Goal: Task Accomplishment & Management: Use online tool/utility

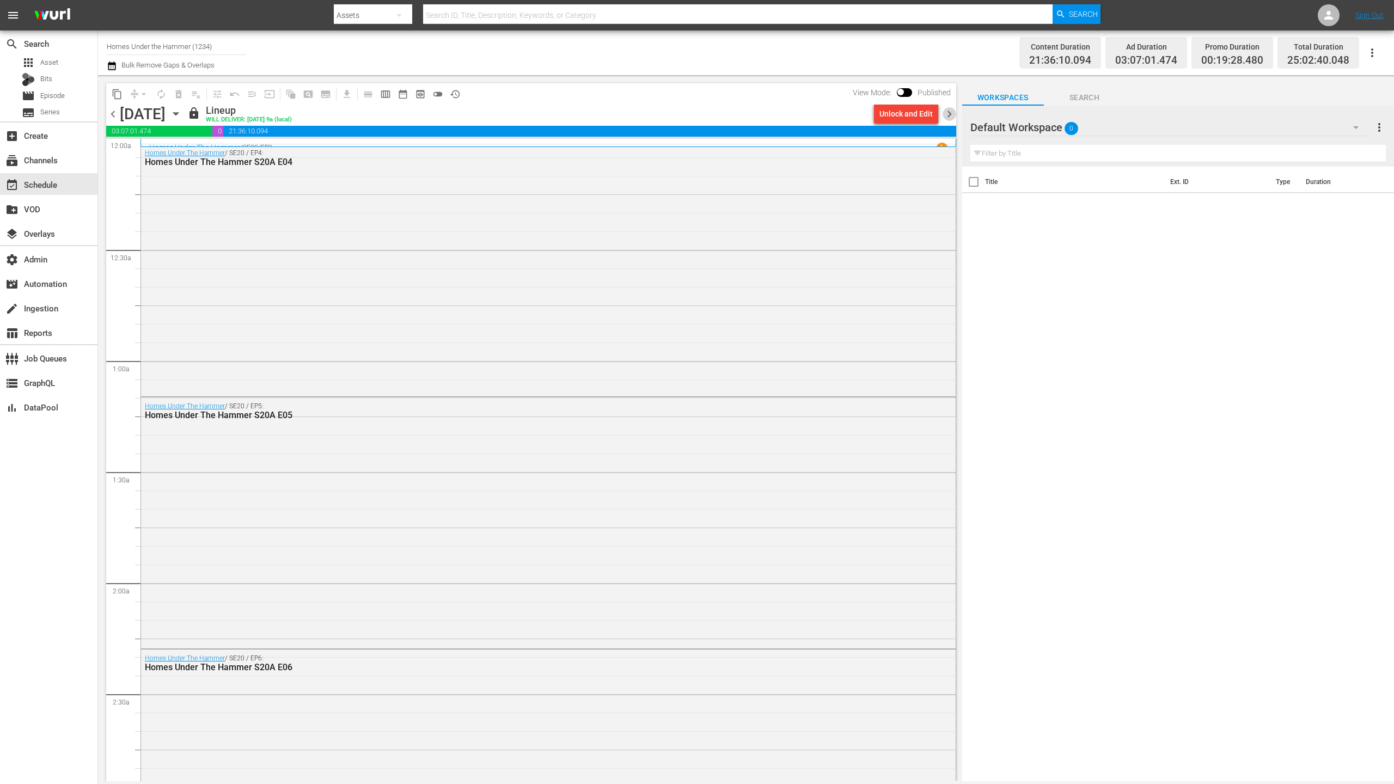
click at [950, 114] on span "chevron_right" at bounding box center [950, 114] width 14 height 14
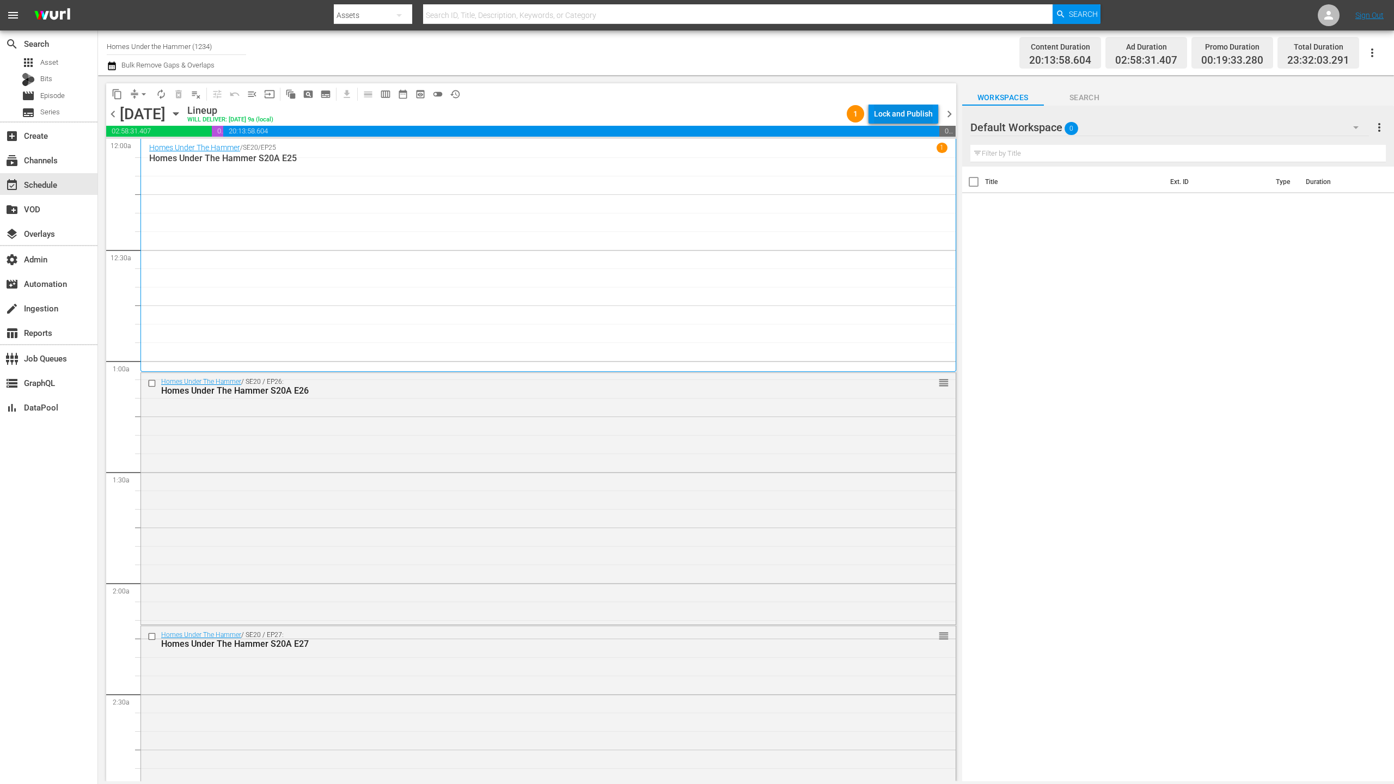
click at [900, 117] on div "Lock and Publish" at bounding box center [903, 114] width 59 height 20
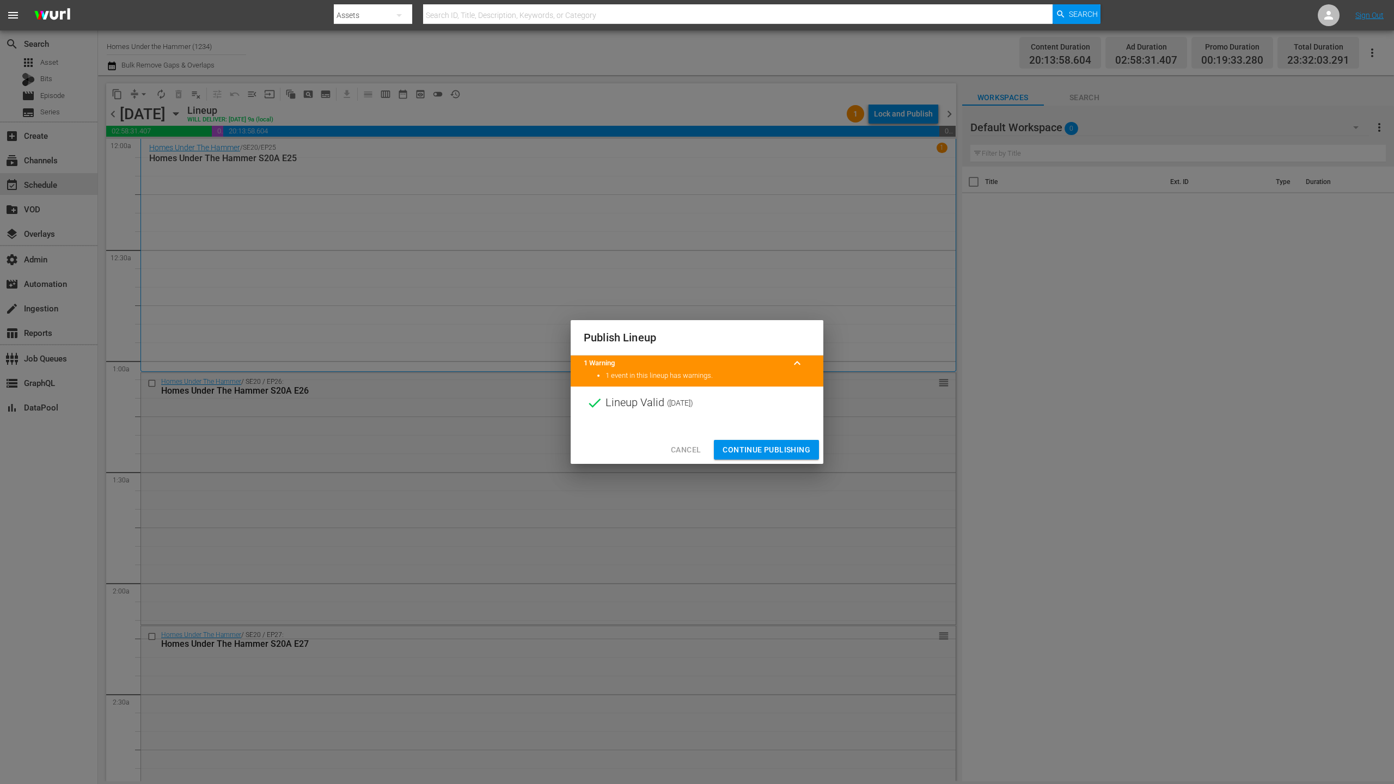
click at [772, 443] on span "Continue Publishing" at bounding box center [767, 450] width 88 height 14
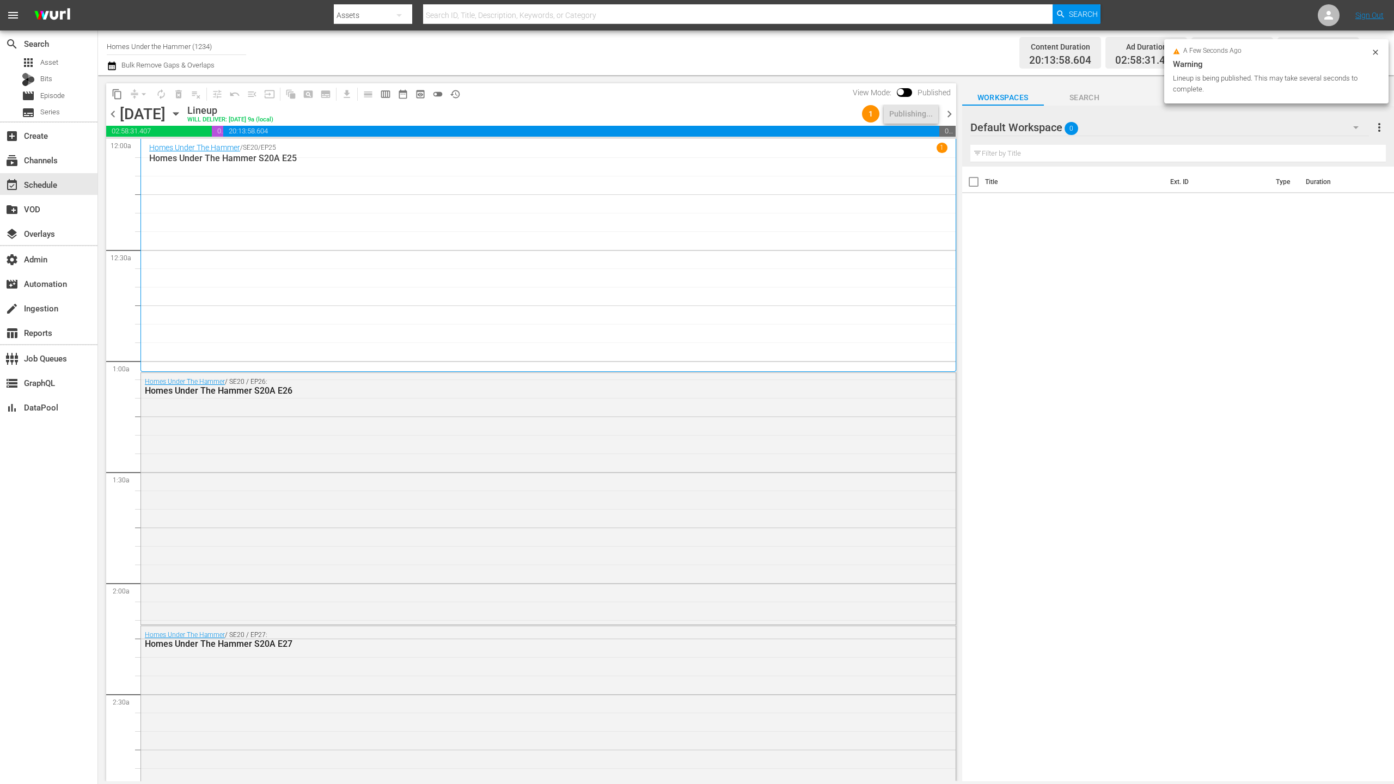
click at [946, 114] on span "chevron_right" at bounding box center [950, 114] width 14 height 14
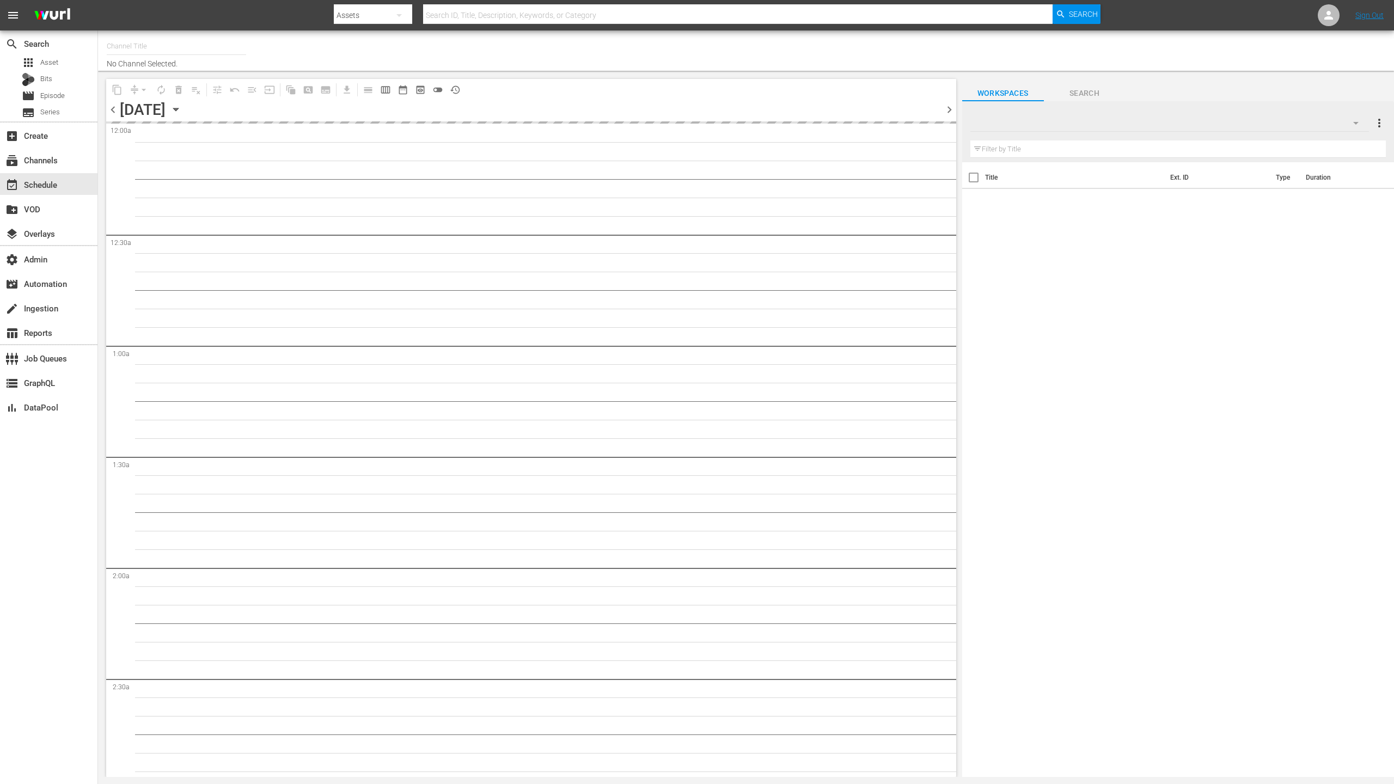
type input "Homes Under the Hammer (1234)"
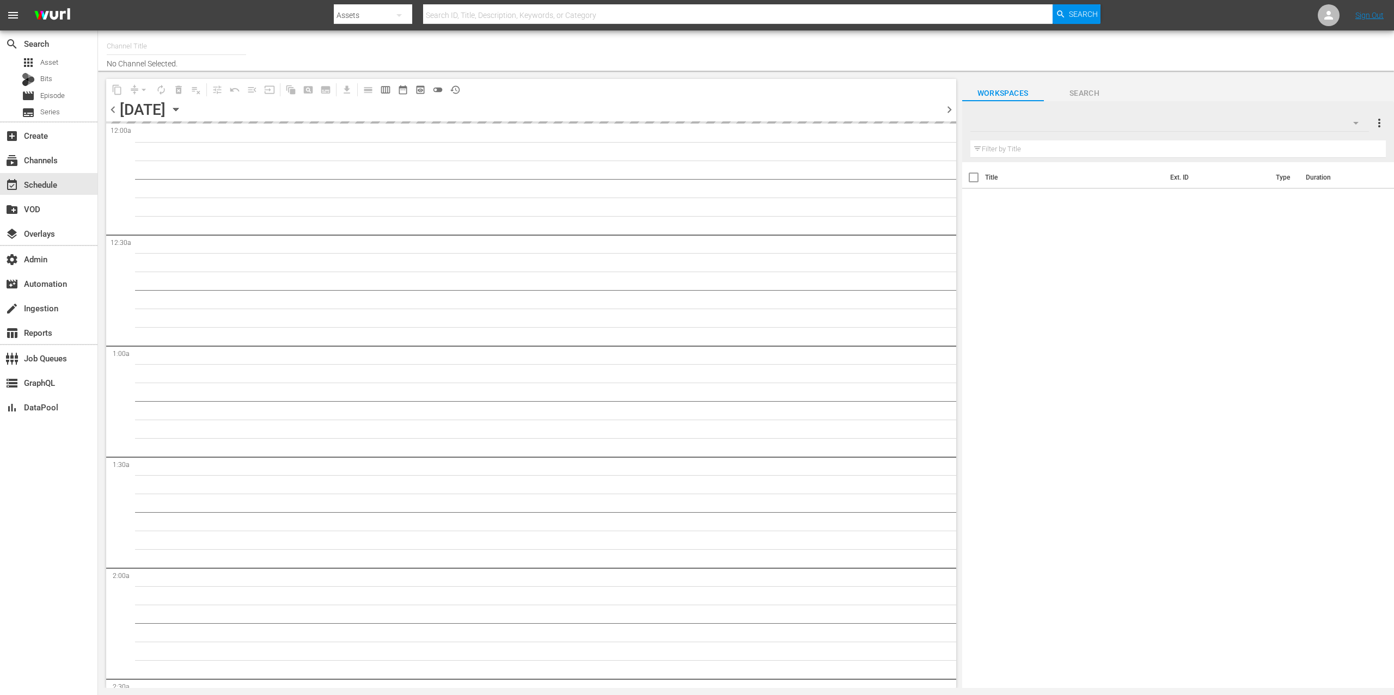
type input "Homes Under the Hammer (1234)"
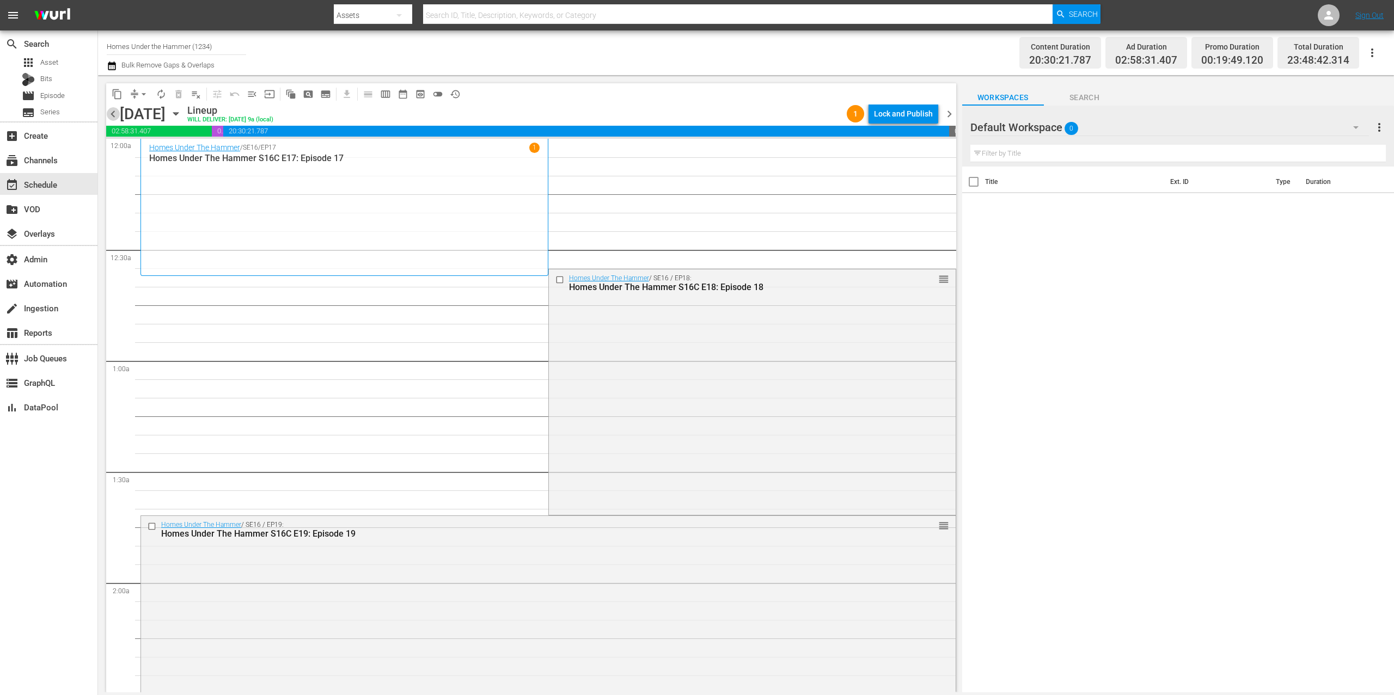
click at [116, 113] on span "chevron_left" at bounding box center [113, 114] width 14 height 14
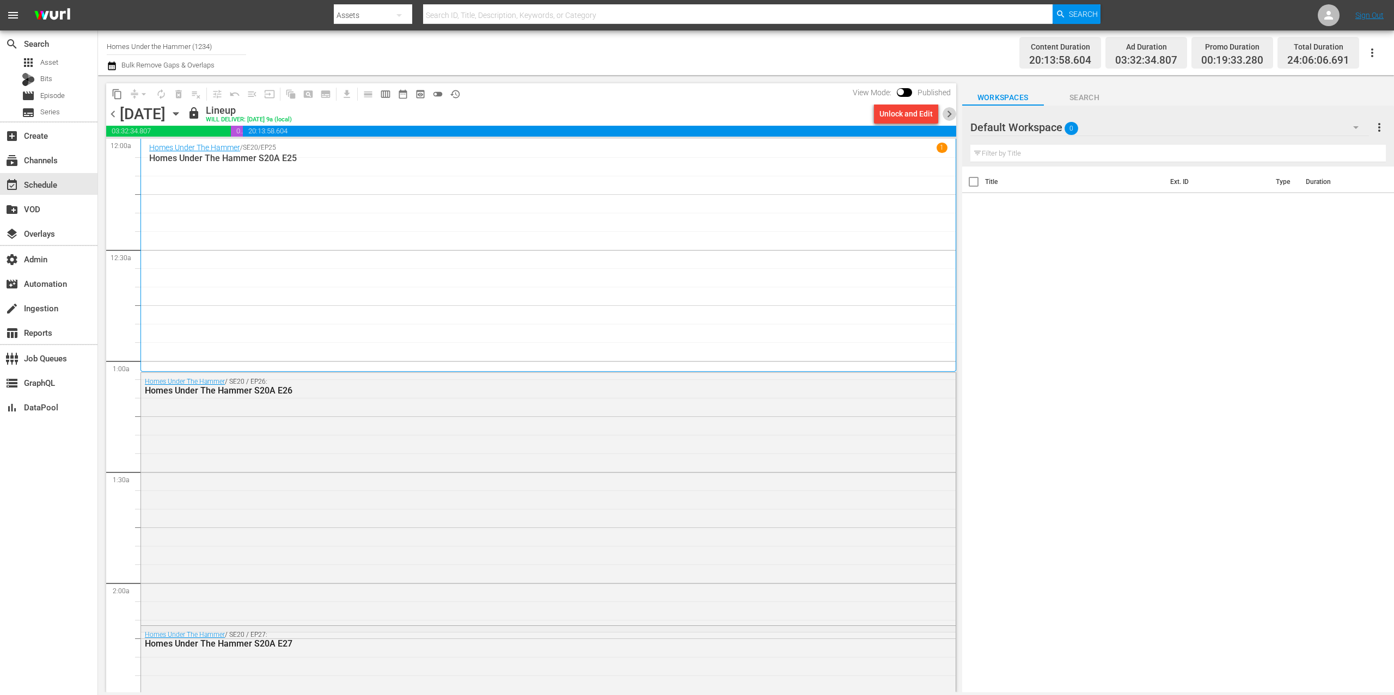
click at [949, 108] on span "chevron_right" at bounding box center [950, 114] width 14 height 14
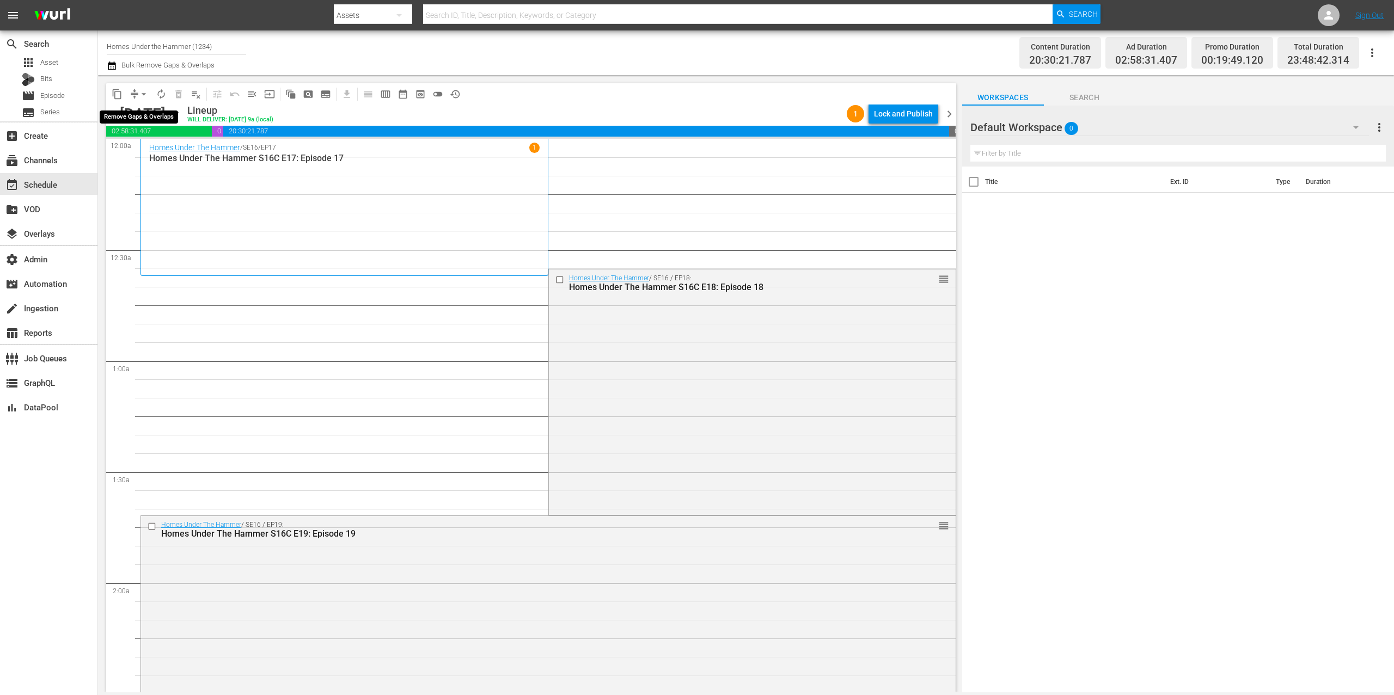
click at [133, 89] on span "compress" at bounding box center [134, 94] width 11 height 11
click at [133, 92] on span "compress" at bounding box center [134, 94] width 11 height 11
click at [133, 93] on span "compress" at bounding box center [134, 94] width 11 height 11
click at [135, 89] on button "arrow_drop_down" at bounding box center [143, 94] width 17 height 17
click at [166, 154] on li "Align to End of Previous Day" at bounding box center [144, 152] width 114 height 18
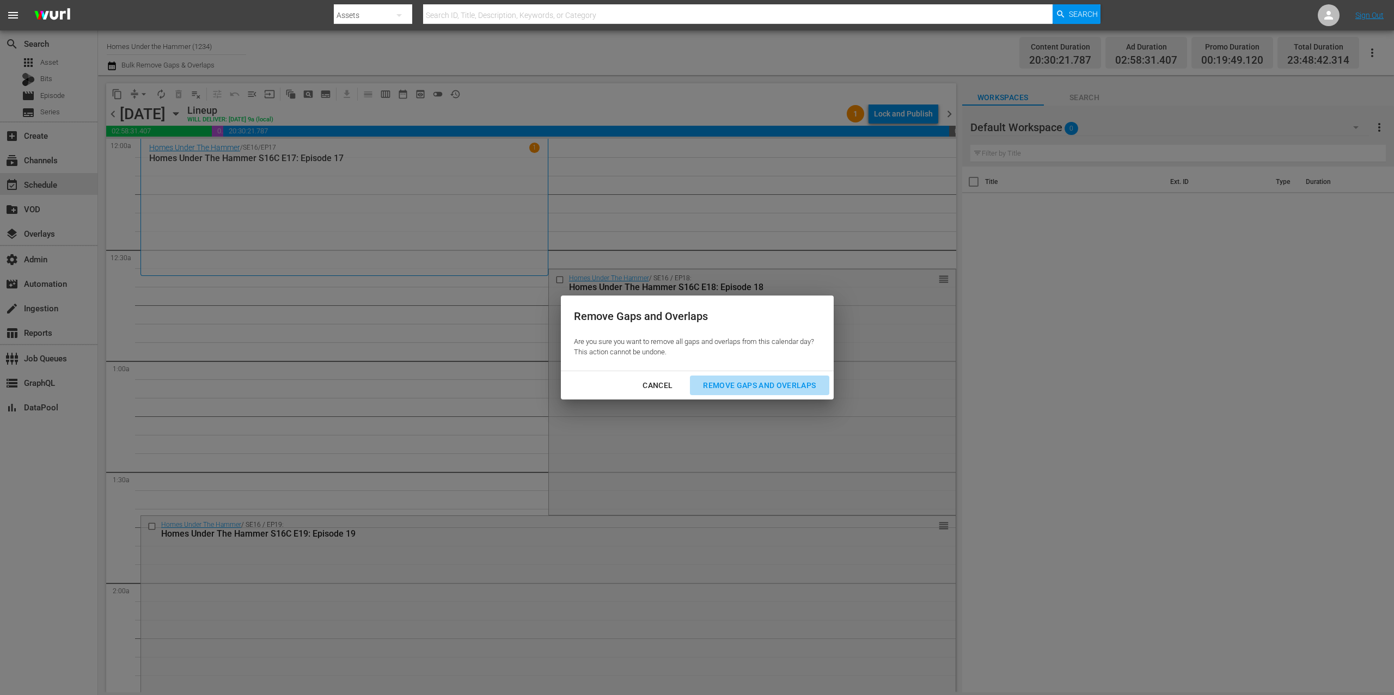
click at [777, 376] on button "Remove Gaps and Overlaps" at bounding box center [759, 386] width 139 height 20
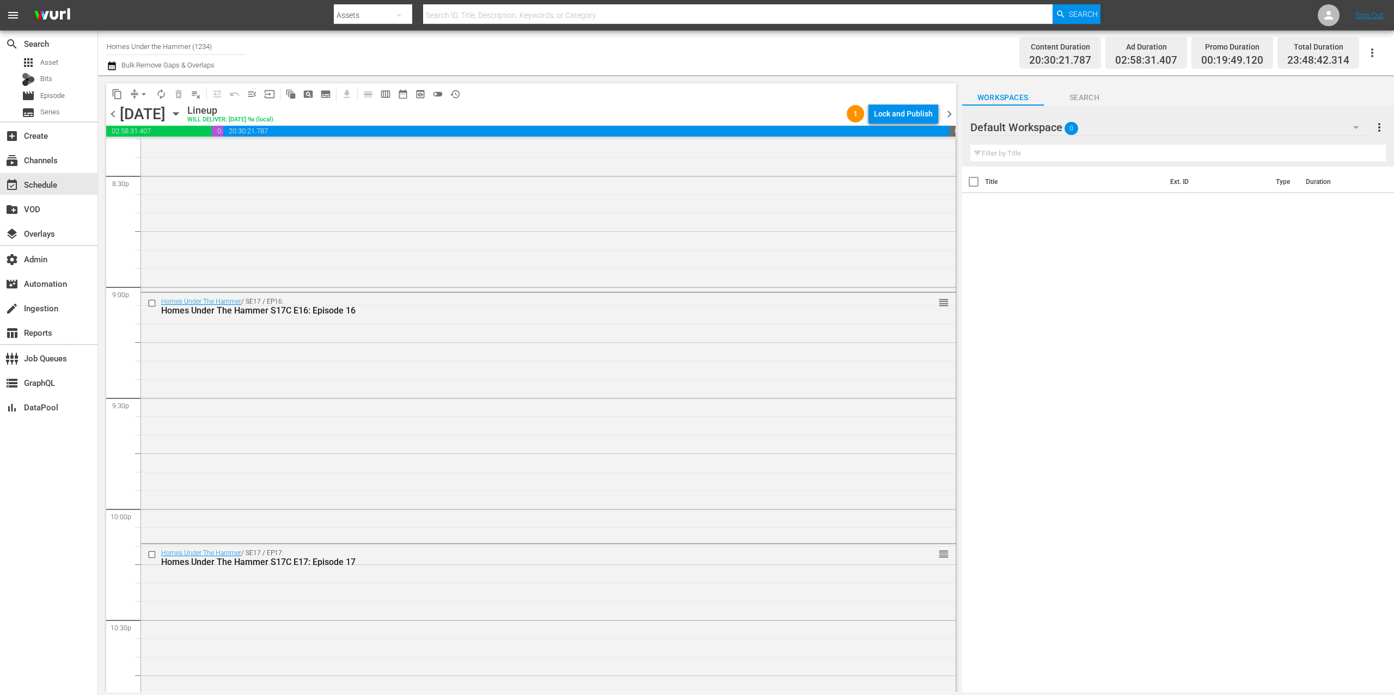
scroll to position [4874, 0]
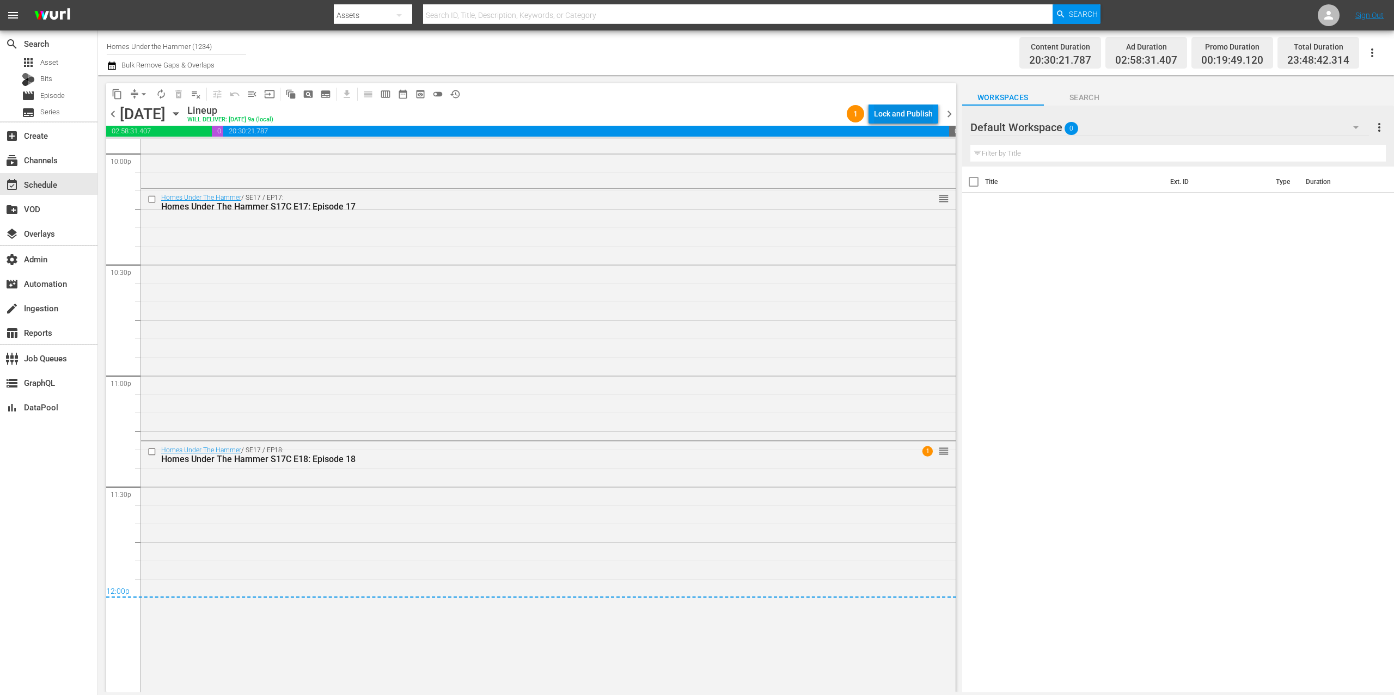
click at [924, 114] on div "Lock and Publish" at bounding box center [903, 114] width 59 height 20
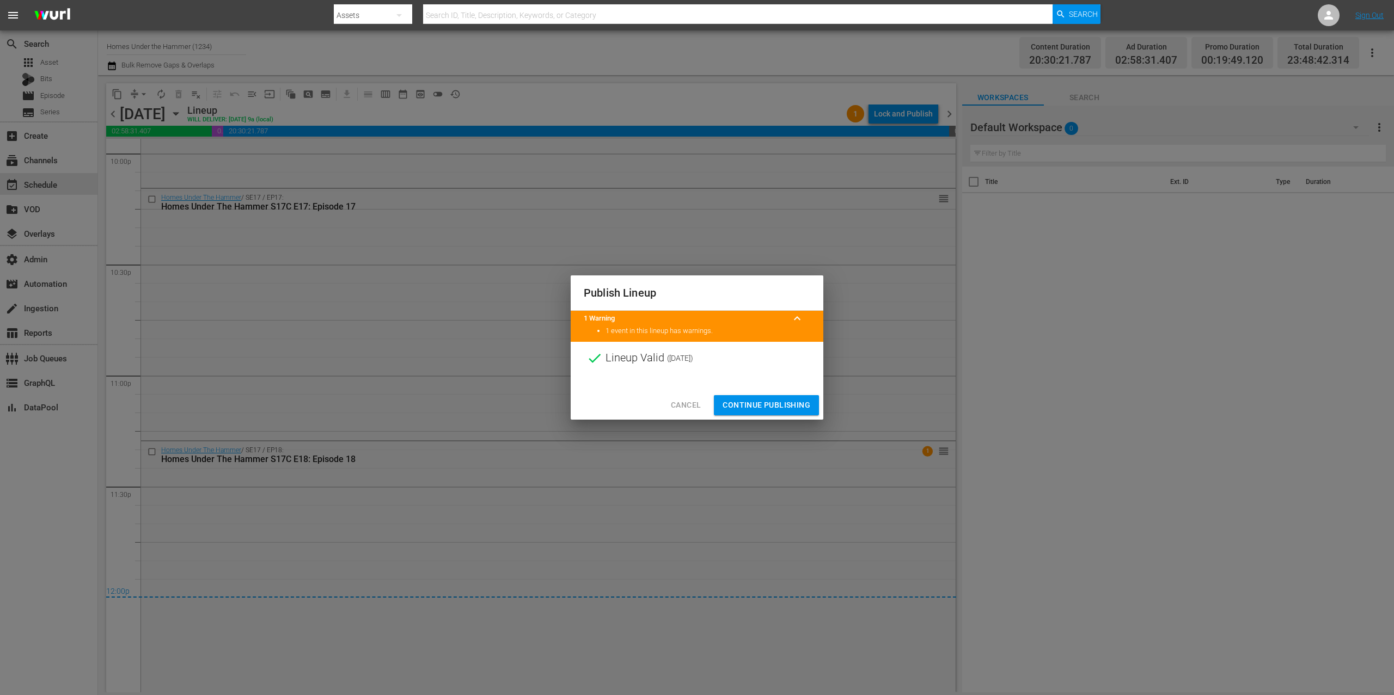
click at [797, 416] on div "Cancel Continue Publishing" at bounding box center [697, 405] width 253 height 29
click at [805, 404] on span "Continue Publishing" at bounding box center [767, 406] width 88 height 14
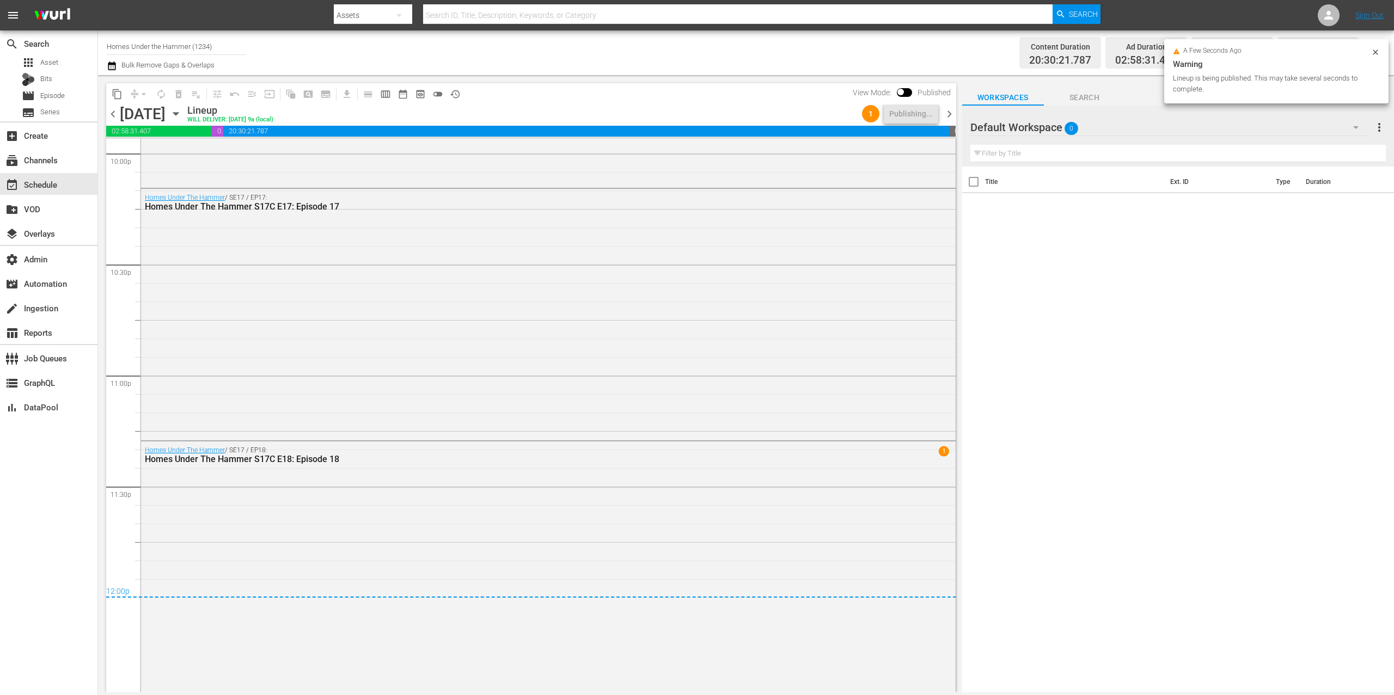
drag, startPoint x: 951, startPoint y: 113, endPoint x: 932, endPoint y: 111, distance: 18.6
click at [951, 113] on span "chevron_right" at bounding box center [950, 114] width 14 height 14
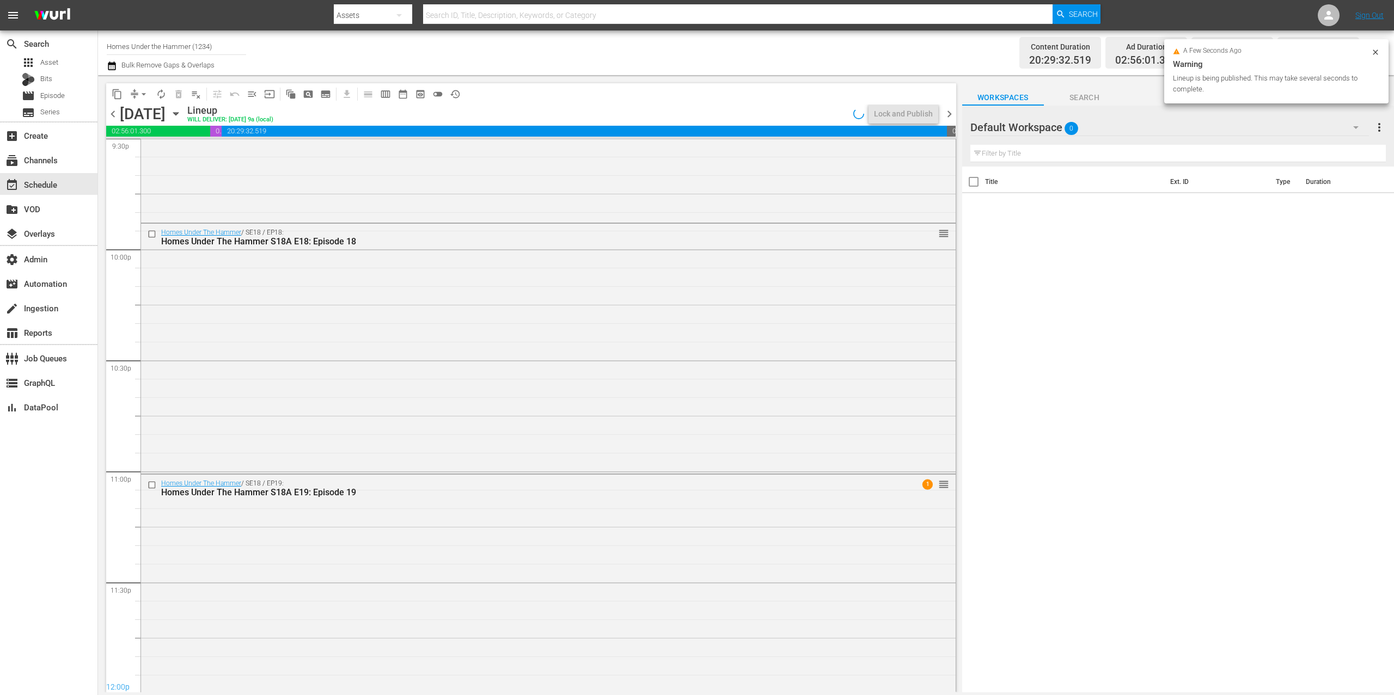
scroll to position [4812, 0]
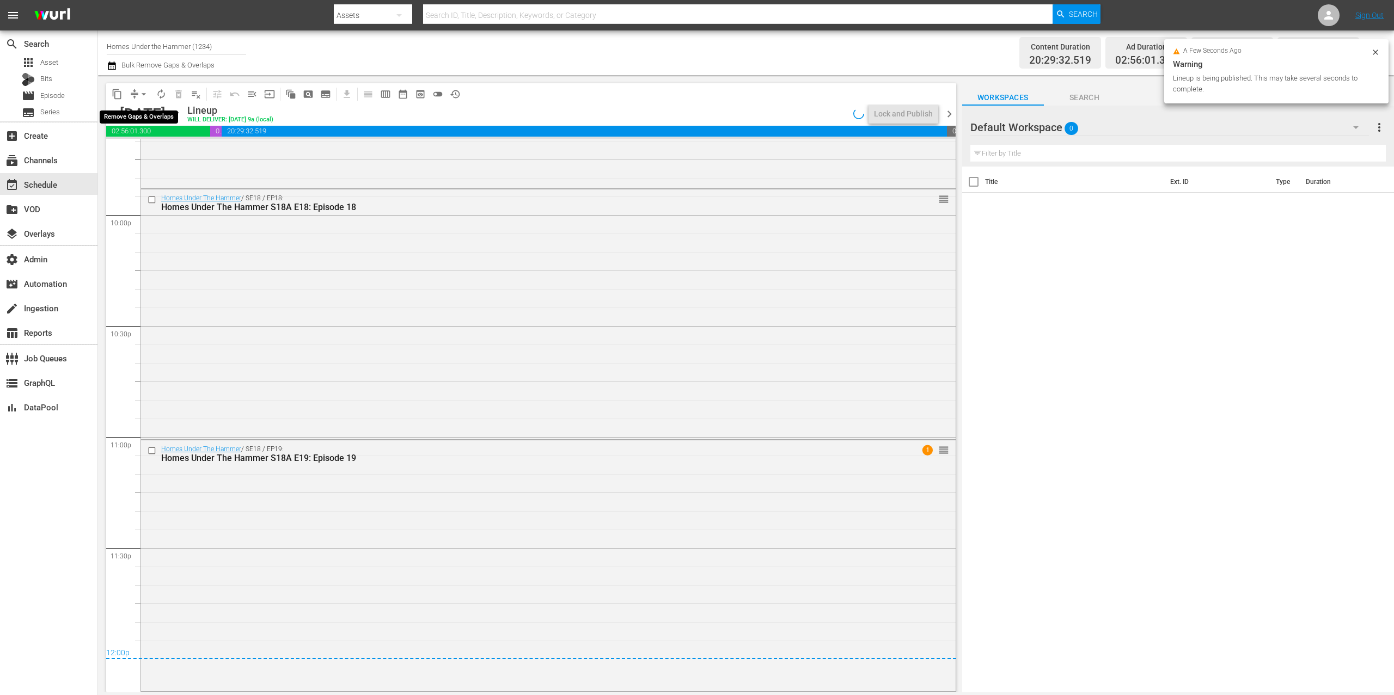
click at [140, 94] on span "arrow_drop_down" at bounding box center [143, 94] width 11 height 11
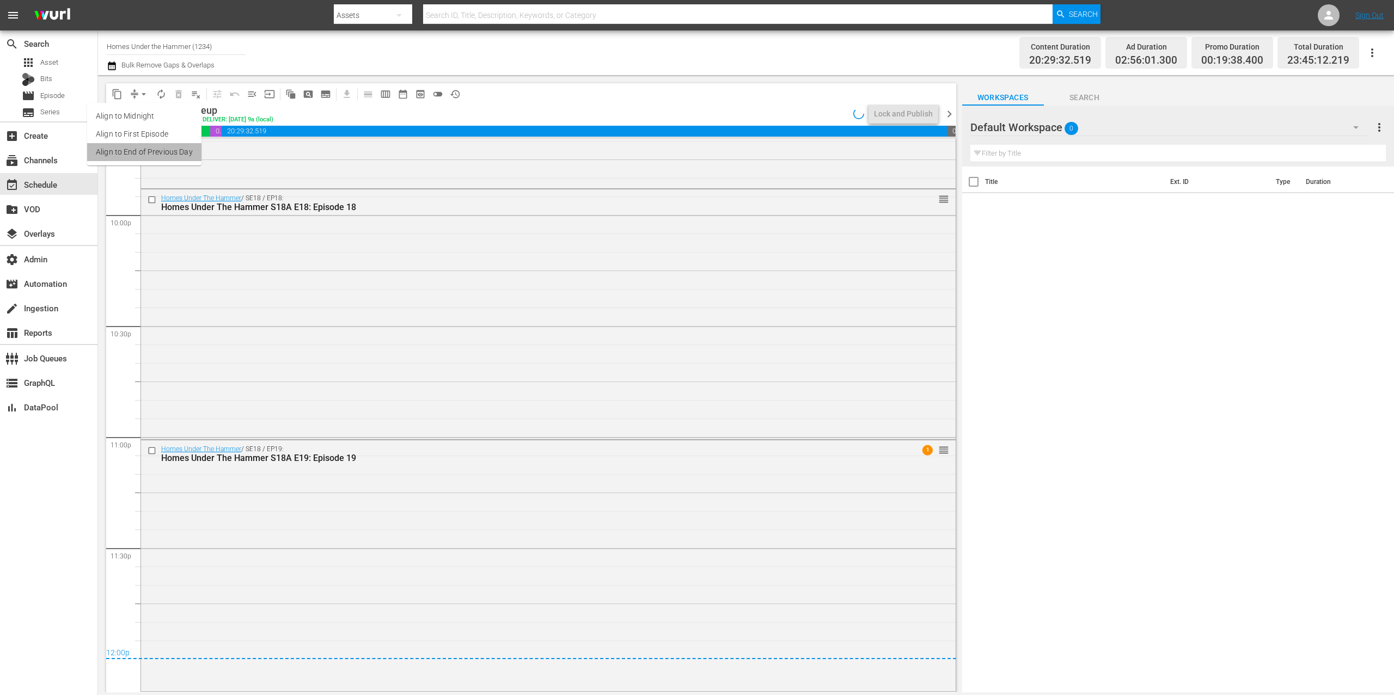
click at [170, 145] on li "Align to End of Previous Day" at bounding box center [144, 152] width 114 height 18
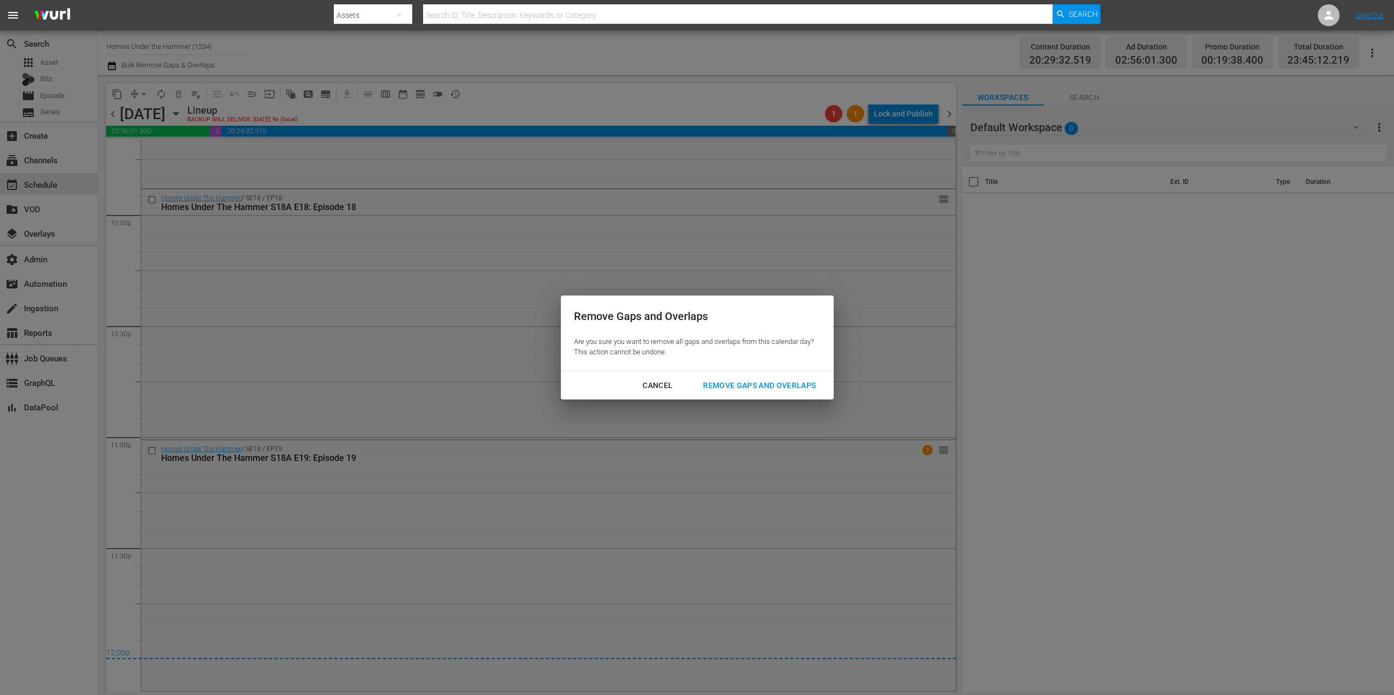
click at [752, 384] on div "Remove Gaps and Overlaps" at bounding box center [759, 386] width 130 height 14
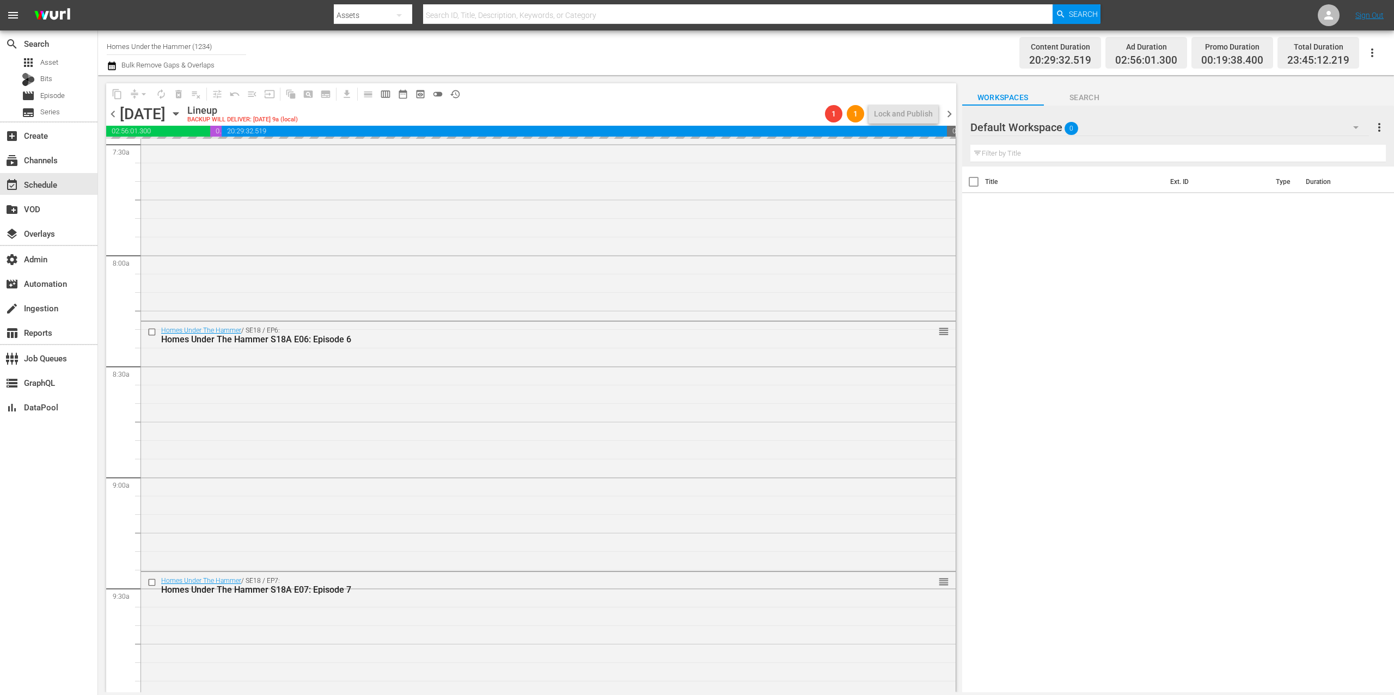
scroll to position [0, 0]
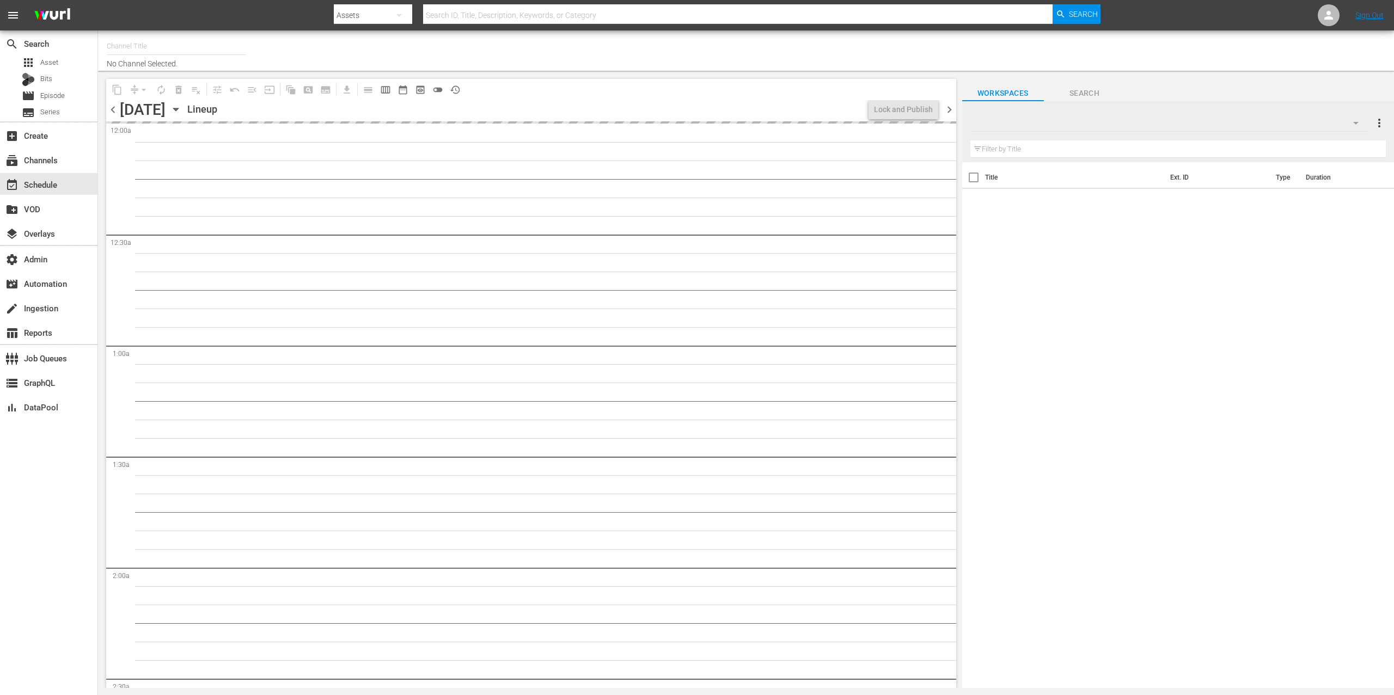
type input "Homes Under the Hammer (1234)"
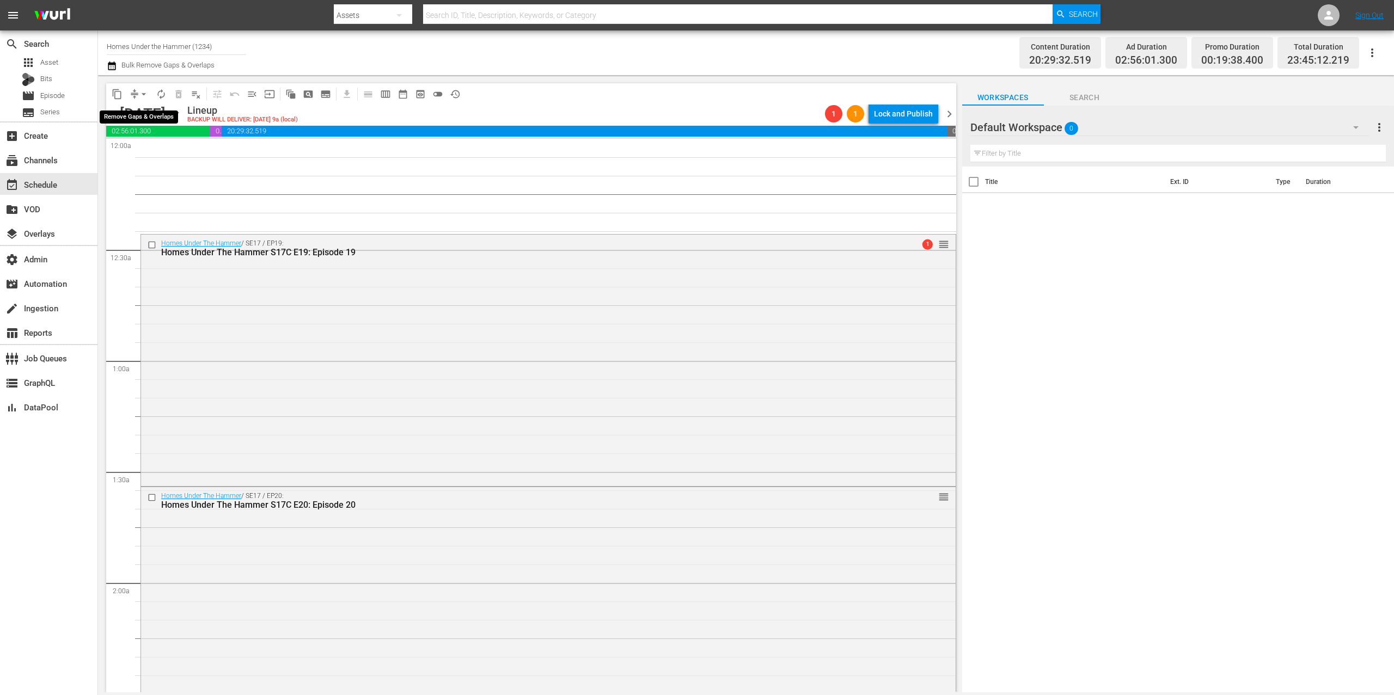
click at [135, 93] on button "arrow_drop_down" at bounding box center [143, 94] width 17 height 17
click at [178, 138] on li "Align to First Episode" at bounding box center [144, 134] width 90 height 18
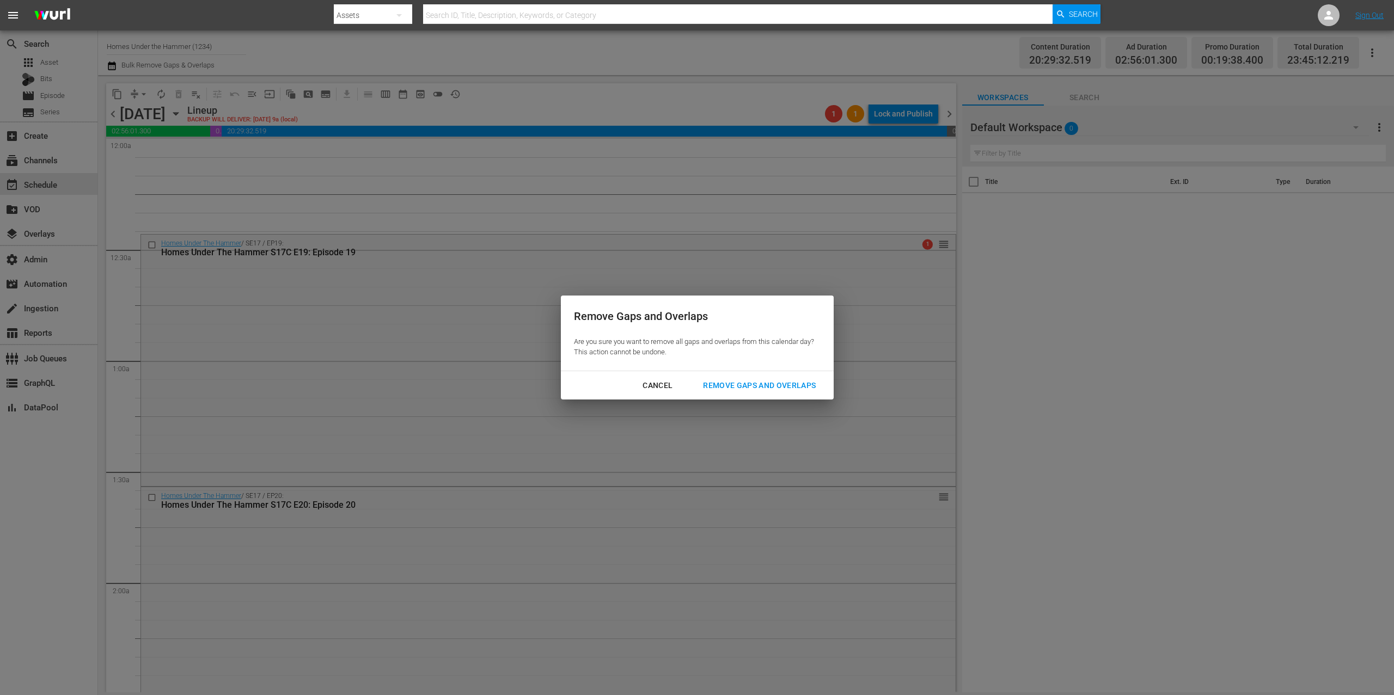
click at [792, 376] on button "Remove Gaps and Overlaps" at bounding box center [759, 386] width 139 height 20
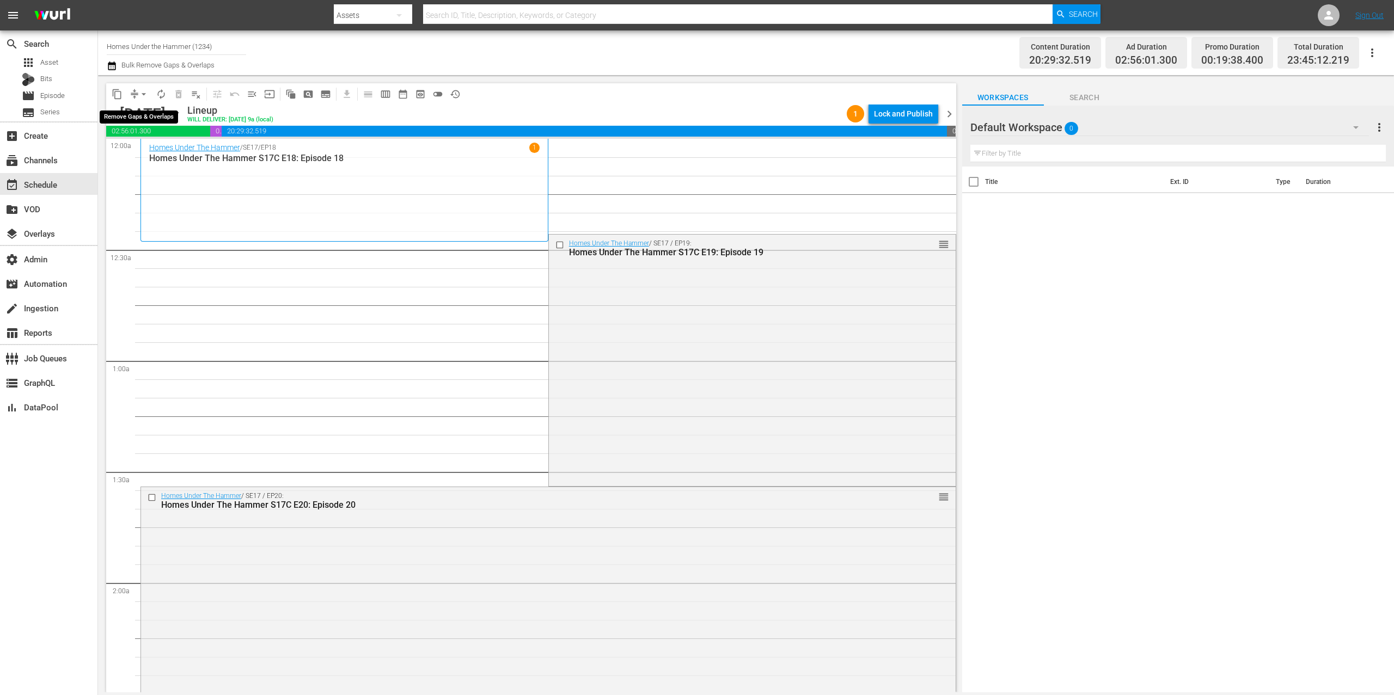
click at [138, 95] on span "arrow_drop_down" at bounding box center [143, 94] width 11 height 11
drag, startPoint x: 135, startPoint y: 138, endPoint x: 149, endPoint y: 152, distance: 20.4
click at [141, 144] on ul "Align to Midnight Align to First Episode Align to End of Previous Day" at bounding box center [144, 134] width 114 height 63
click at [154, 153] on li "Align to End of Previous Day" at bounding box center [144, 152] width 114 height 18
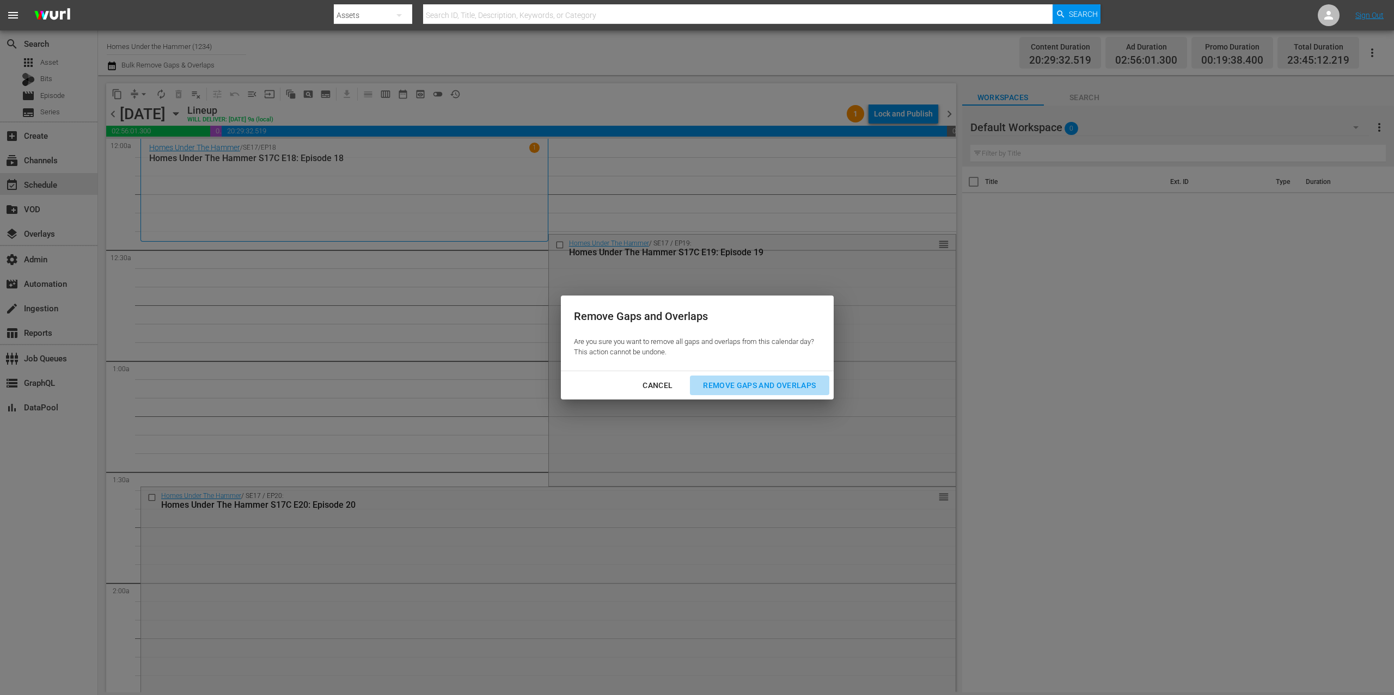
click at [744, 382] on div "Remove Gaps and Overlaps" at bounding box center [759, 386] width 130 height 14
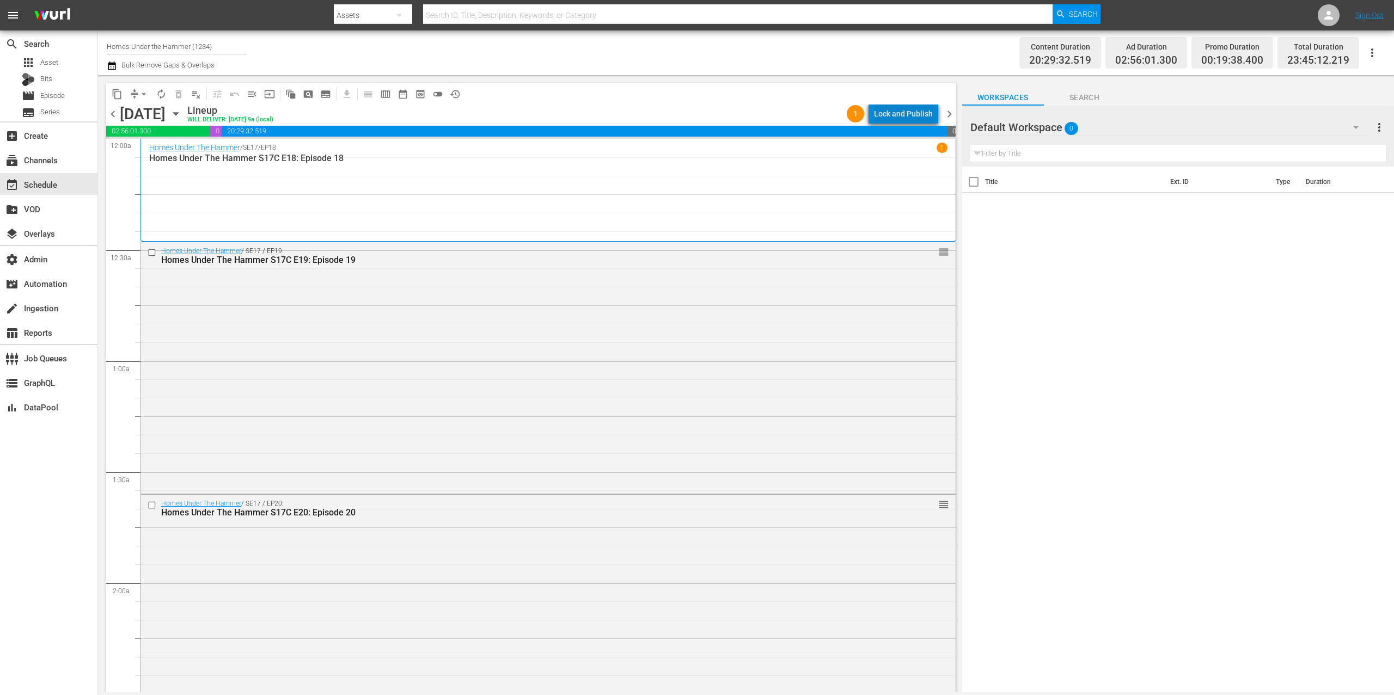
click at [925, 113] on div "Lock and Publish" at bounding box center [903, 114] width 59 height 20
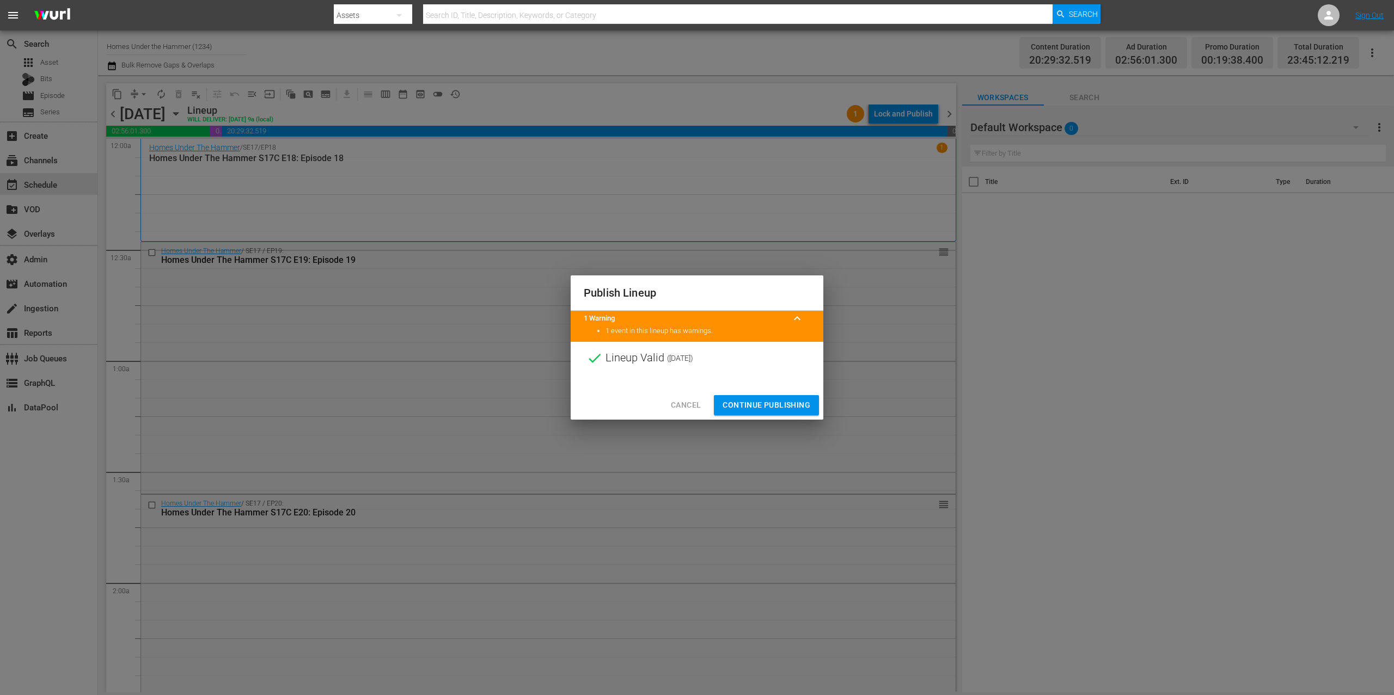
click at [795, 402] on span "Continue Publishing" at bounding box center [767, 406] width 88 height 14
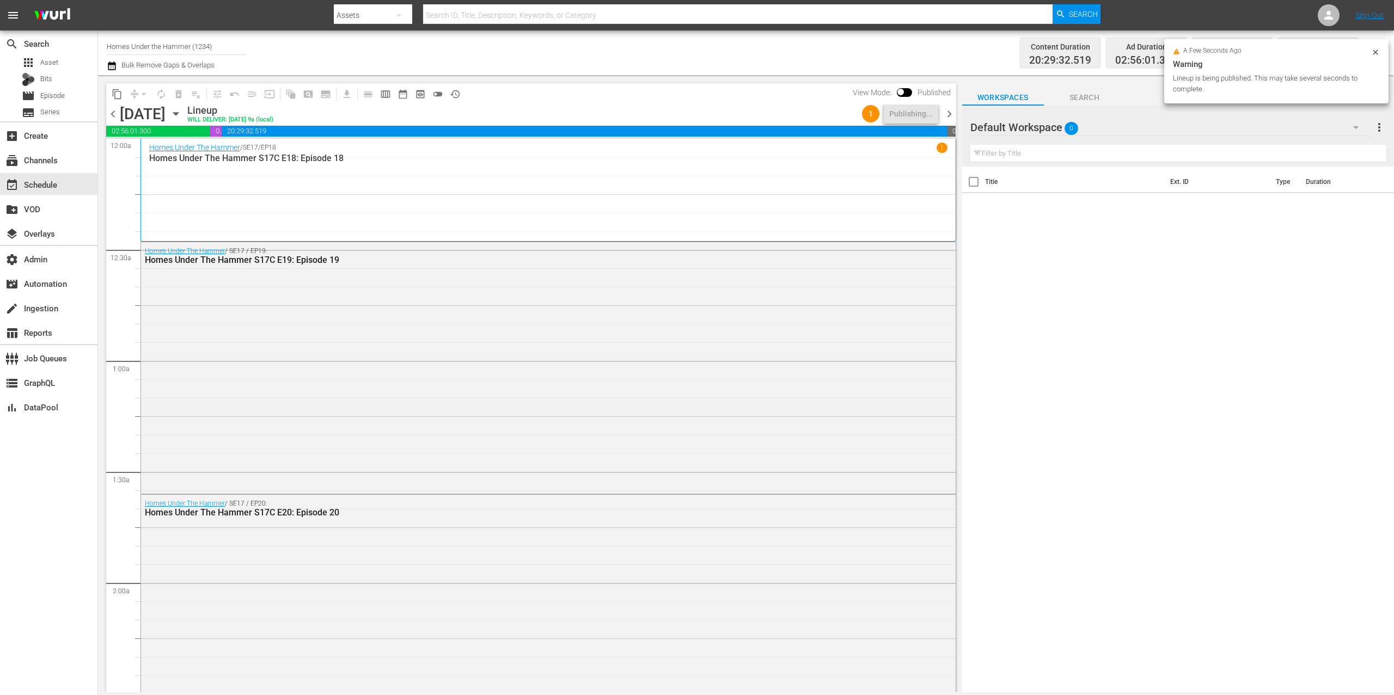
click at [949, 113] on span "chevron_right" at bounding box center [950, 114] width 14 height 14
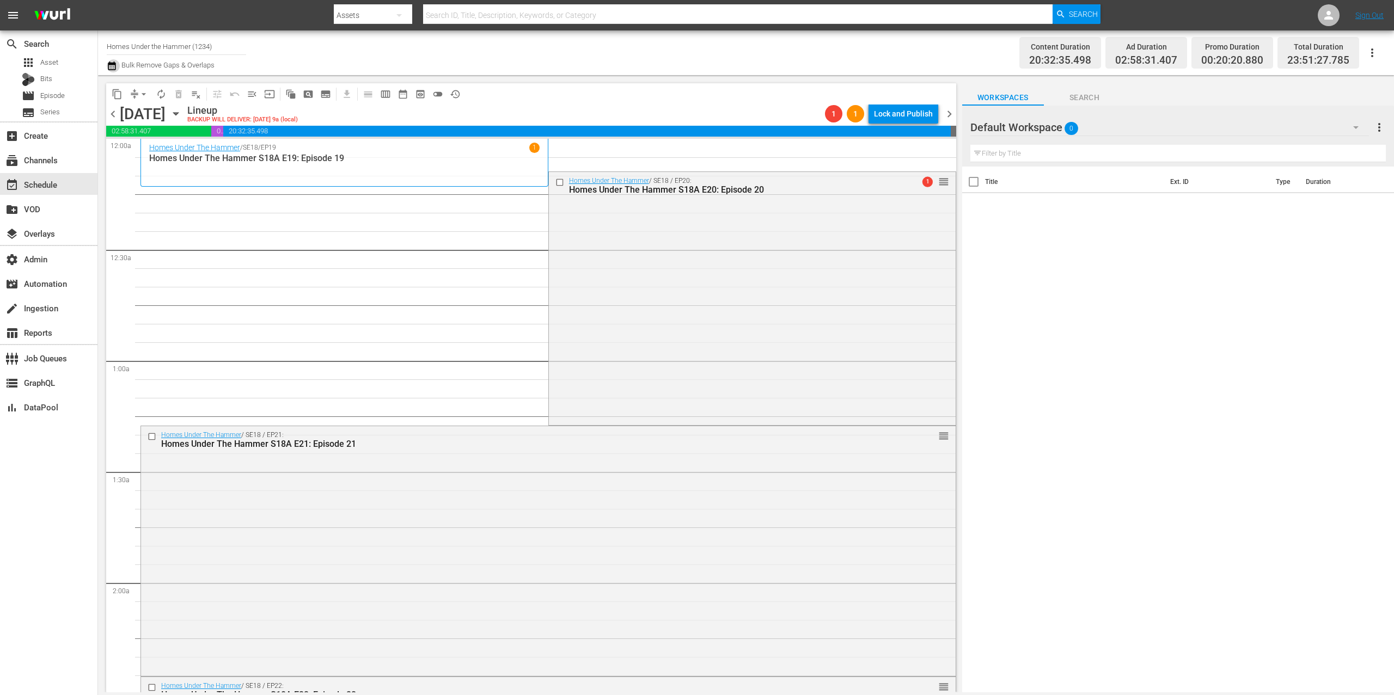
click at [114, 67] on icon "button" at bounding box center [112, 65] width 10 height 13
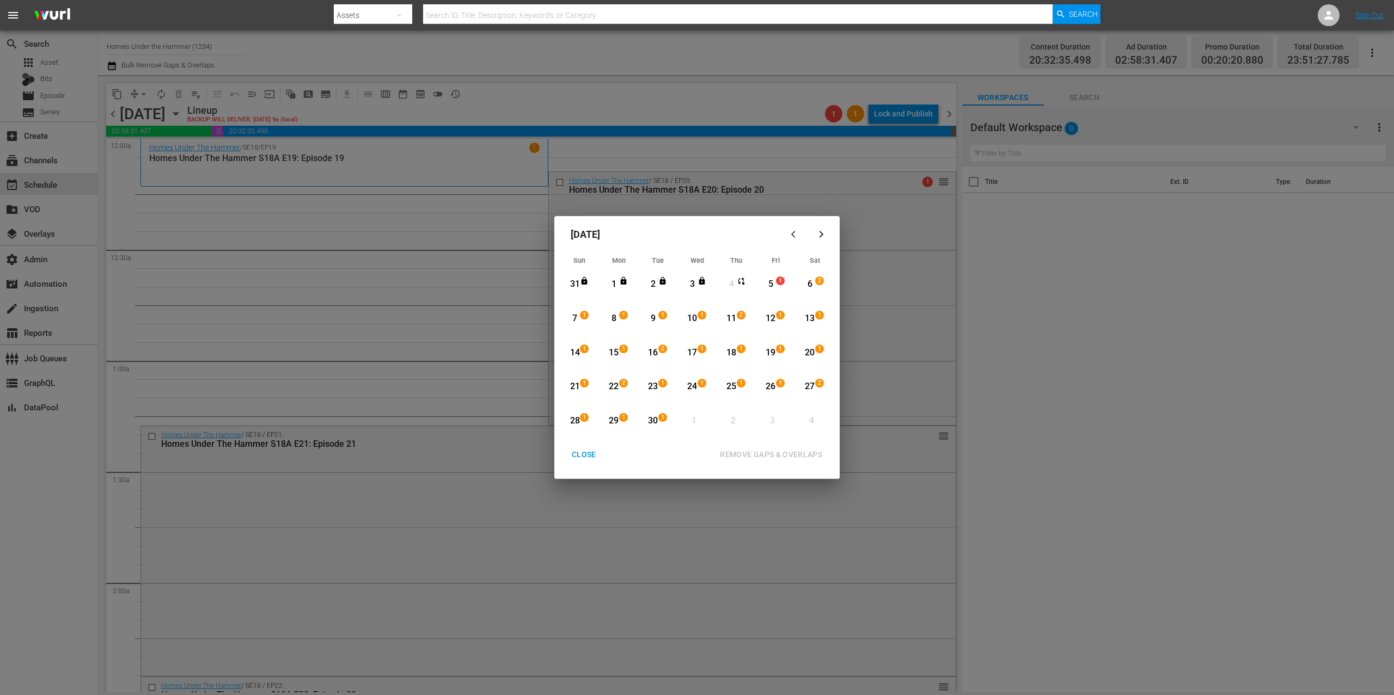
click at [774, 282] on div "5" at bounding box center [771, 284] width 14 height 13
click at [770, 353] on div "19" at bounding box center [771, 353] width 14 height 13
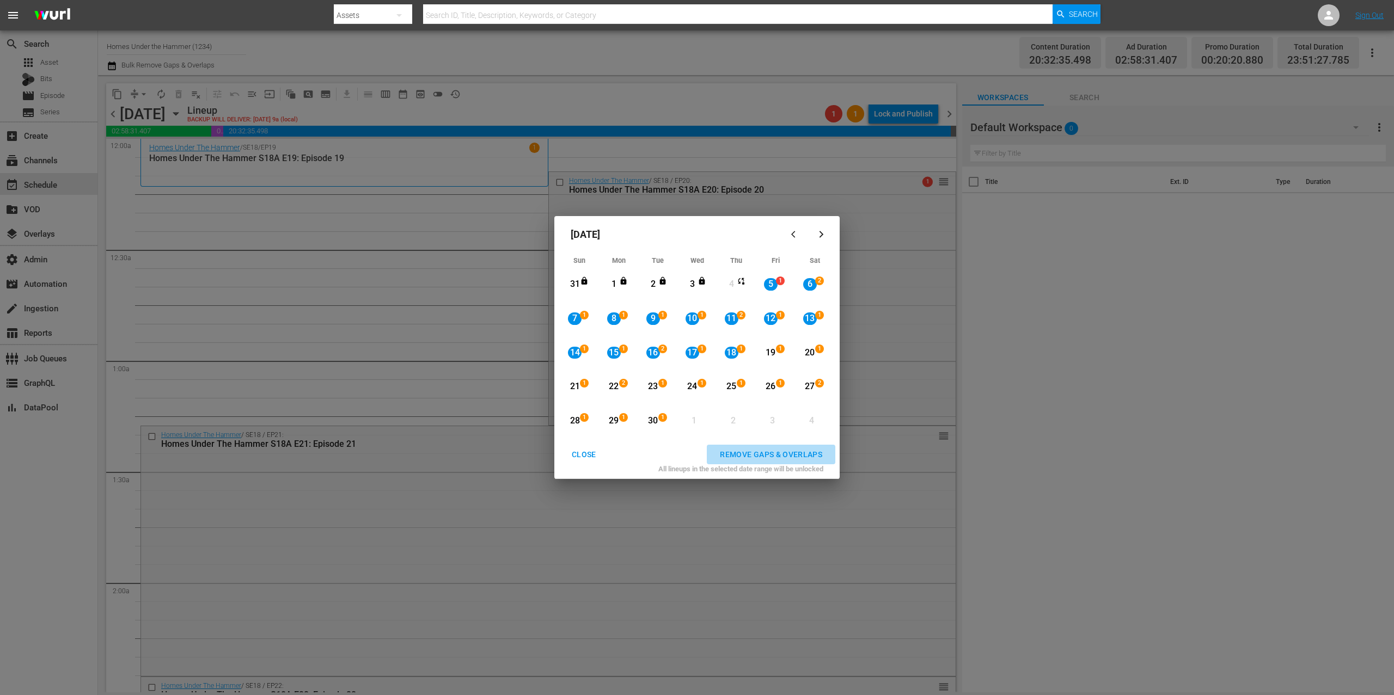
click at [788, 450] on div "REMOVE GAPS & OVERLAPS" at bounding box center [771, 455] width 120 height 14
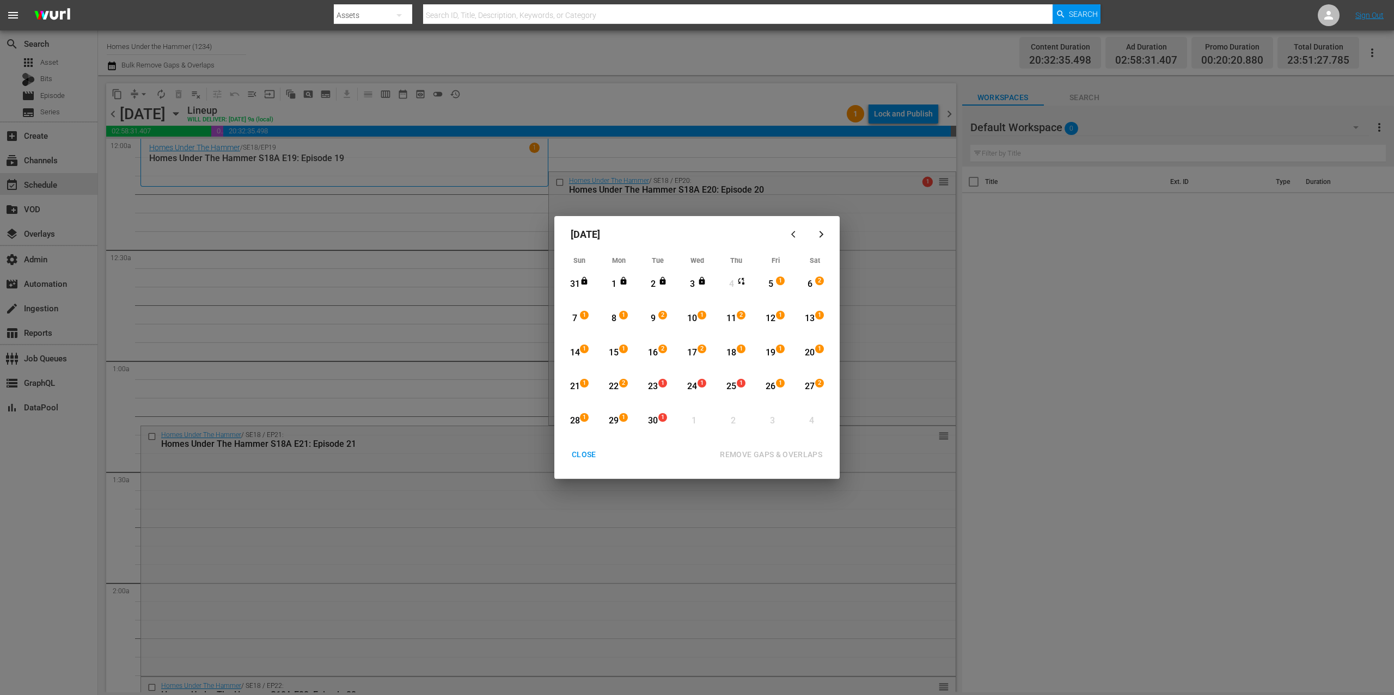
click at [582, 455] on div "CLOSE" at bounding box center [584, 455] width 42 height 14
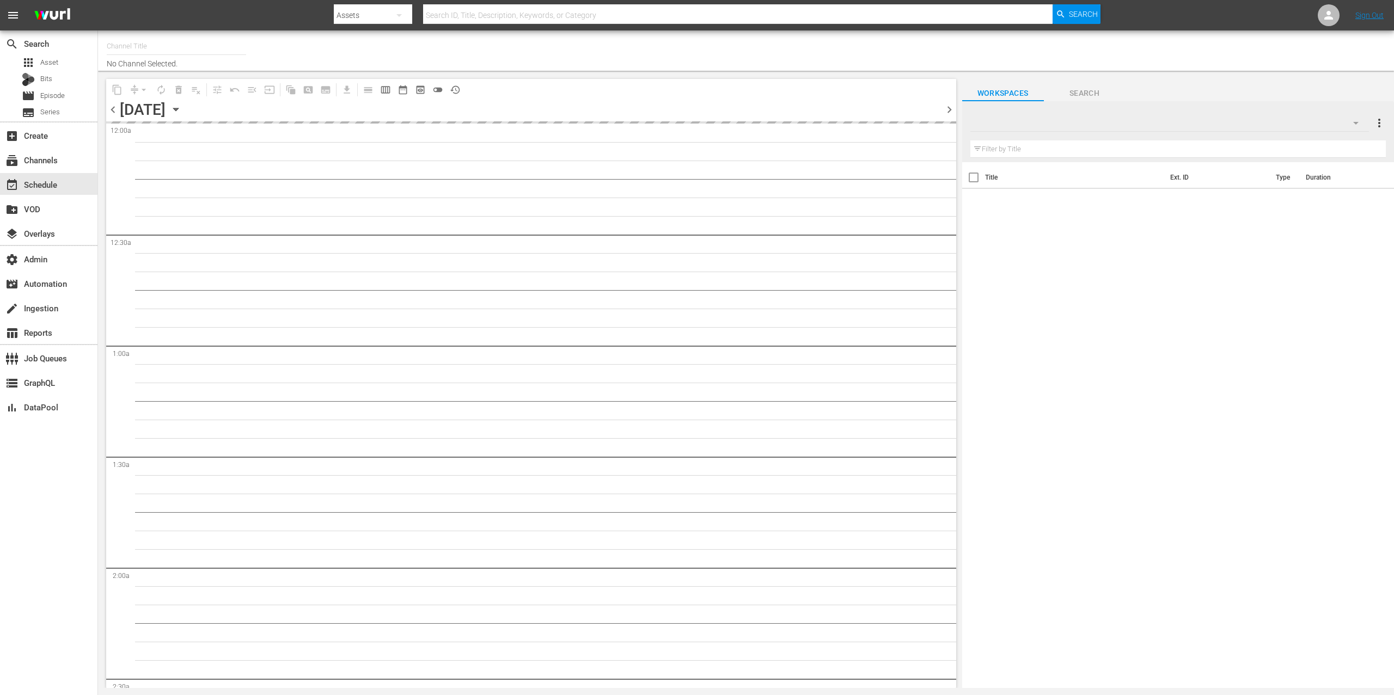
type input "Homes Under the Hammer (1234)"
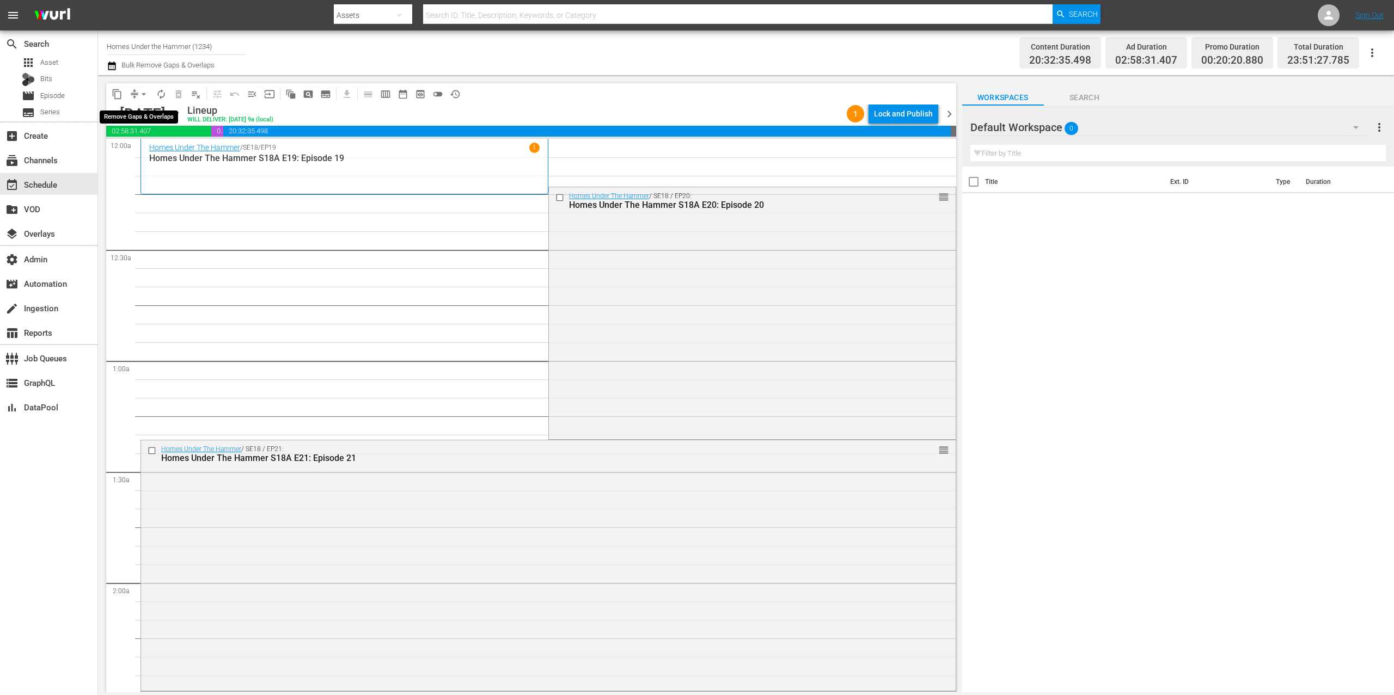
click at [138, 94] on span "arrow_drop_down" at bounding box center [143, 94] width 11 height 11
click at [163, 157] on li "Align to End of Previous Day" at bounding box center [144, 152] width 114 height 18
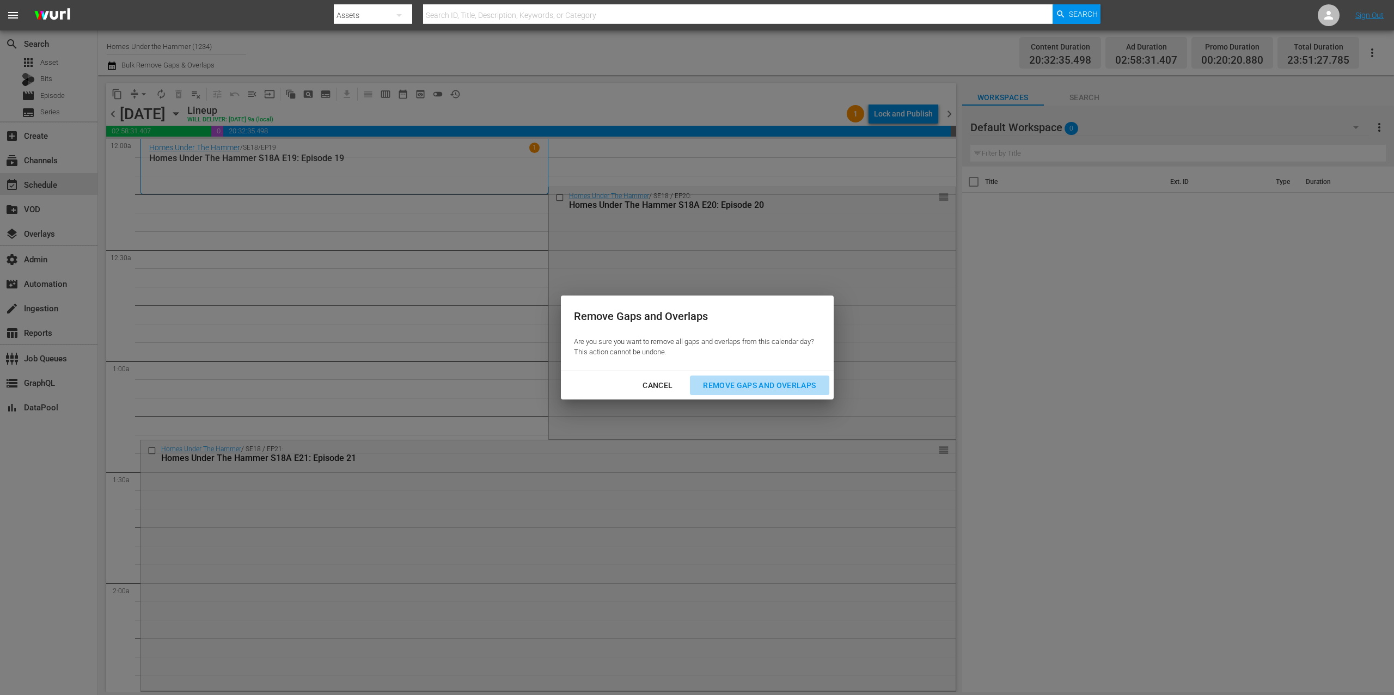
click at [791, 387] on div "Remove Gaps and Overlaps" at bounding box center [759, 386] width 130 height 14
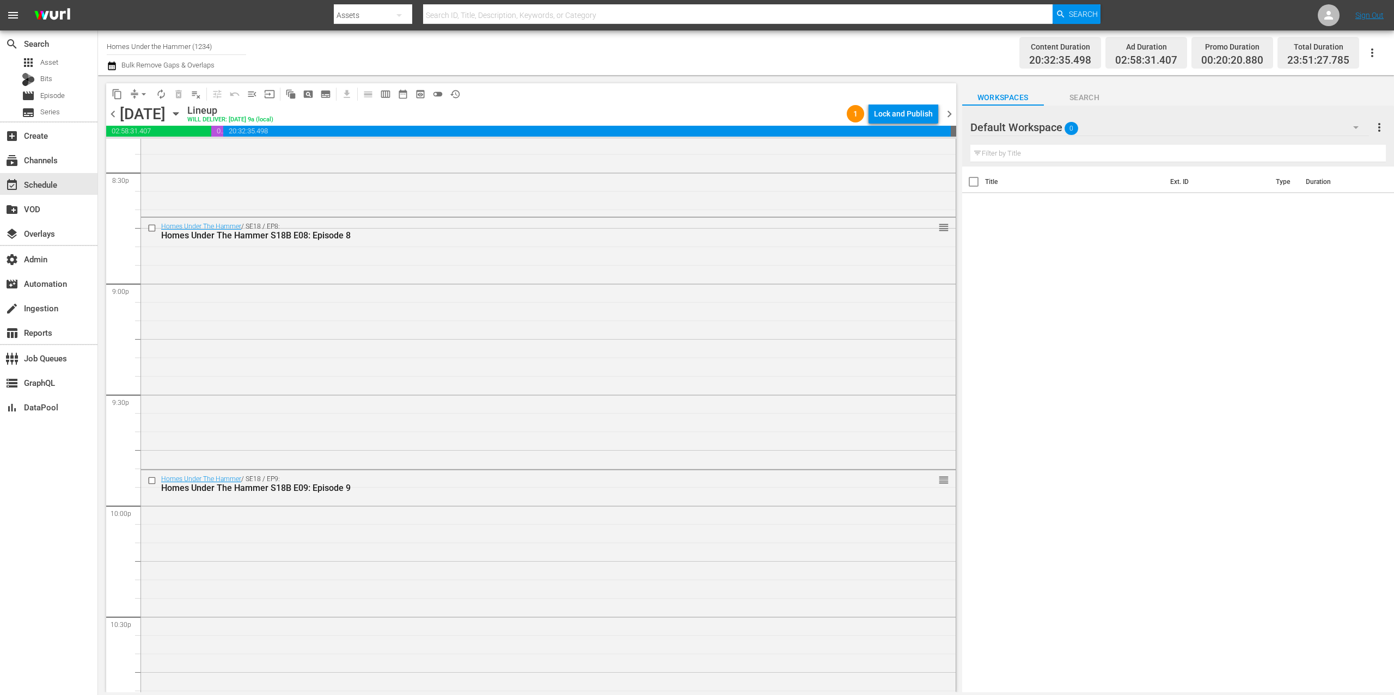
scroll to position [4802, 0]
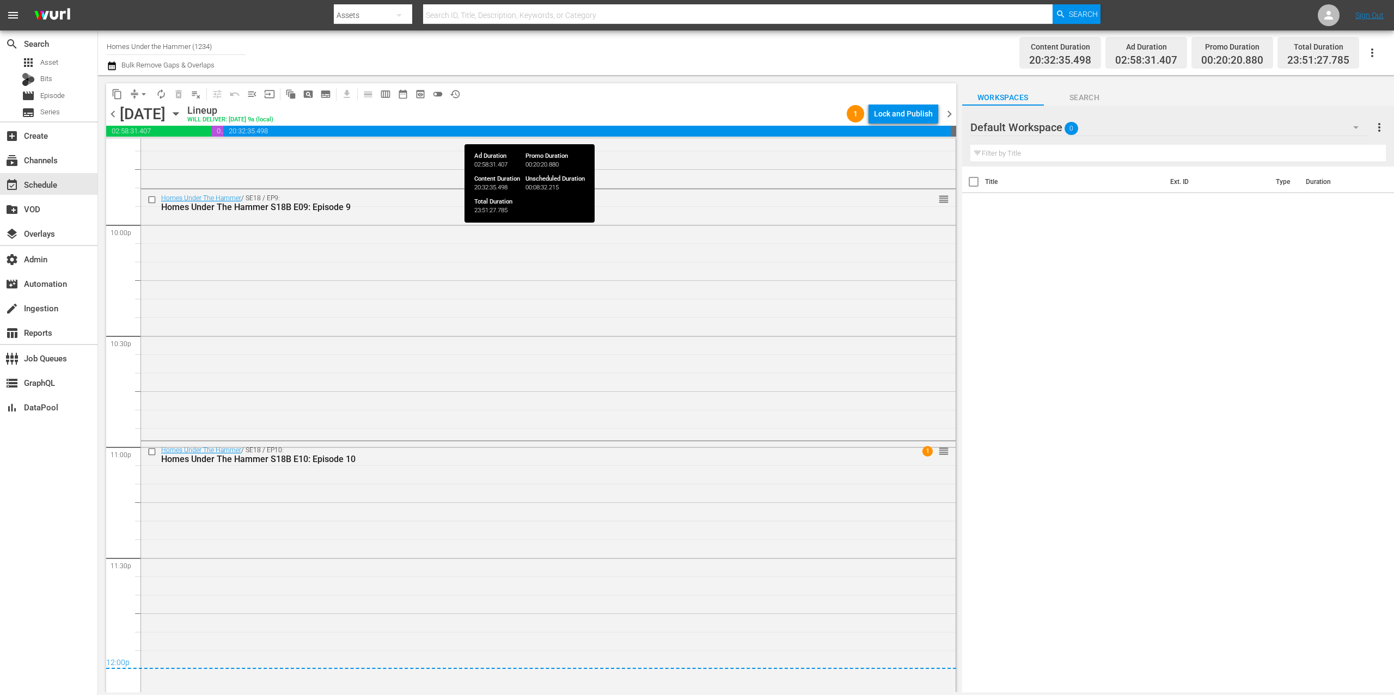
click at [903, 105] on div "Lock and Publish" at bounding box center [903, 114] width 59 height 20
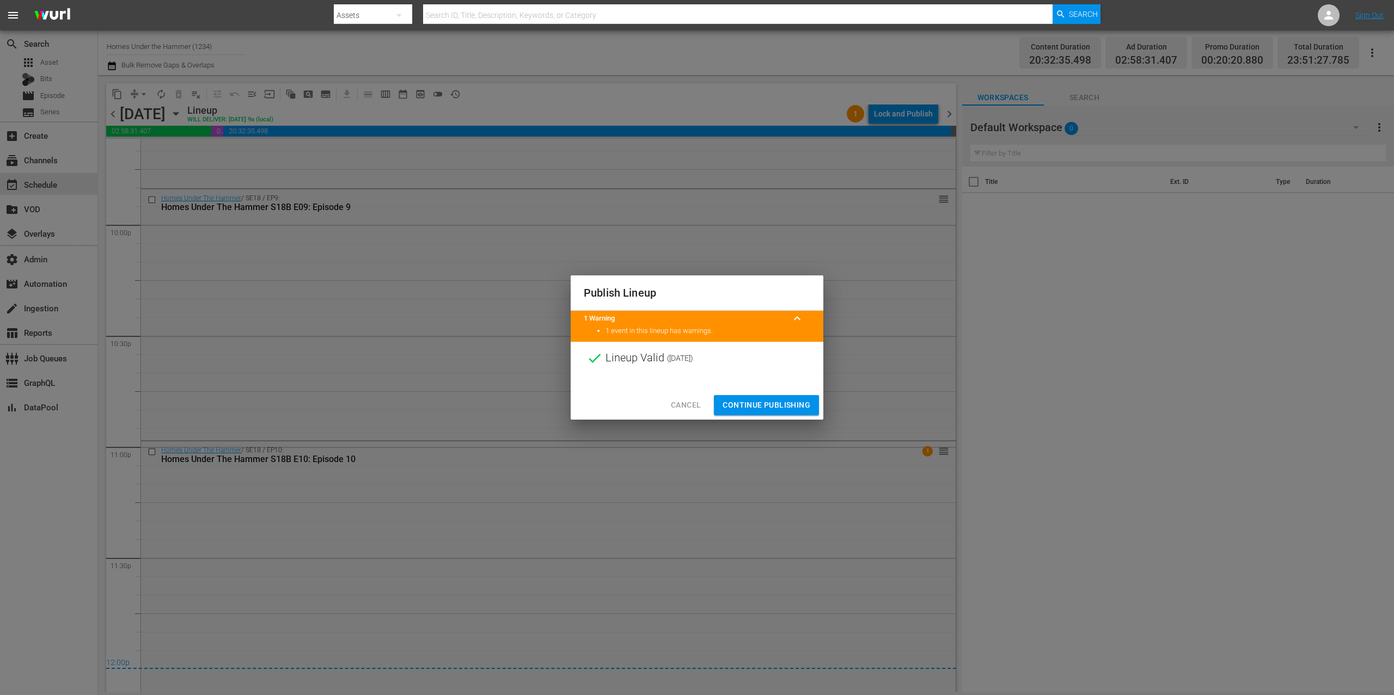
click at [791, 405] on span "Continue Publishing" at bounding box center [767, 406] width 88 height 14
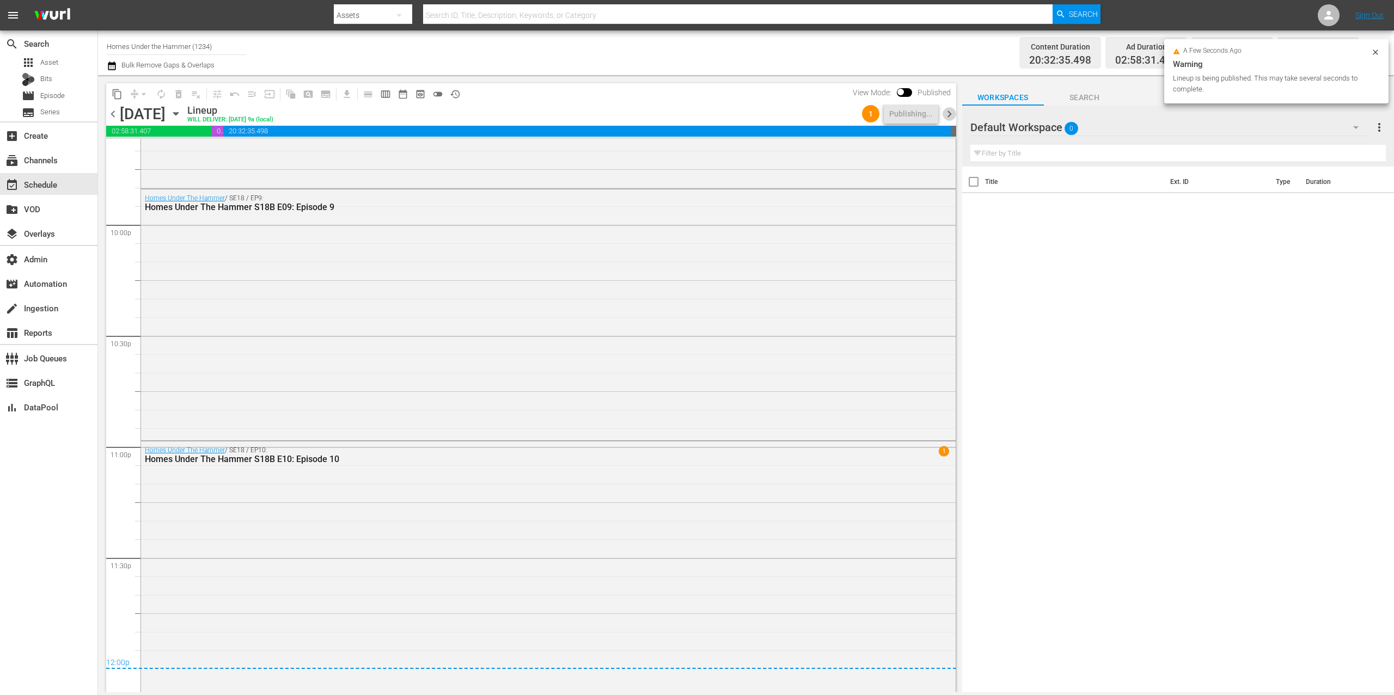
click at [951, 109] on span "chevron_right" at bounding box center [950, 114] width 14 height 14
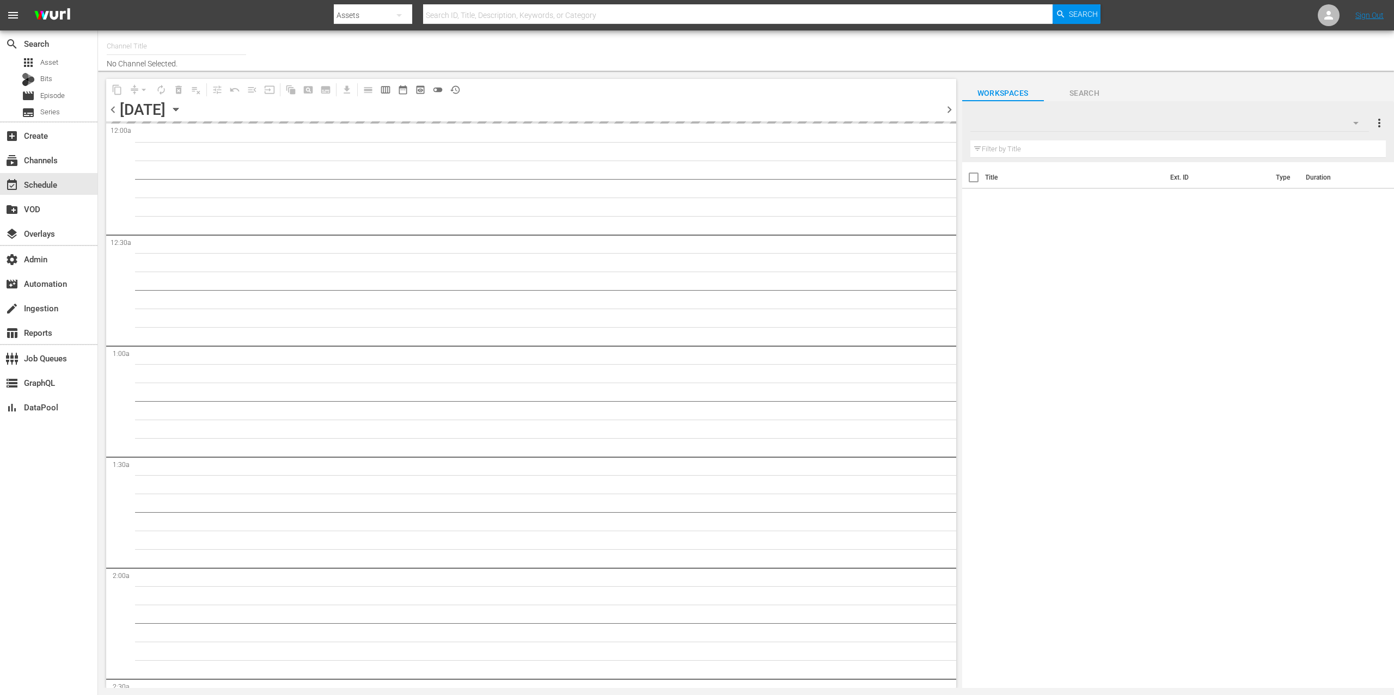
type input "Homes Under the Hammer (1234)"
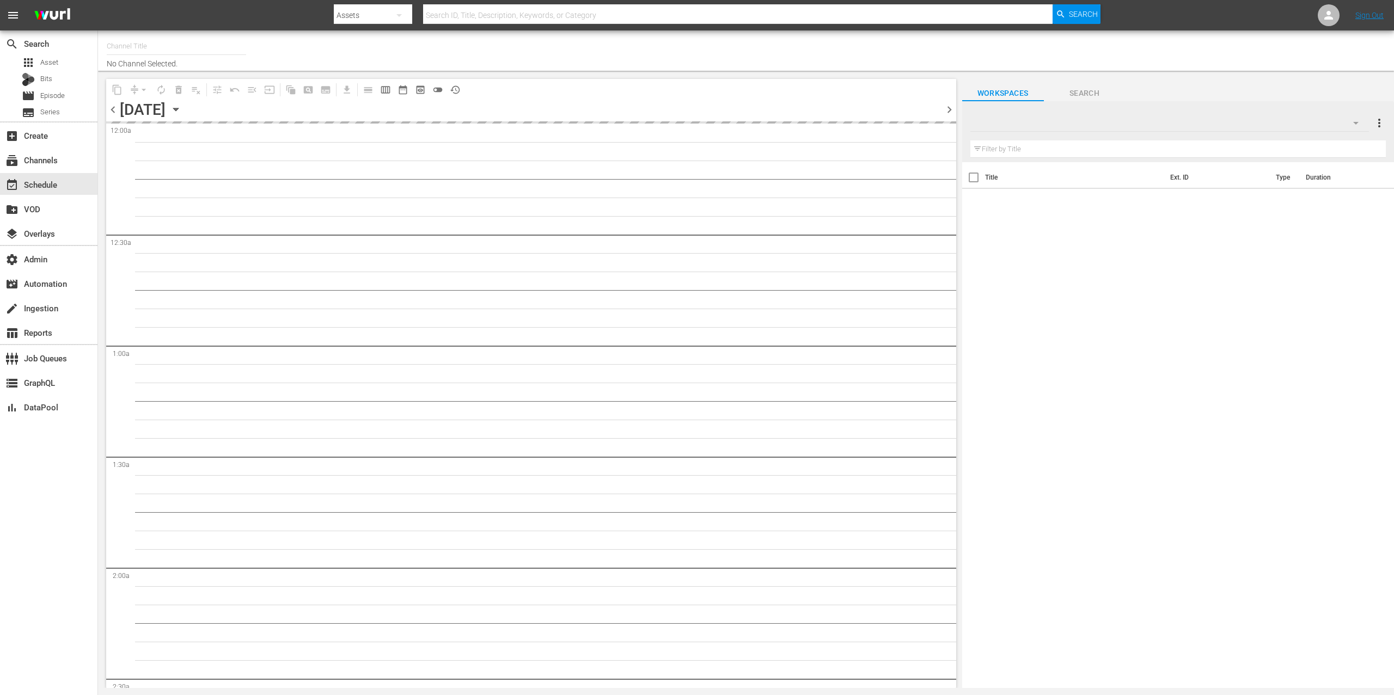
type input "Homes Under the Hammer (1234)"
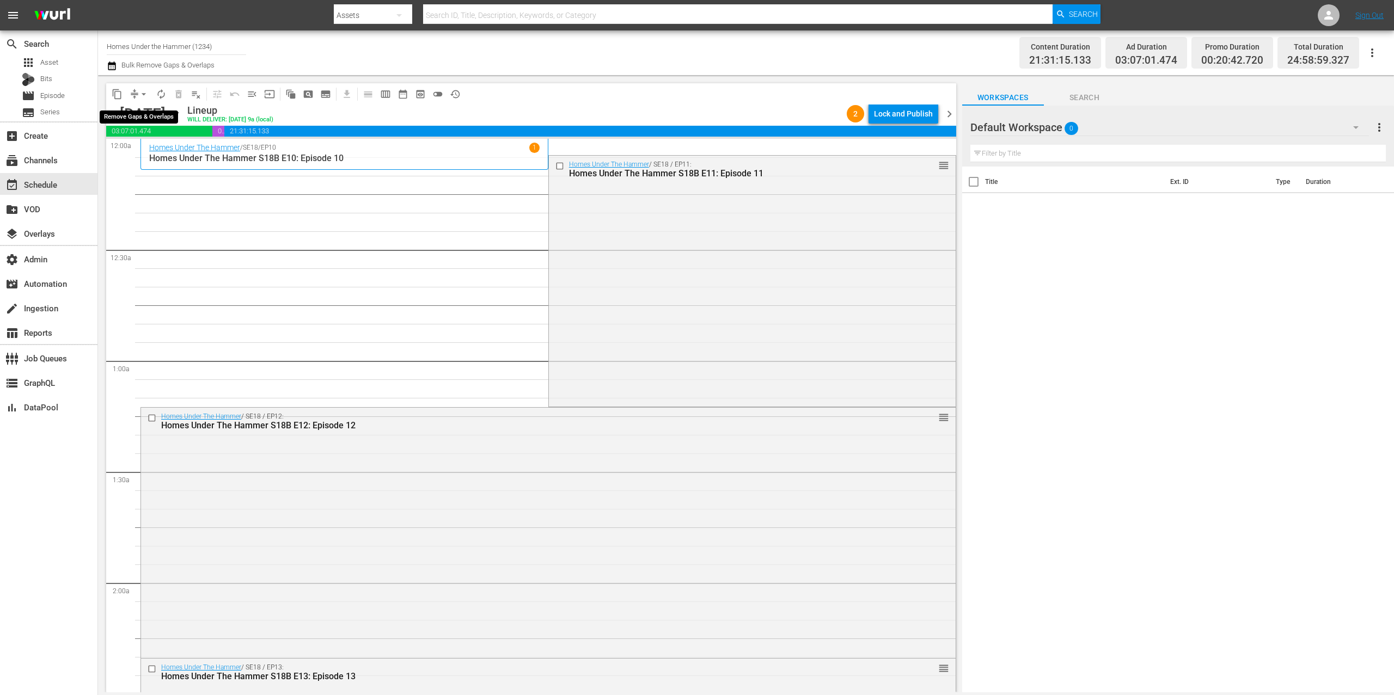
click at [141, 91] on span "arrow_drop_down" at bounding box center [143, 94] width 11 height 11
click at [172, 141] on li "Align to First Episode" at bounding box center [144, 134] width 114 height 18
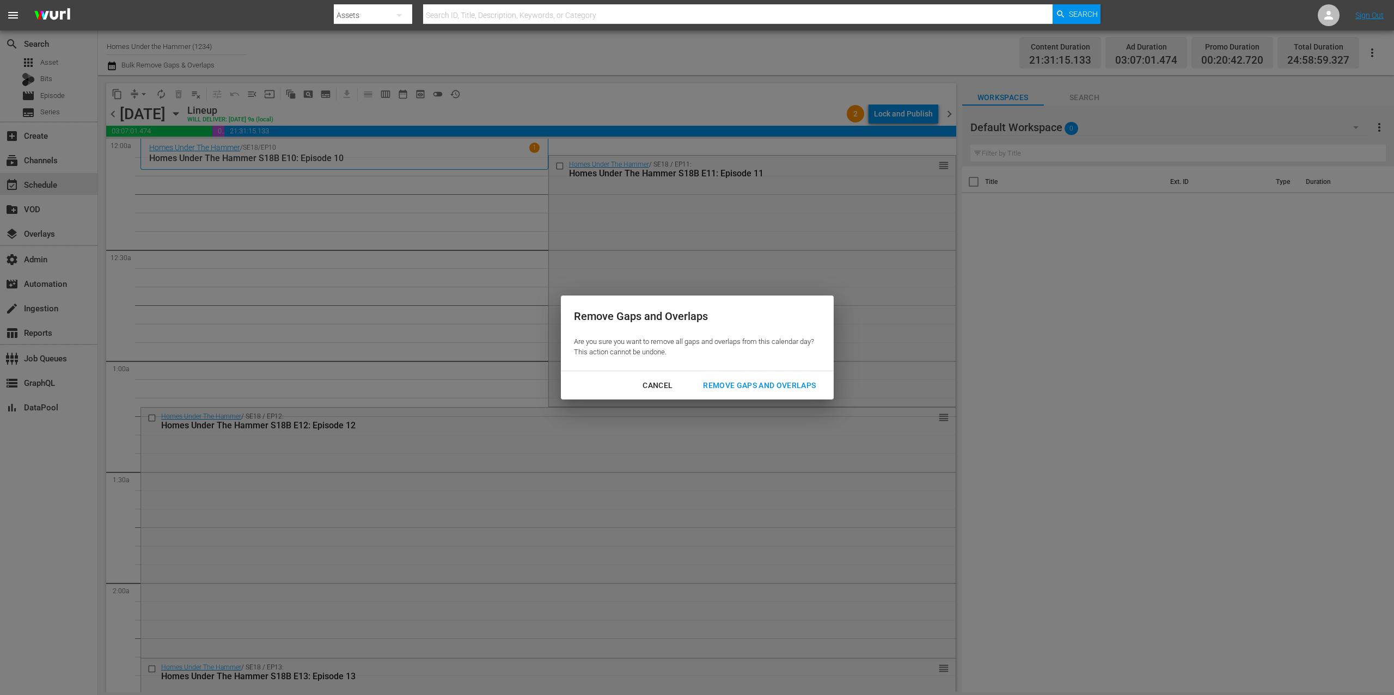
click at [664, 382] on div "Cancel" at bounding box center [657, 386] width 47 height 14
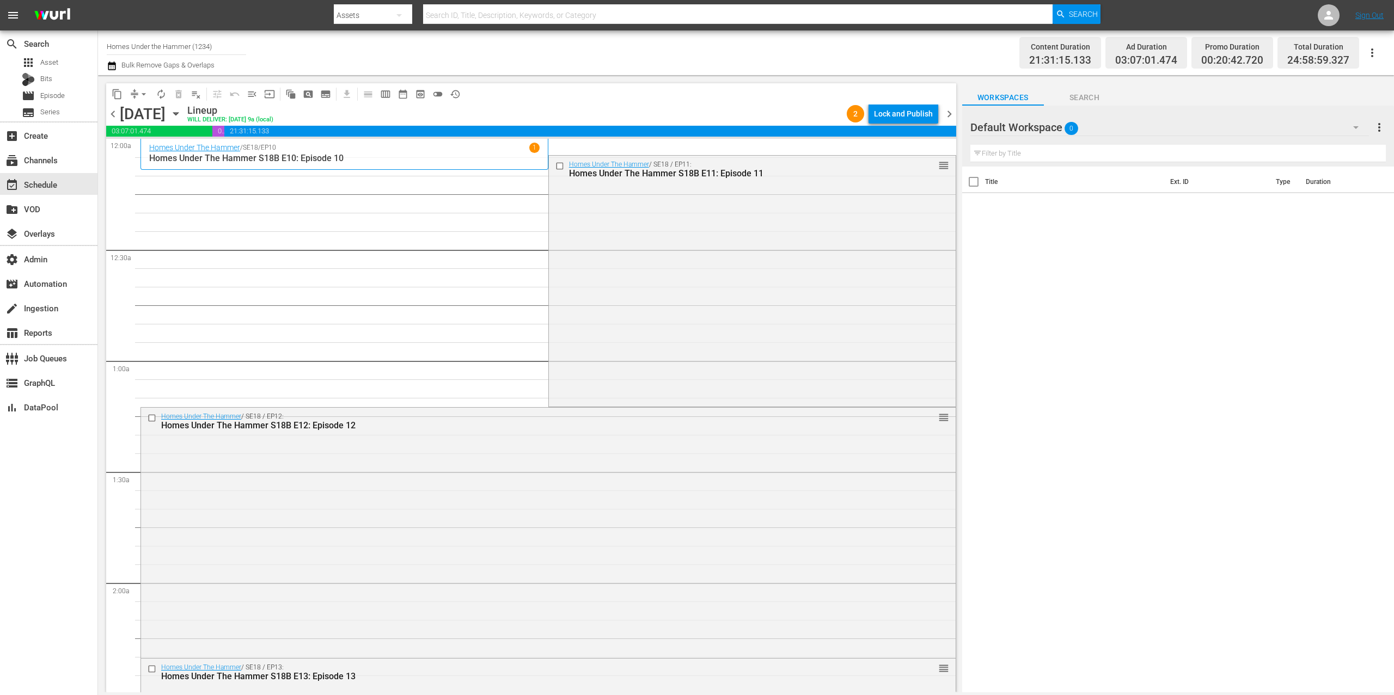
click at [134, 96] on span "compress" at bounding box center [134, 94] width 11 height 11
click at [138, 95] on span "arrow_drop_down" at bounding box center [143, 94] width 11 height 11
click at [177, 154] on li "Align to End of Previous Day" at bounding box center [144, 152] width 114 height 18
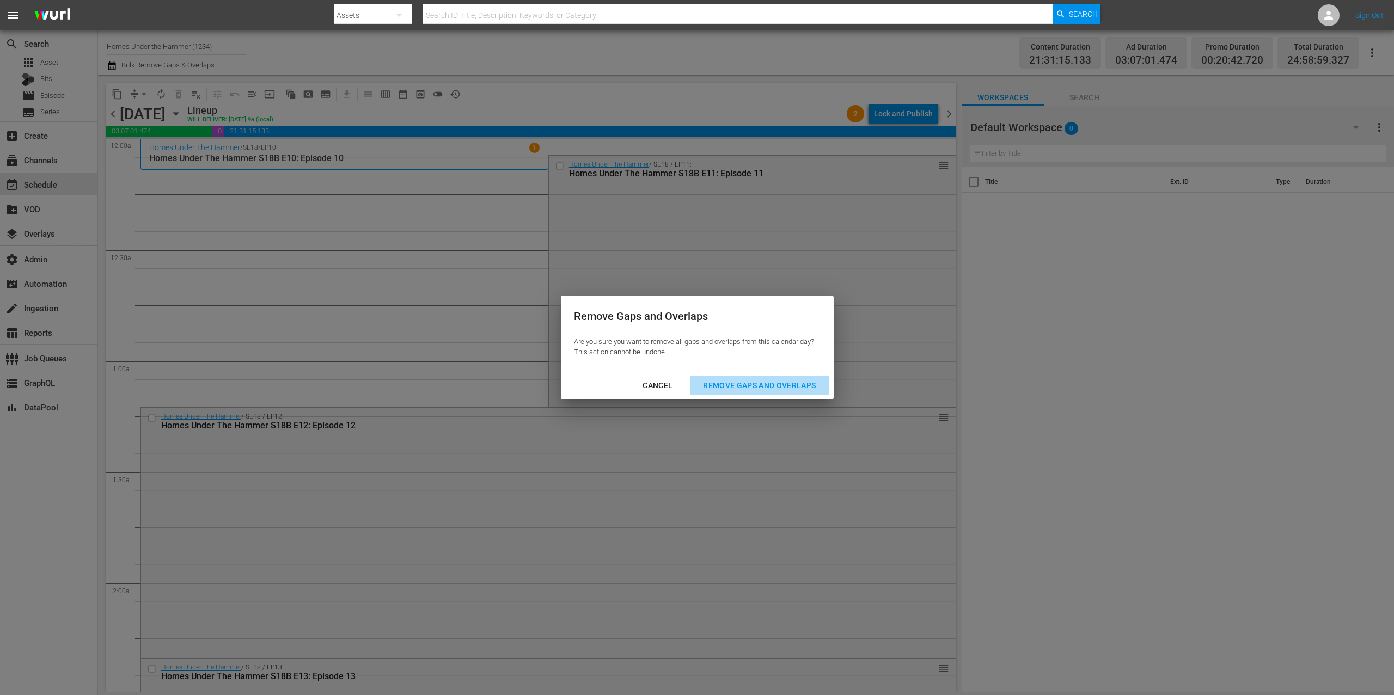
click at [755, 387] on div "Remove Gaps and Overlaps" at bounding box center [759, 386] width 130 height 14
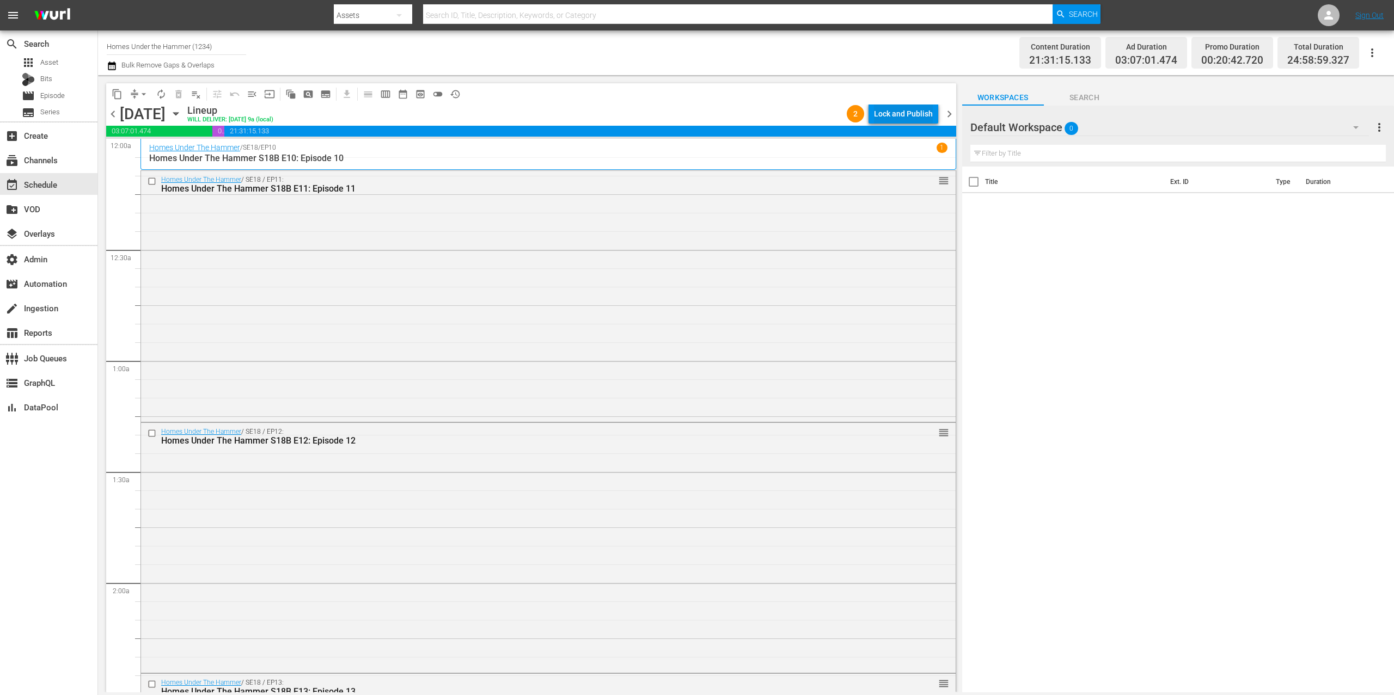
click at [911, 112] on div "Lock and Publish" at bounding box center [903, 114] width 59 height 20
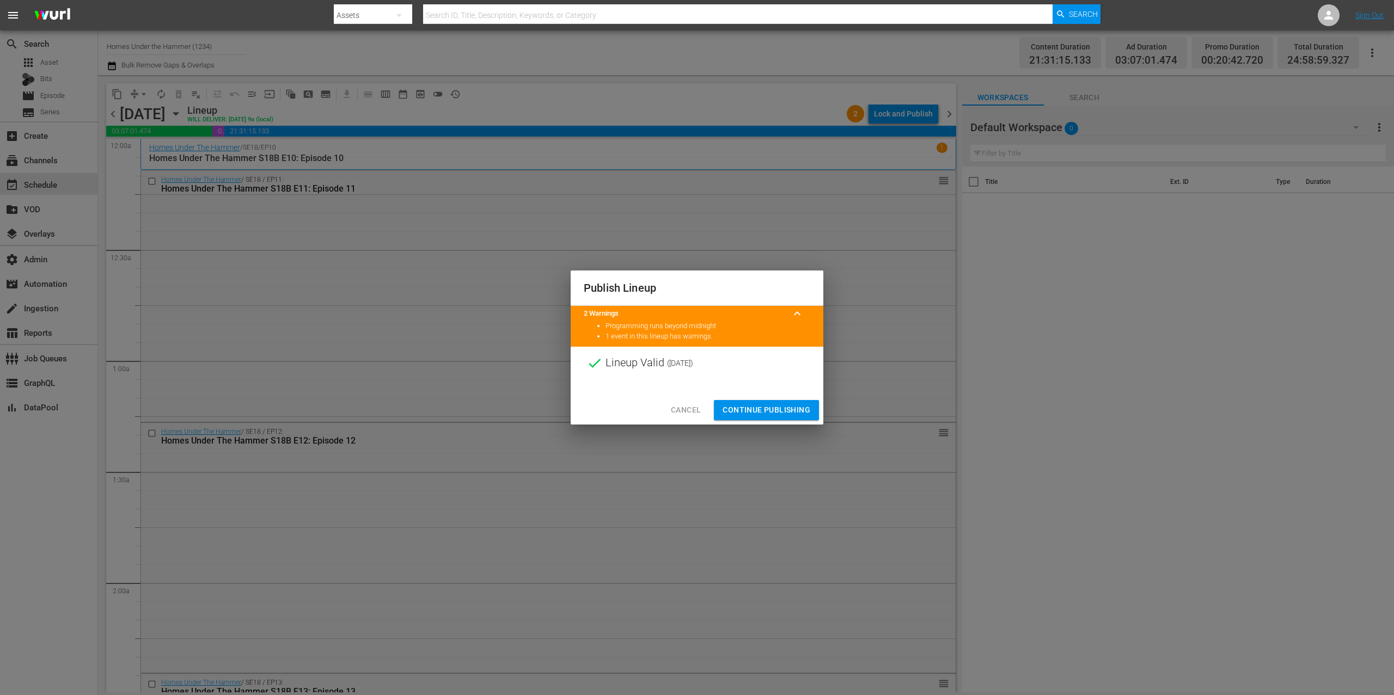
click at [774, 411] on span "Continue Publishing" at bounding box center [767, 411] width 88 height 14
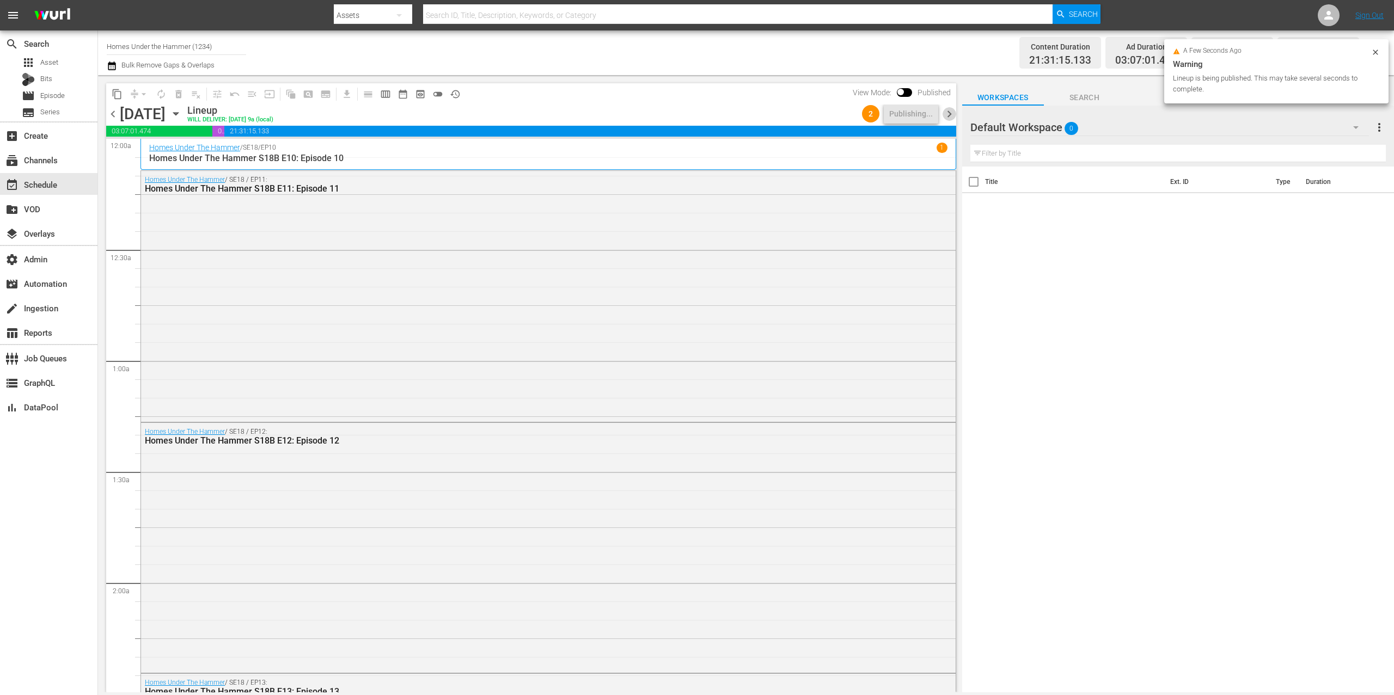
click at [951, 112] on span "chevron_right" at bounding box center [950, 114] width 14 height 14
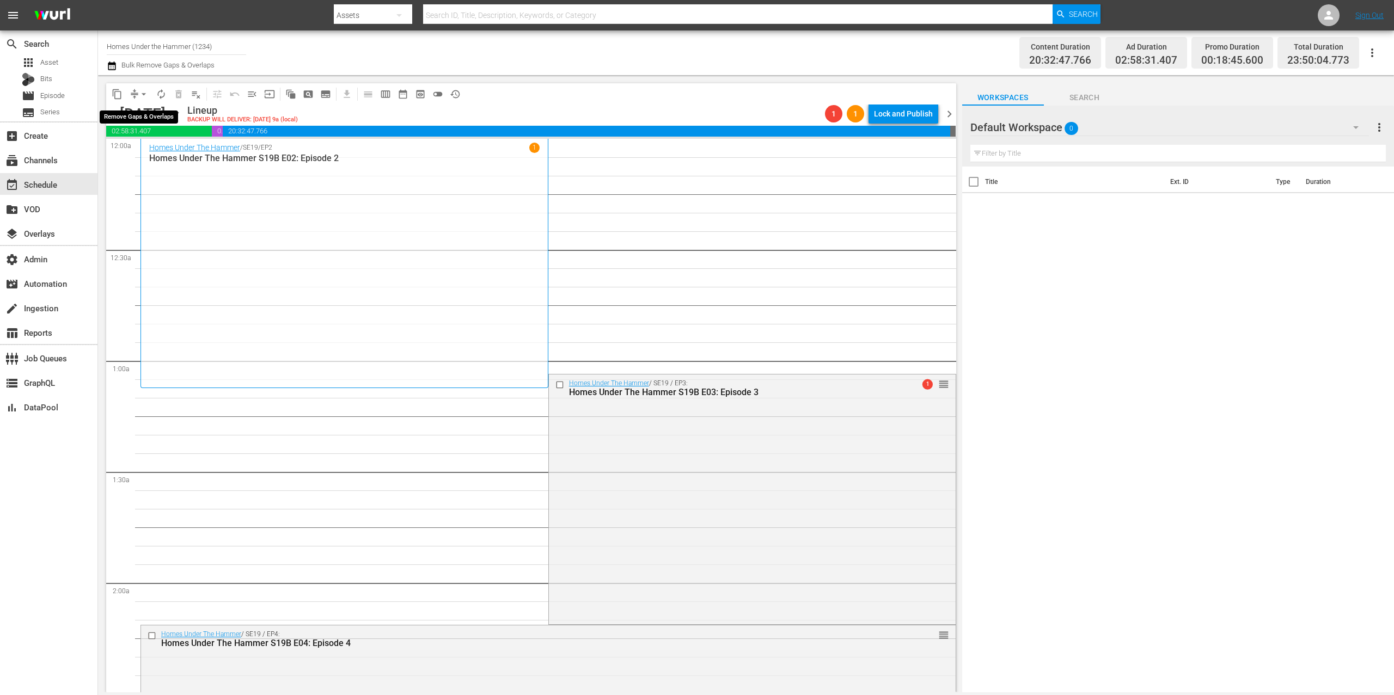
click at [140, 91] on span "arrow_drop_down" at bounding box center [143, 94] width 11 height 11
click at [159, 149] on li "Align to End of Previous Day" at bounding box center [144, 152] width 114 height 18
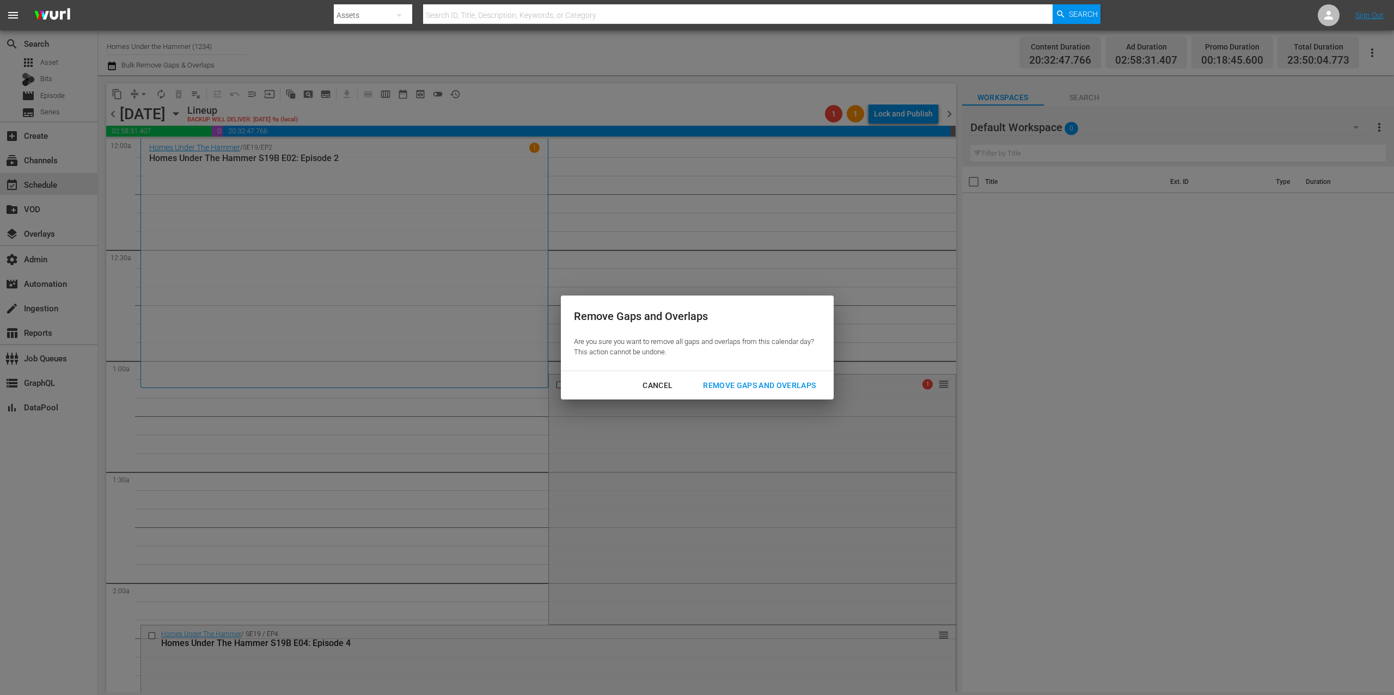
click at [729, 381] on div "Remove Gaps and Overlaps" at bounding box center [759, 386] width 130 height 14
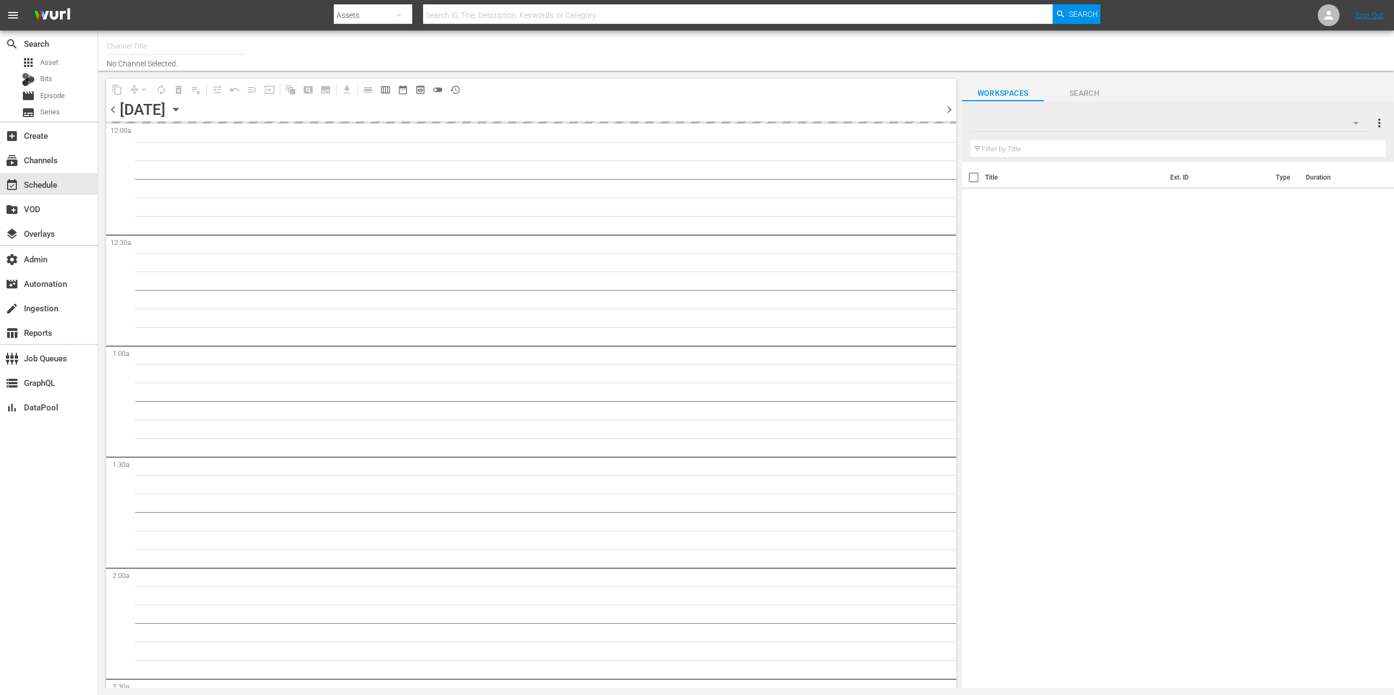
type input "Homes Under the Hammer (1234)"
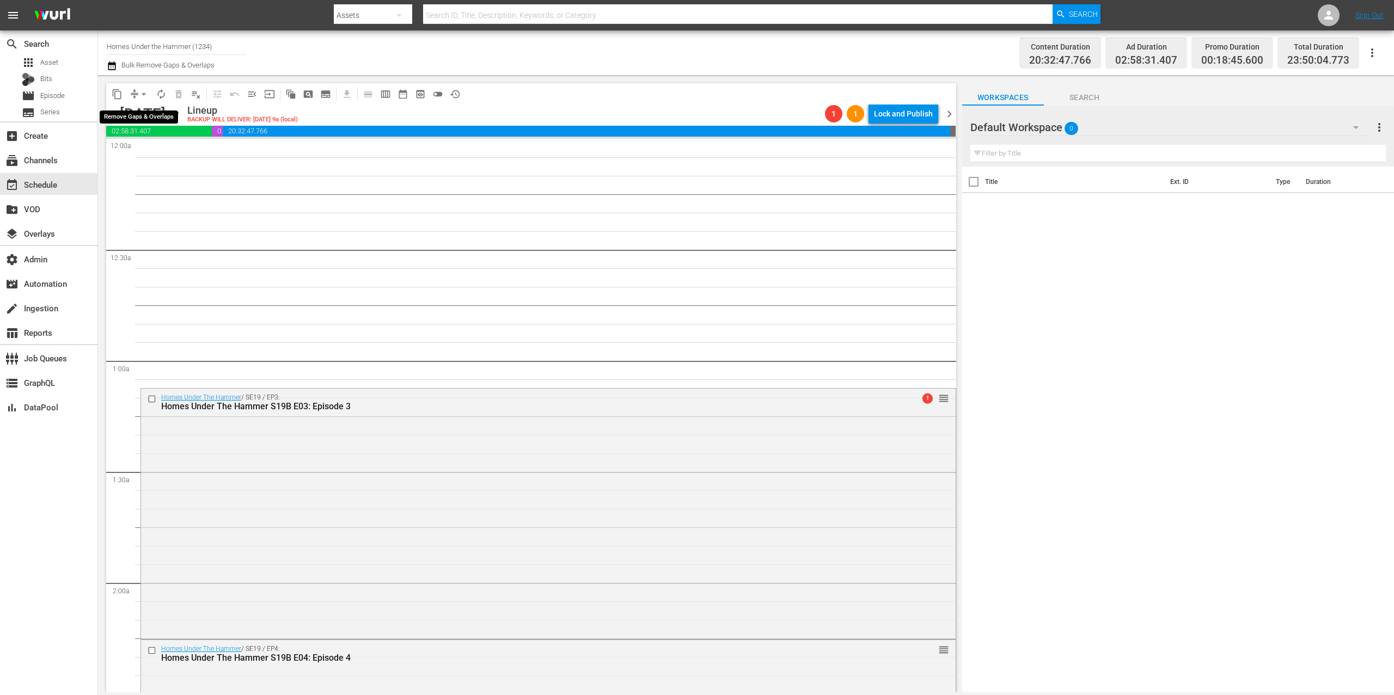
click at [141, 91] on span "arrow_drop_down" at bounding box center [143, 94] width 11 height 11
click at [169, 137] on li "Align to First Episode" at bounding box center [144, 134] width 90 height 18
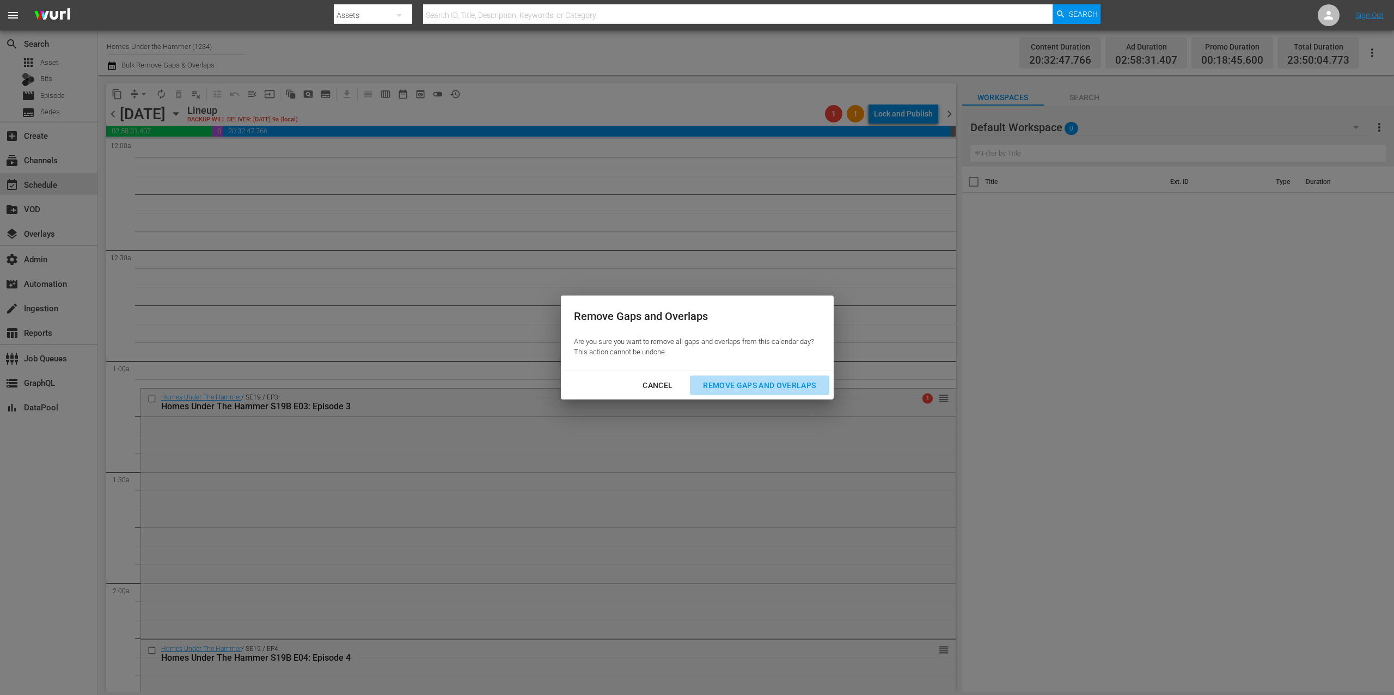
click at [741, 386] on div "Remove Gaps and Overlaps" at bounding box center [759, 386] width 130 height 14
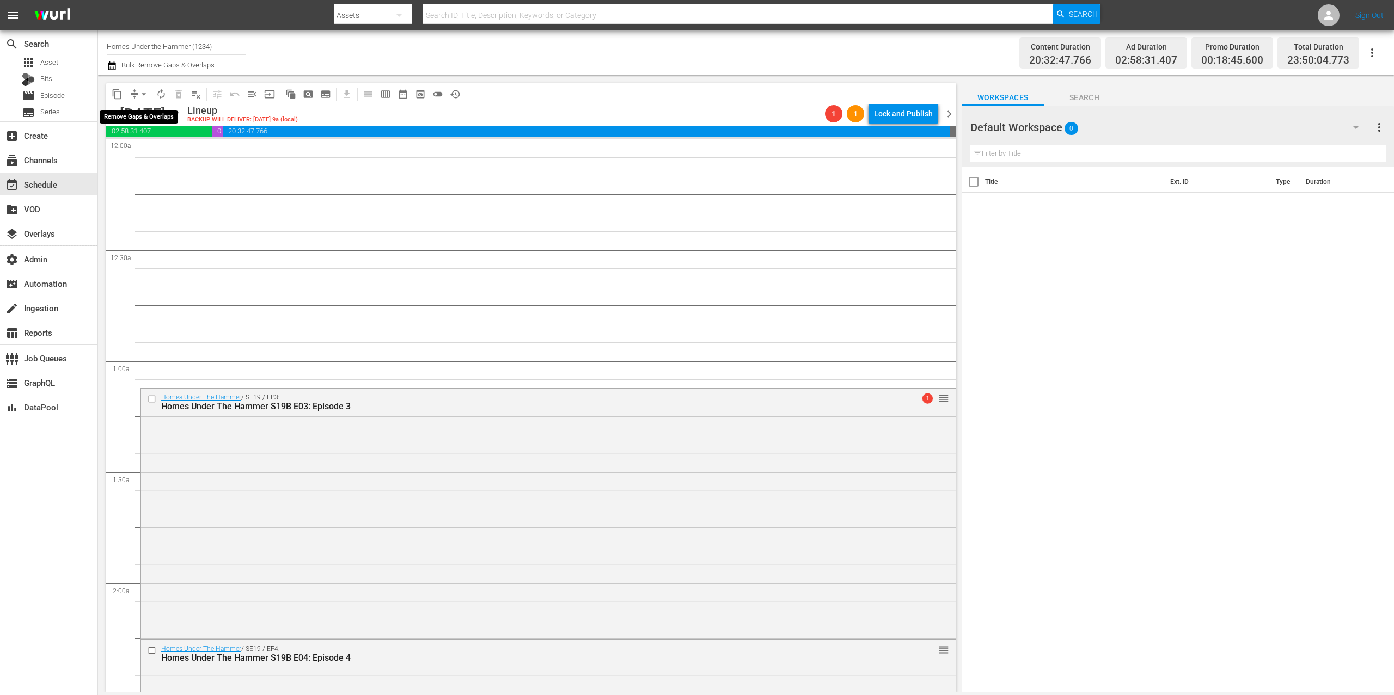
click at [135, 91] on button "arrow_drop_down" at bounding box center [143, 94] width 17 height 17
click at [153, 131] on li "Align to First Episode" at bounding box center [144, 134] width 90 height 18
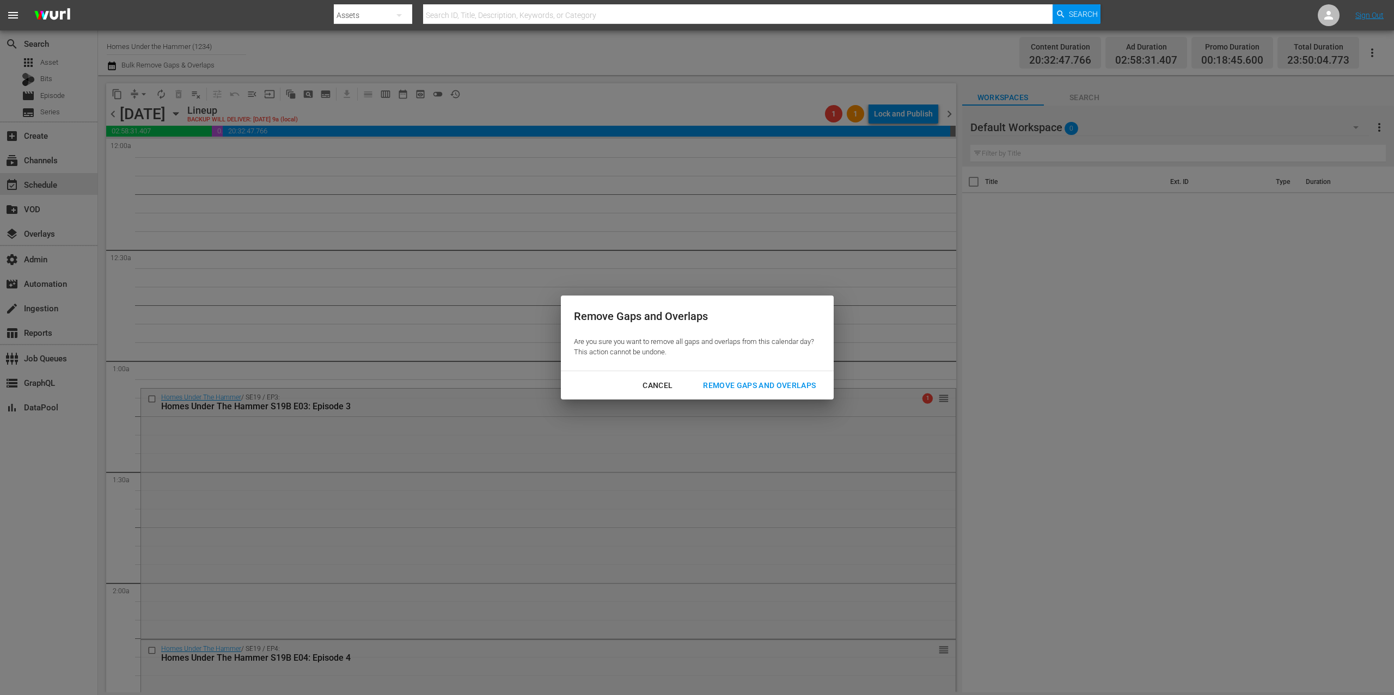
click at [736, 386] on div "Remove Gaps and Overlaps" at bounding box center [759, 386] width 130 height 14
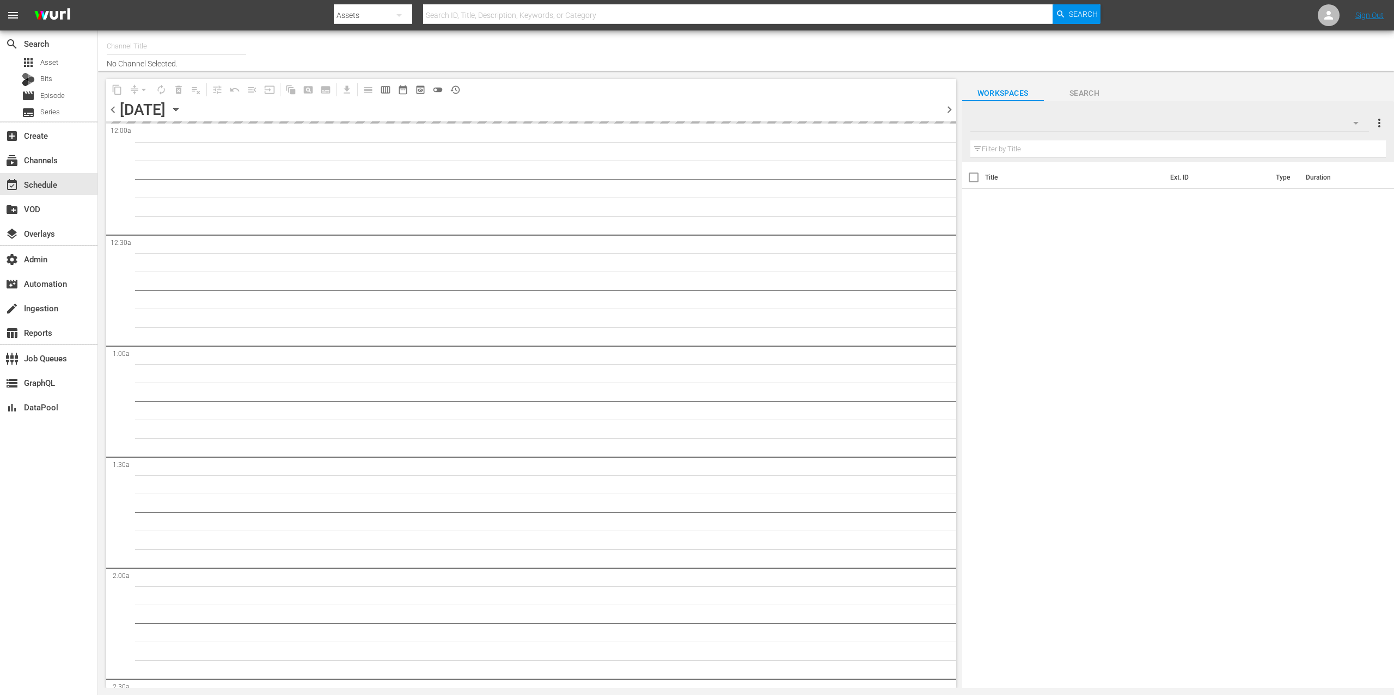
type input "Homes Under the Hammer (1234)"
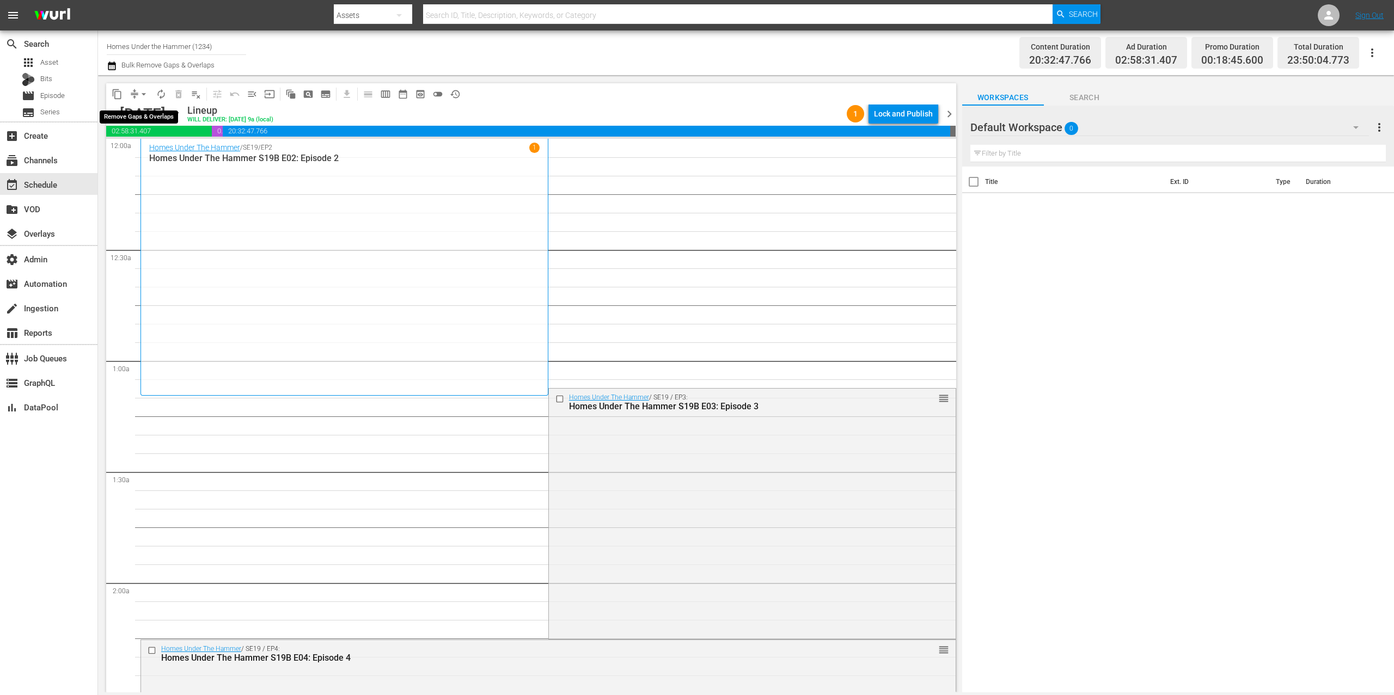
click at [139, 89] on span "arrow_drop_down" at bounding box center [143, 94] width 11 height 11
click at [170, 146] on li "Align to End of Previous Day" at bounding box center [144, 152] width 114 height 18
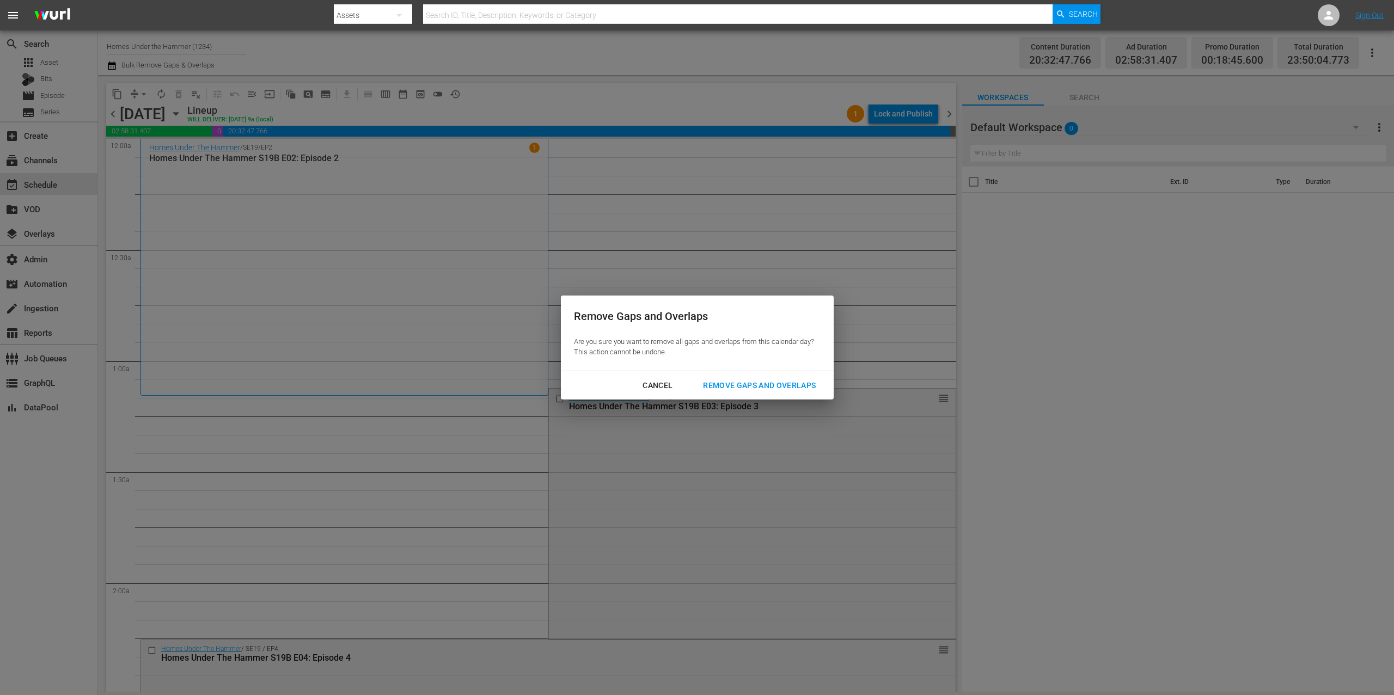
click at [750, 379] on div "Remove Gaps and Overlaps" at bounding box center [759, 386] width 130 height 14
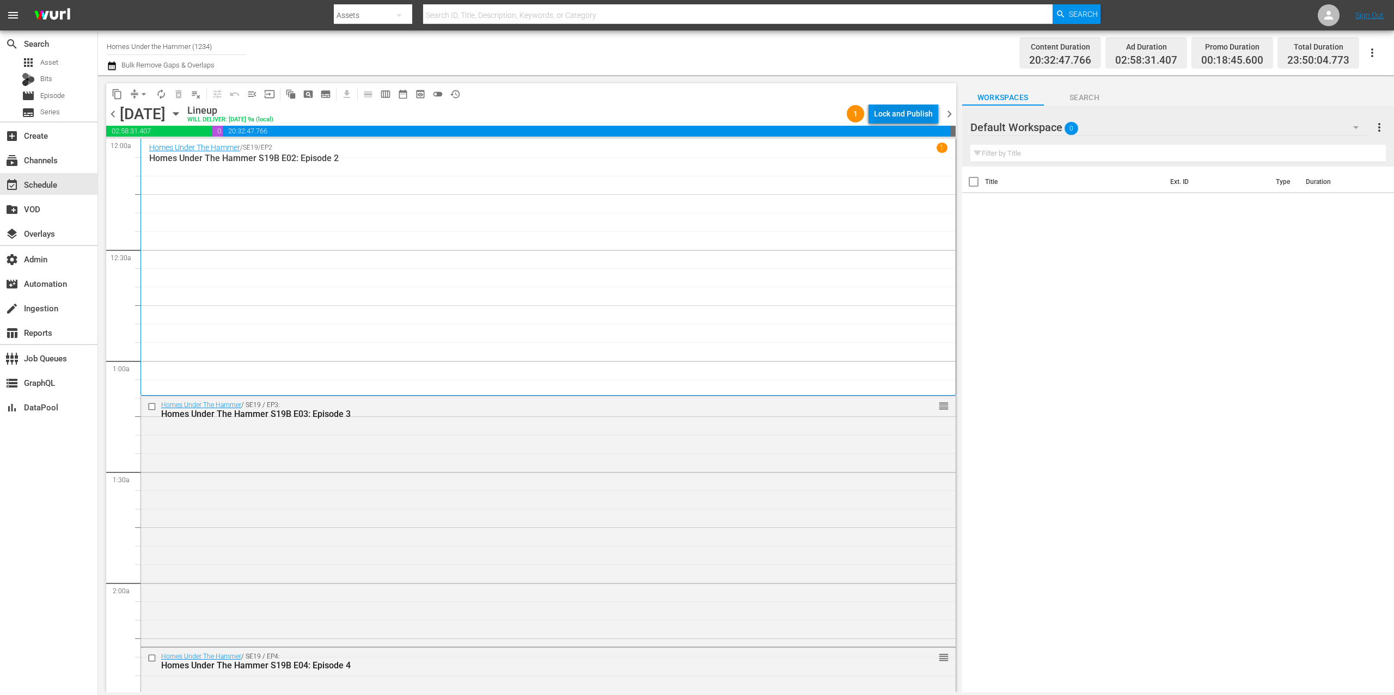
click at [899, 113] on div "Lock and Publish" at bounding box center [903, 114] width 59 height 20
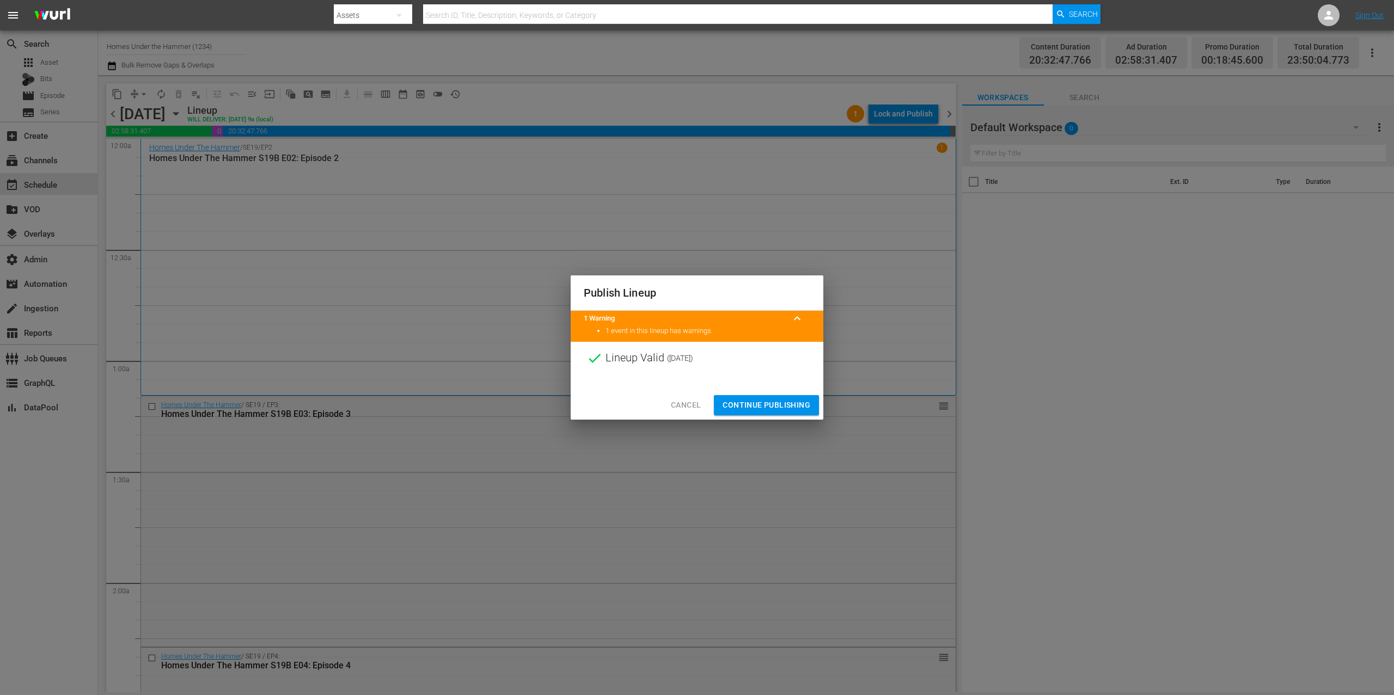
click at [787, 403] on span "Continue Publishing" at bounding box center [767, 406] width 88 height 14
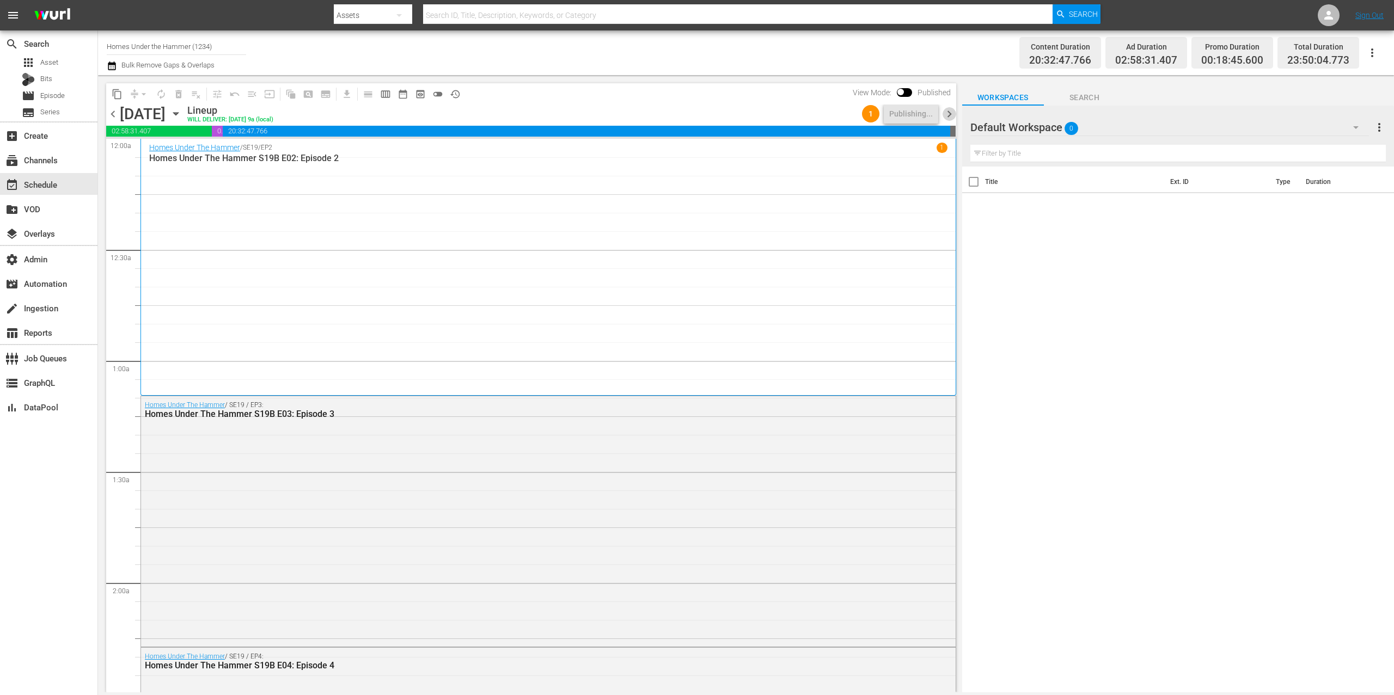
click at [949, 112] on span "chevron_right" at bounding box center [950, 114] width 14 height 14
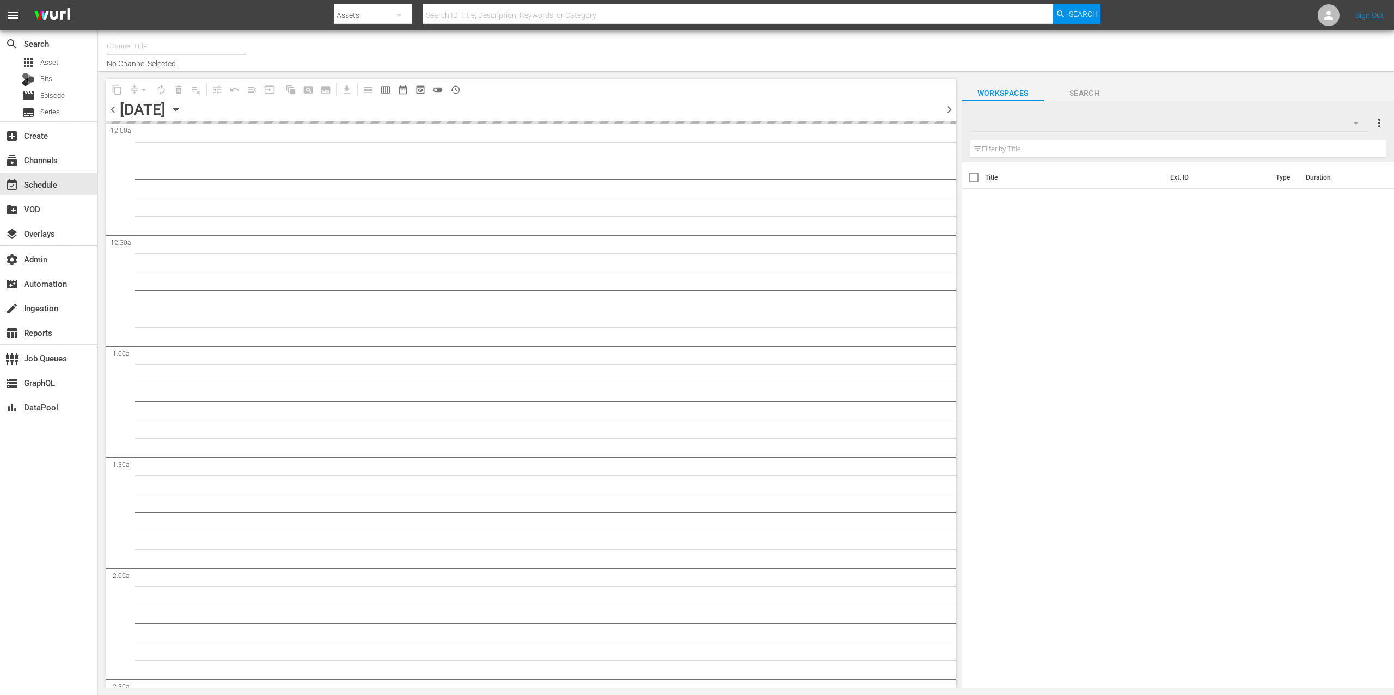
type input "Homes Under the Hammer (1234)"
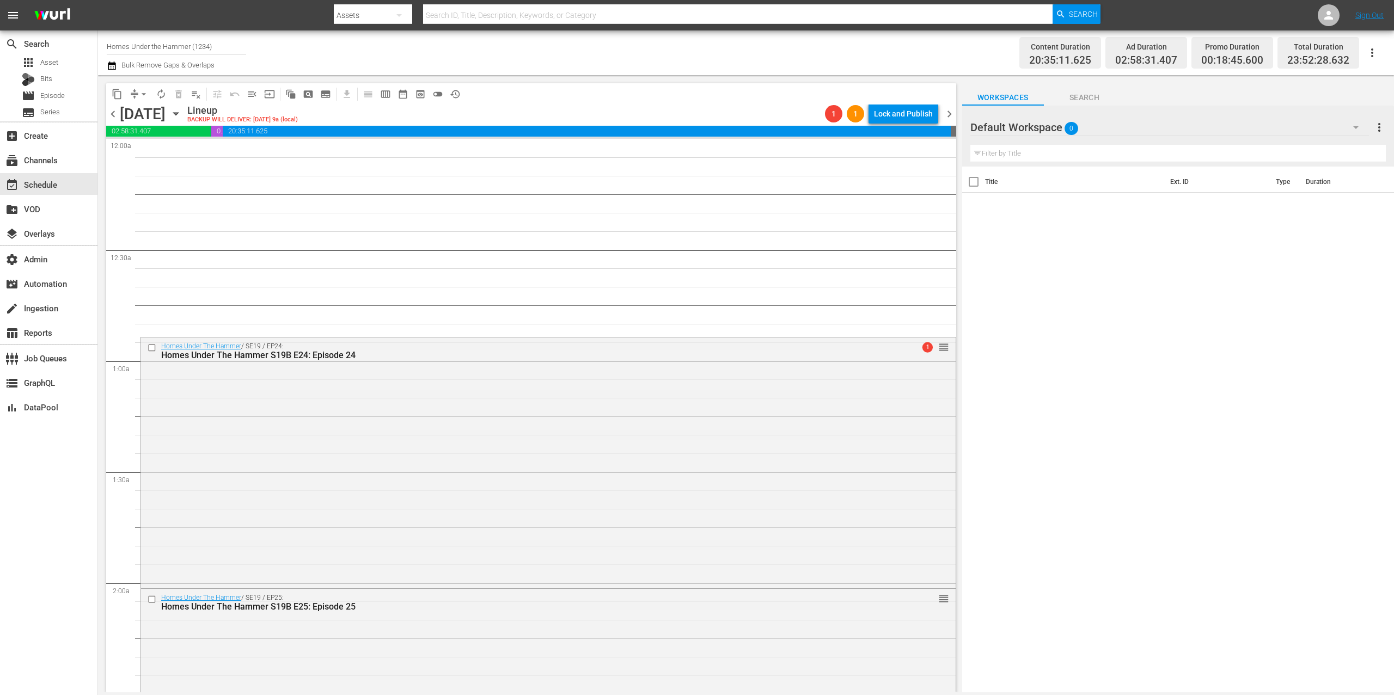
click at [111, 114] on span "chevron_left" at bounding box center [113, 114] width 14 height 14
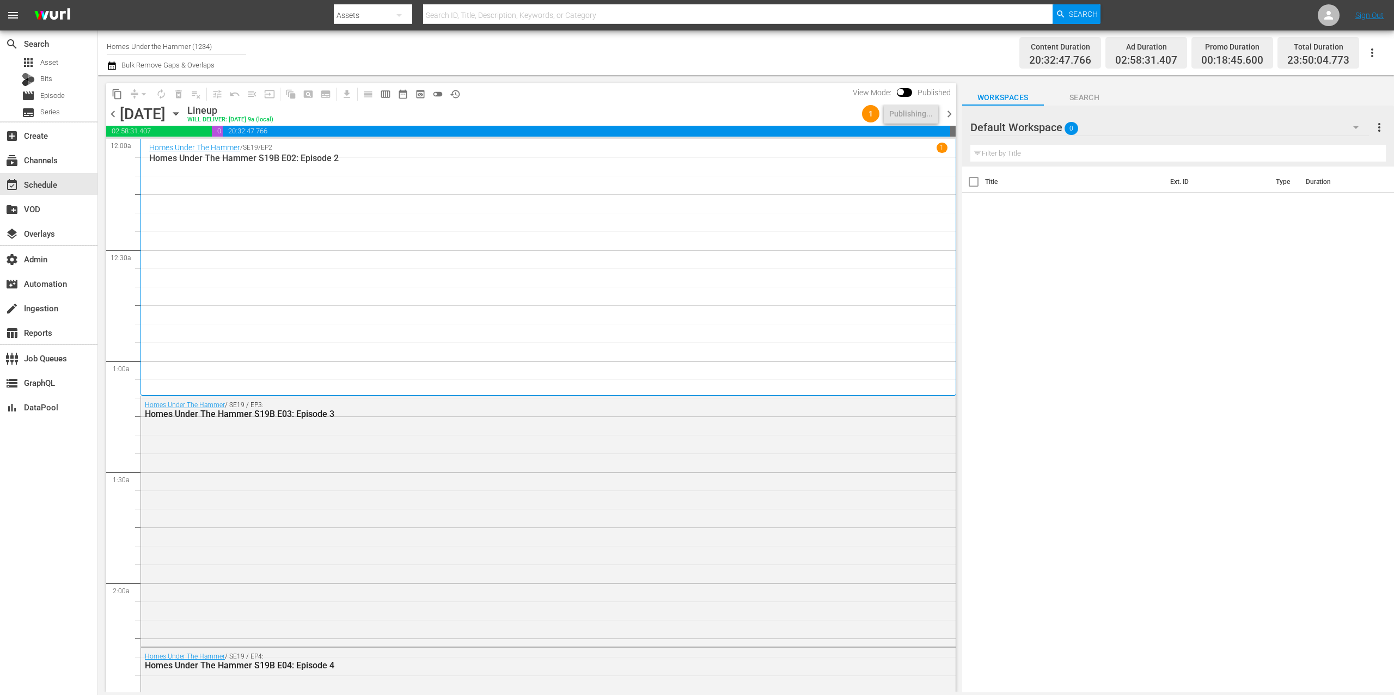
click at [947, 113] on span "chevron_right" at bounding box center [950, 114] width 14 height 14
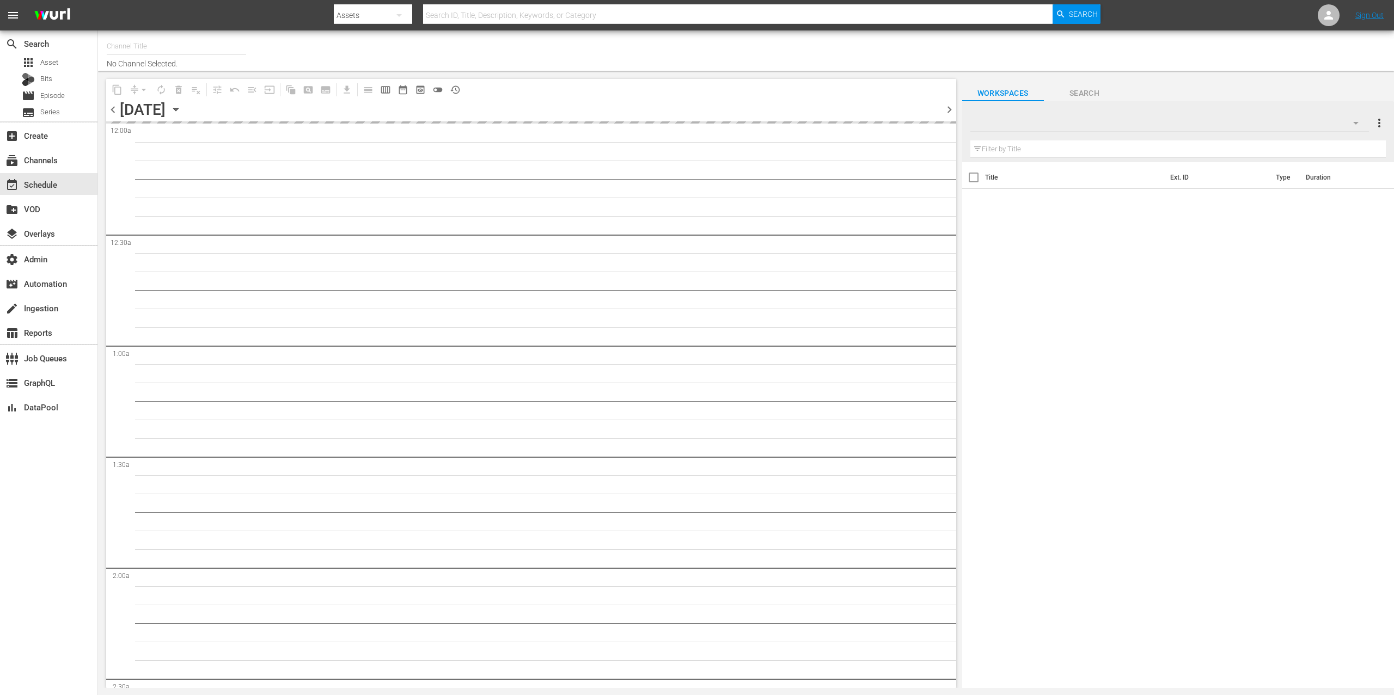
type input "Homes Under the Hammer (1234)"
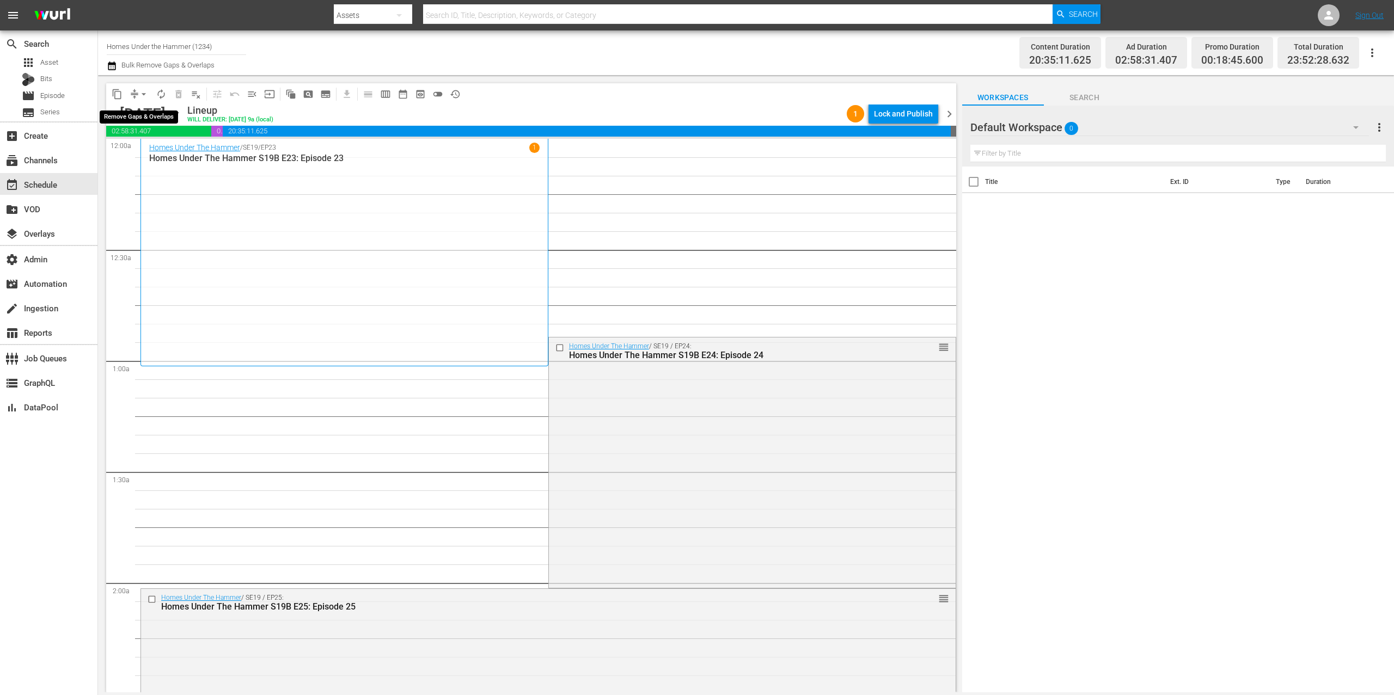
click at [140, 92] on span "arrow_drop_down" at bounding box center [143, 94] width 11 height 11
click at [162, 151] on li "Align to End of Previous Day" at bounding box center [144, 152] width 114 height 18
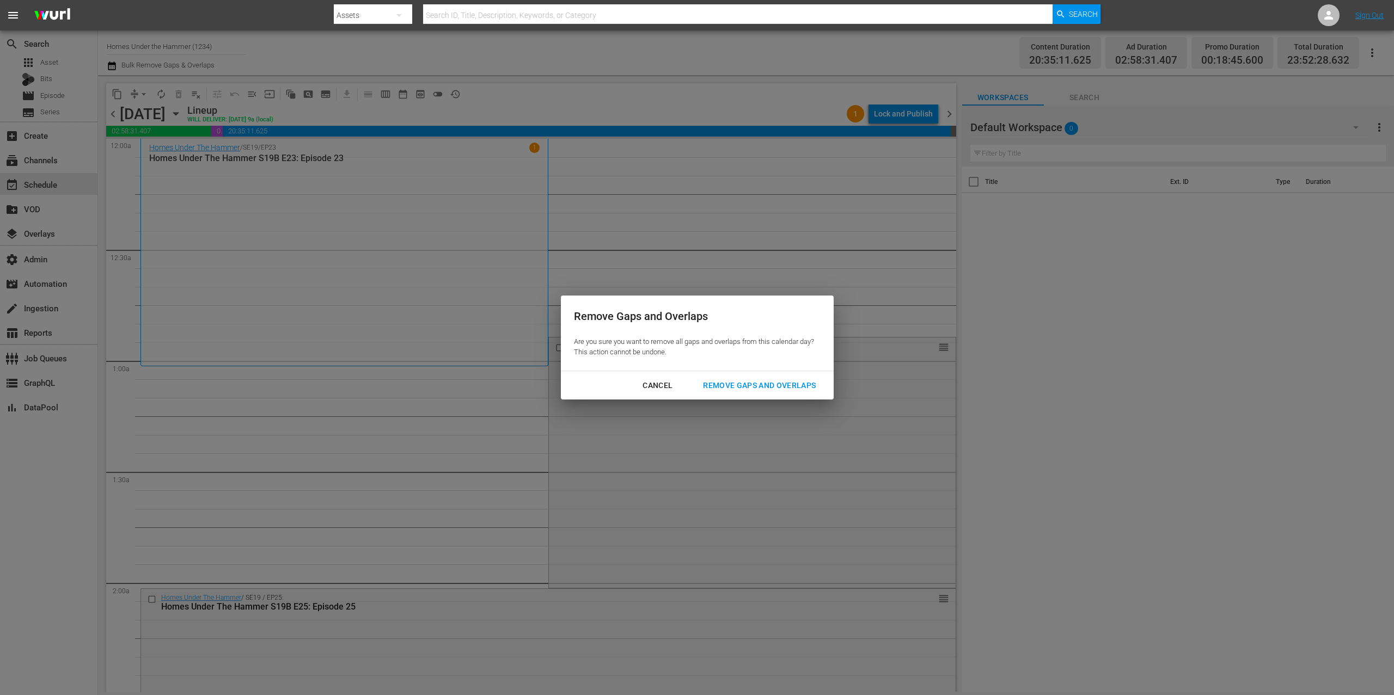
click at [766, 381] on div "Remove Gaps and Overlaps" at bounding box center [759, 386] width 130 height 14
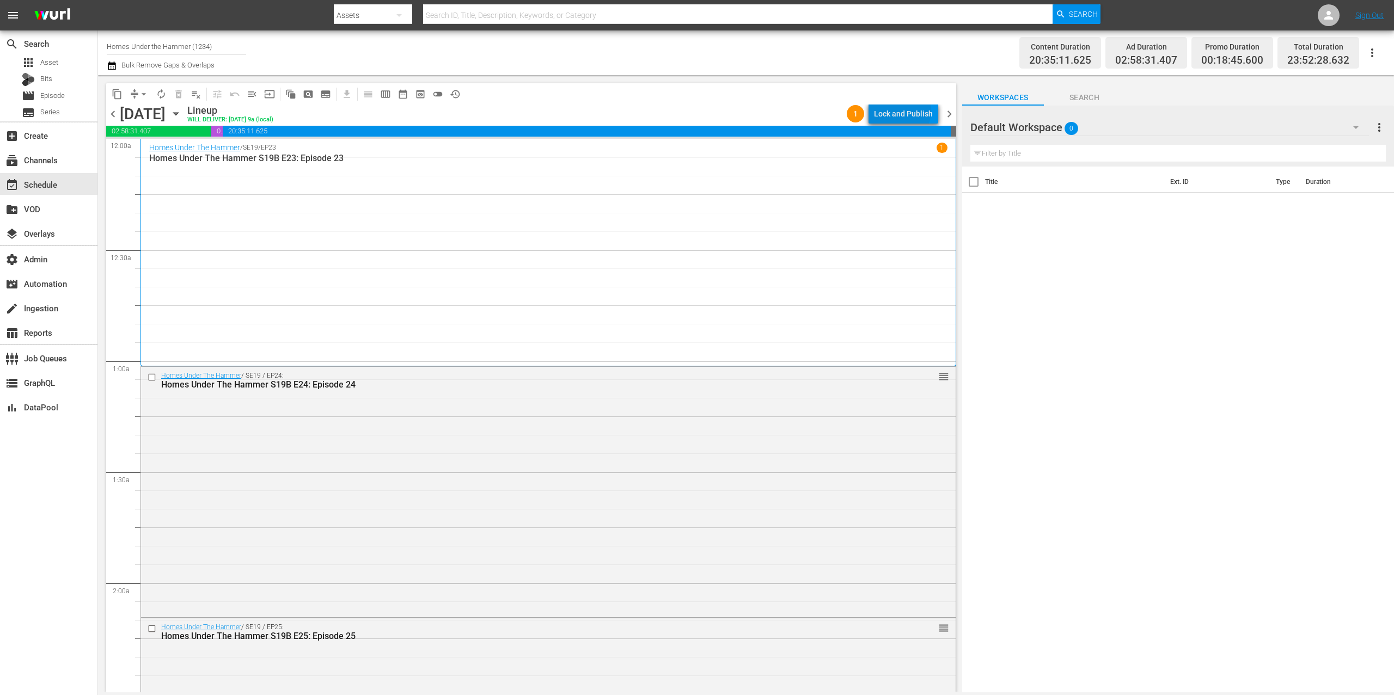
click at [905, 112] on div "Lock and Publish" at bounding box center [903, 114] width 59 height 20
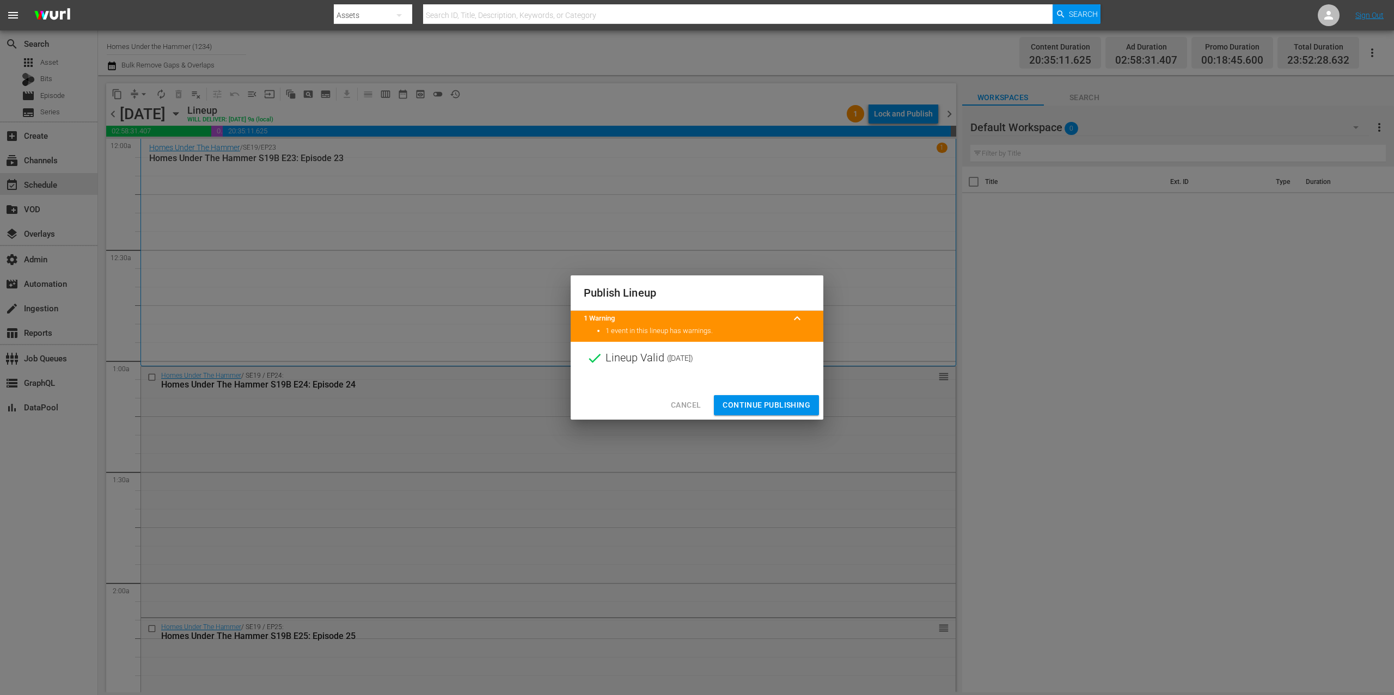
click at [799, 403] on span "Continue Publishing" at bounding box center [767, 406] width 88 height 14
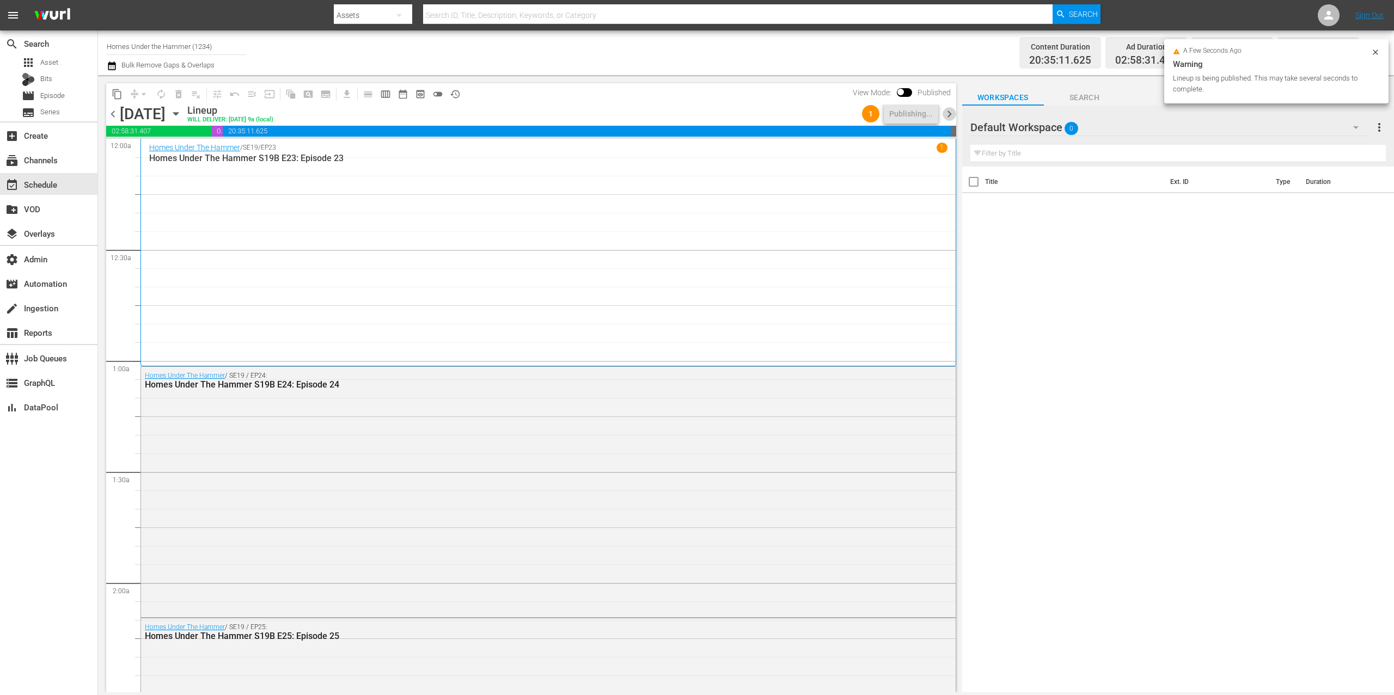
drag, startPoint x: 950, startPoint y: 115, endPoint x: 945, endPoint y: 124, distance: 10.2
click at [950, 115] on span "chevron_right" at bounding box center [950, 114] width 14 height 14
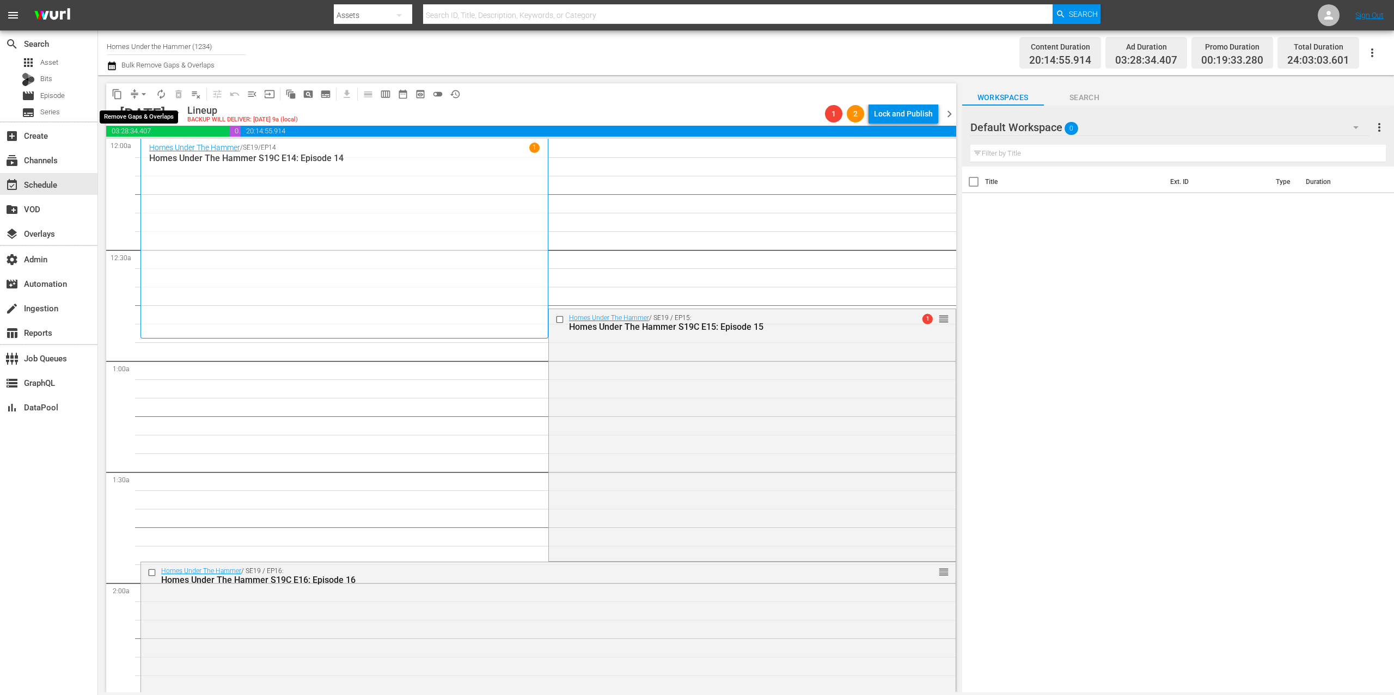
drag, startPoint x: 142, startPoint y: 95, endPoint x: 147, endPoint y: 100, distance: 7.3
click at [142, 95] on span "arrow_drop_down" at bounding box center [143, 94] width 11 height 11
click at [158, 151] on li "Align to End of Previous Day" at bounding box center [144, 152] width 114 height 18
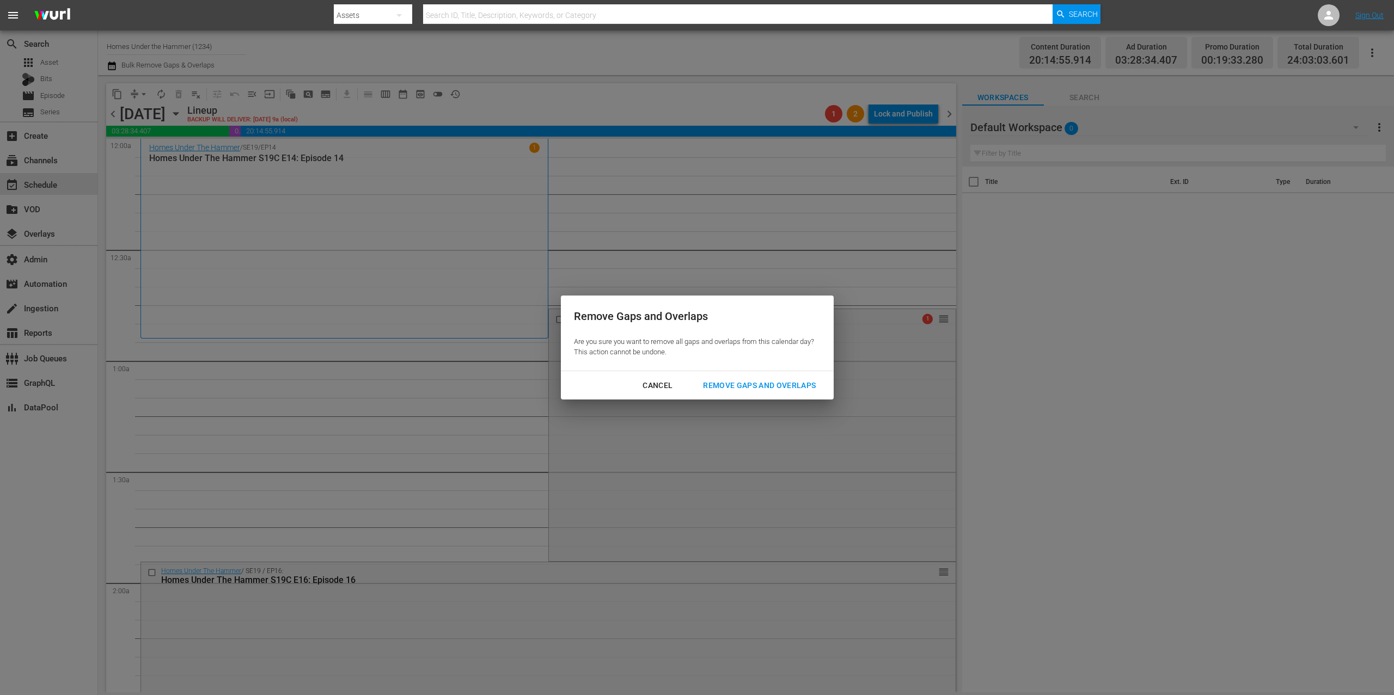
click at [722, 386] on div "Remove Gaps and Overlaps" at bounding box center [759, 386] width 130 height 14
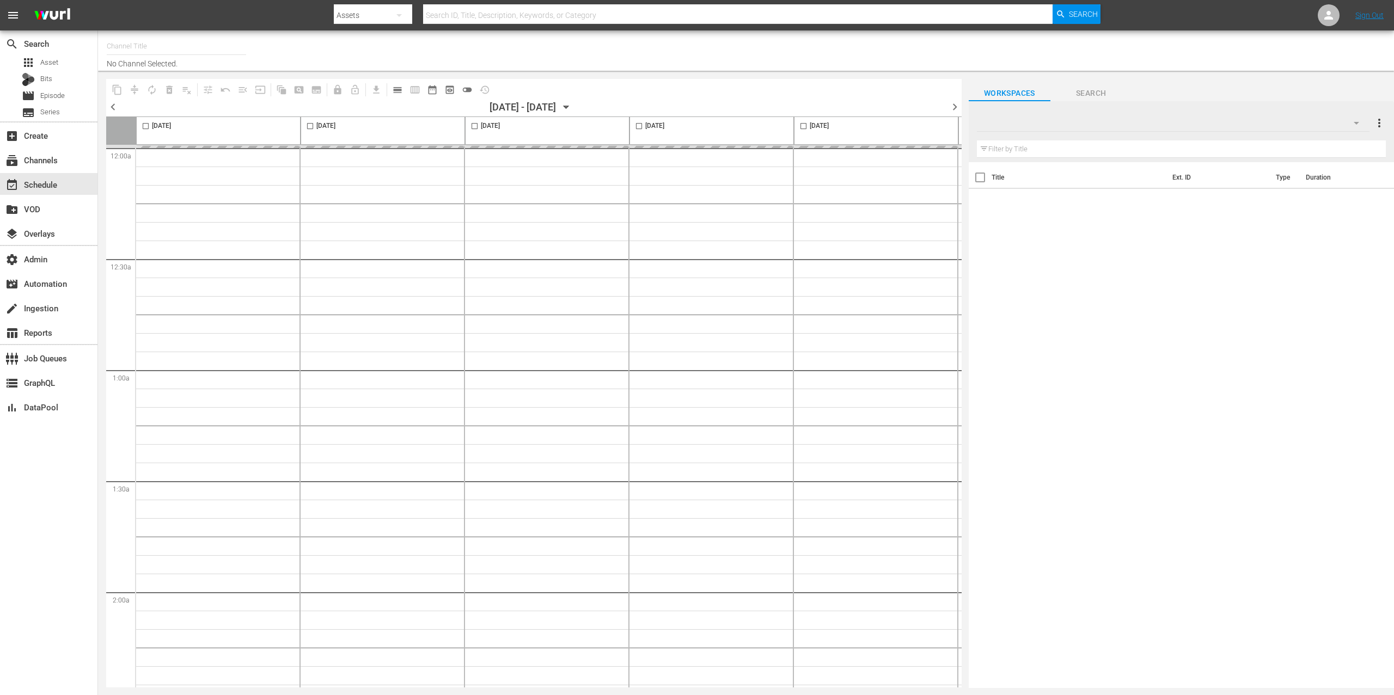
type input "Homes Under the Hammer (1234)"
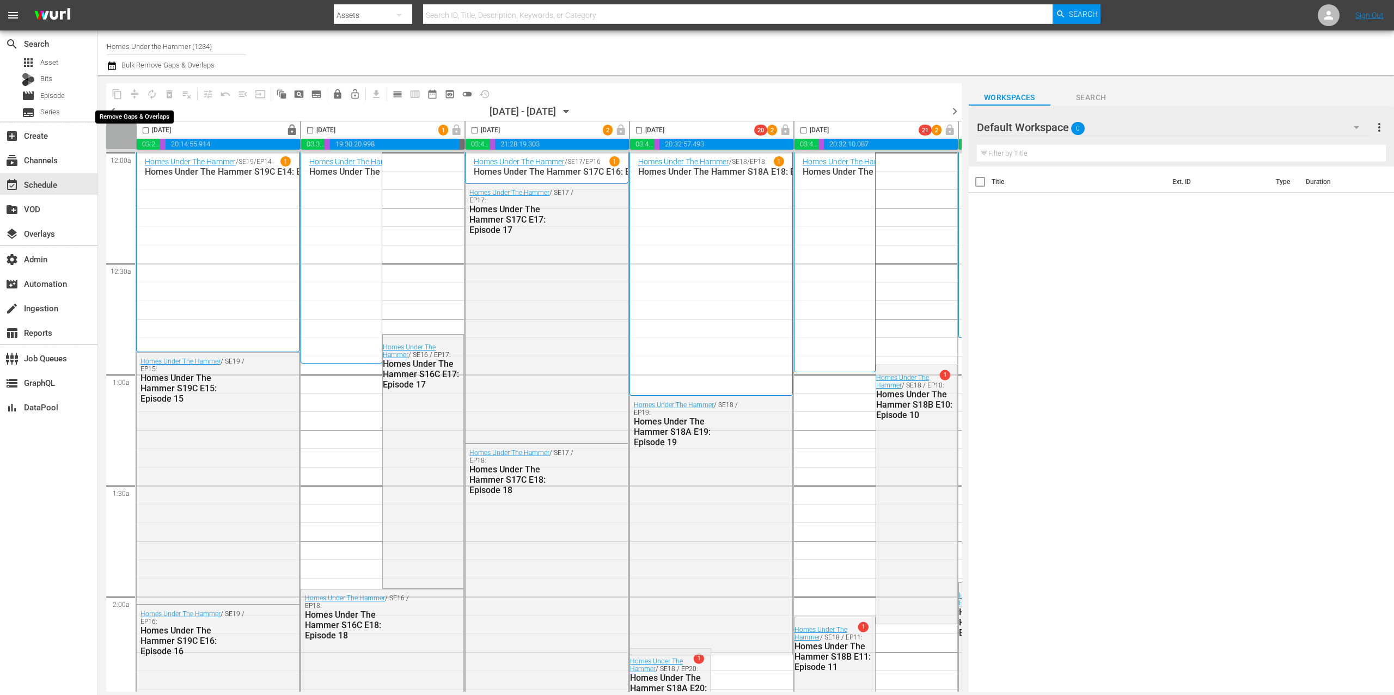
click at [137, 93] on span "compress" at bounding box center [134, 94] width 17 height 17
click at [113, 66] on icon "button" at bounding box center [112, 66] width 8 height 9
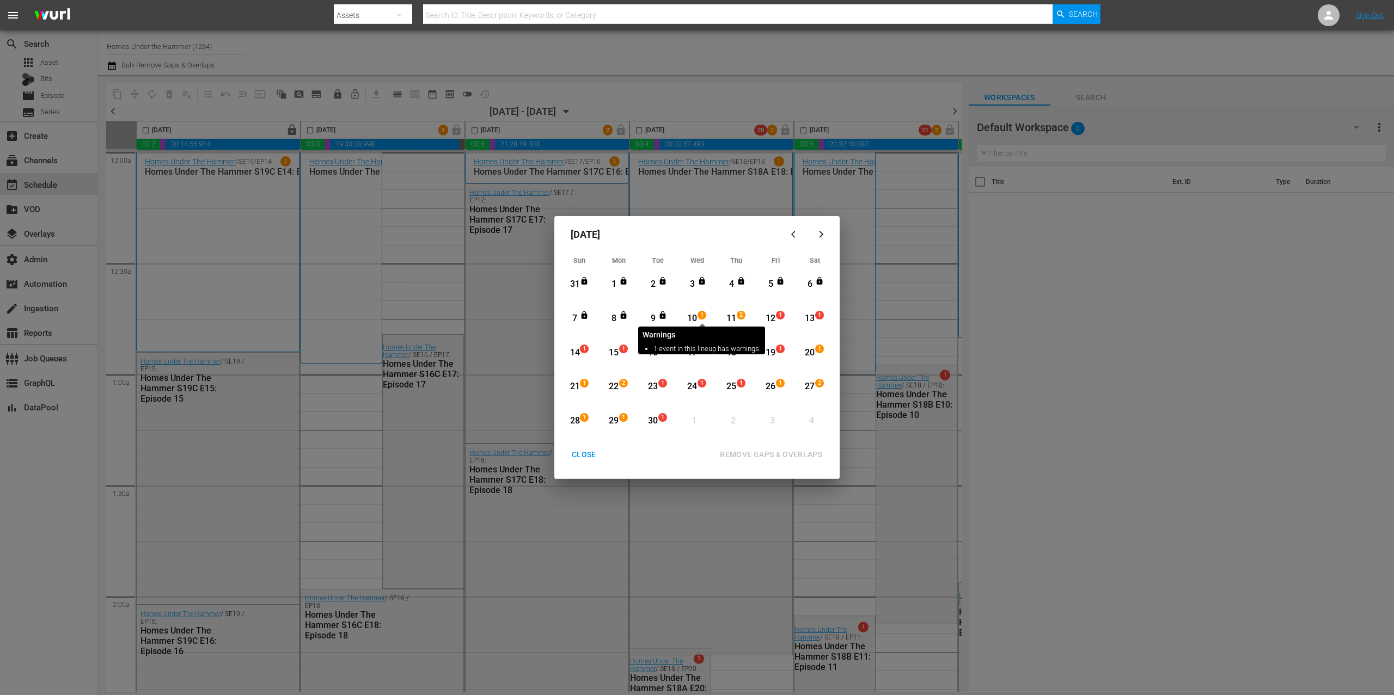
click at [699, 314] on span "1" at bounding box center [702, 315] width 8 height 9
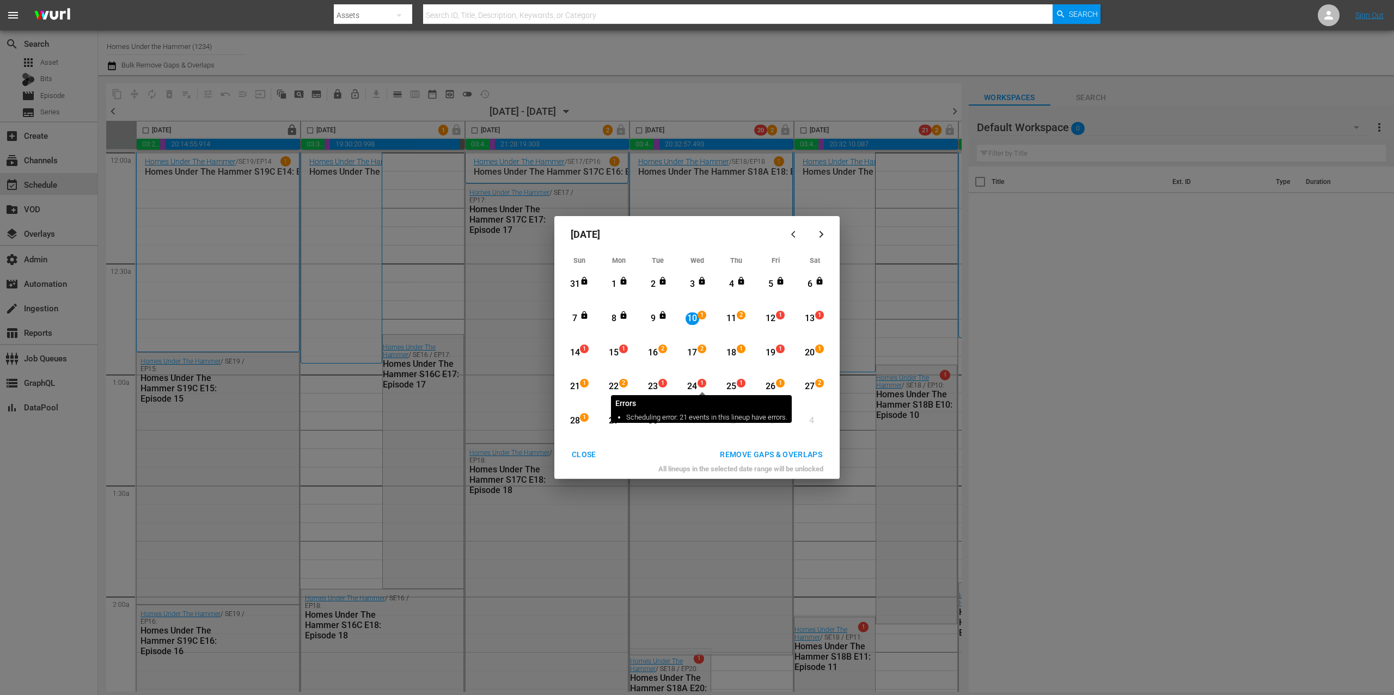
click at [698, 383] on span "1" at bounding box center [702, 383] width 8 height 9
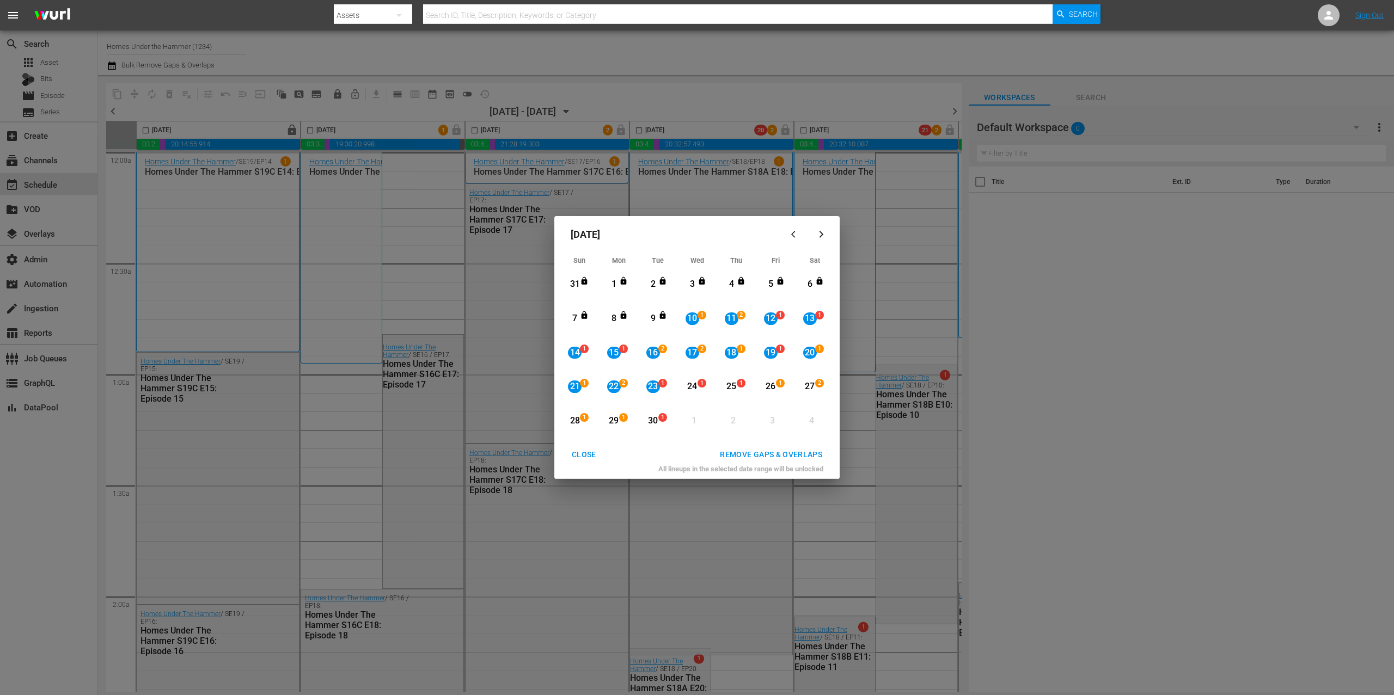
click at [767, 453] on div "REMOVE GAPS & OVERLAPS" at bounding box center [771, 455] width 120 height 14
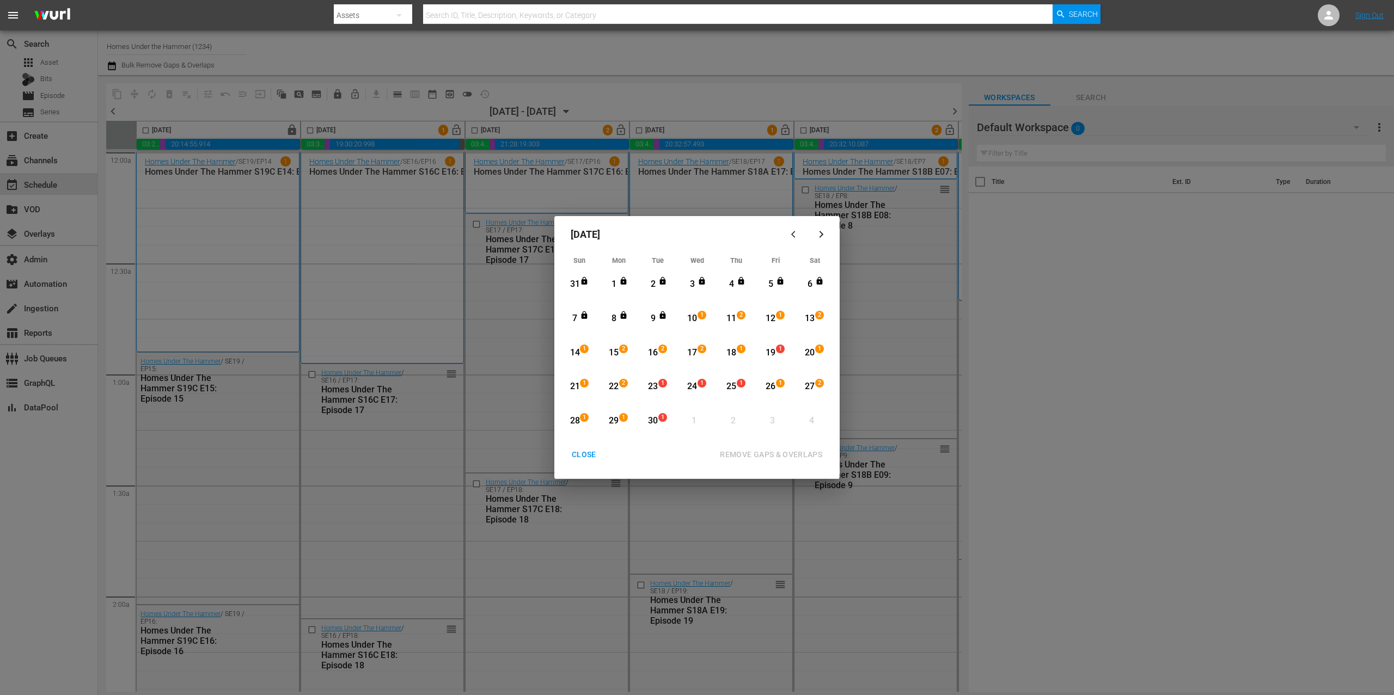
click at [614, 450] on div "REMOVE GAPS & OVERLAPS" at bounding box center [722, 455] width 226 height 20
click at [586, 455] on div "CLOSE" at bounding box center [584, 455] width 42 height 14
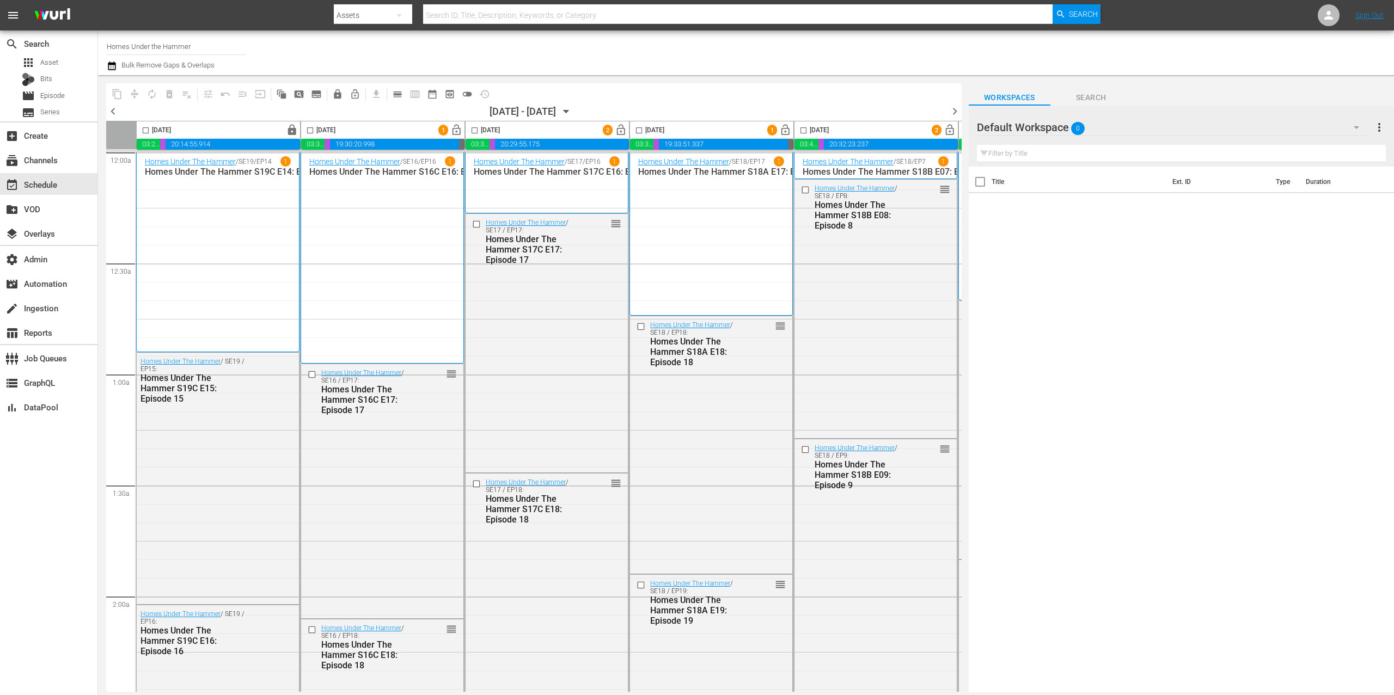
click at [112, 113] on span "chevron_left" at bounding box center [113, 112] width 14 height 14
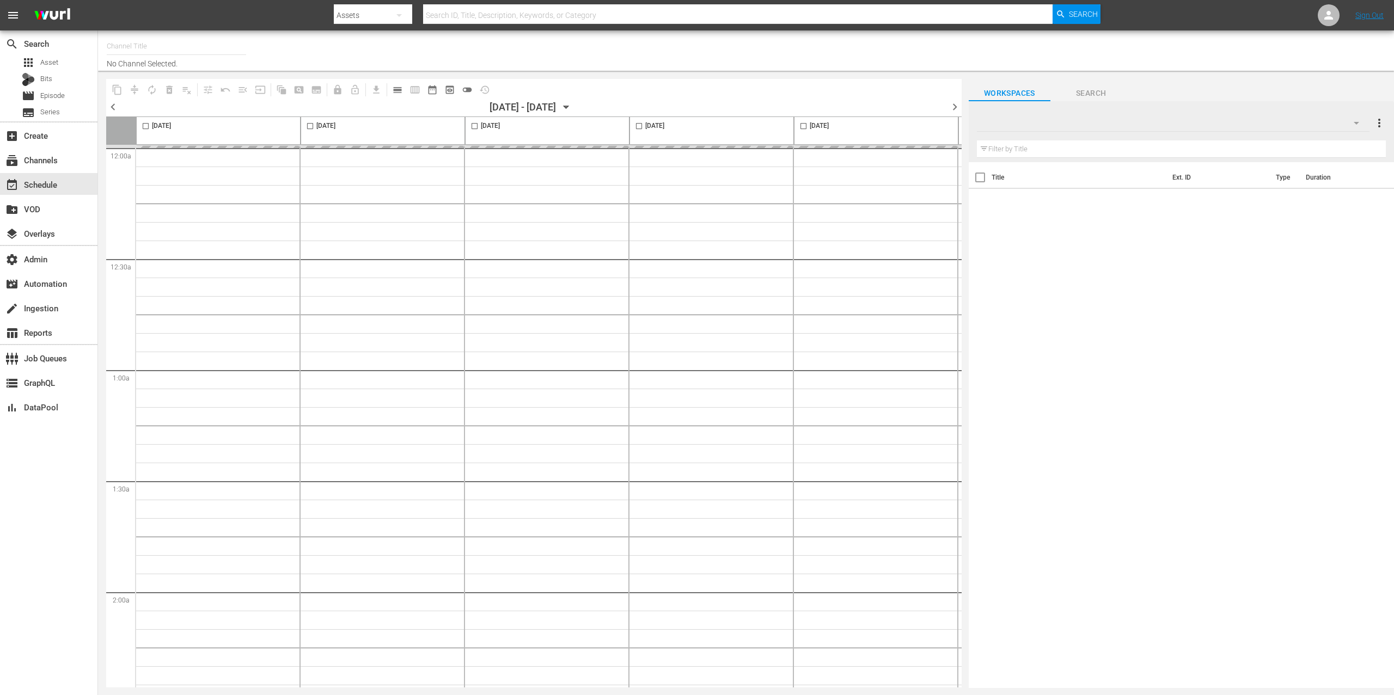
type input "Homes Under the Hammer (1234)"
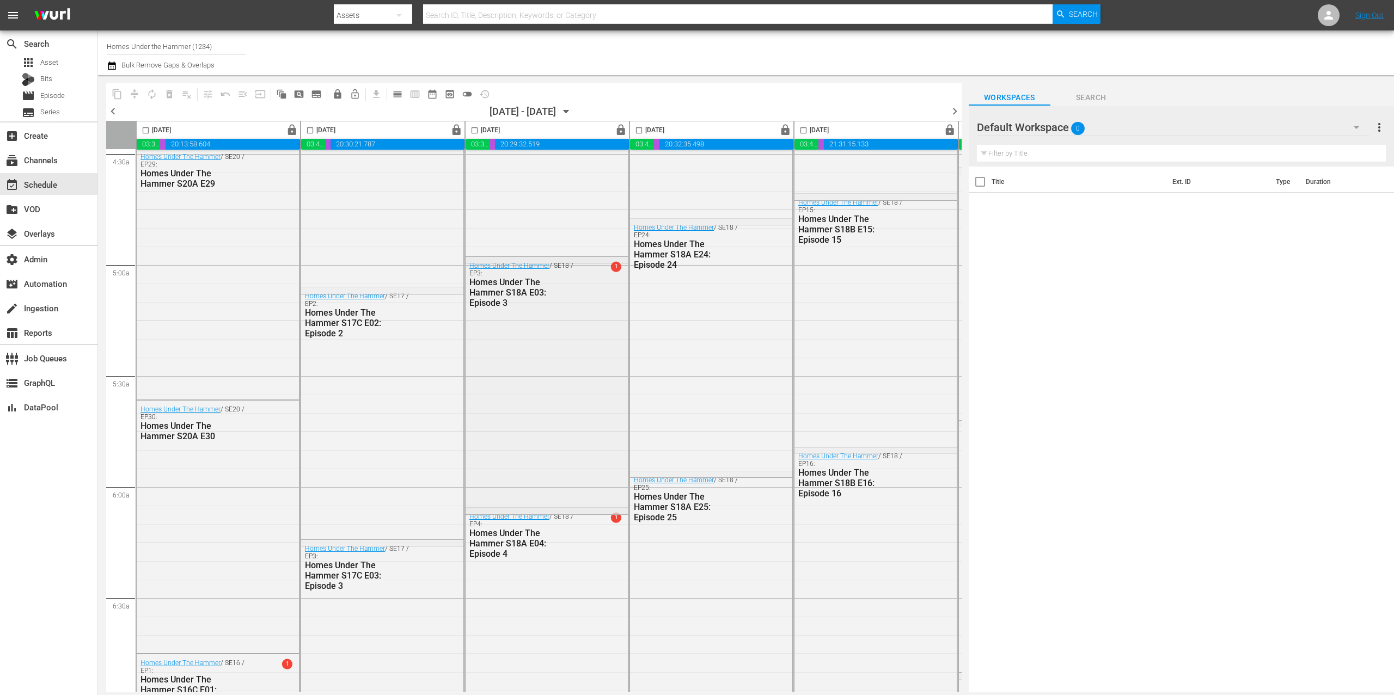
scroll to position [1501, 0]
click at [549, 310] on div "Homes Under The Hammer / SE18 / EP5: Homes Under The Hammer S18A E05: Episode 5…" at bounding box center [547, 386] width 162 height 257
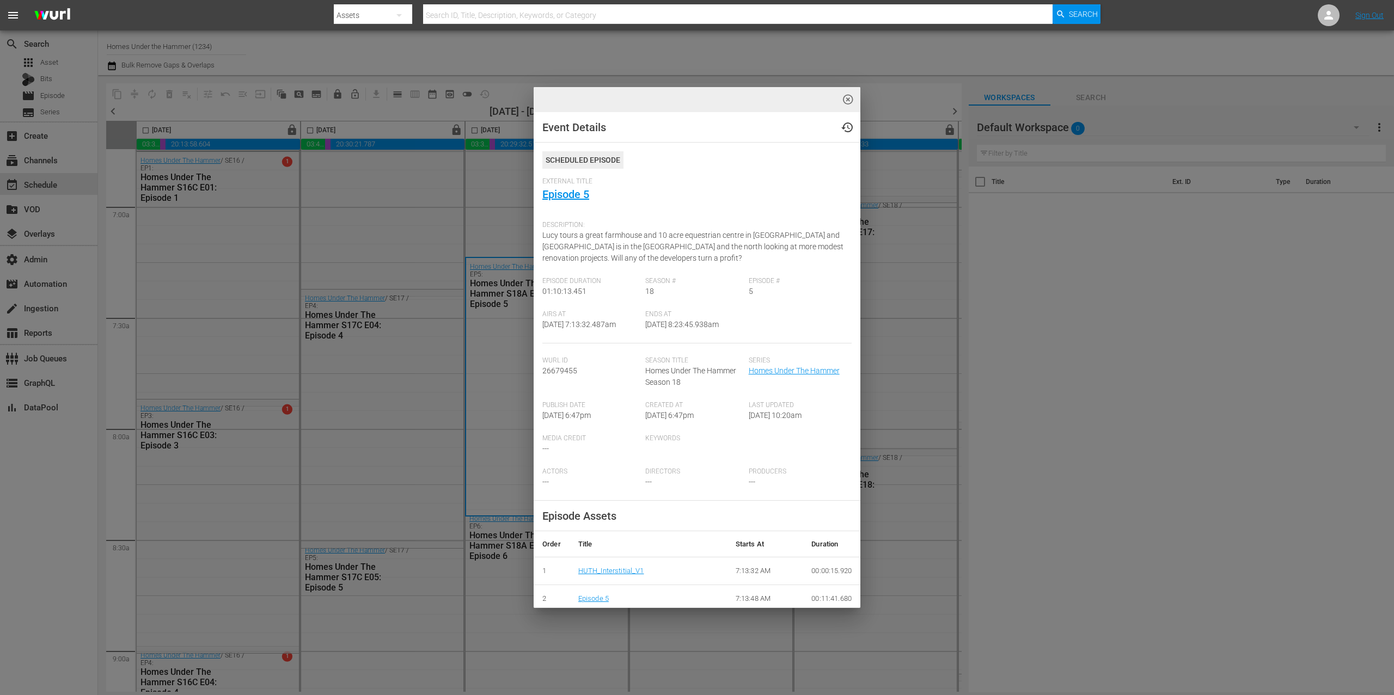
scroll to position [571, 0]
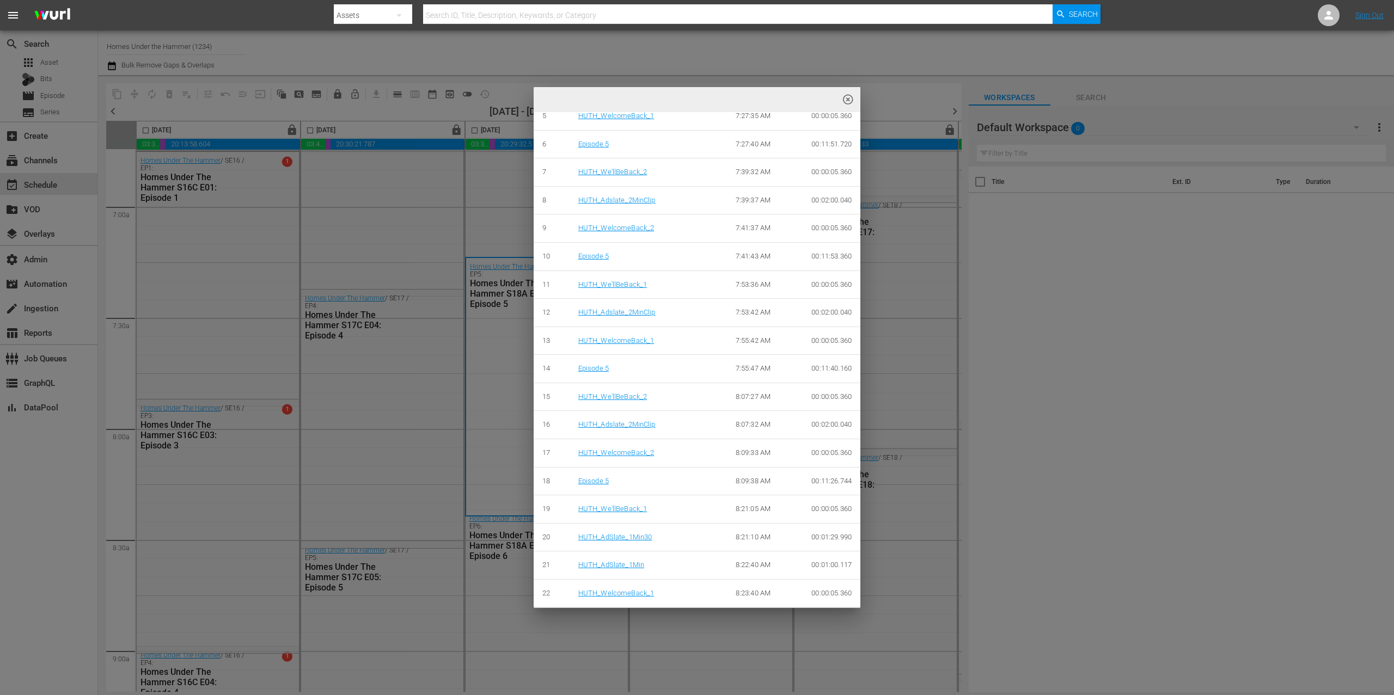
click at [414, 358] on div "highlight_off_icon Event Details history Scheduled Episode External Title Episo…" at bounding box center [697, 347] width 1394 height 695
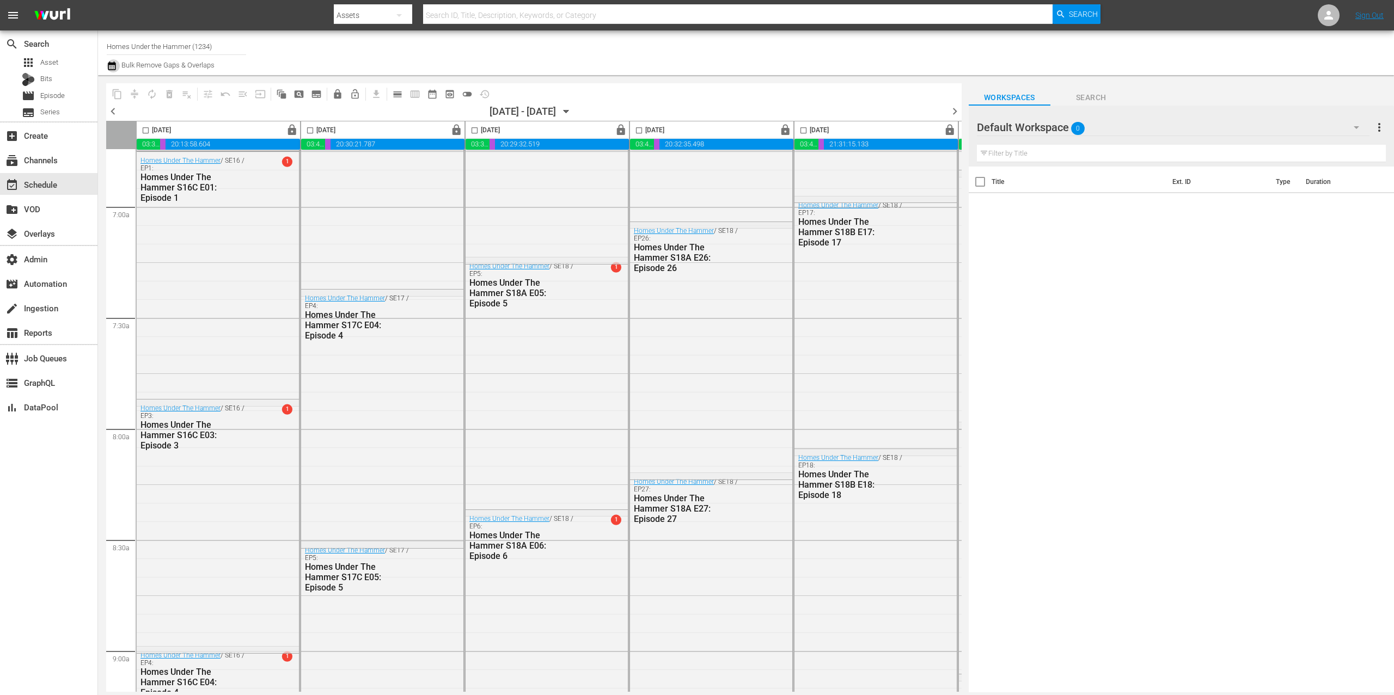
click at [113, 67] on icon "button" at bounding box center [112, 65] width 10 height 13
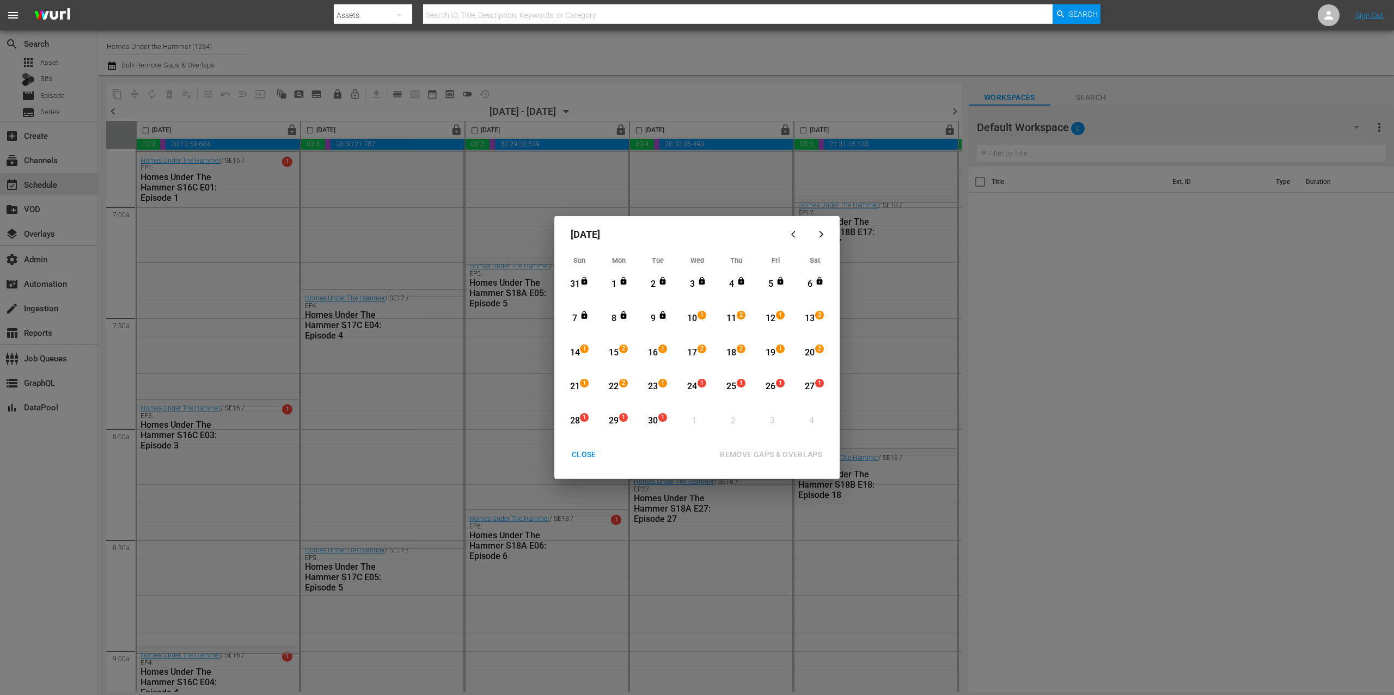
click at [624, 280] on icon "Month View" at bounding box center [624, 281] width 6 height 8
drag, startPoint x: 612, startPoint y: 353, endPoint x: 726, endPoint y: 413, distance: 129.1
click at [612, 353] on div "15" at bounding box center [614, 353] width 14 height 13
click at [796, 457] on div "REMOVE GAPS & OVERLAPS" at bounding box center [771, 455] width 120 height 14
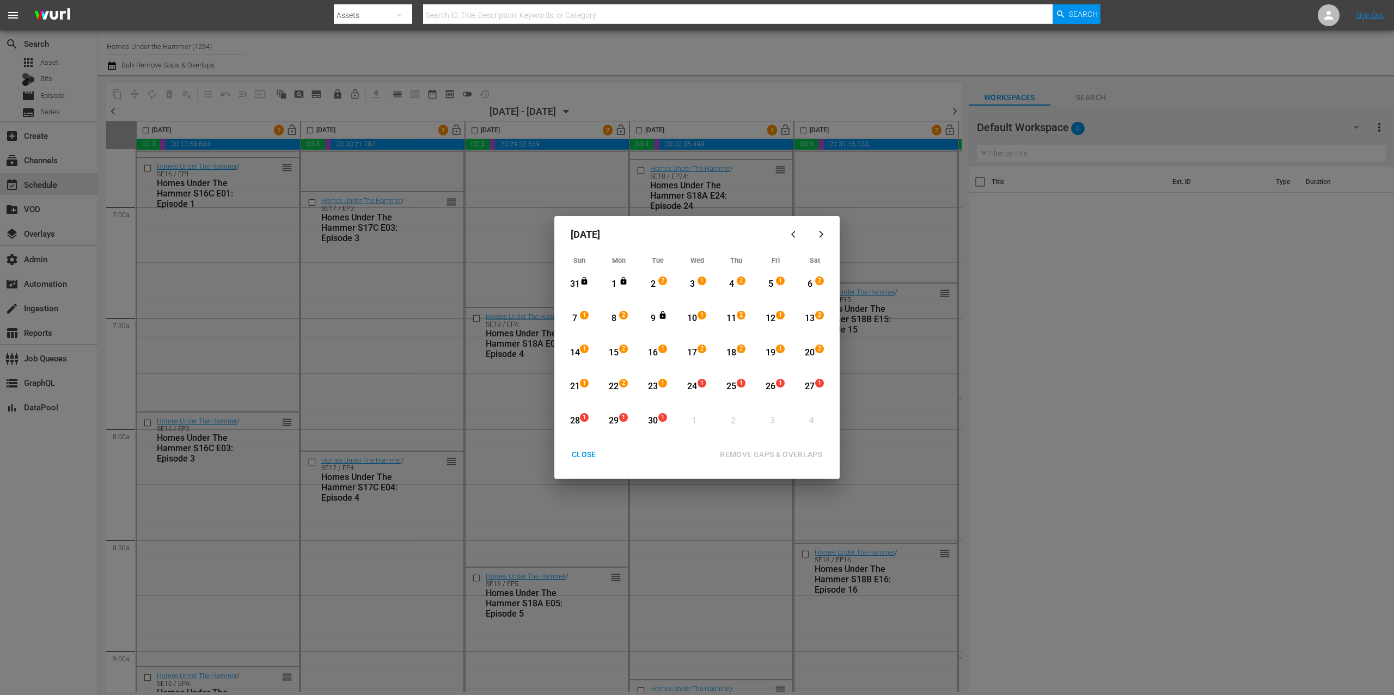
click at [573, 351] on div "14" at bounding box center [575, 353] width 14 height 13
click at [583, 449] on div "CLOSE" at bounding box center [584, 455] width 42 height 14
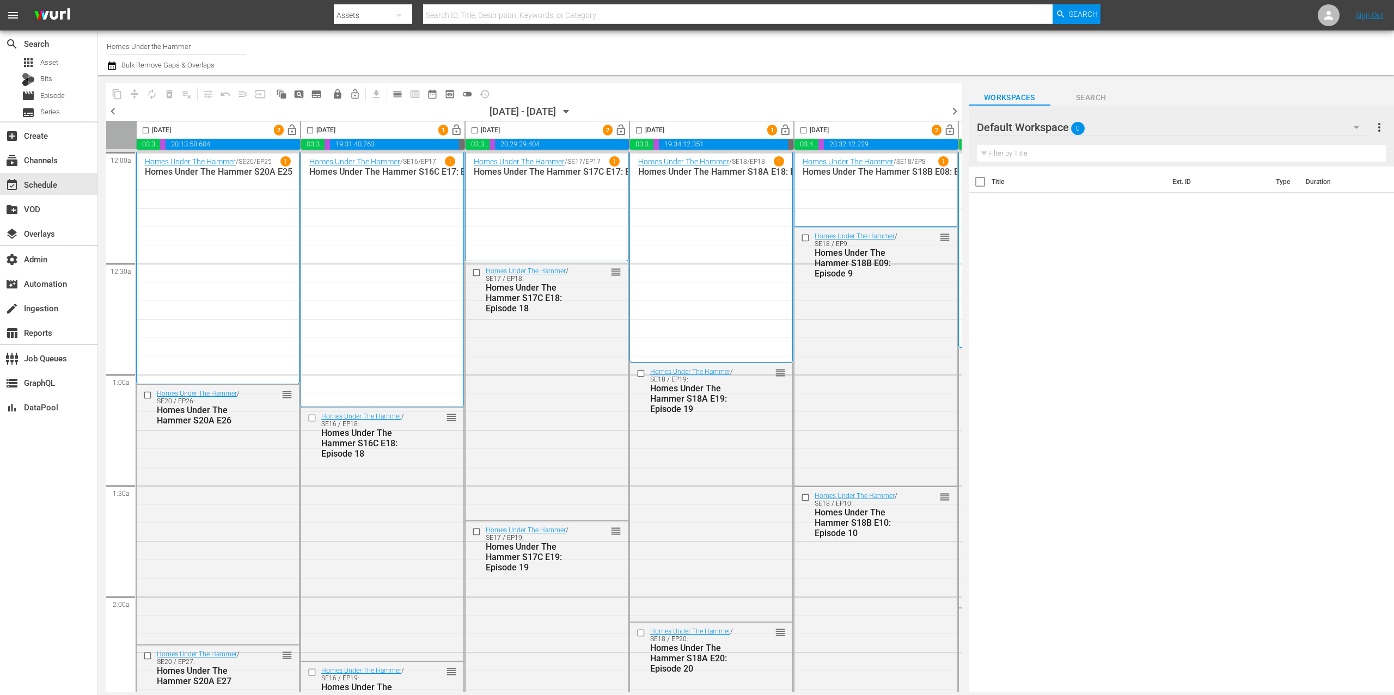
click at [958, 111] on span "chevron_right" at bounding box center [955, 112] width 14 height 14
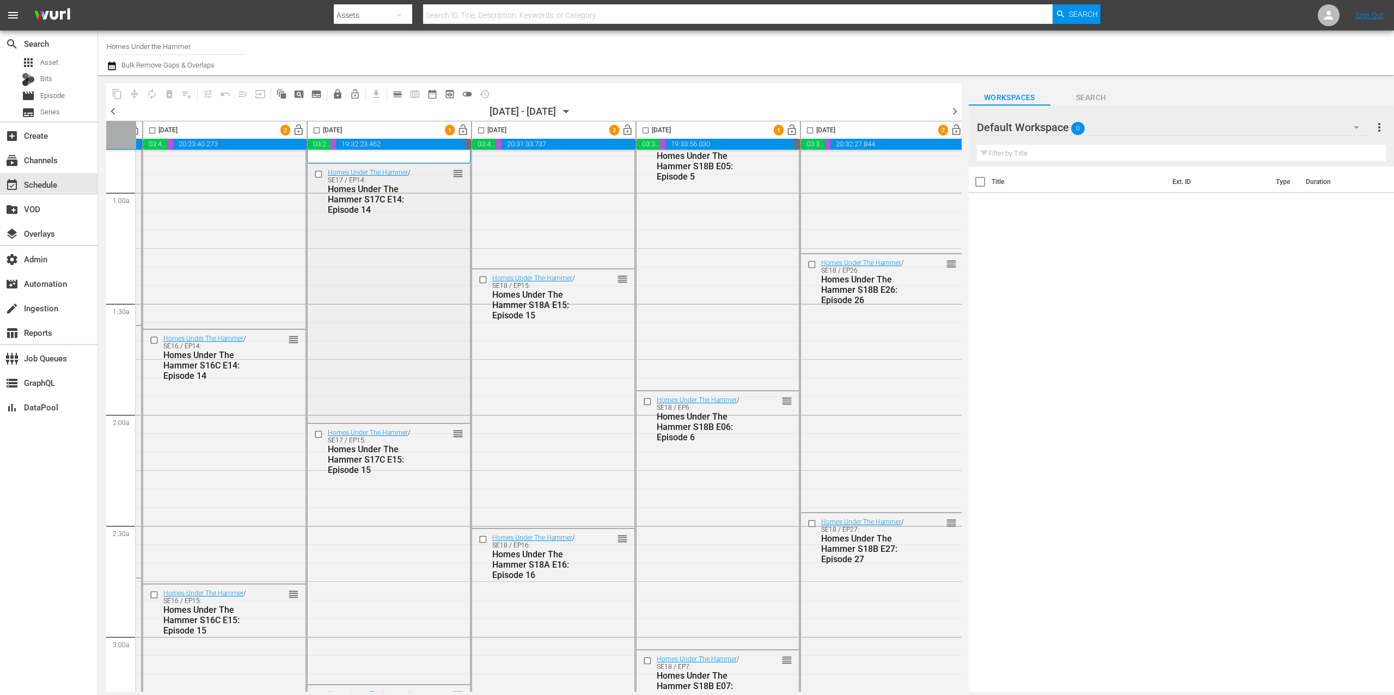
scroll to position [182, 0]
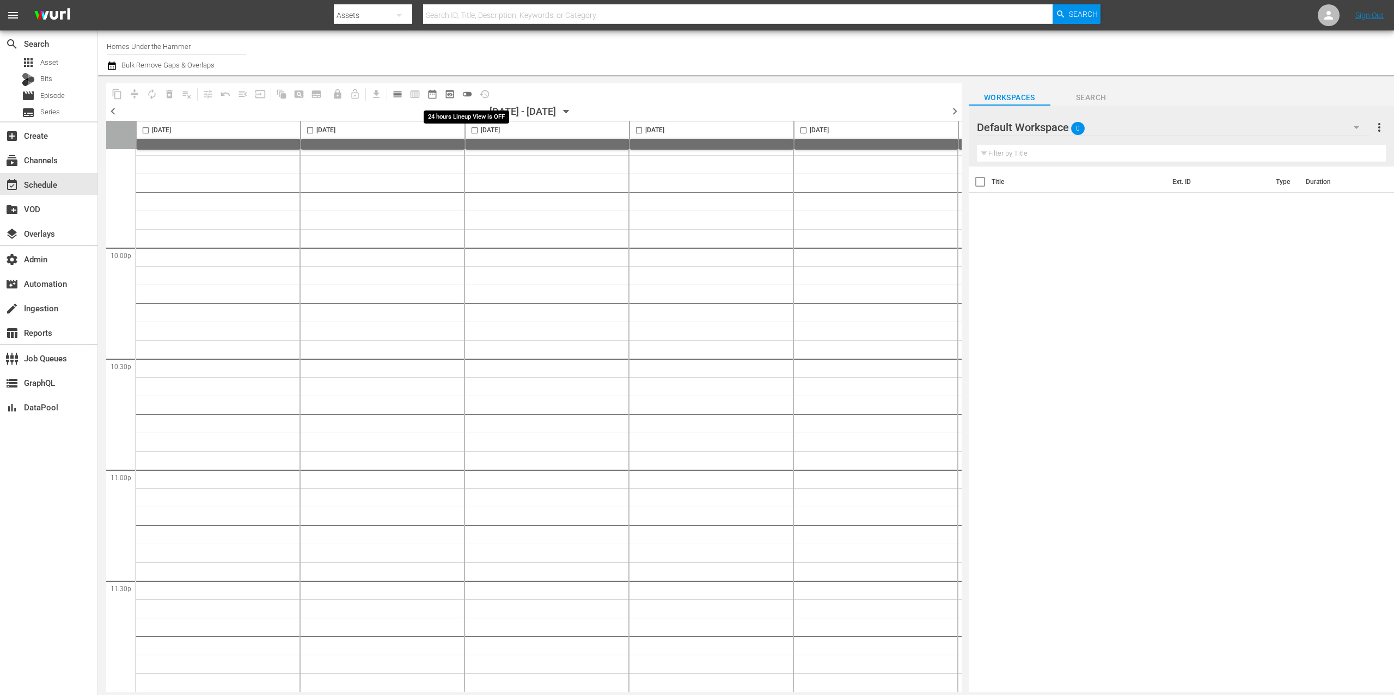
click at [468, 93] on span "toggle_off" at bounding box center [467, 94] width 11 height 11
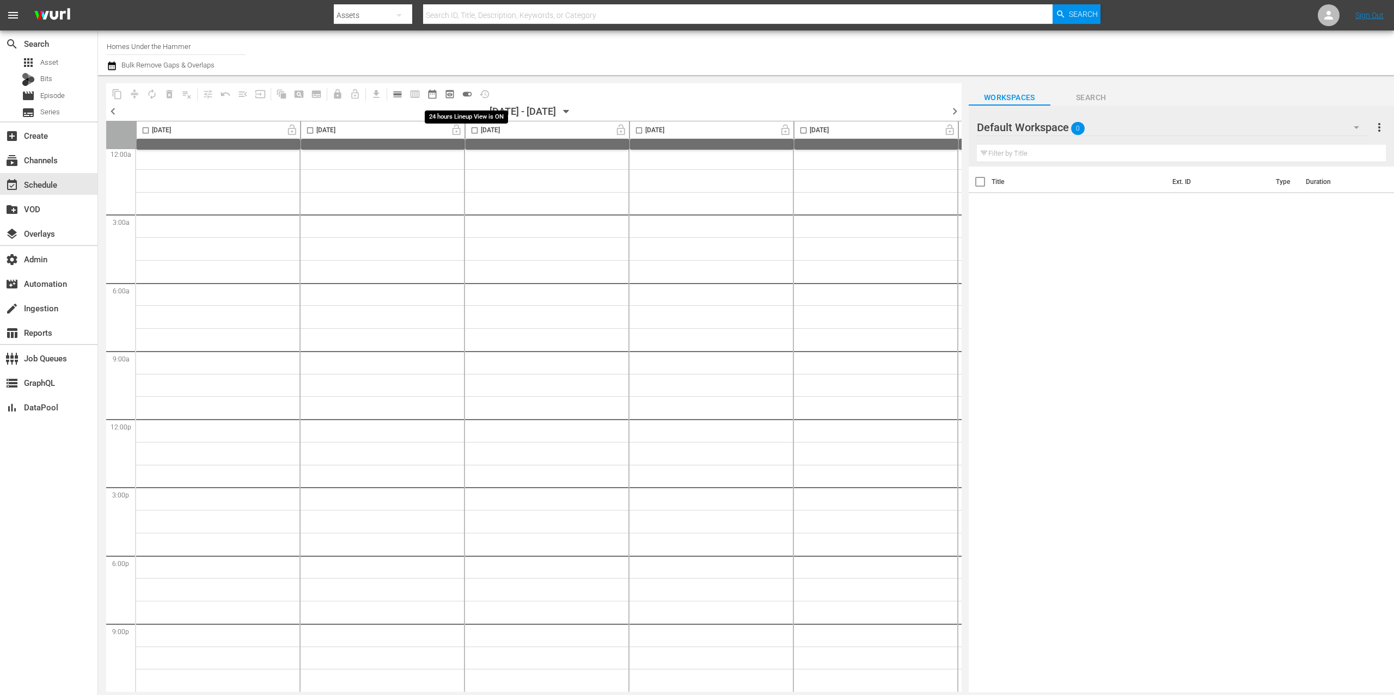
scroll to position [10, 0]
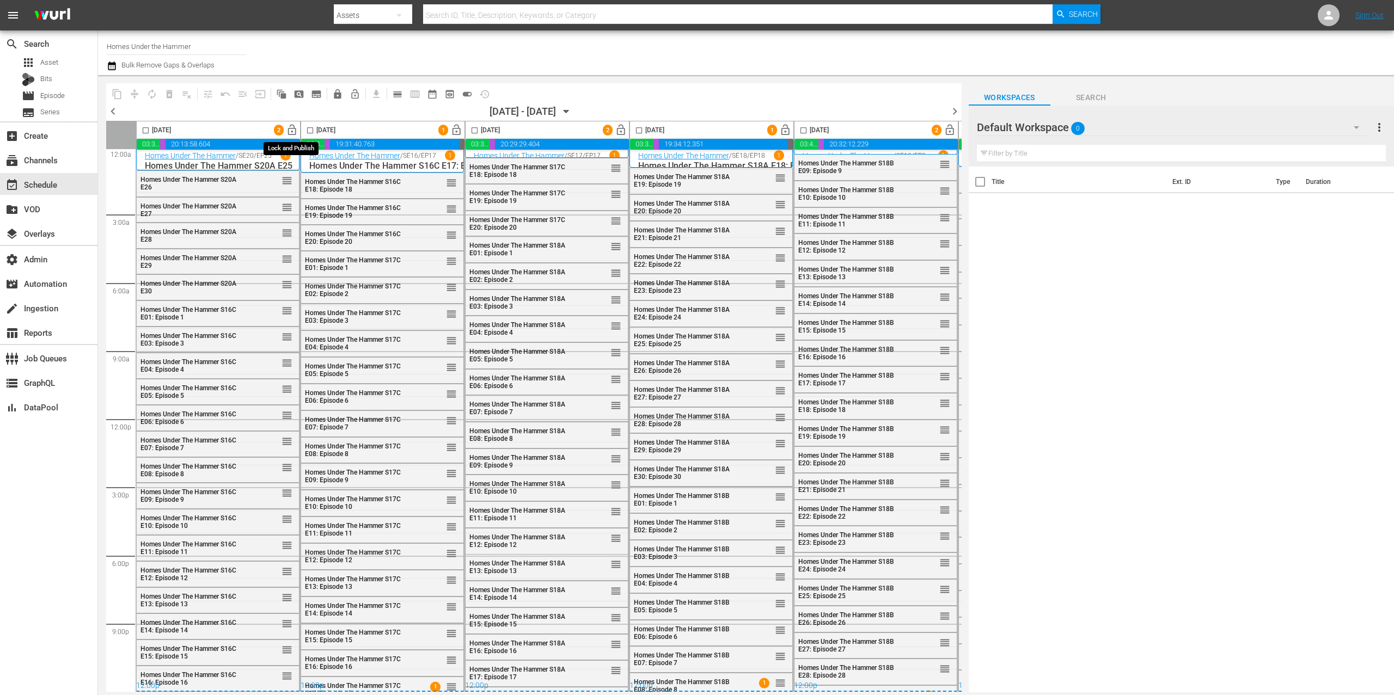
click at [289, 127] on span "lock_open" at bounding box center [292, 130] width 13 height 13
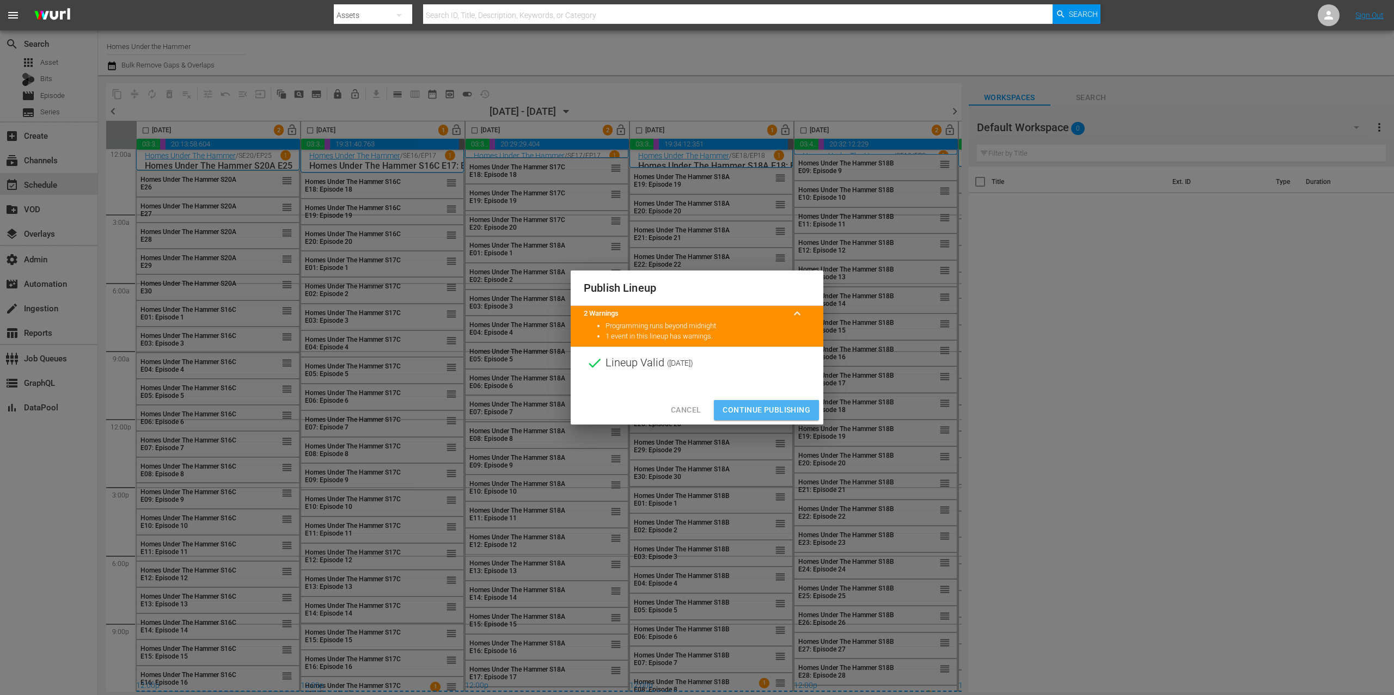
drag, startPoint x: 778, startPoint y: 408, endPoint x: 287, endPoint y: 155, distance: 552.2
click at [778, 408] on span "Continue Publishing" at bounding box center [767, 411] width 88 height 14
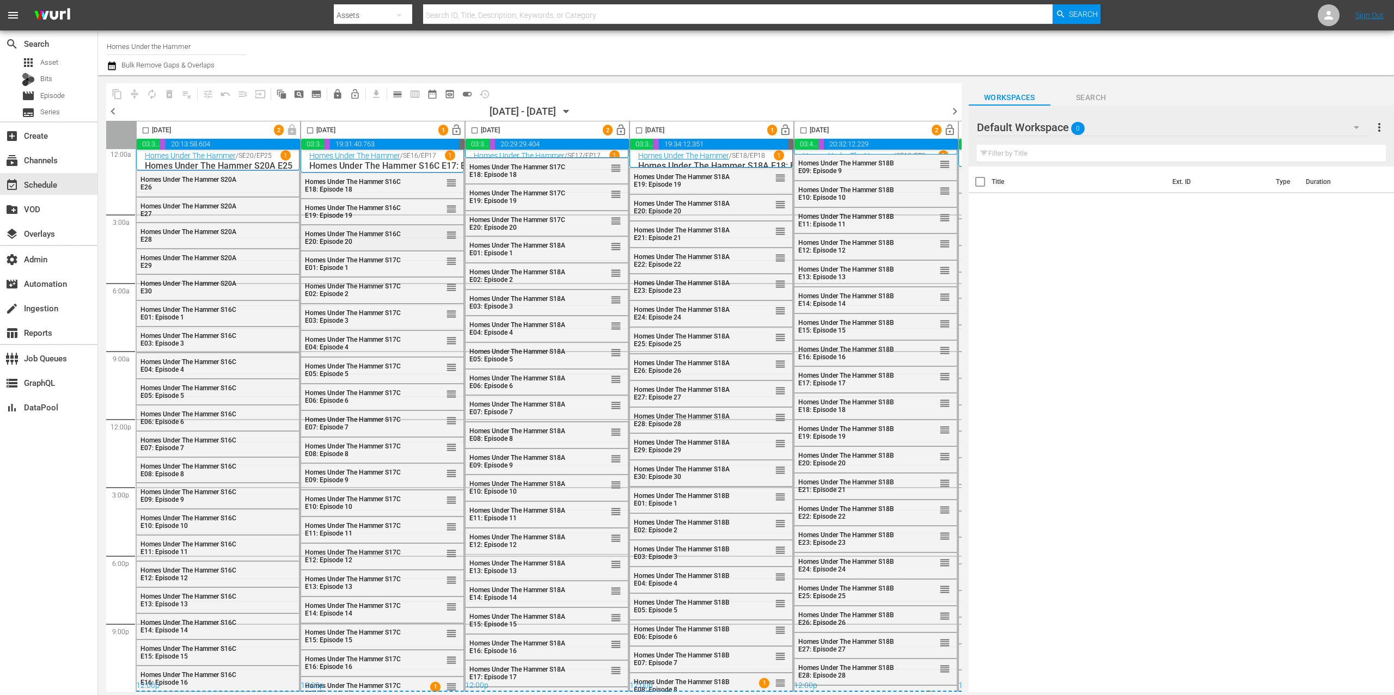
scroll to position [9, 0]
click at [399, 91] on span "calendar_view_day_outlined" at bounding box center [397, 94] width 11 height 11
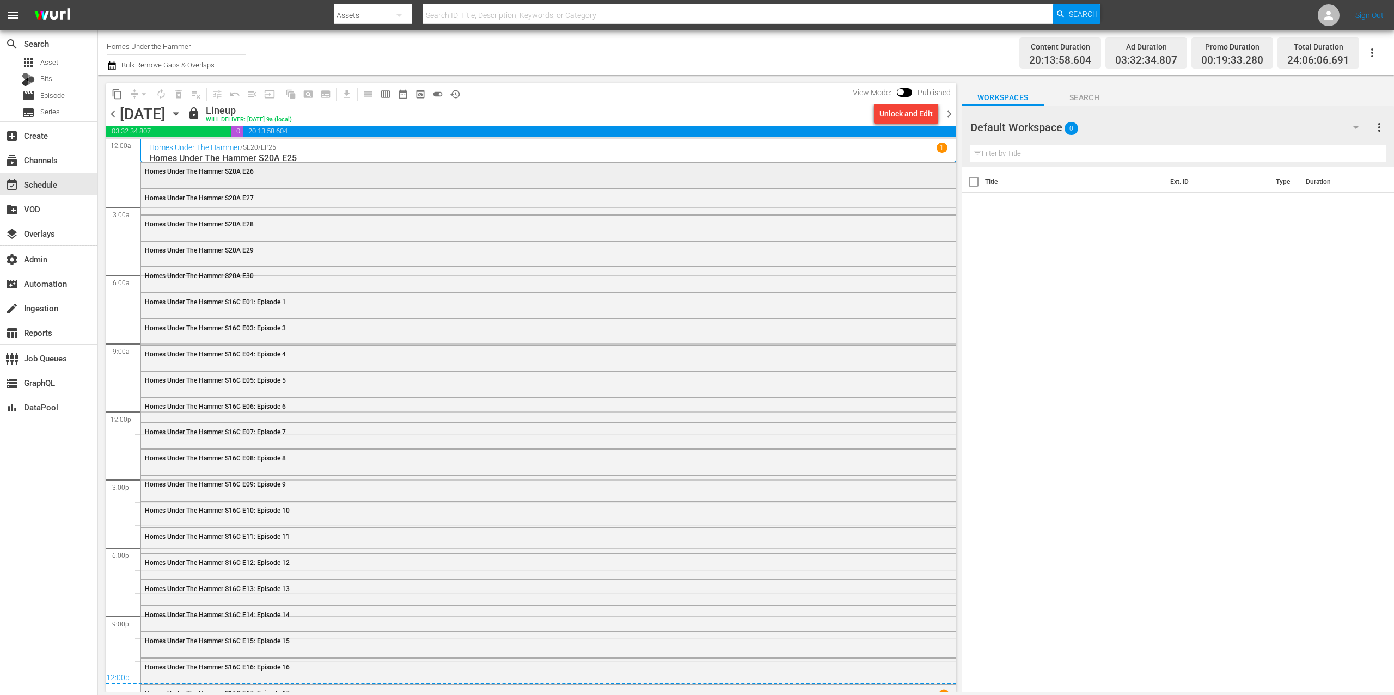
click at [528, 169] on div "Homes Under The Hammer S20A E26" at bounding box center [518, 172] width 746 height 8
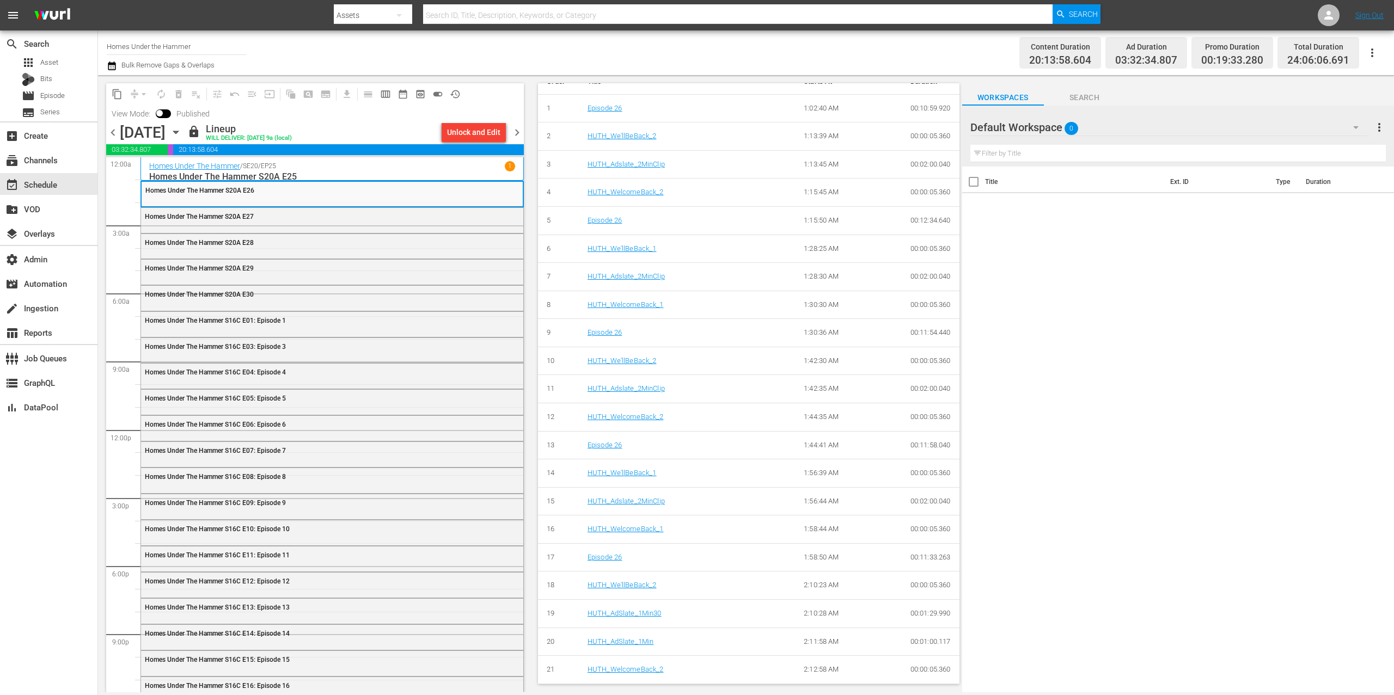
scroll to position [425, 0]
click at [518, 132] on span "chevron_right" at bounding box center [517, 133] width 14 height 14
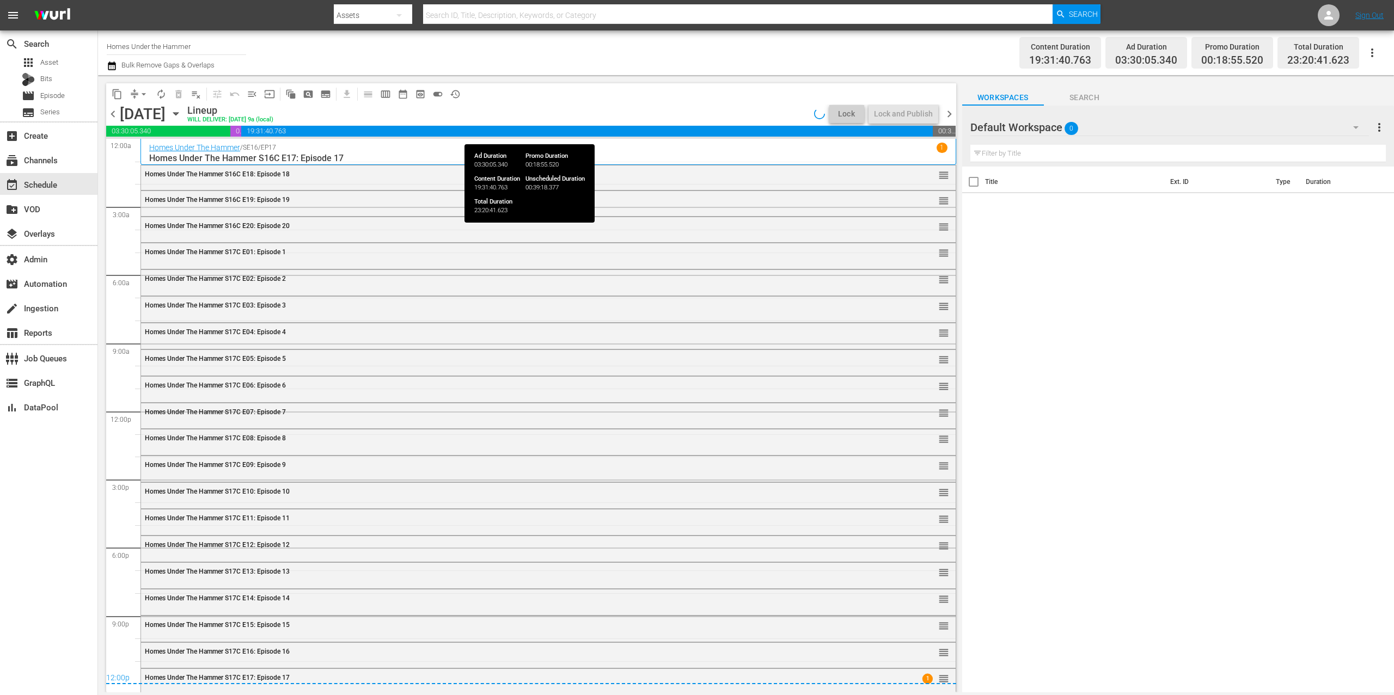
click at [518, 132] on span "19:31:40.763" at bounding box center [587, 131] width 692 height 11
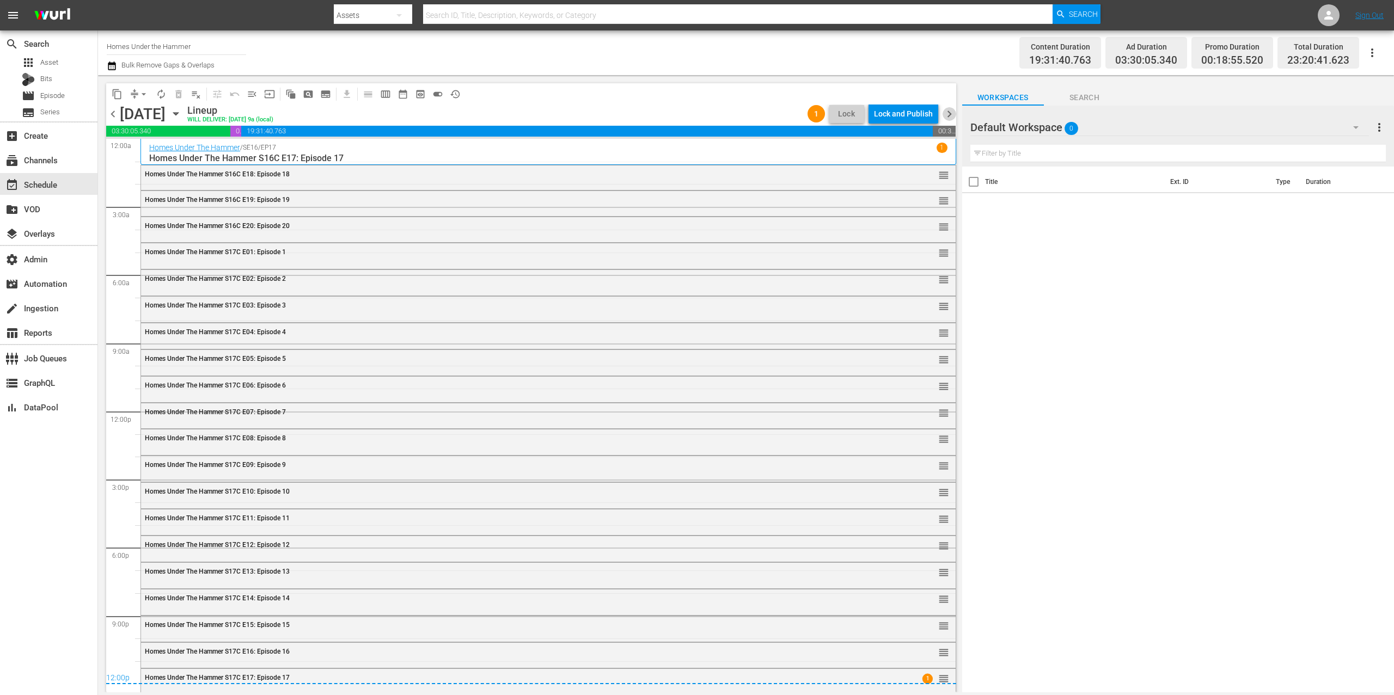
click at [946, 114] on span "chevron_right" at bounding box center [950, 114] width 14 height 14
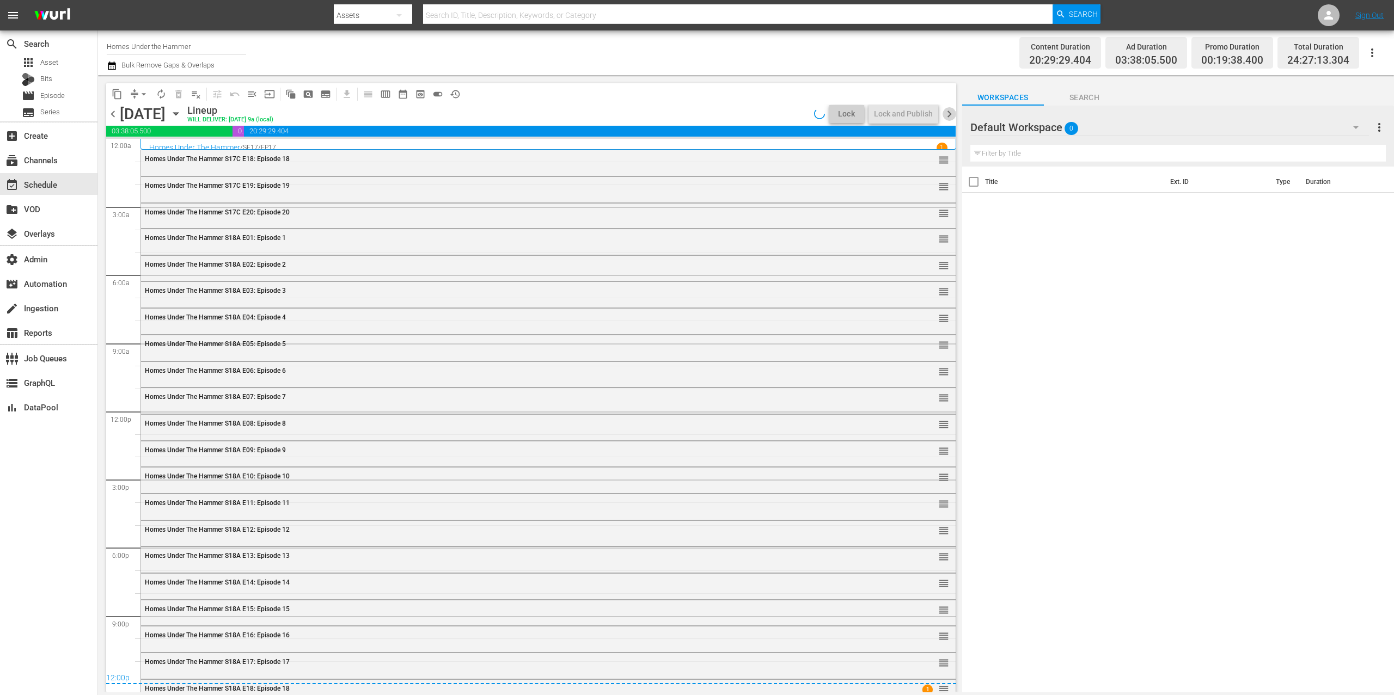
click at [946, 114] on span "chevron_right" at bounding box center [950, 114] width 14 height 14
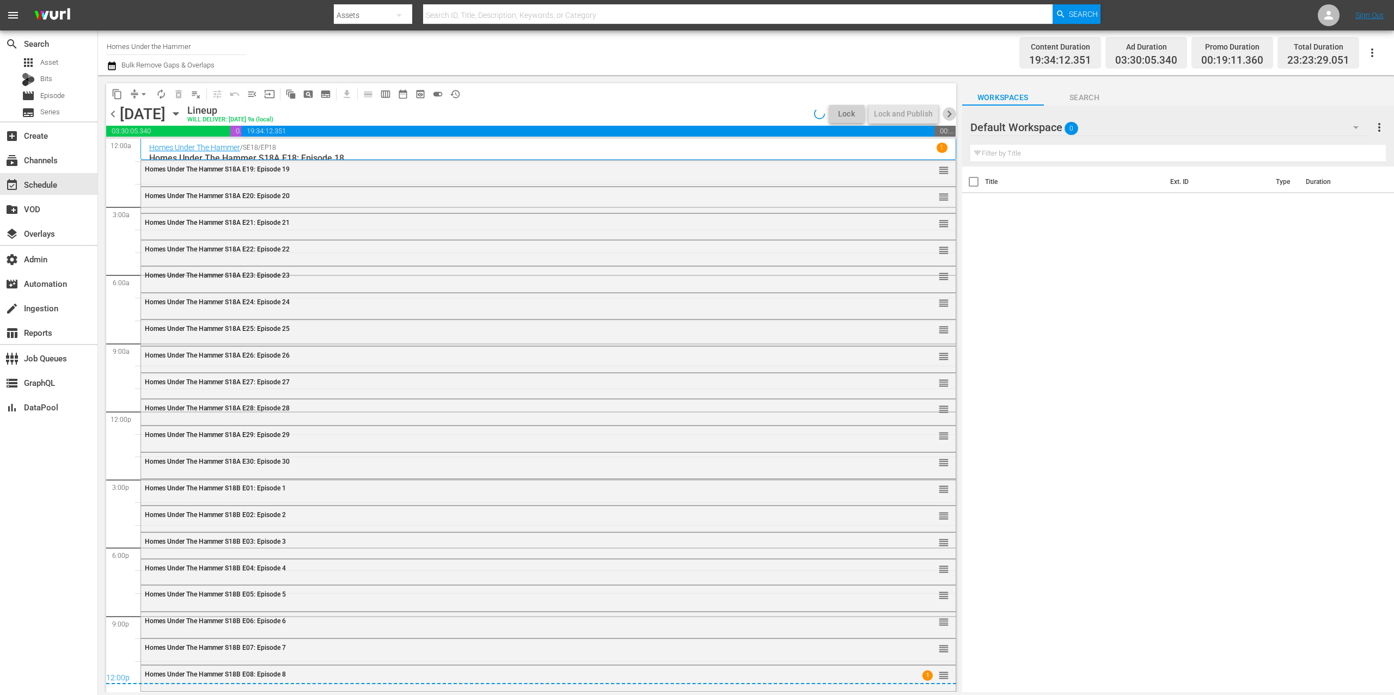
click at [946, 114] on span "chevron_right" at bounding box center [950, 114] width 14 height 14
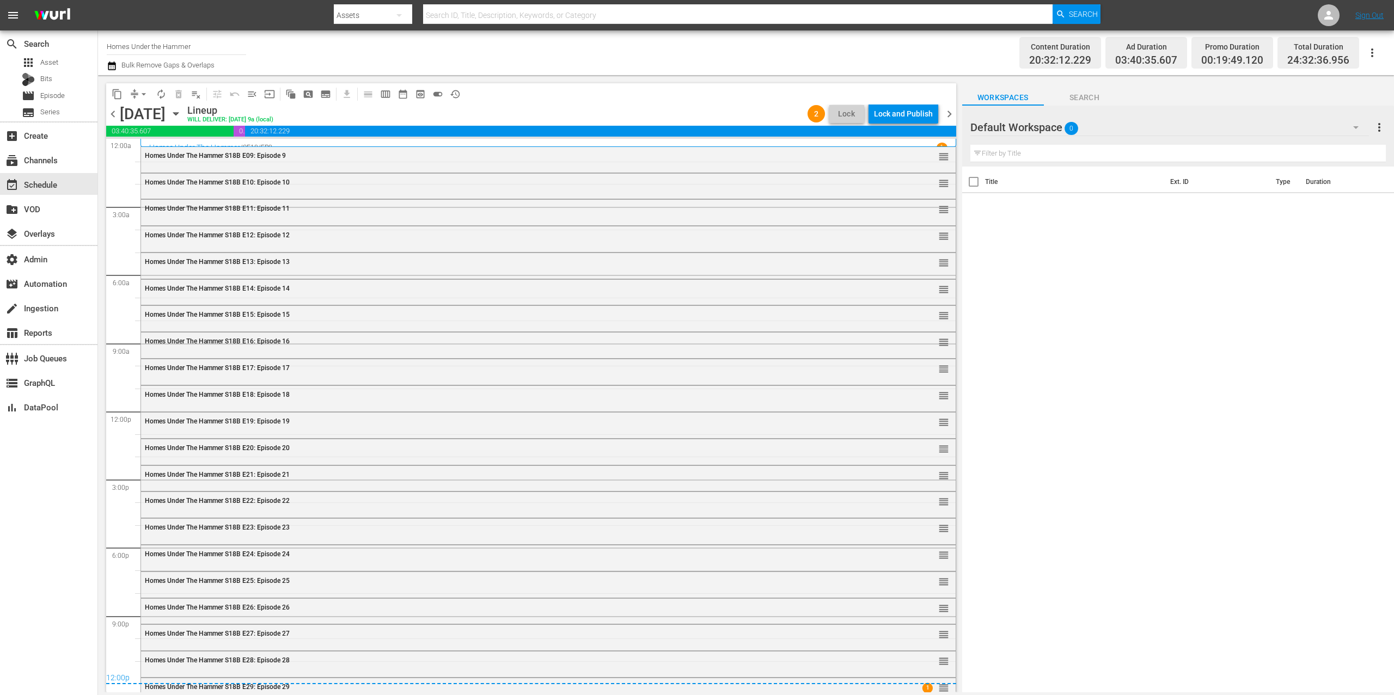
click at [946, 114] on span "chevron_right" at bounding box center [950, 114] width 14 height 14
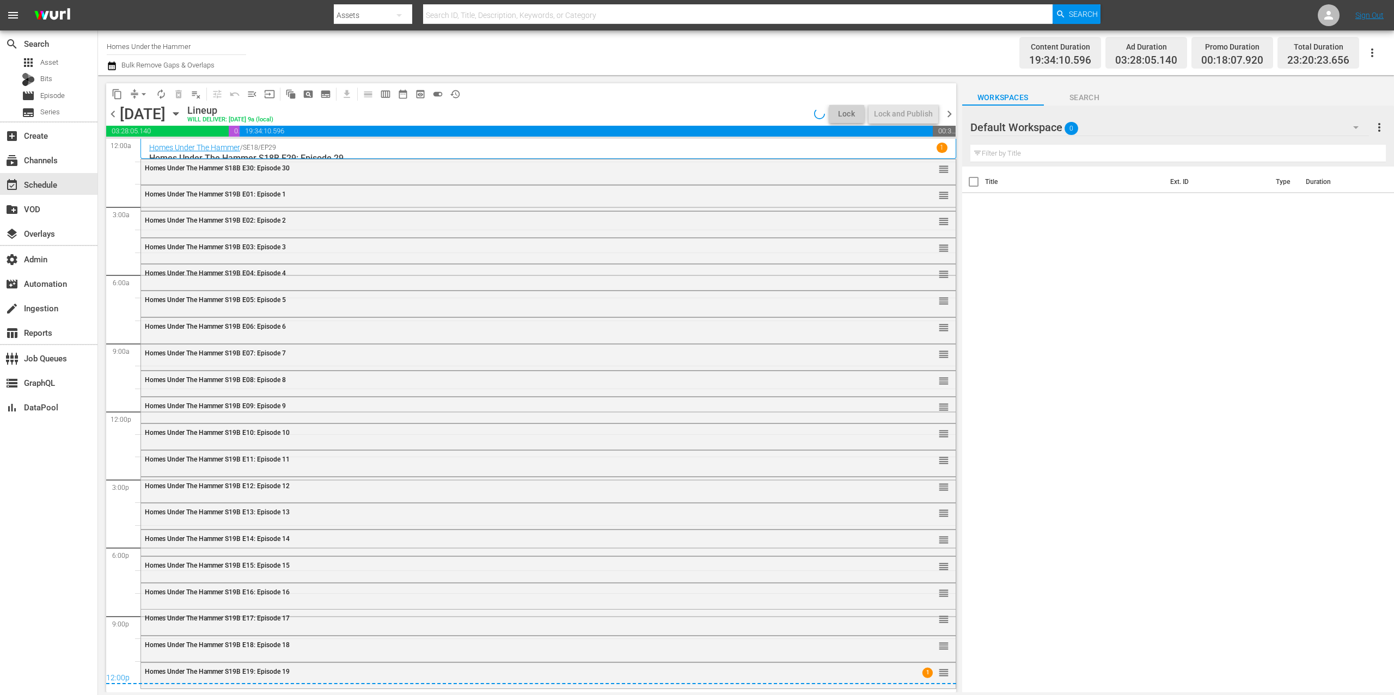
click at [946, 114] on span "chevron_right" at bounding box center [950, 114] width 14 height 14
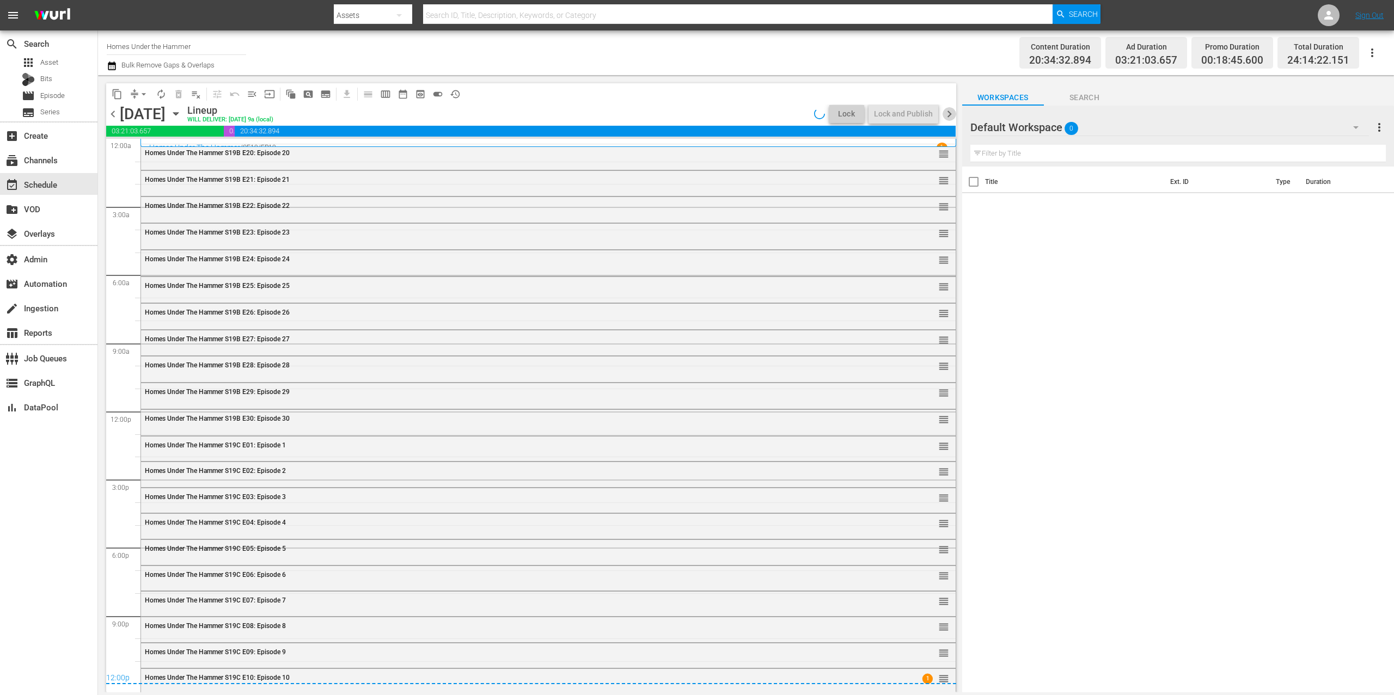
click at [946, 114] on span "chevron_right" at bounding box center [950, 114] width 14 height 14
click at [951, 114] on span "chevron_right" at bounding box center [950, 114] width 14 height 14
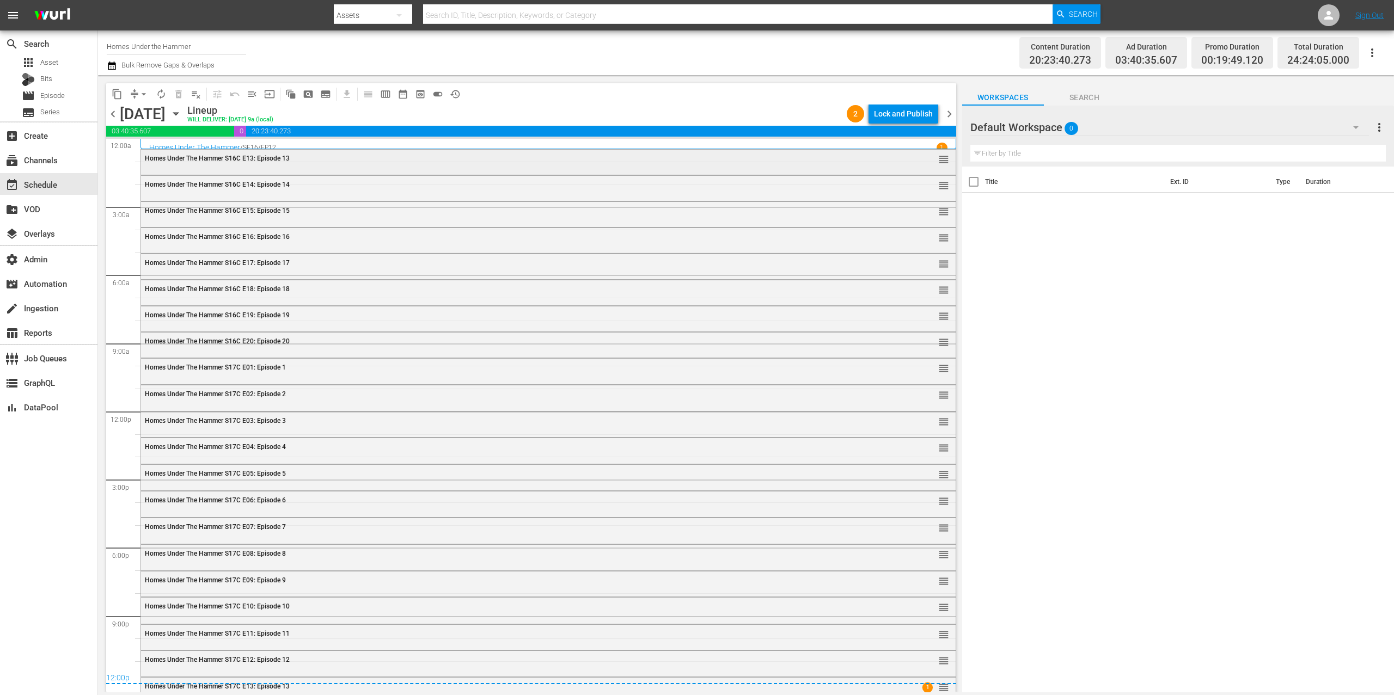
click at [707, 162] on div "Homes Under The Hammer S16C E13: Episode 13 reorder" at bounding box center [548, 159] width 815 height 19
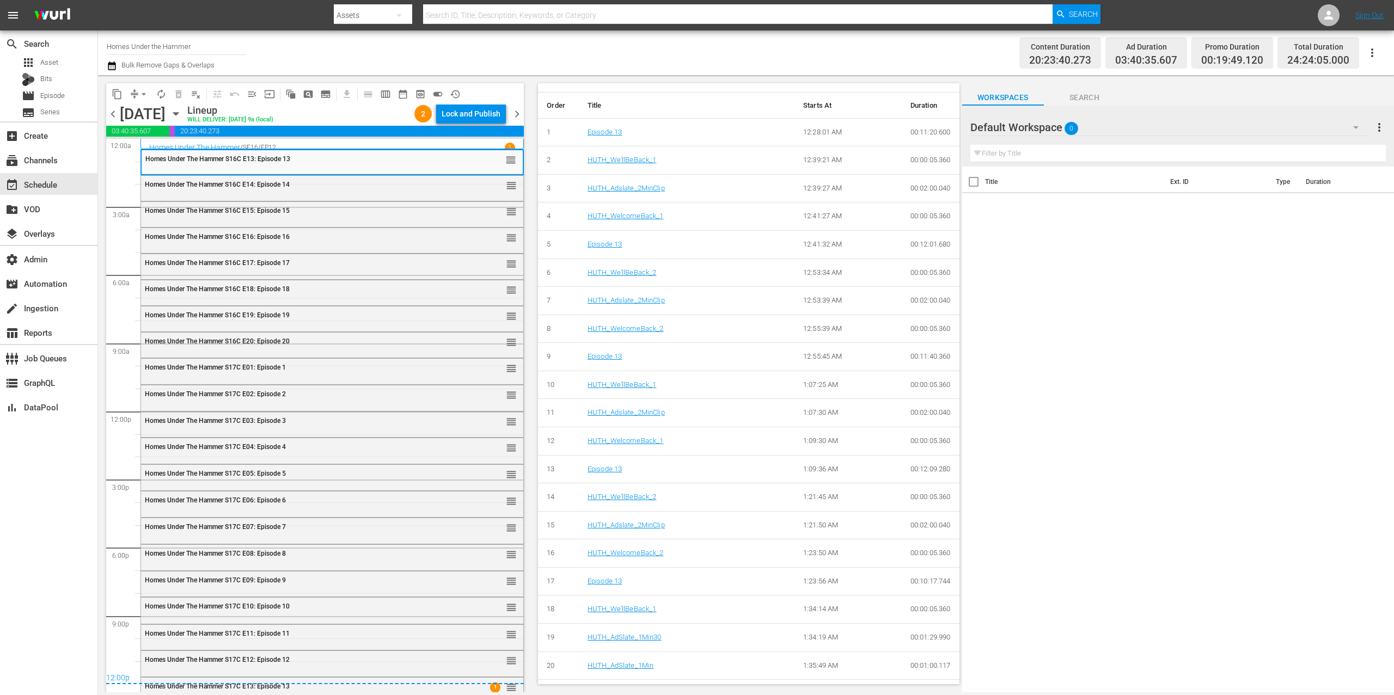
scroll to position [436, 0]
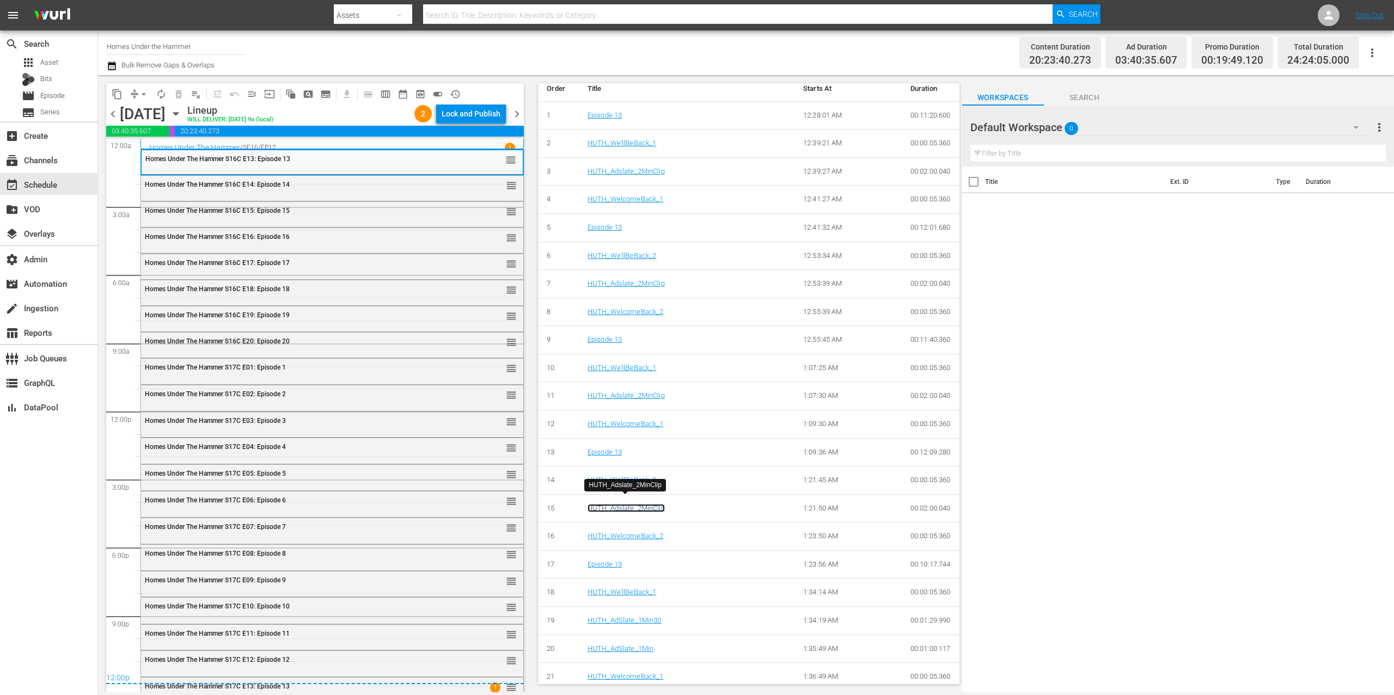
click at [652, 504] on link "HUTH_Adslate_2MinClip" at bounding box center [626, 508] width 77 height 8
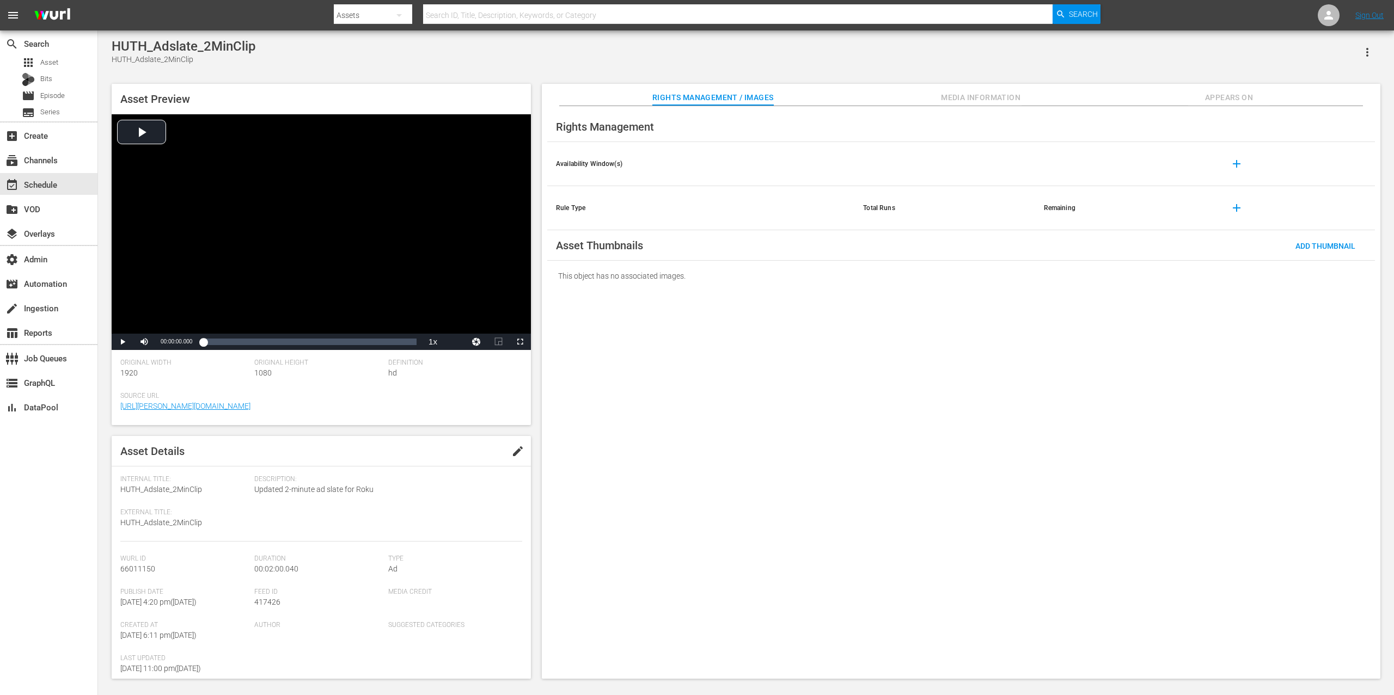
click at [1229, 94] on span "Appears On" at bounding box center [1229, 98] width 82 height 14
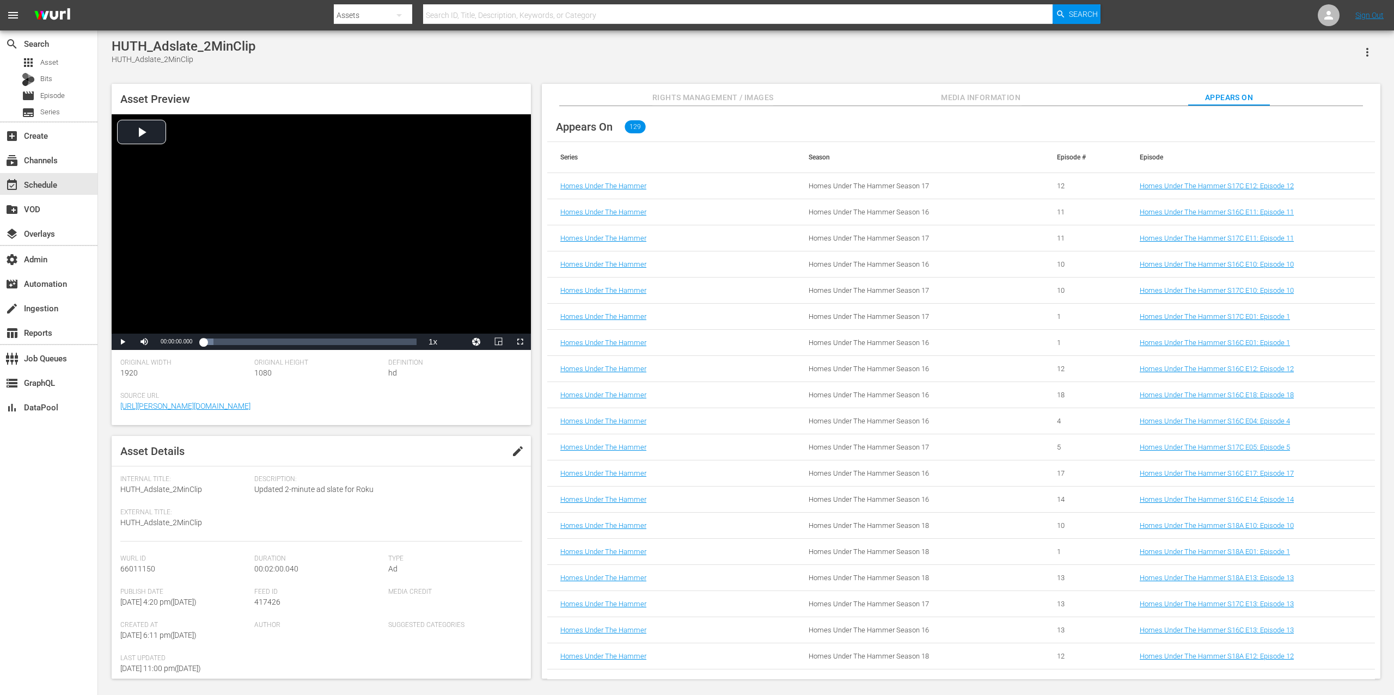
click at [266, 57] on div "HUTH_Adslate_2MinClip HUTH_Adslate_2MinClip" at bounding box center [746, 52] width 1269 height 27
drag, startPoint x: 215, startPoint y: 45, endPoint x: 107, endPoint y: 45, distance: 107.8
click at [107, 45] on div "HUTH_Adslate_2MinClip HUTH_Adslate_2MinClip Asset Preview Video Player is loadi…" at bounding box center [746, 356] width 1280 height 635
copy div "HUTH_Adslate_2MinClip"
click at [57, 54] on div "search Search apps Asset Bits movie Episode subtitles Series" at bounding box center [48, 75] width 97 height 91
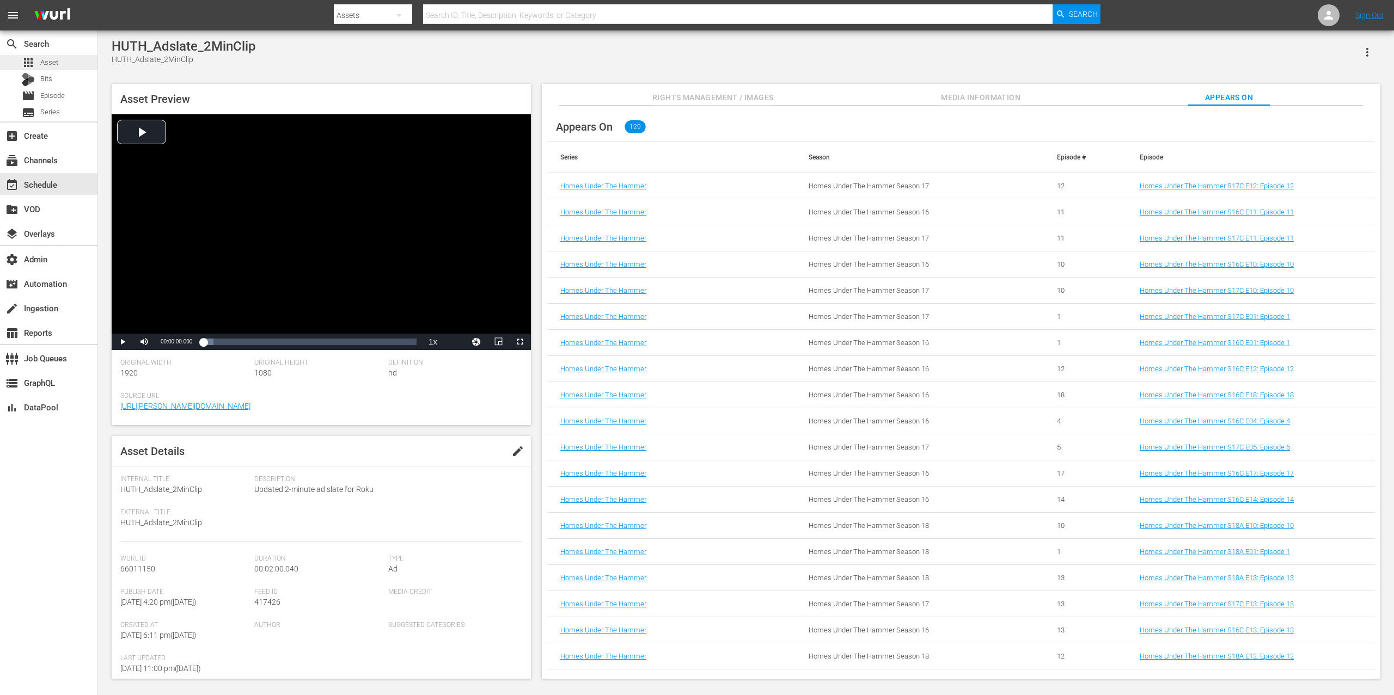
click at [73, 64] on div "apps Asset" at bounding box center [48, 62] width 97 height 15
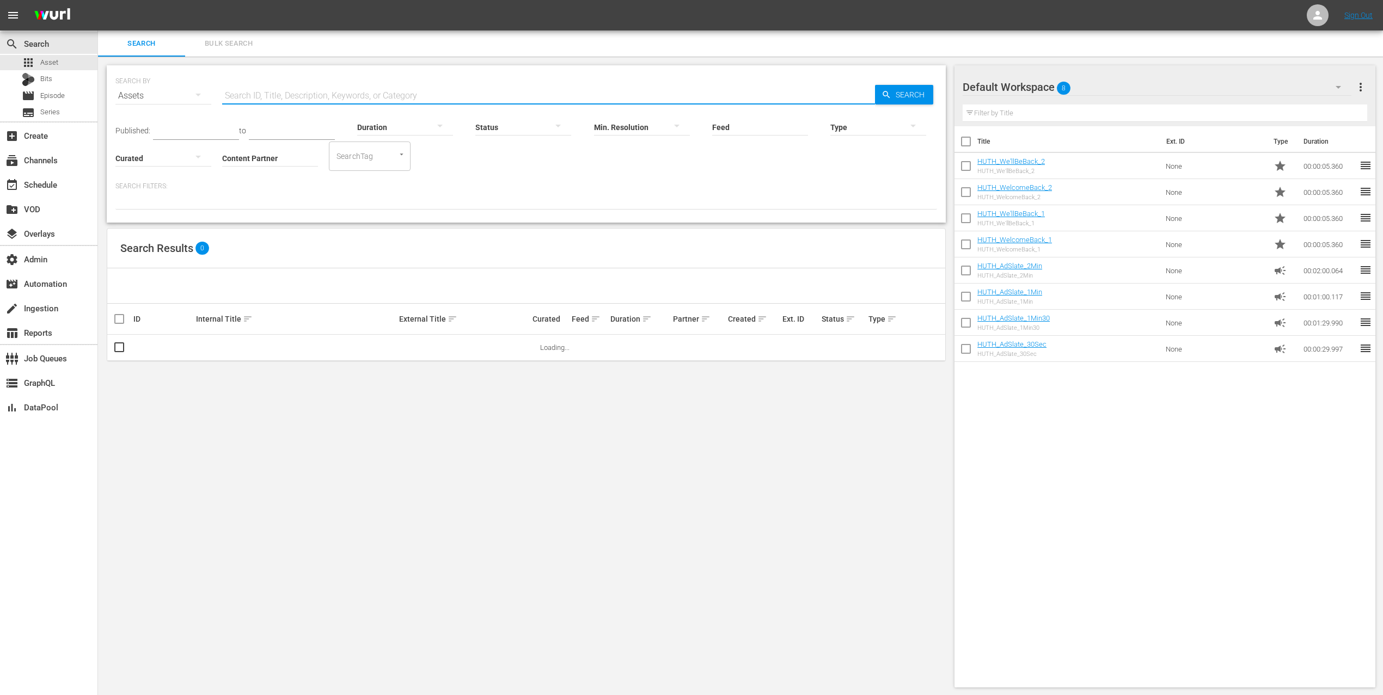
click at [273, 90] on input "text" at bounding box center [548, 96] width 653 height 26
paste input "HUTH_Adslate_2MinClip"
type input "HUTH_Adslate_2MinClip"
click at [230, 350] on link "HUTH_Adslate_2MinClip" at bounding box center [234, 348] width 76 height 8
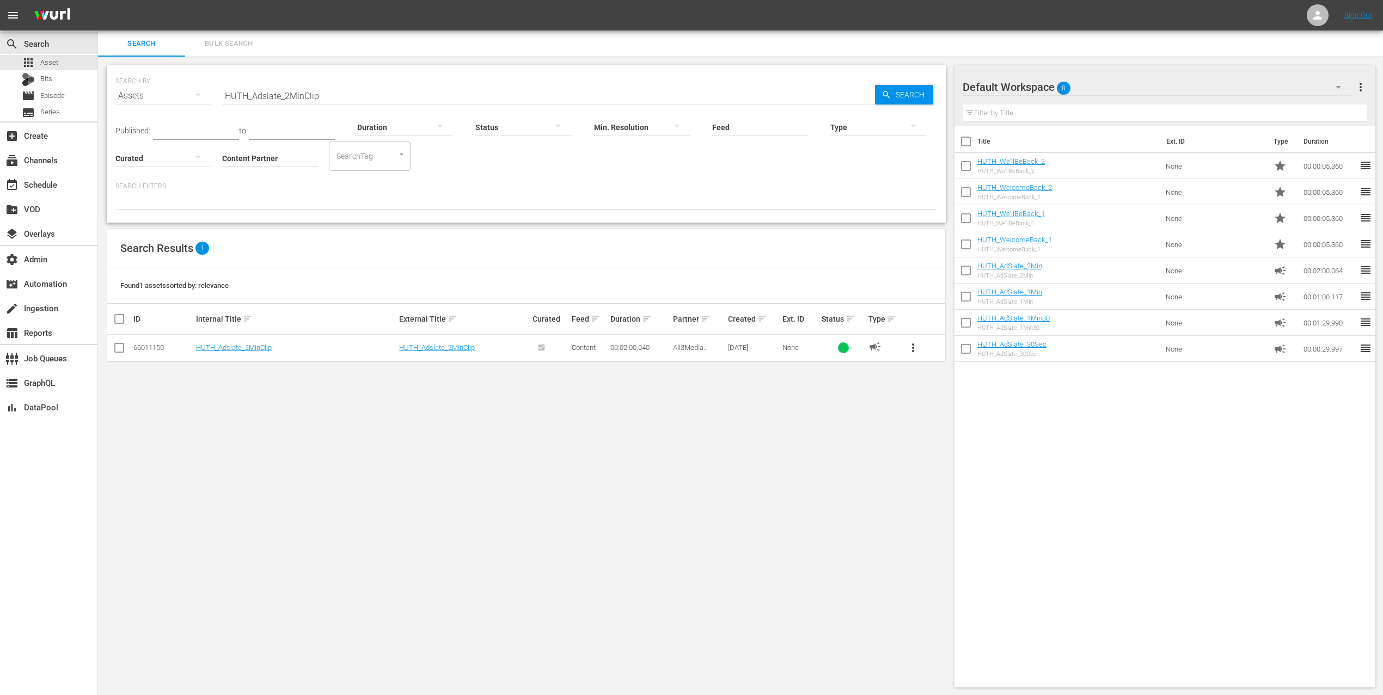
click at [912, 347] on span "more_vert" at bounding box center [913, 347] width 13 height 13
click at [980, 432] on div "Replace within all episodes" at bounding box center [987, 431] width 105 height 26
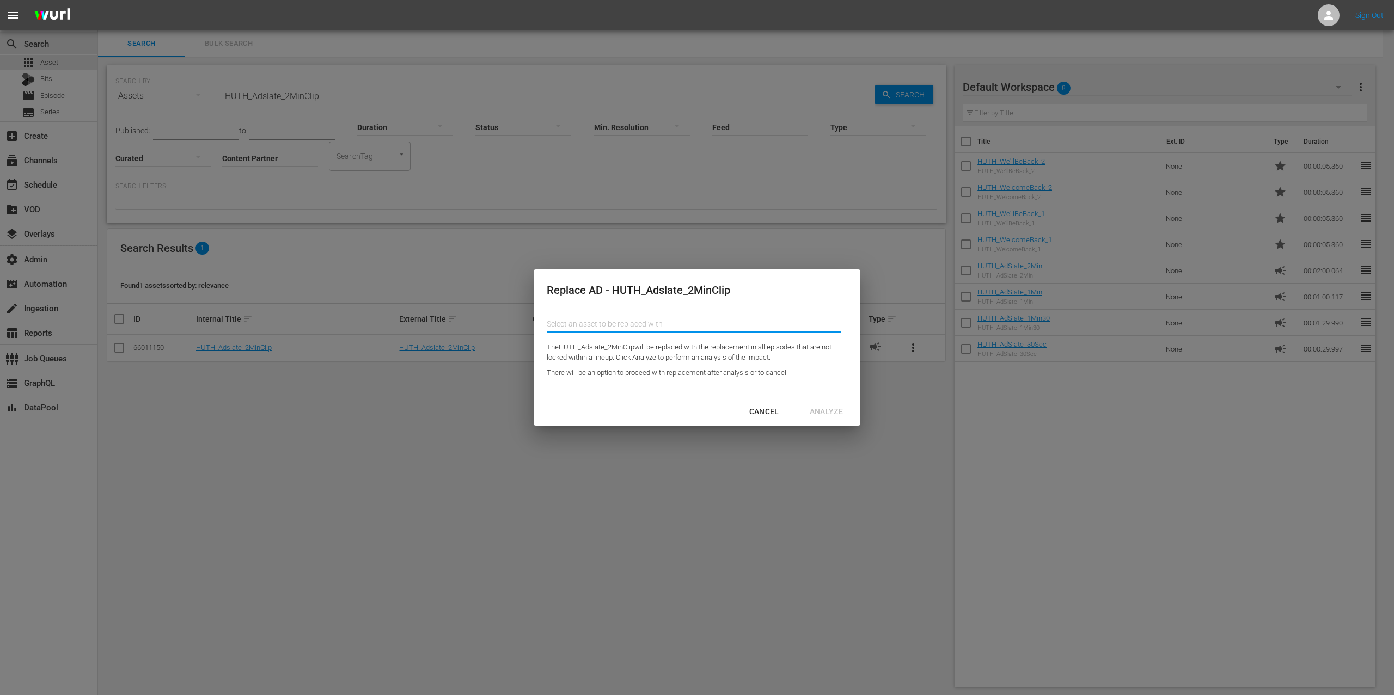
click at [650, 325] on input "Content Partner" at bounding box center [694, 324] width 294 height 26
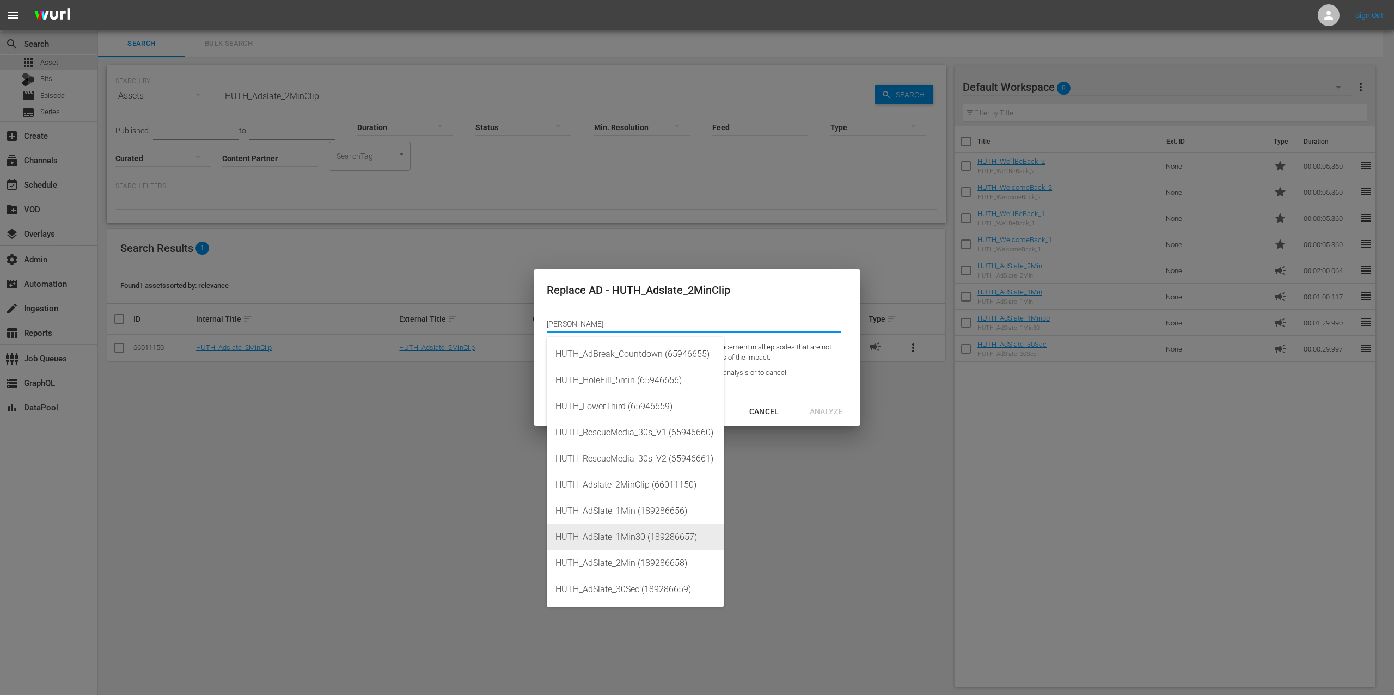
click at [677, 539] on div "HUTH_AdSlate_1Min30 (189286657)" at bounding box center [635, 537] width 160 height 26
type input "HUTH_AdSlate_1Min30 (189286657)"
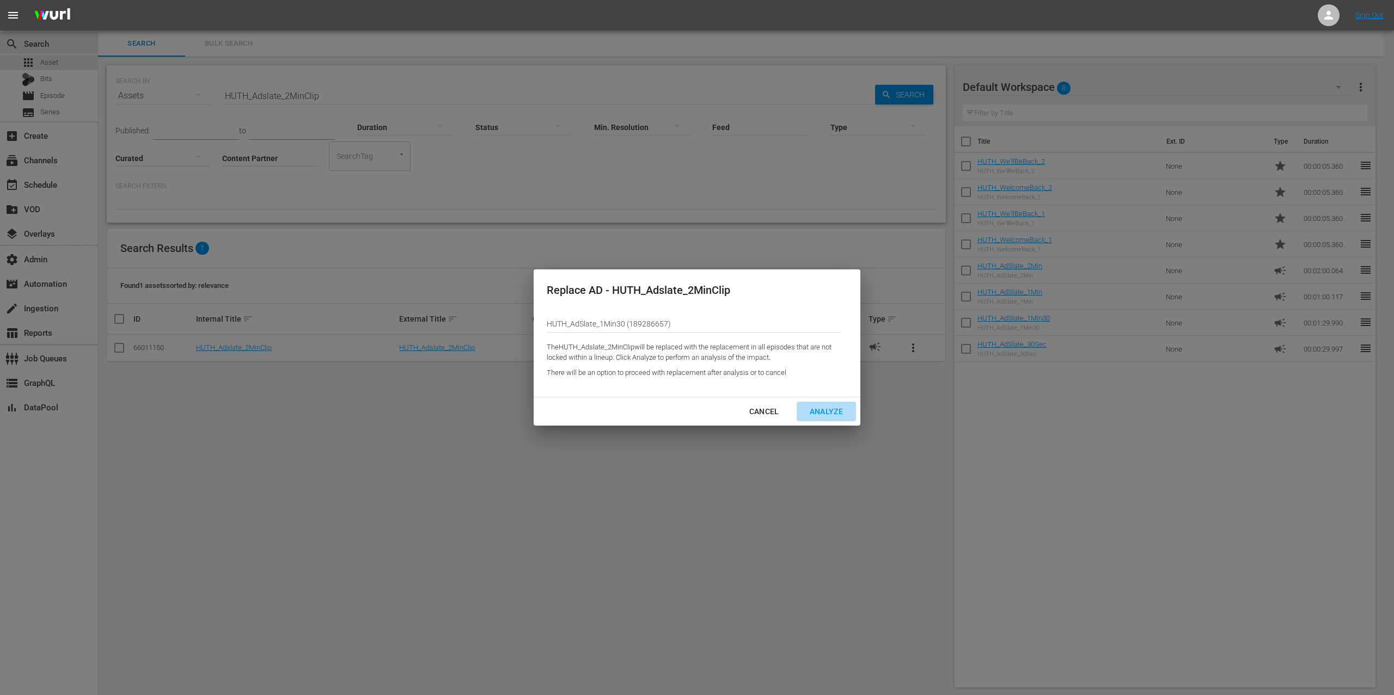
click at [833, 406] on div "Analyze" at bounding box center [826, 412] width 51 height 14
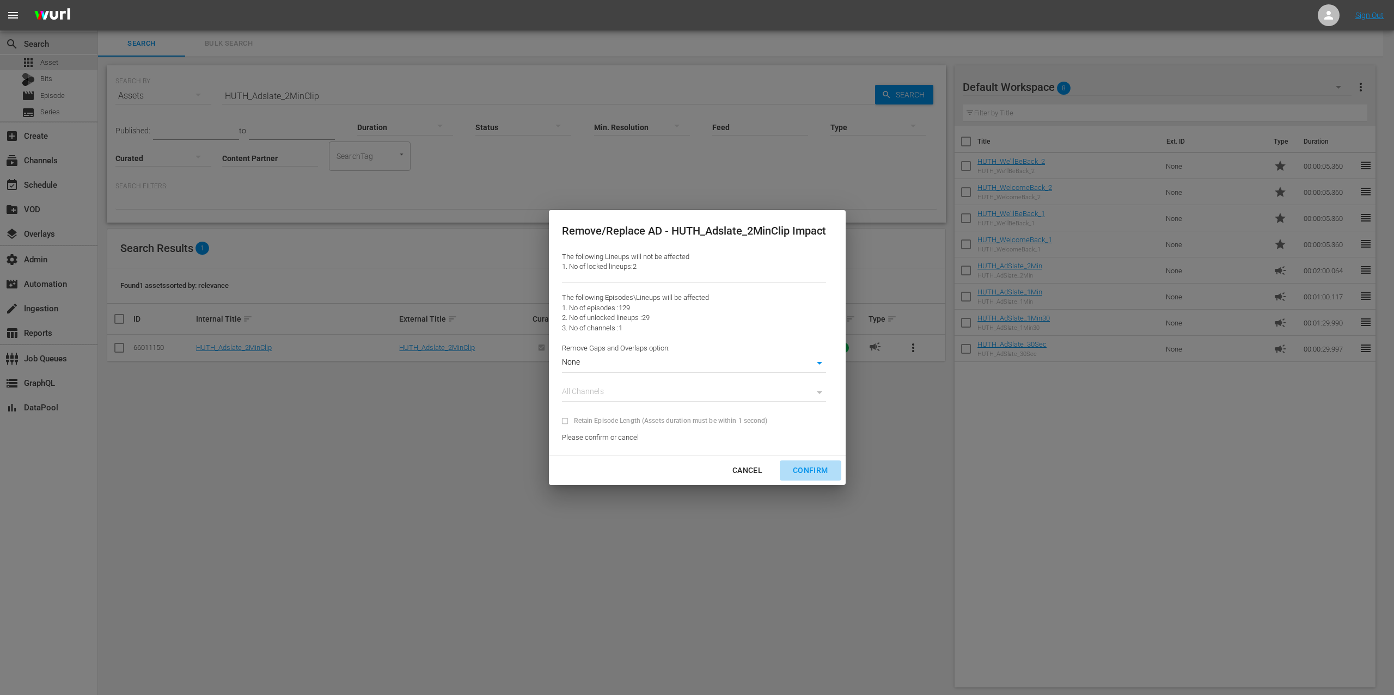
click at [824, 467] on div "Confirm" at bounding box center [810, 471] width 52 height 14
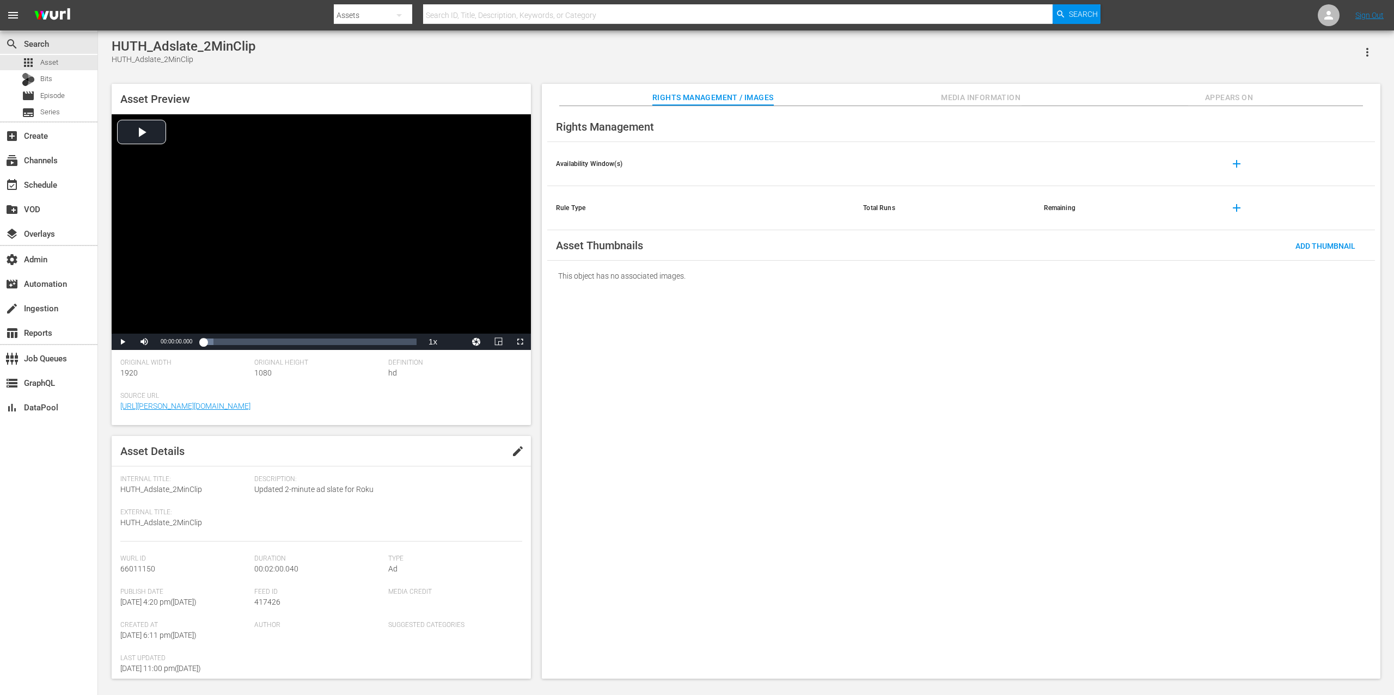
click at [1045, 97] on span "Appears On" at bounding box center [1229, 98] width 82 height 14
click at [1234, 93] on span "Appears On" at bounding box center [1229, 98] width 82 height 14
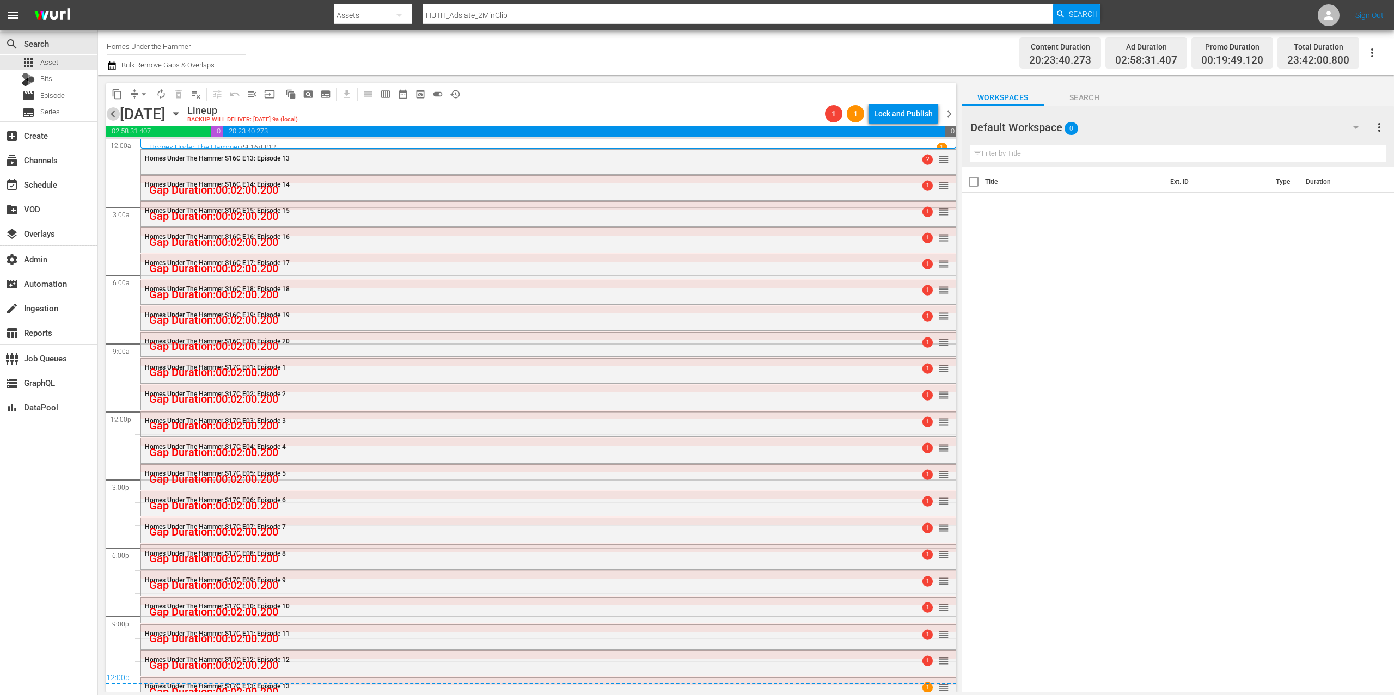
click at [115, 114] on span "chevron_left" at bounding box center [113, 114] width 14 height 14
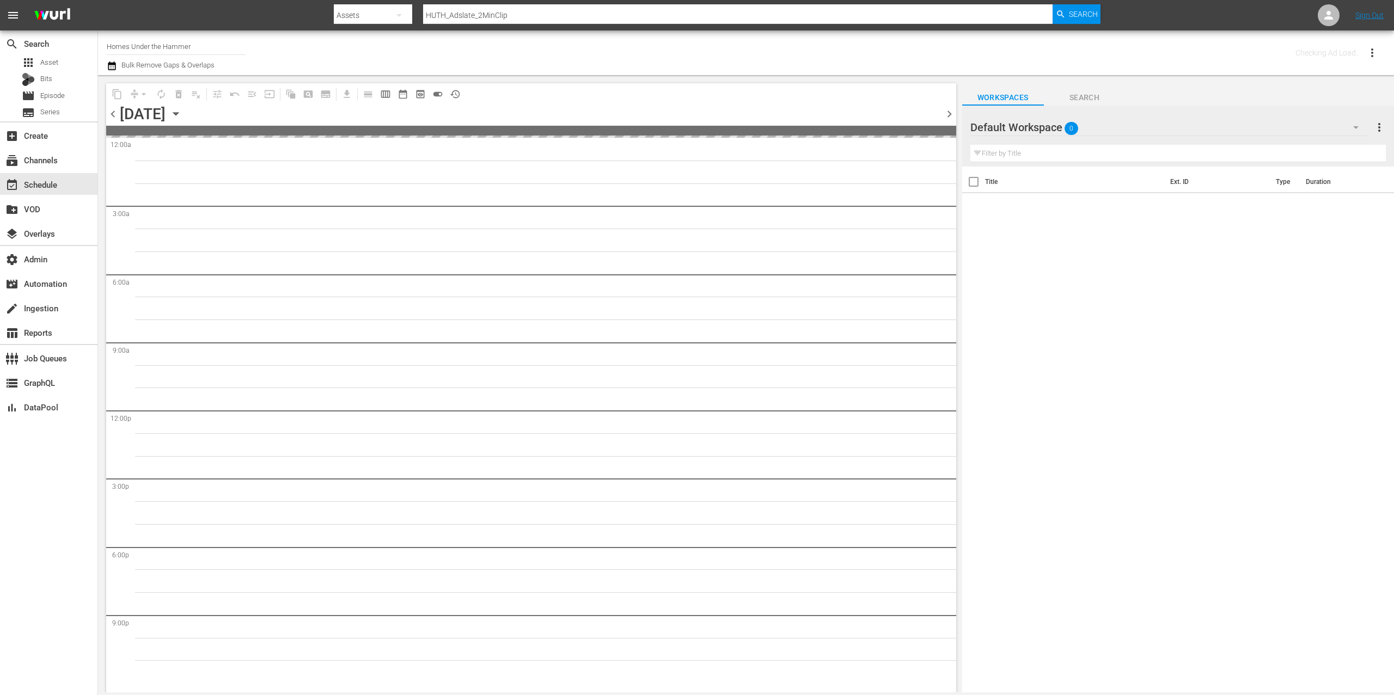
click at [115, 114] on span "chevron_left" at bounding box center [113, 114] width 14 height 14
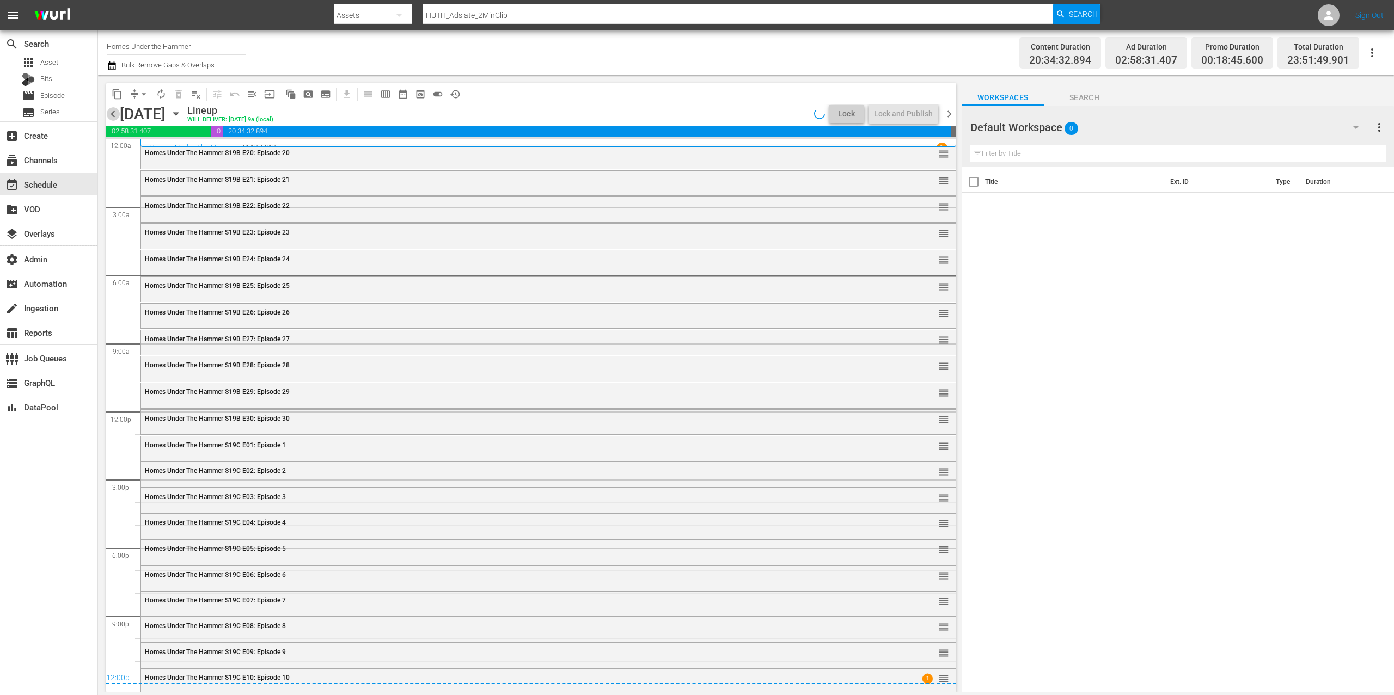
click at [115, 114] on span "chevron_left" at bounding box center [113, 114] width 14 height 14
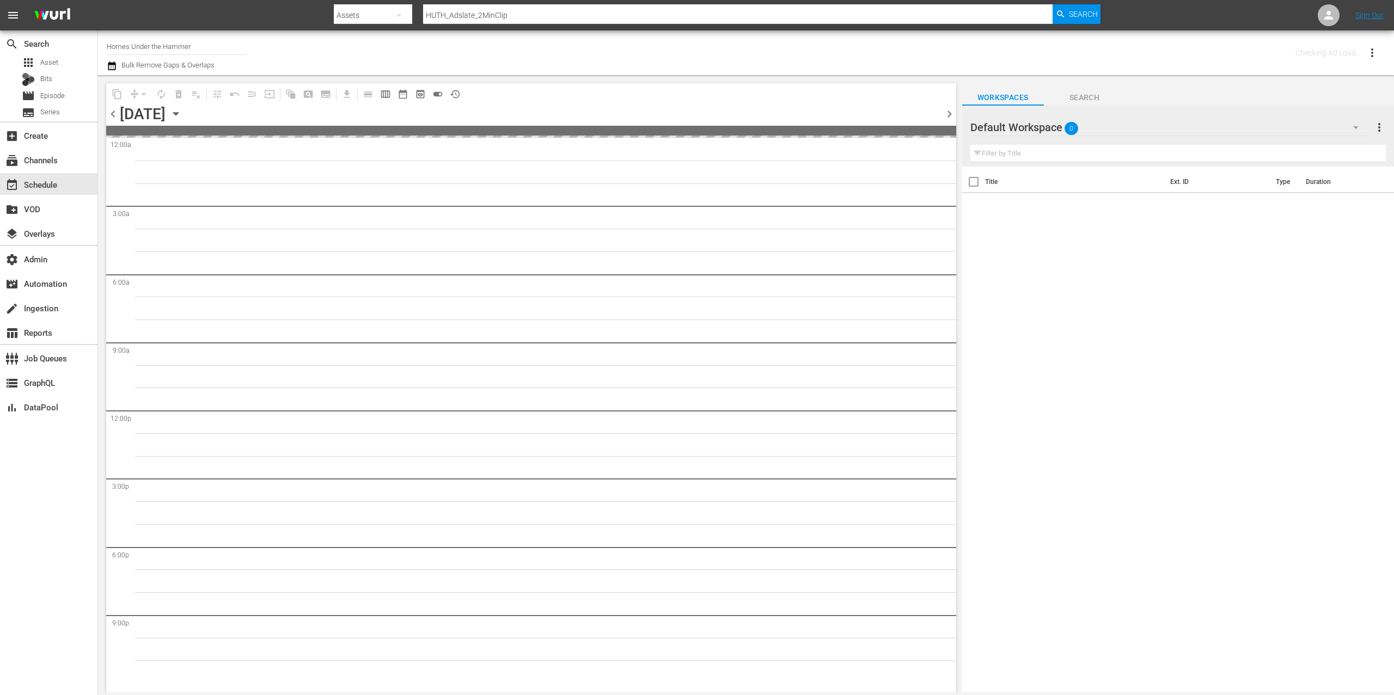
click at [115, 114] on span "chevron_left" at bounding box center [113, 114] width 14 height 14
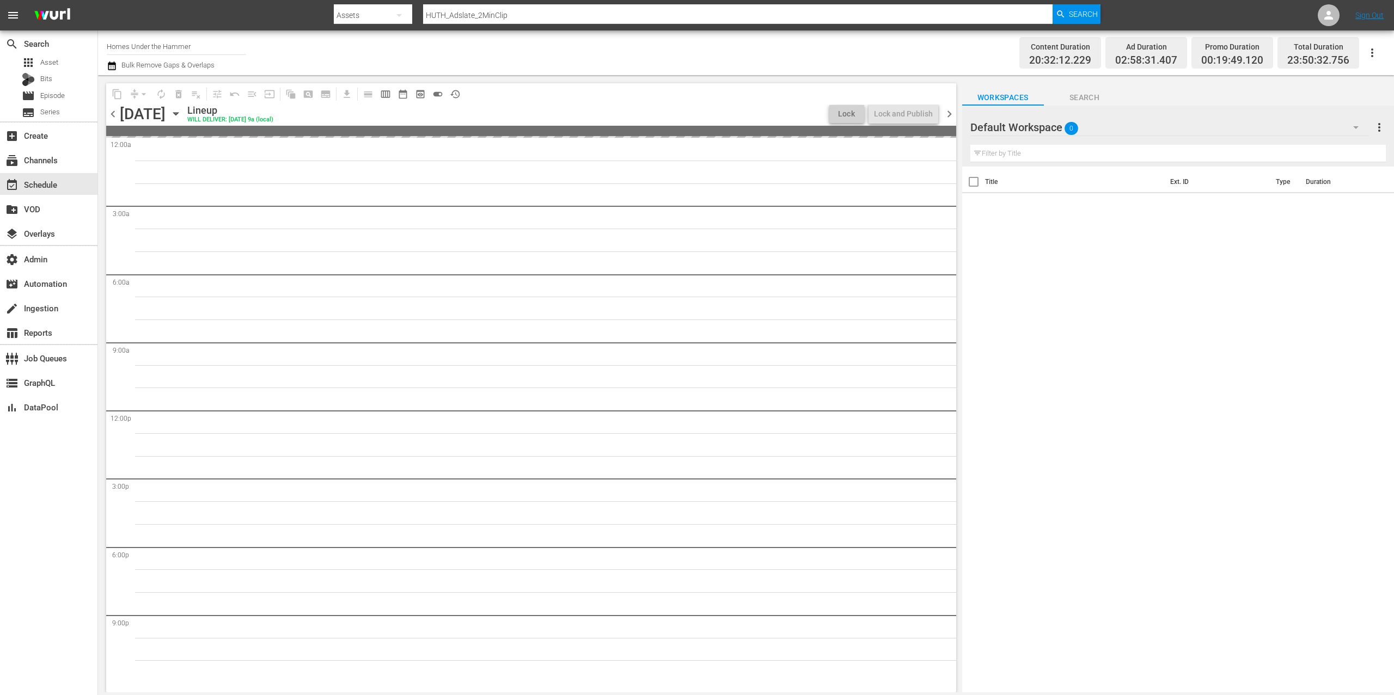
click at [115, 114] on span "chevron_left" at bounding box center [113, 114] width 14 height 14
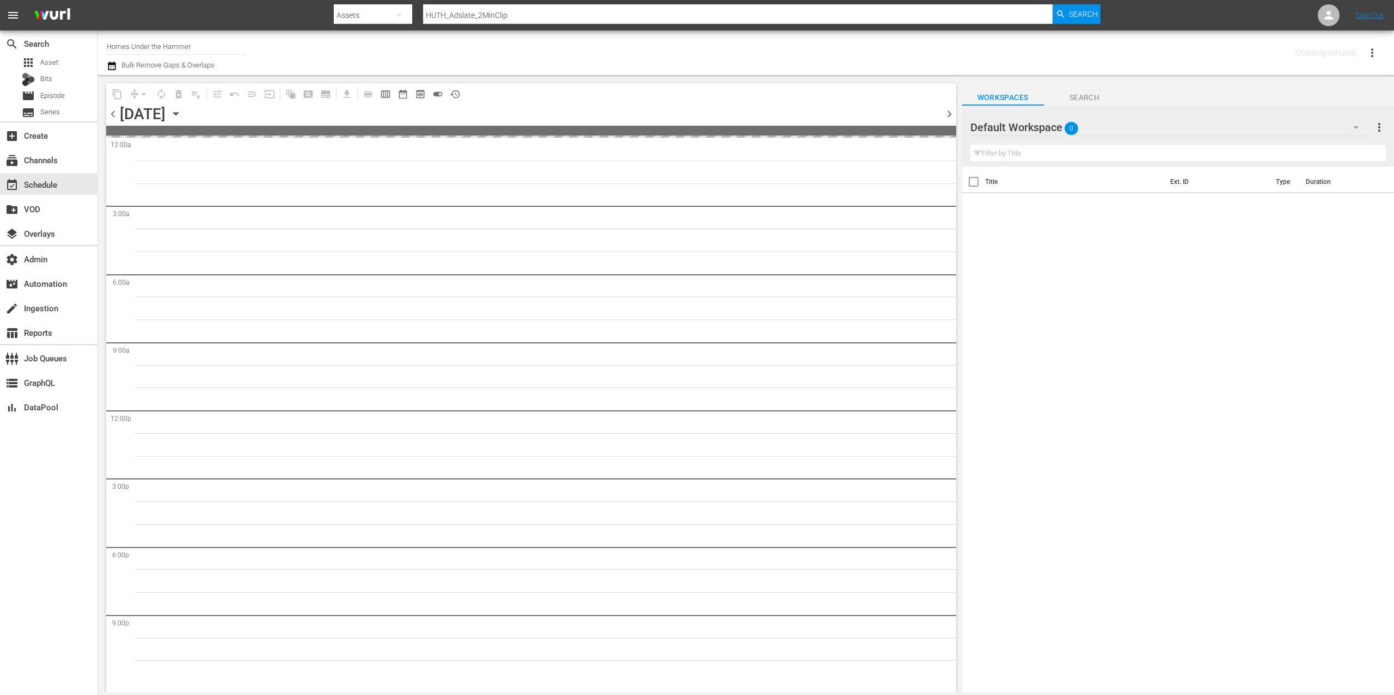
drag, startPoint x: 0, startPoint y: 0, endPoint x: 115, endPoint y: 114, distance: 162.1
click at [115, 114] on span "chevron_left" at bounding box center [113, 114] width 14 height 14
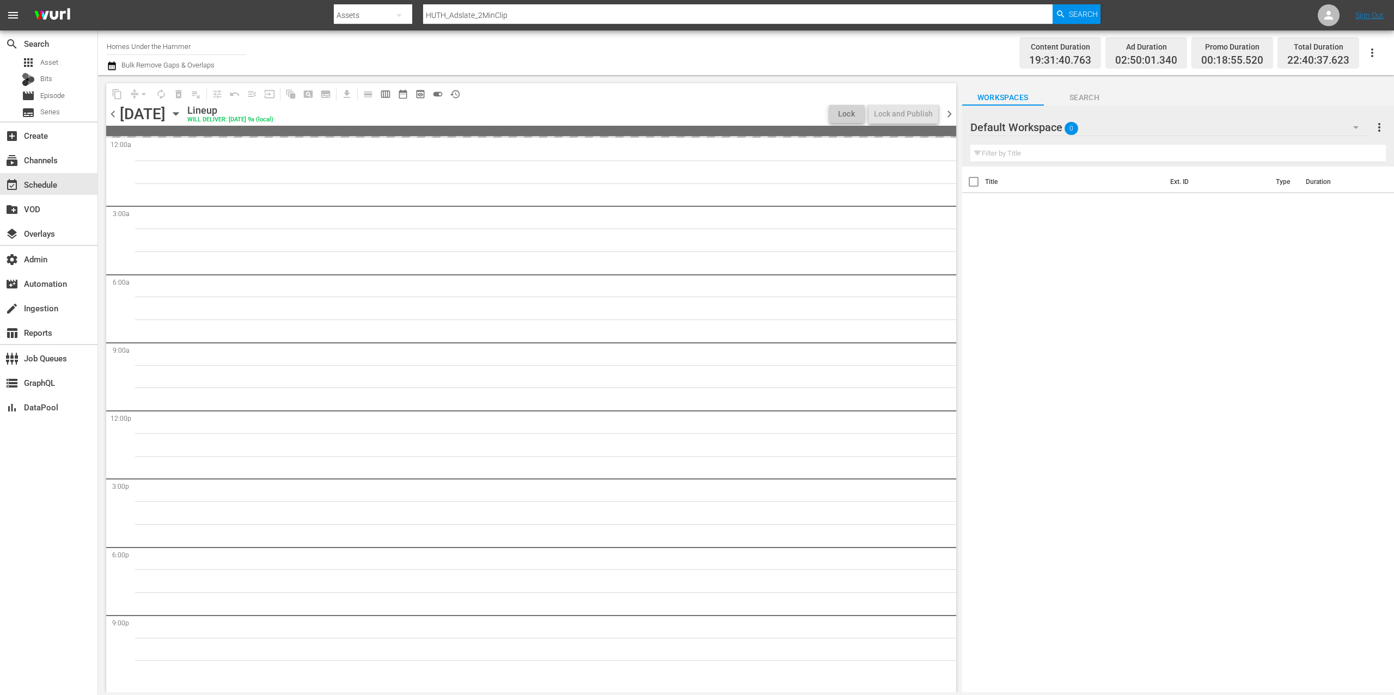
click at [115, 114] on span "chevron_left" at bounding box center [113, 114] width 14 height 14
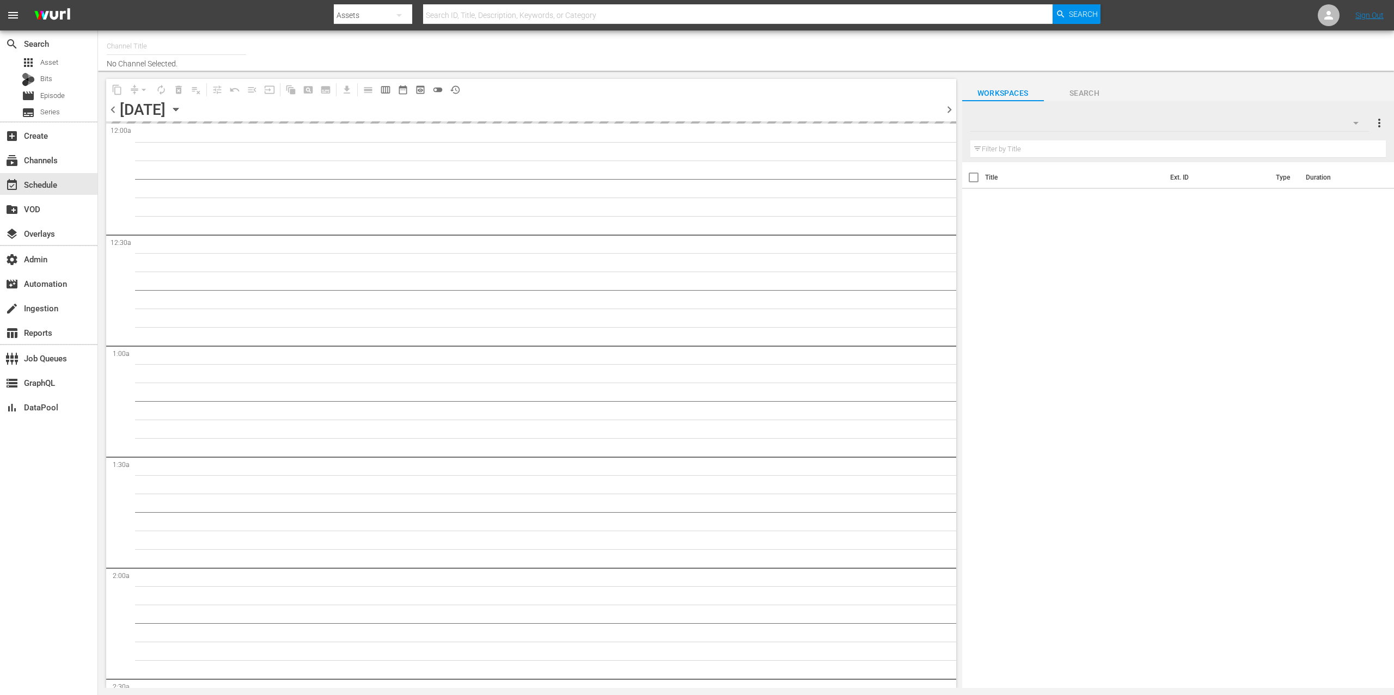
type input "Homes Under the Hammer (1234)"
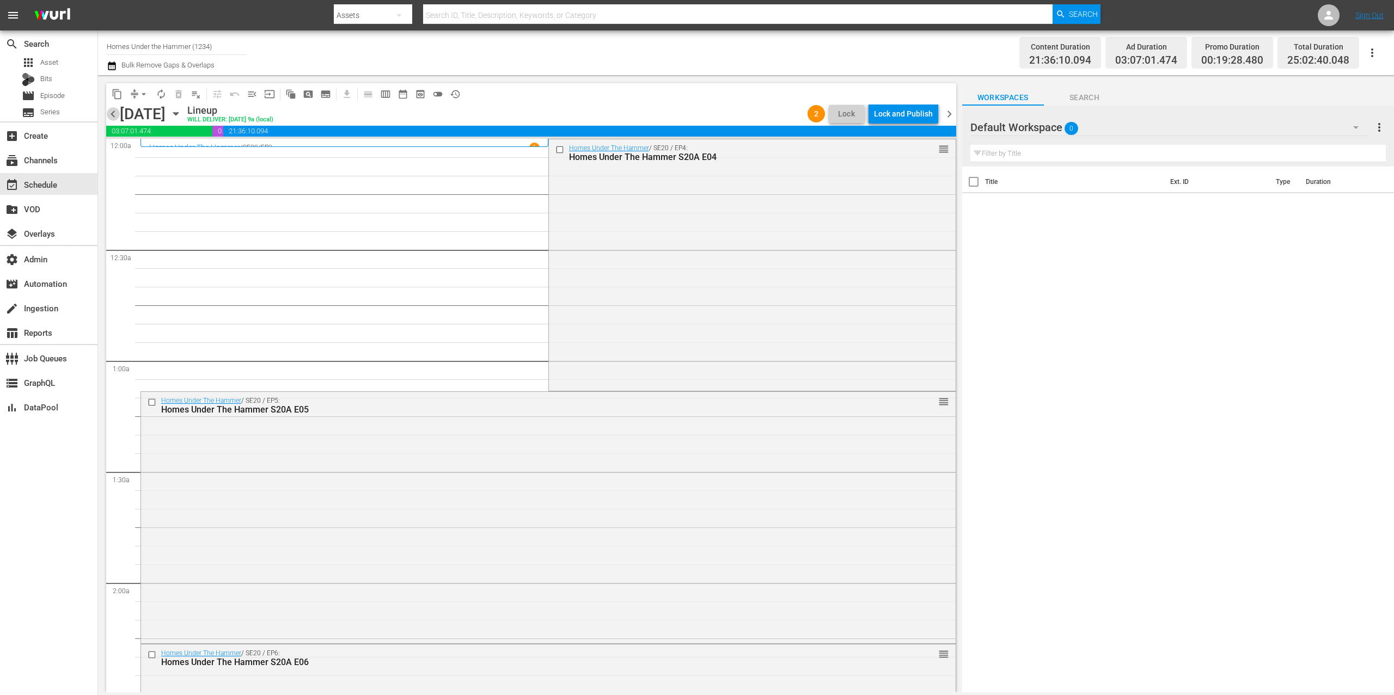
click at [113, 118] on span "chevron_left" at bounding box center [113, 114] width 14 height 14
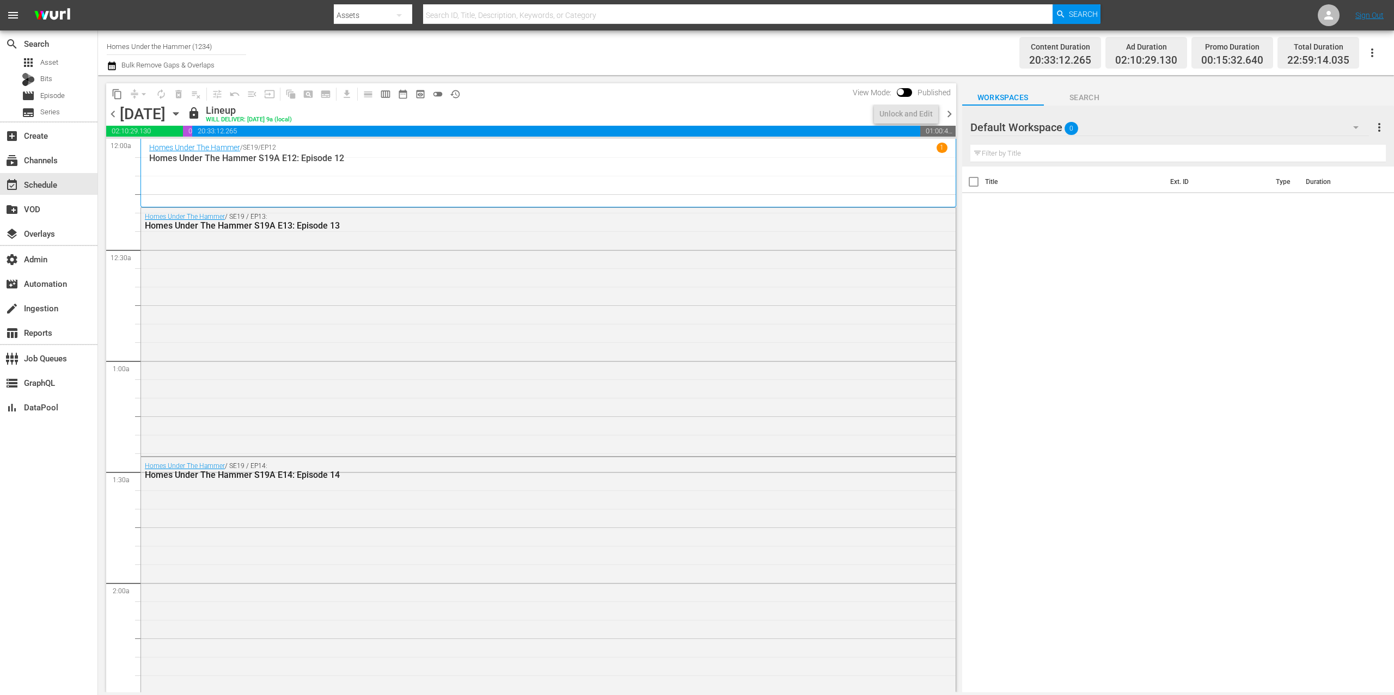
scroll to position [4784, 0]
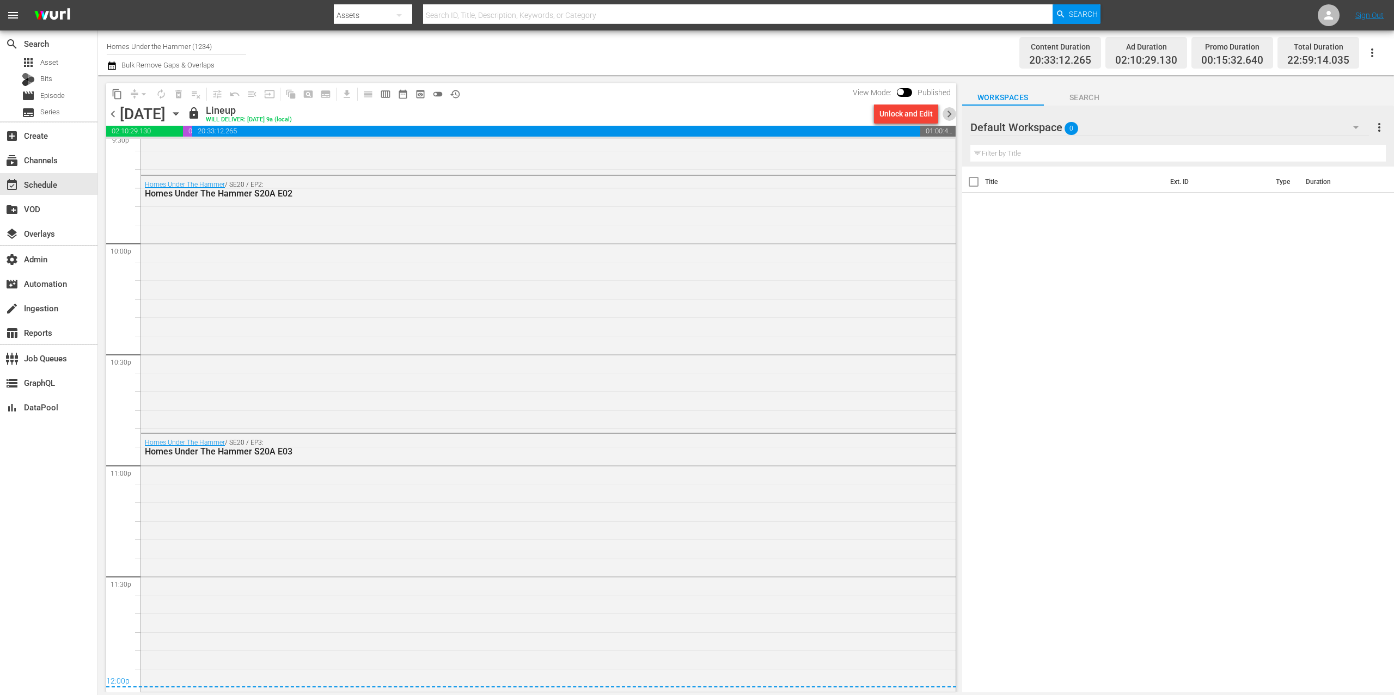
click at [951, 112] on span "chevron_right" at bounding box center [950, 114] width 14 height 14
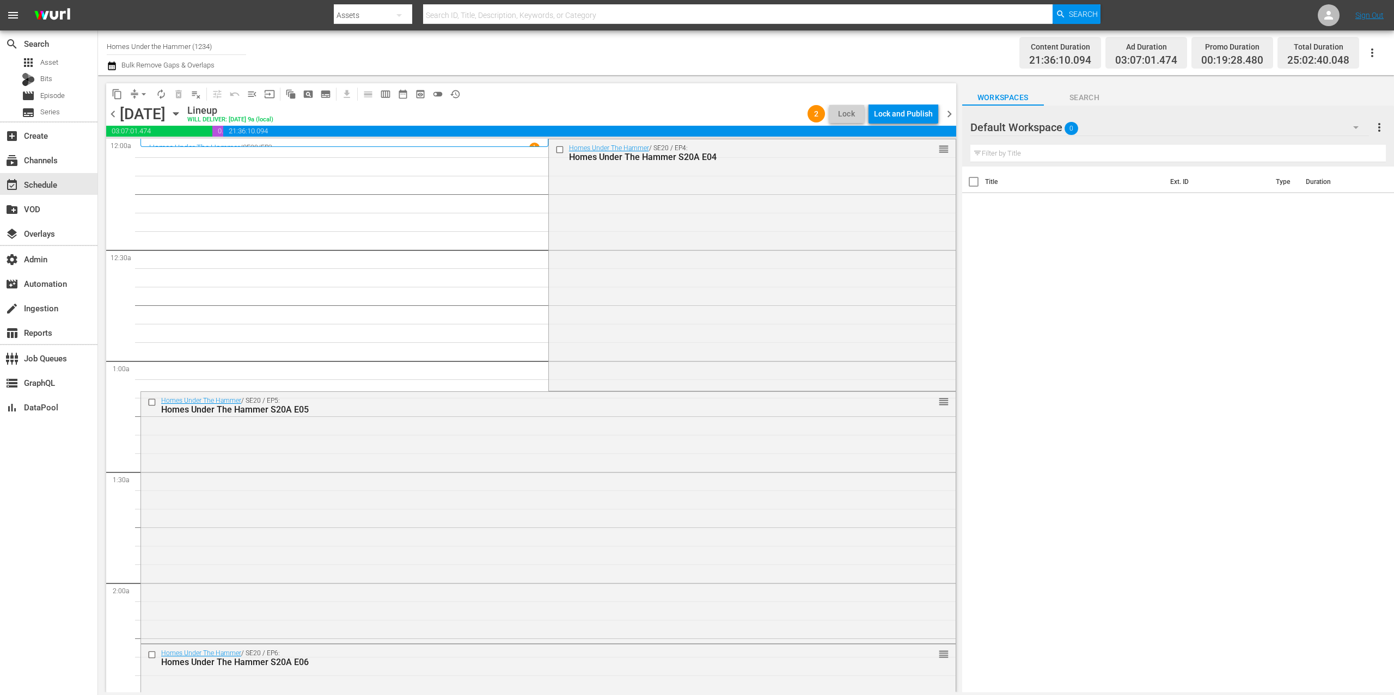
click at [451, 143] on div "Homes Under The Hammer / SE20 / EP3 1" at bounding box center [344, 148] width 390 height 10
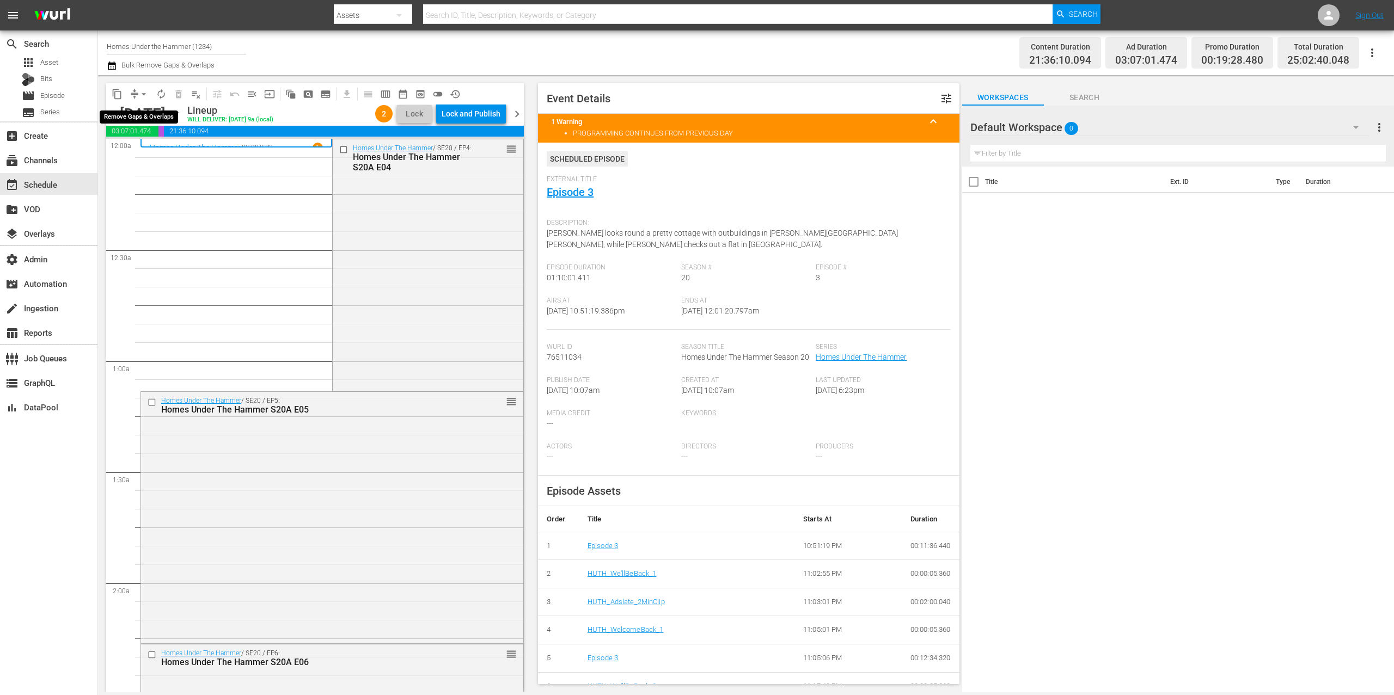
click at [134, 92] on span "compress" at bounding box center [134, 94] width 11 height 11
click at [136, 92] on button "arrow_drop_down" at bounding box center [143, 94] width 17 height 17
click at [179, 154] on li "Align to End of Previous Day" at bounding box center [144, 152] width 114 height 18
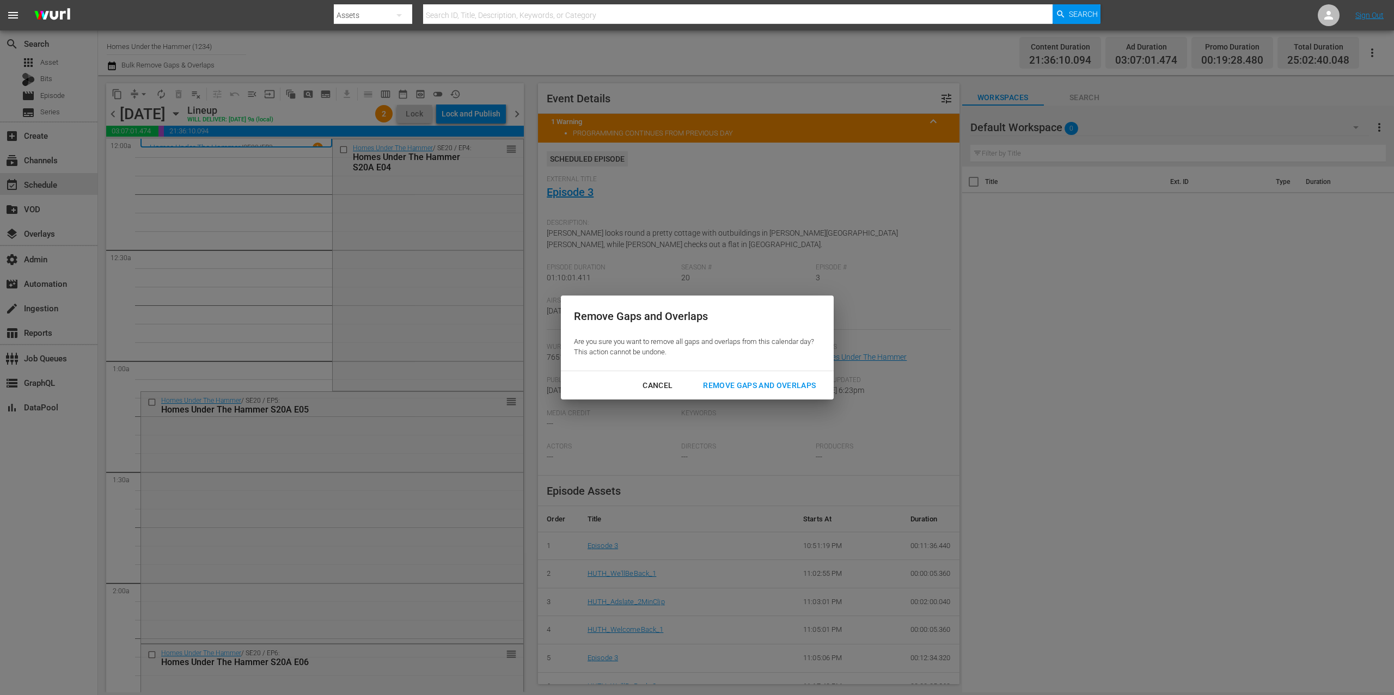
click at [804, 384] on div "Remove Gaps and Overlaps" at bounding box center [759, 386] width 130 height 14
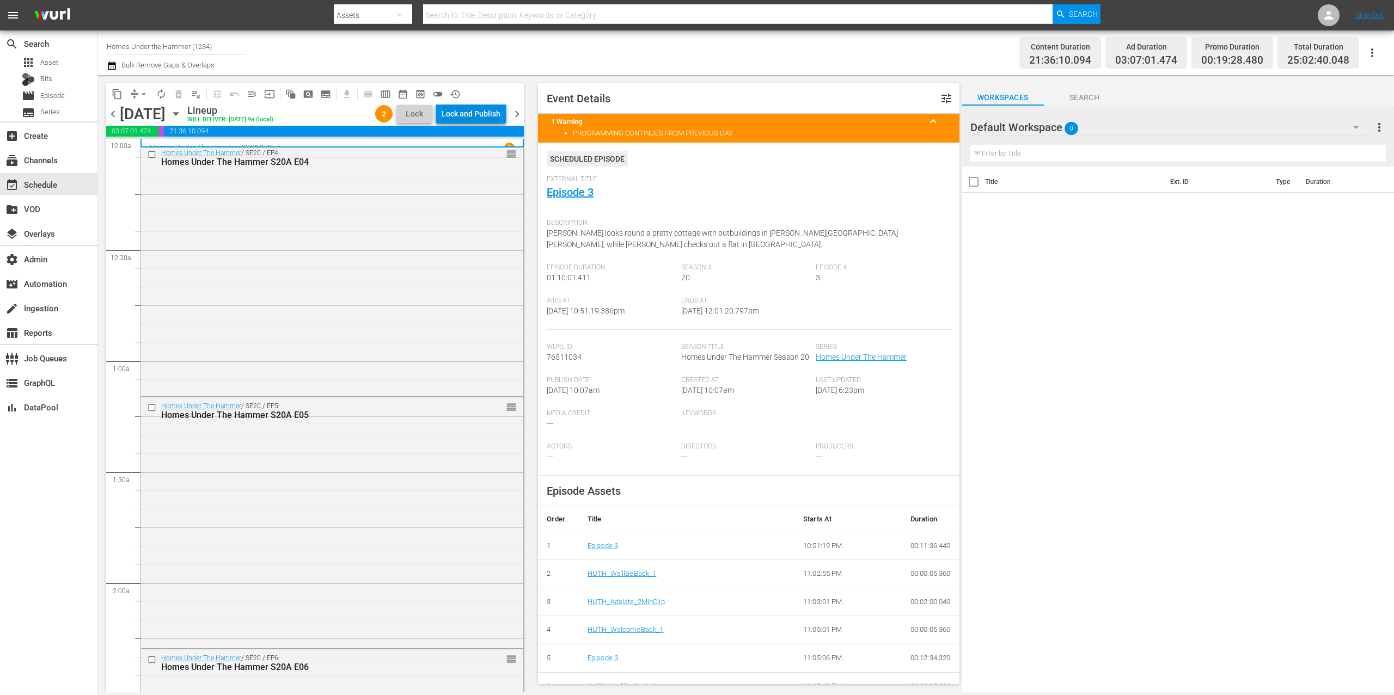
click at [483, 110] on div "Lock and Publish" at bounding box center [471, 114] width 59 height 20
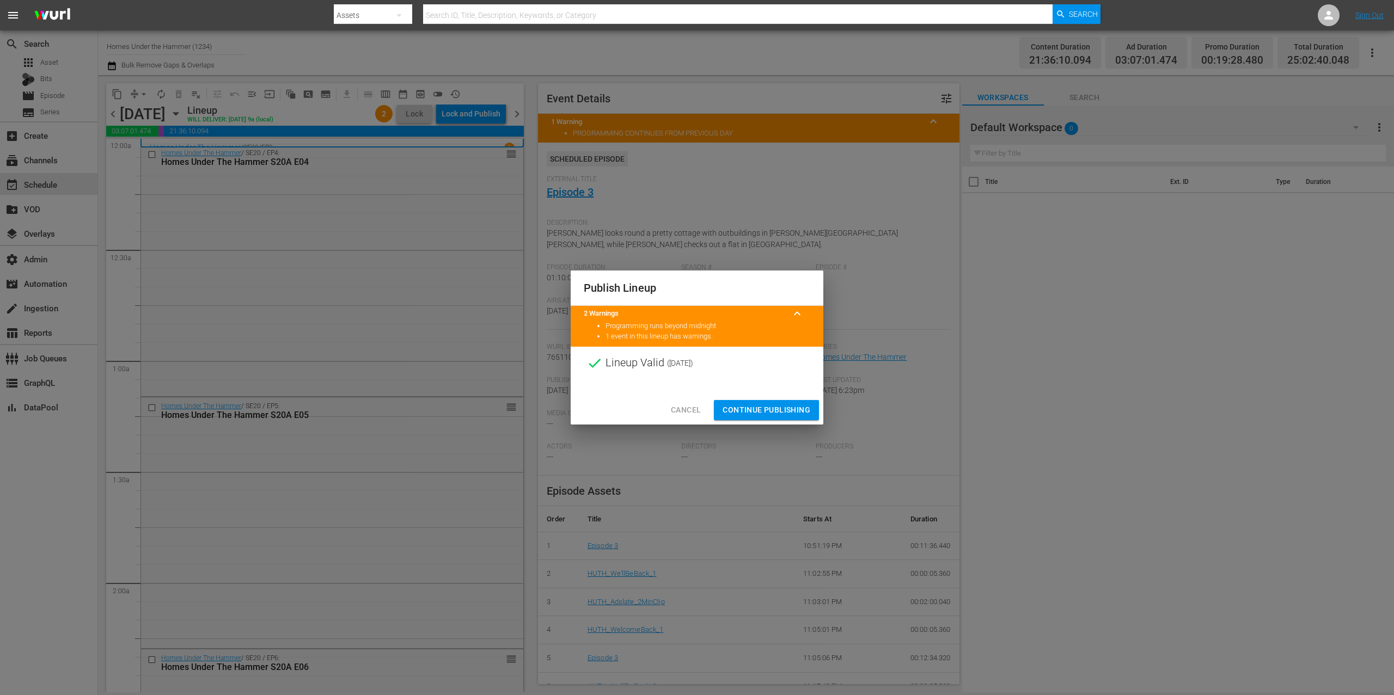
click at [802, 407] on span "Continue Publishing" at bounding box center [767, 411] width 88 height 14
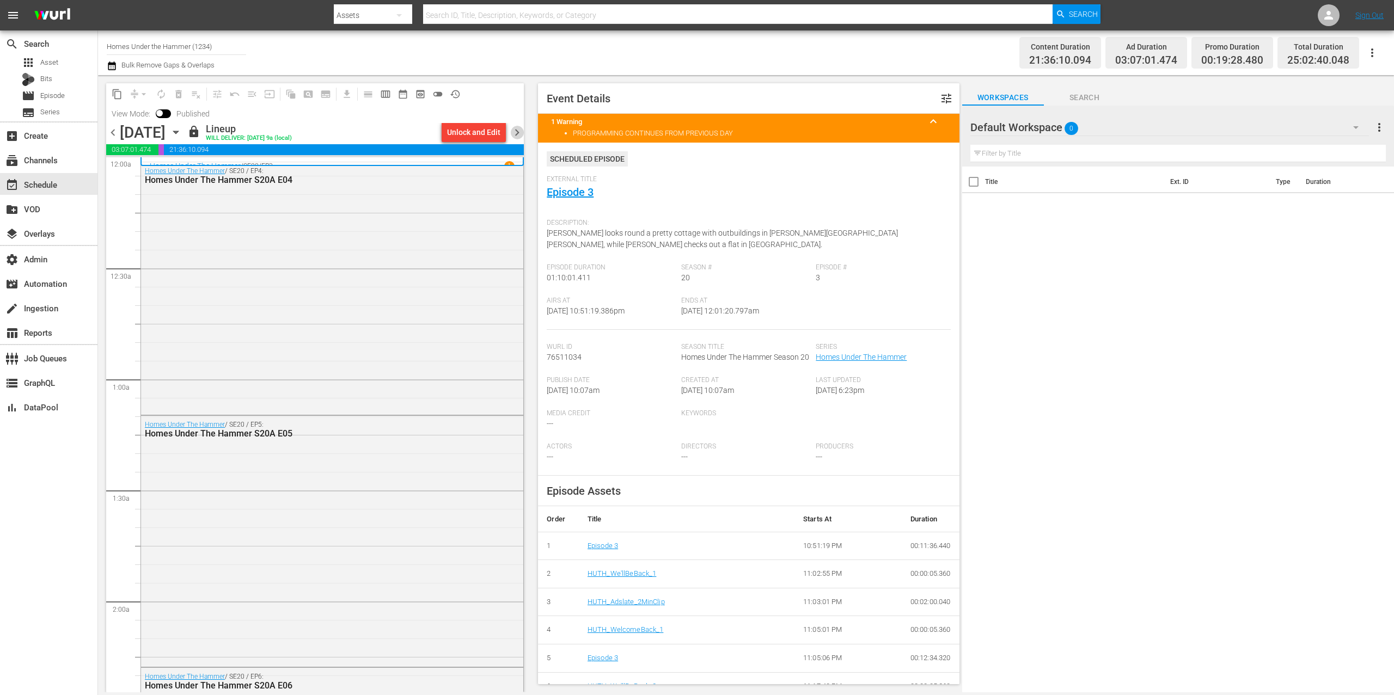
click at [515, 132] on span "chevron_right" at bounding box center [517, 133] width 14 height 14
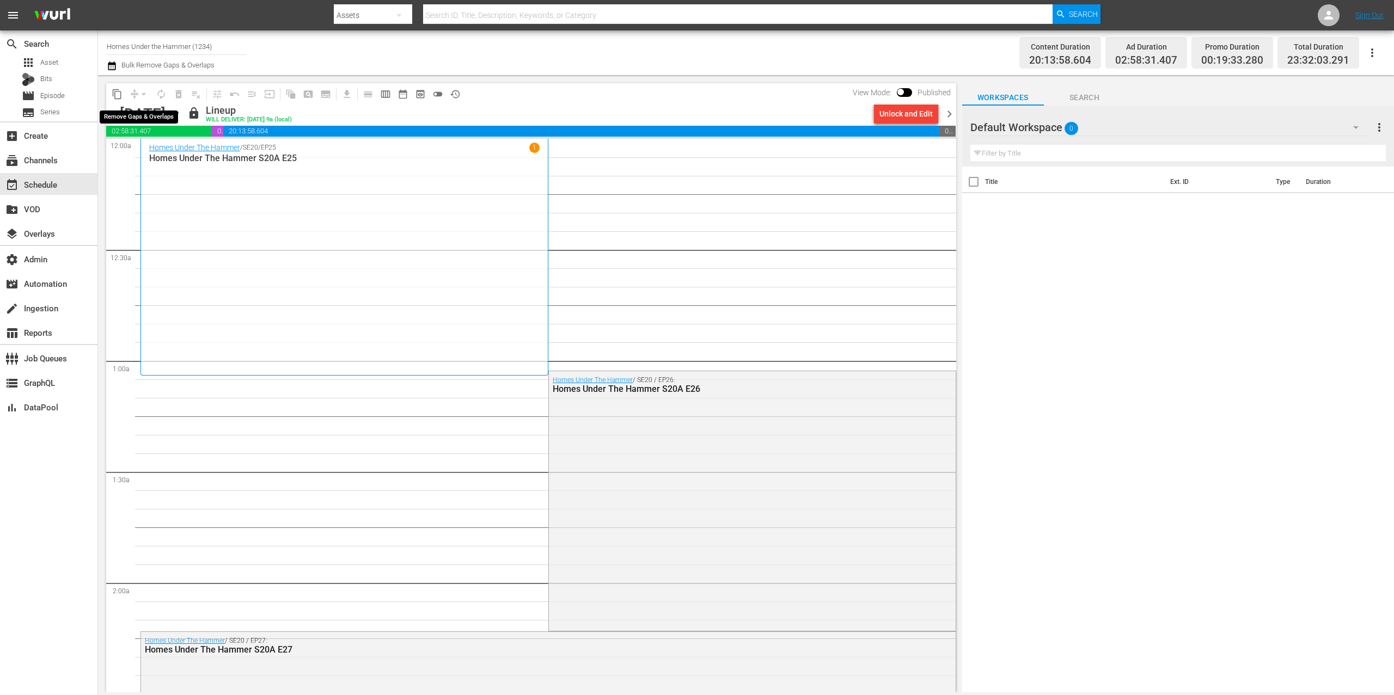
click at [136, 90] on div "arrow_drop_down" at bounding box center [143, 94] width 17 height 17
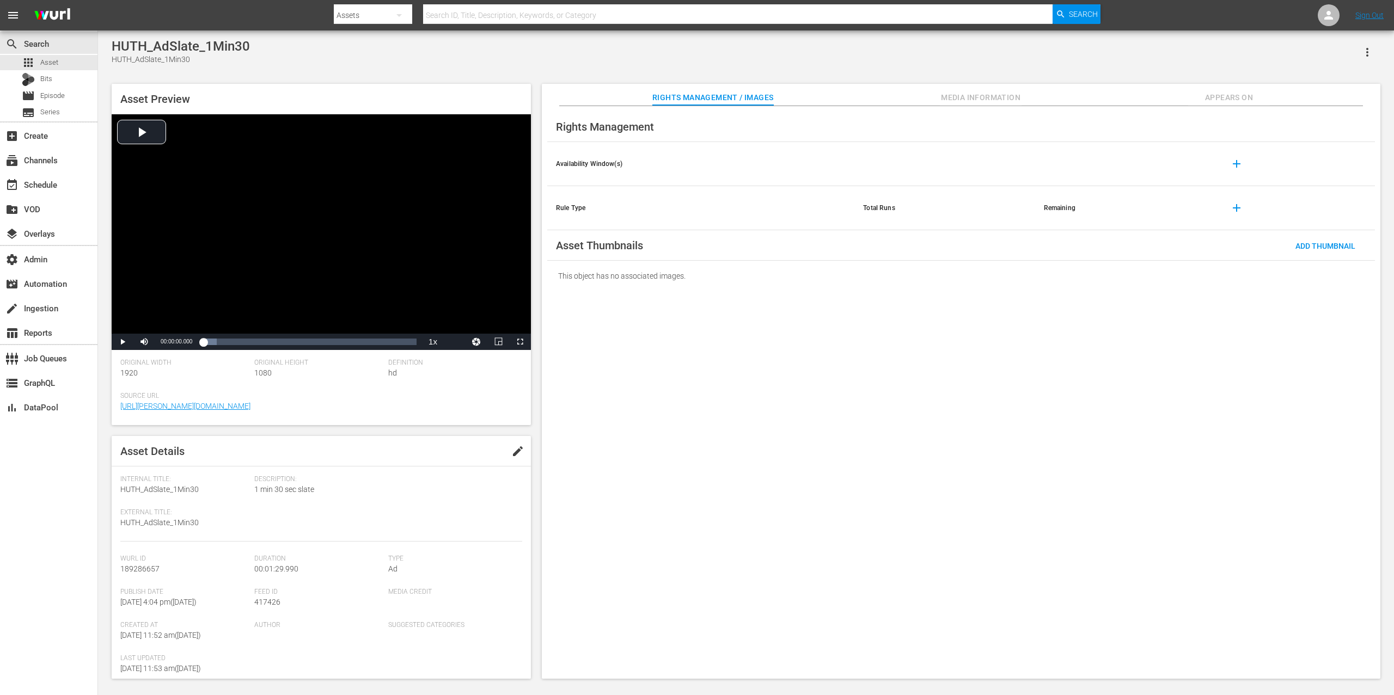
click at [1249, 97] on span "Appears On" at bounding box center [1229, 98] width 82 height 14
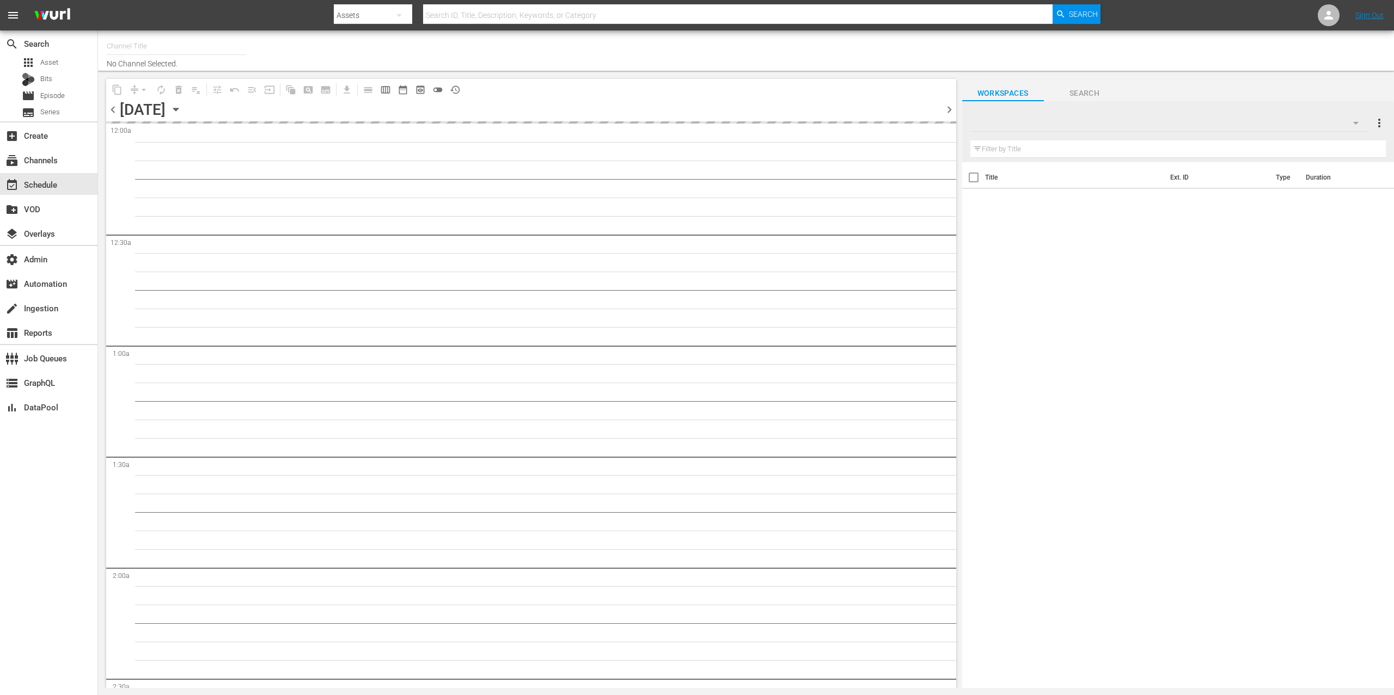
type input "Homes Under the Hammer (1234)"
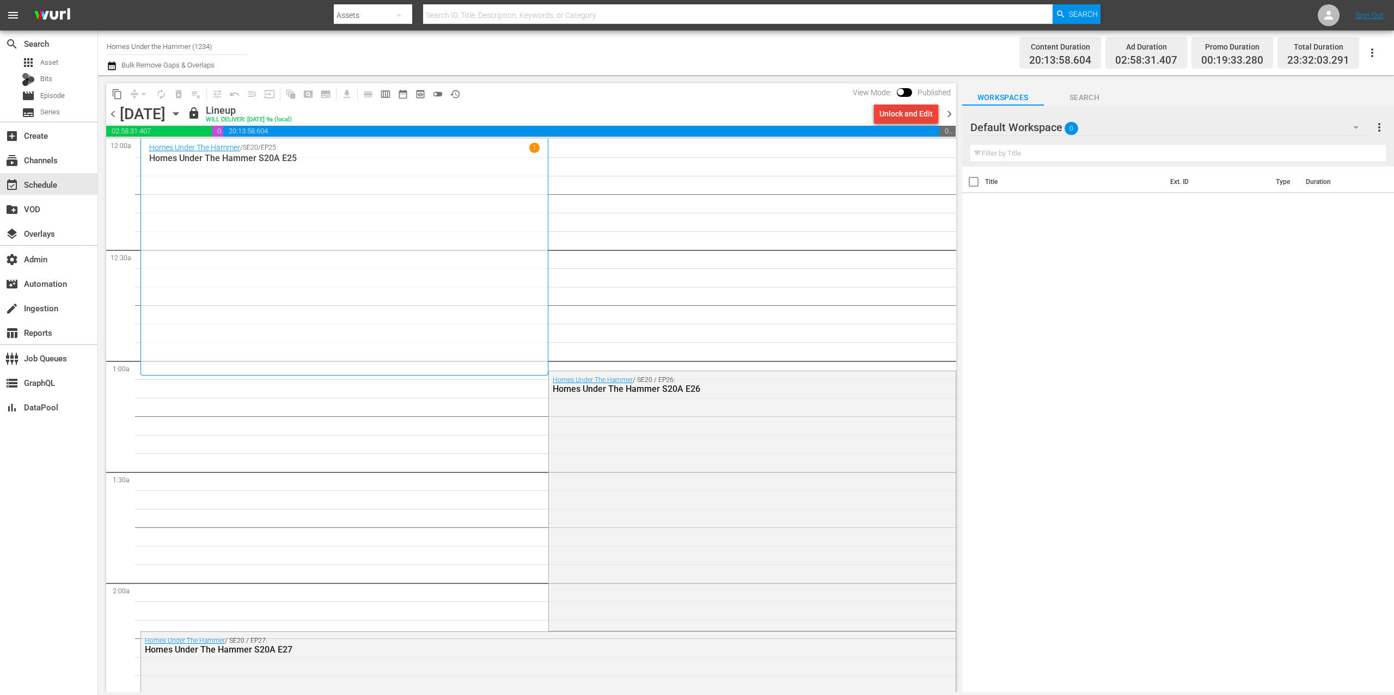
click at [904, 114] on div "Unlock and Edit" at bounding box center [906, 114] width 53 height 20
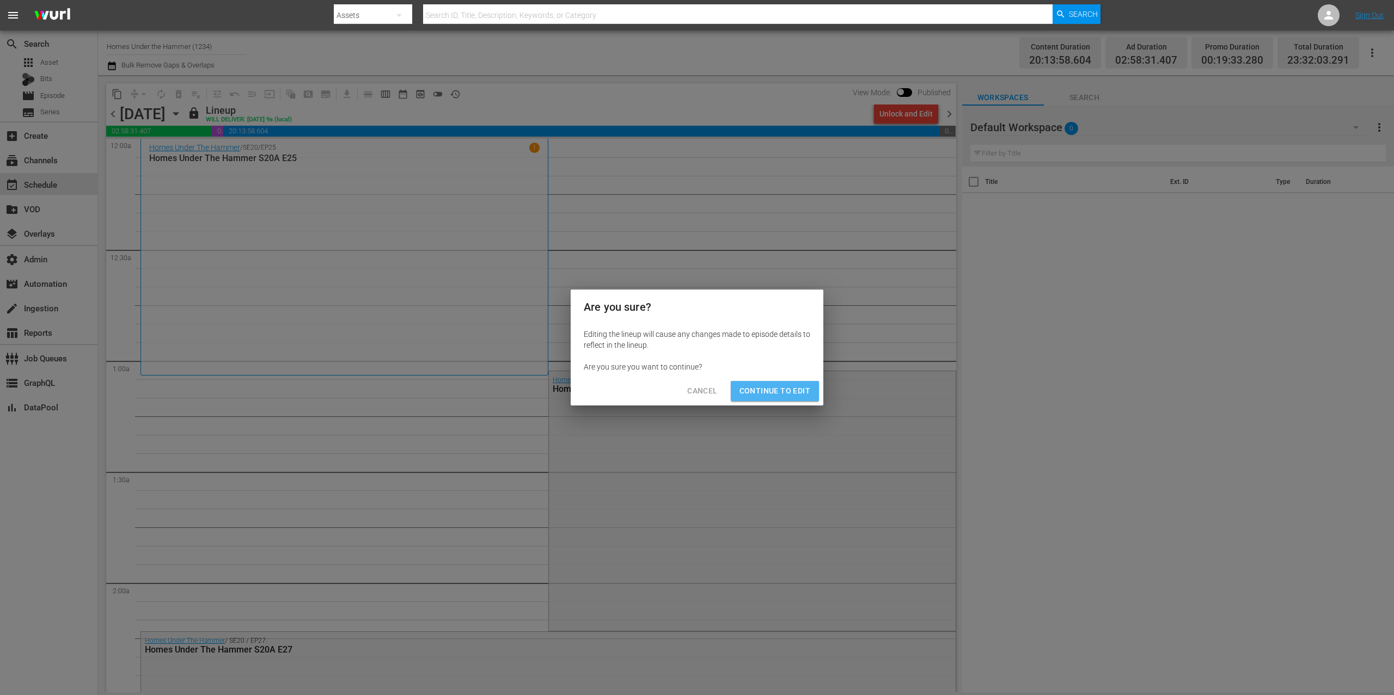
click at [797, 395] on span "Continue to Edit" at bounding box center [775, 391] width 71 height 14
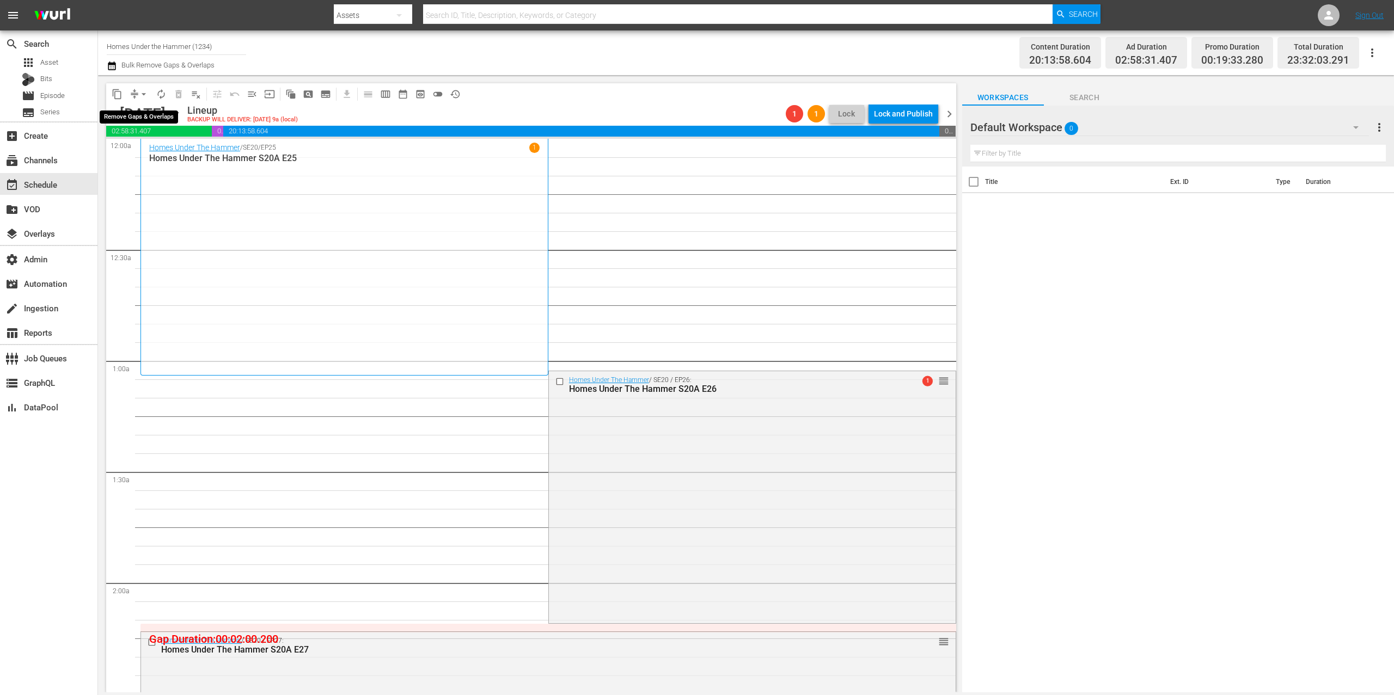
click at [139, 89] on span "arrow_drop_down" at bounding box center [143, 94] width 11 height 11
click at [168, 151] on li "Align to End of Previous Day" at bounding box center [144, 152] width 114 height 18
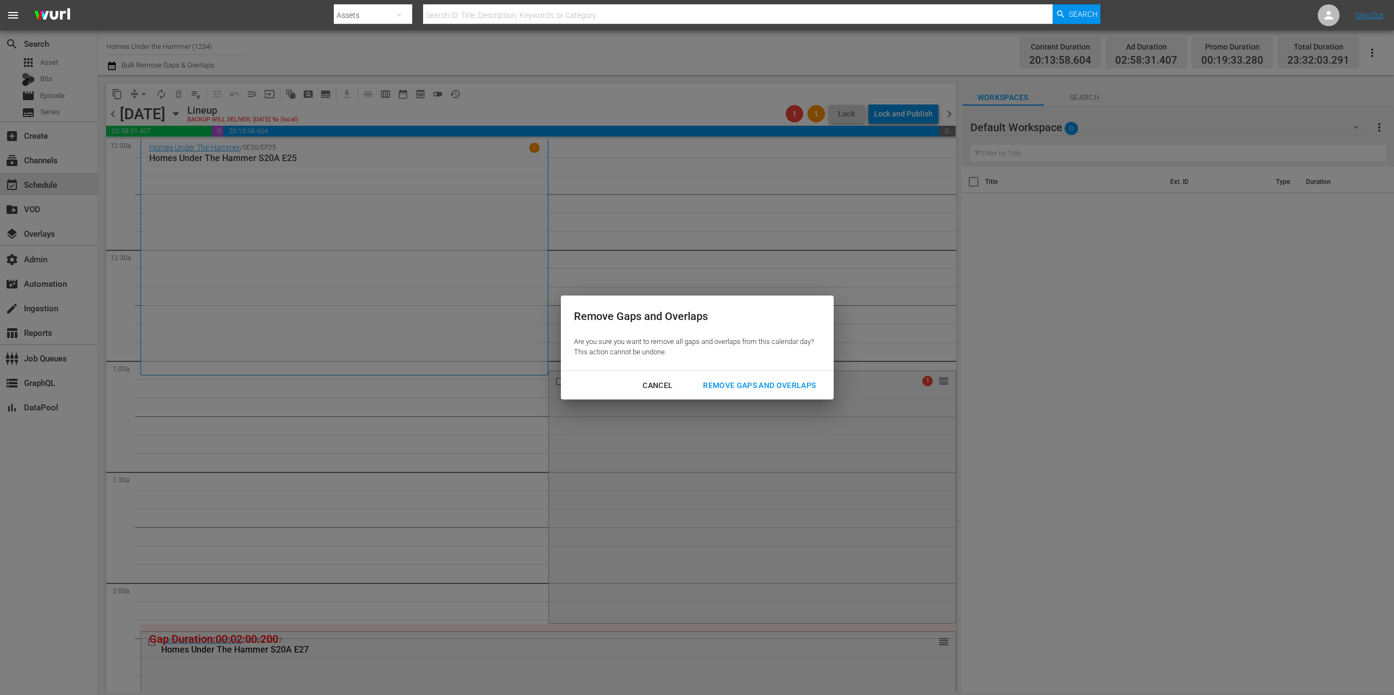
click at [766, 389] on div "Remove Gaps and Overlaps" at bounding box center [759, 386] width 130 height 14
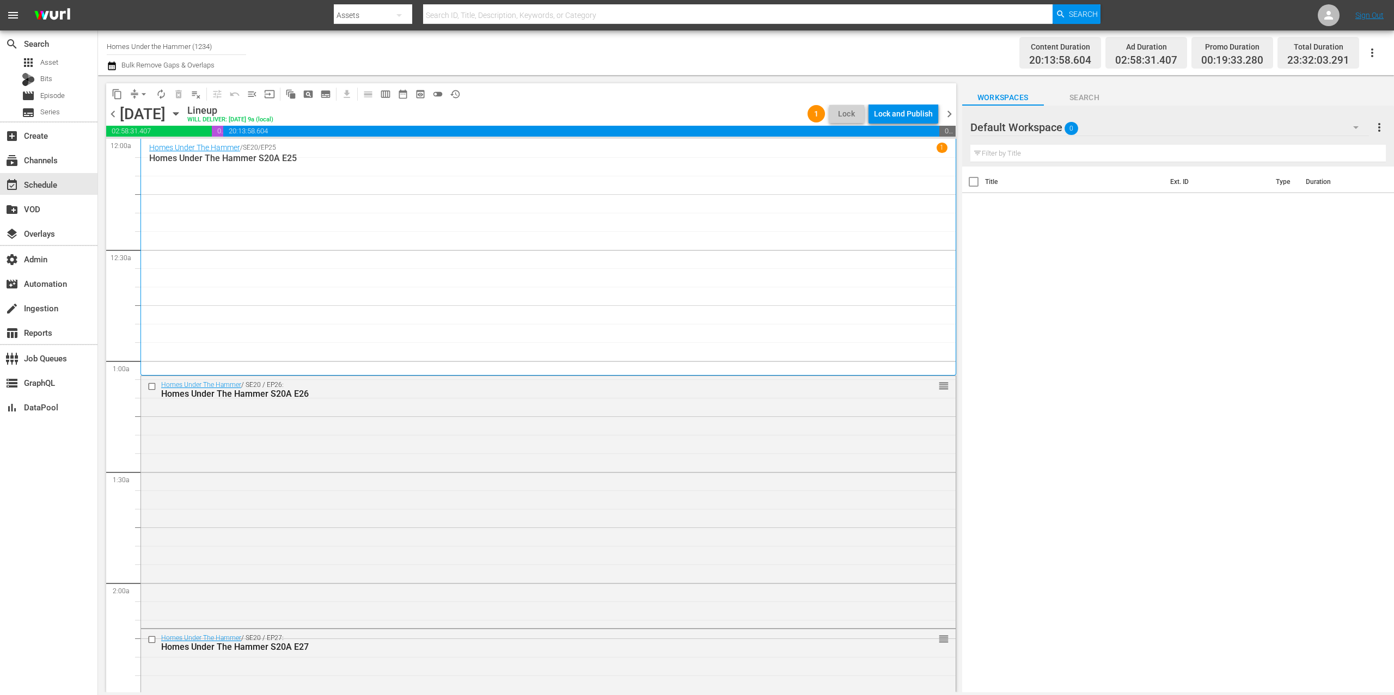
click at [913, 117] on div "Lock and Publish" at bounding box center [903, 114] width 59 height 20
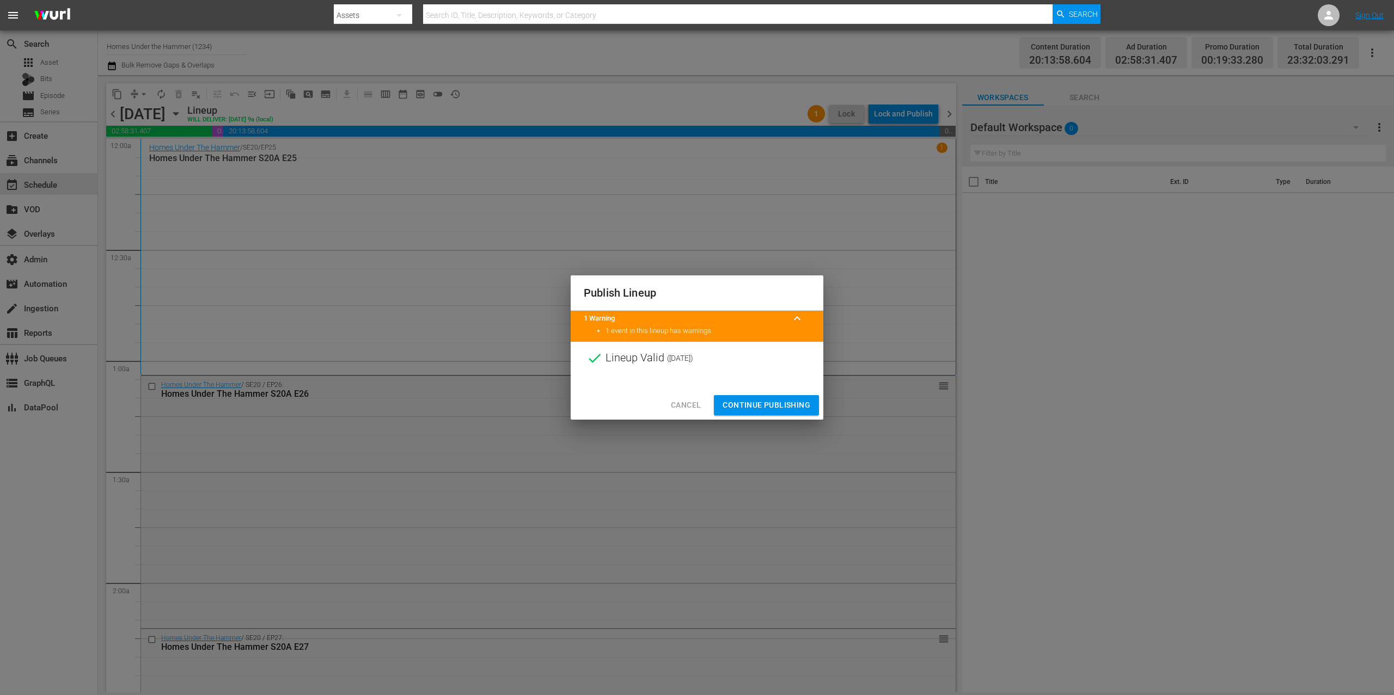
click at [773, 393] on div "Cancel Continue Publishing" at bounding box center [697, 405] width 253 height 29
click at [767, 408] on span "Continue Publishing" at bounding box center [767, 406] width 88 height 14
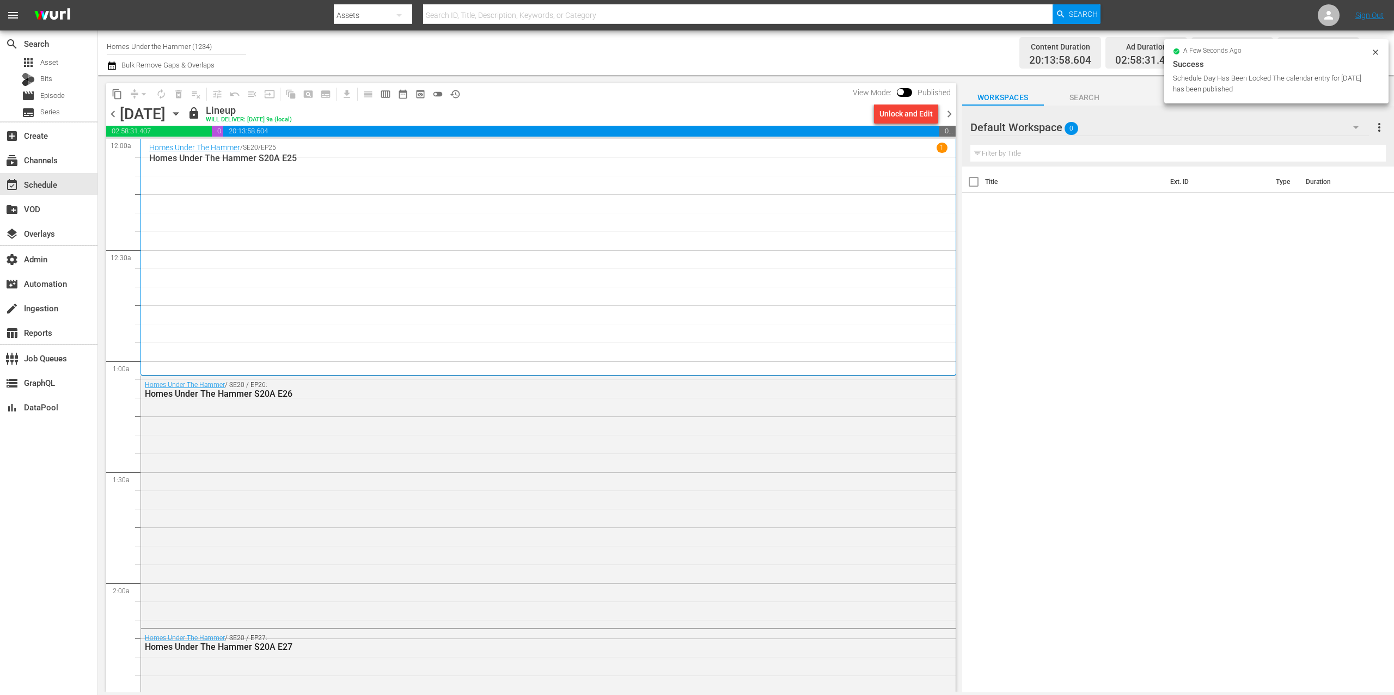
click at [951, 115] on span "chevron_right" at bounding box center [950, 114] width 14 height 14
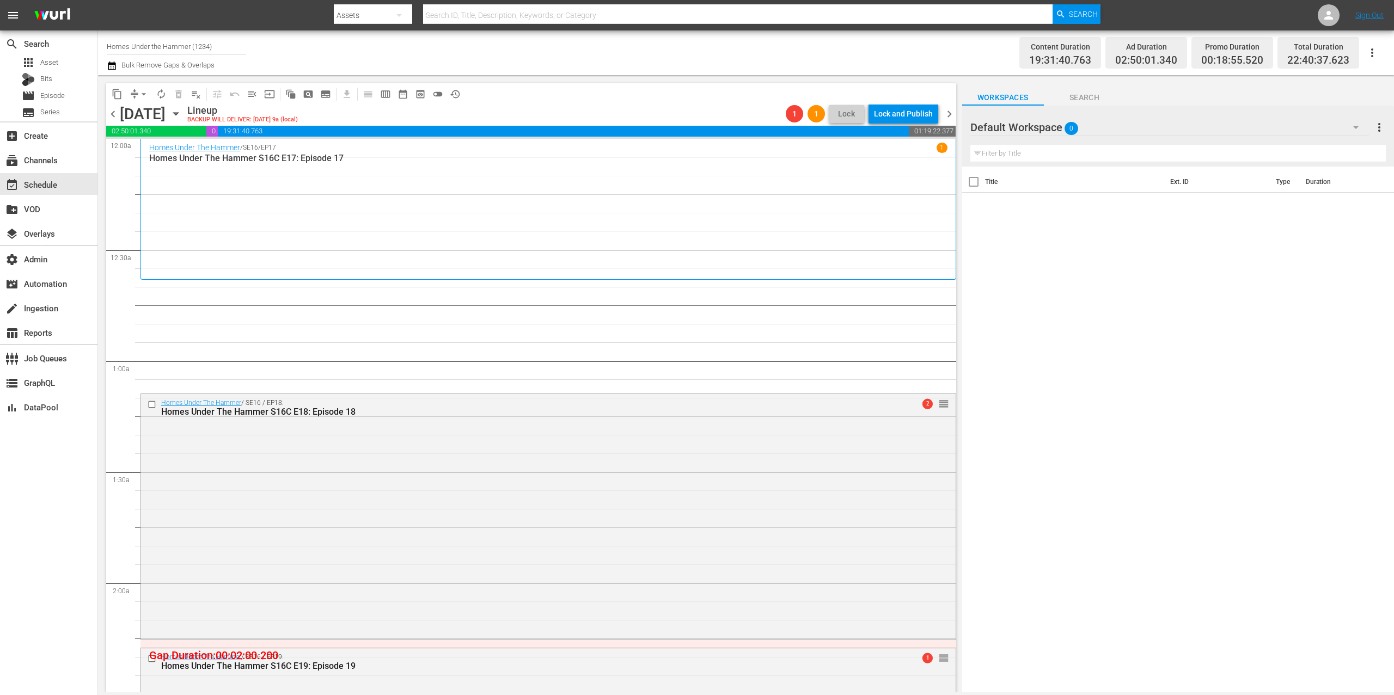
click at [118, 64] on button "button" at bounding box center [113, 65] width 13 height 13
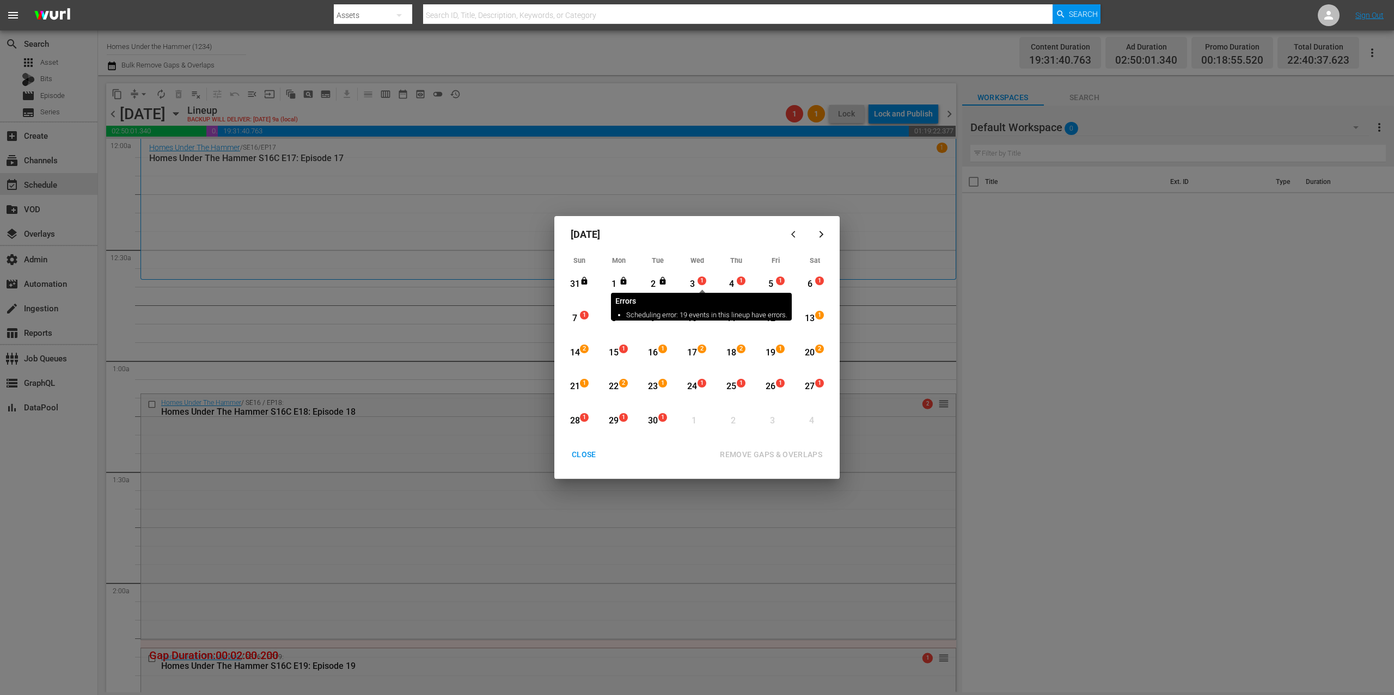
click at [699, 281] on span "1" at bounding box center [702, 281] width 8 height 9
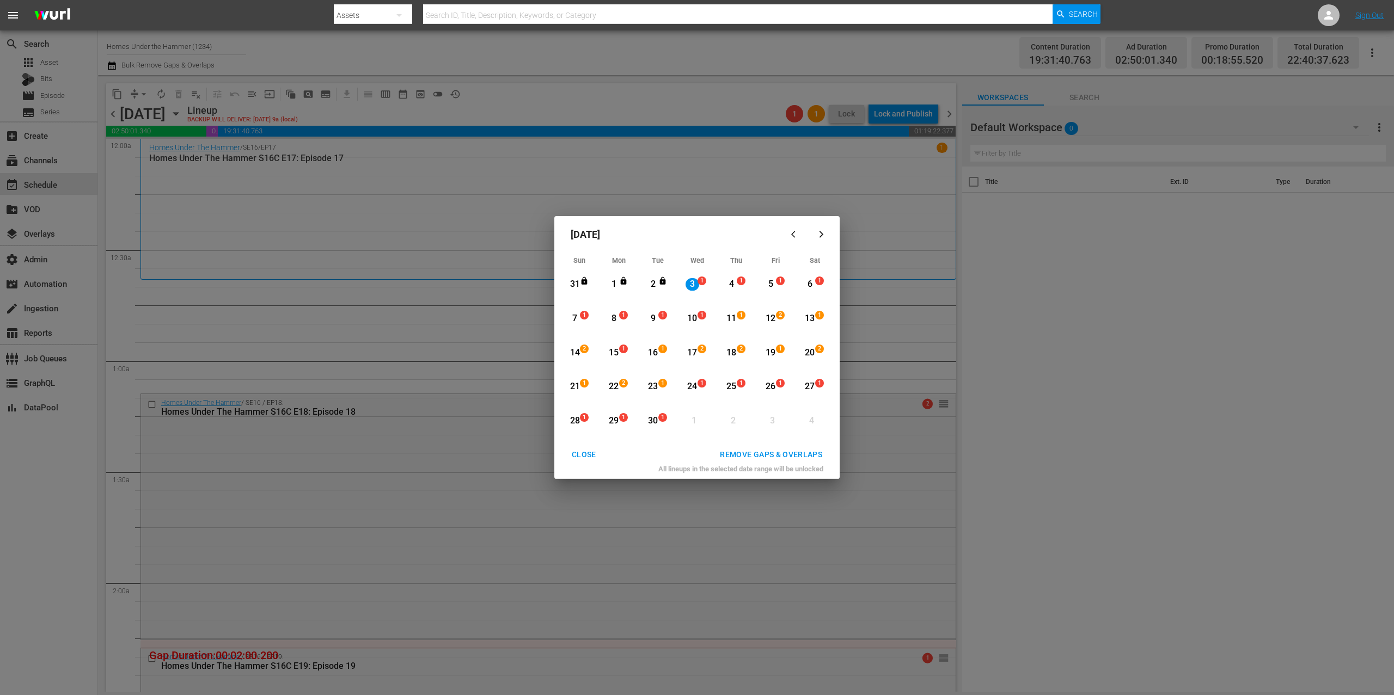
click at [614, 352] on div "15" at bounding box center [614, 353] width 14 height 13
click at [790, 449] on div "REMOVE GAPS & OVERLAPS" at bounding box center [771, 455] width 120 height 14
click at [597, 454] on div "CLOSE" at bounding box center [584, 455] width 42 height 14
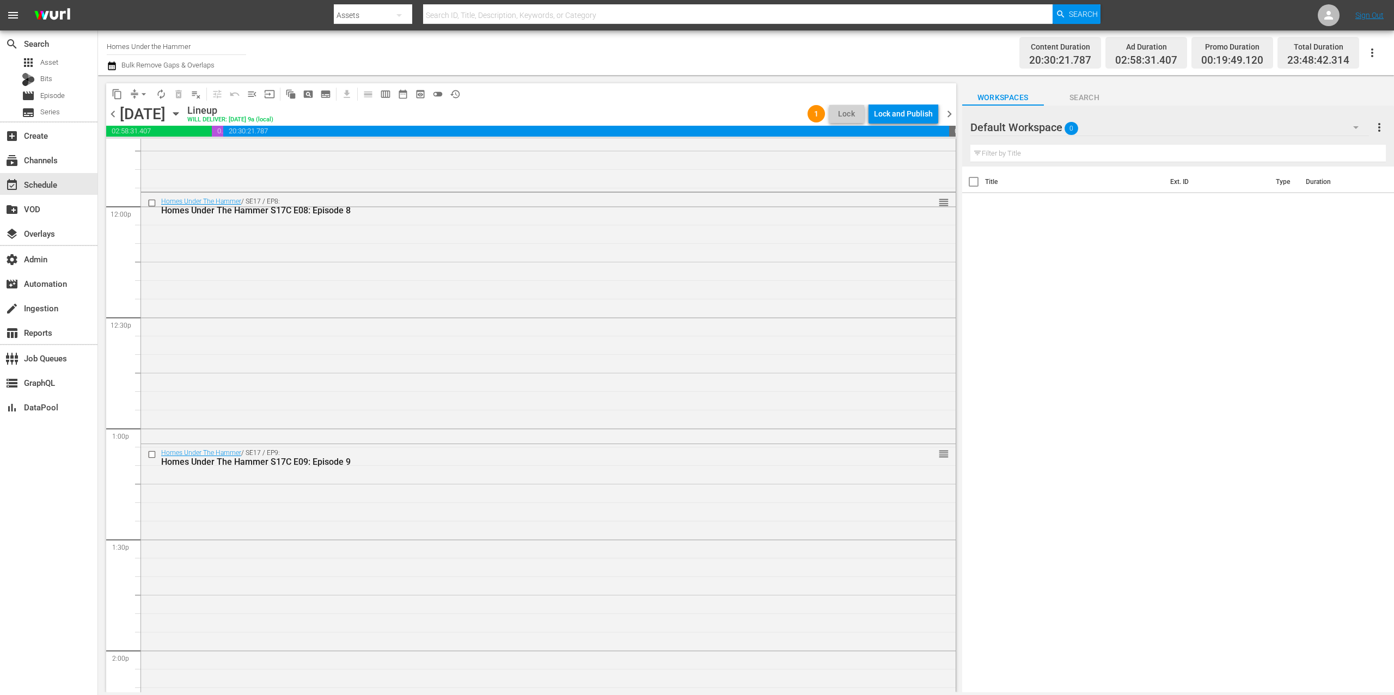
scroll to position [4878, 0]
click at [916, 111] on div "Lock and Publish" at bounding box center [903, 114] width 59 height 20
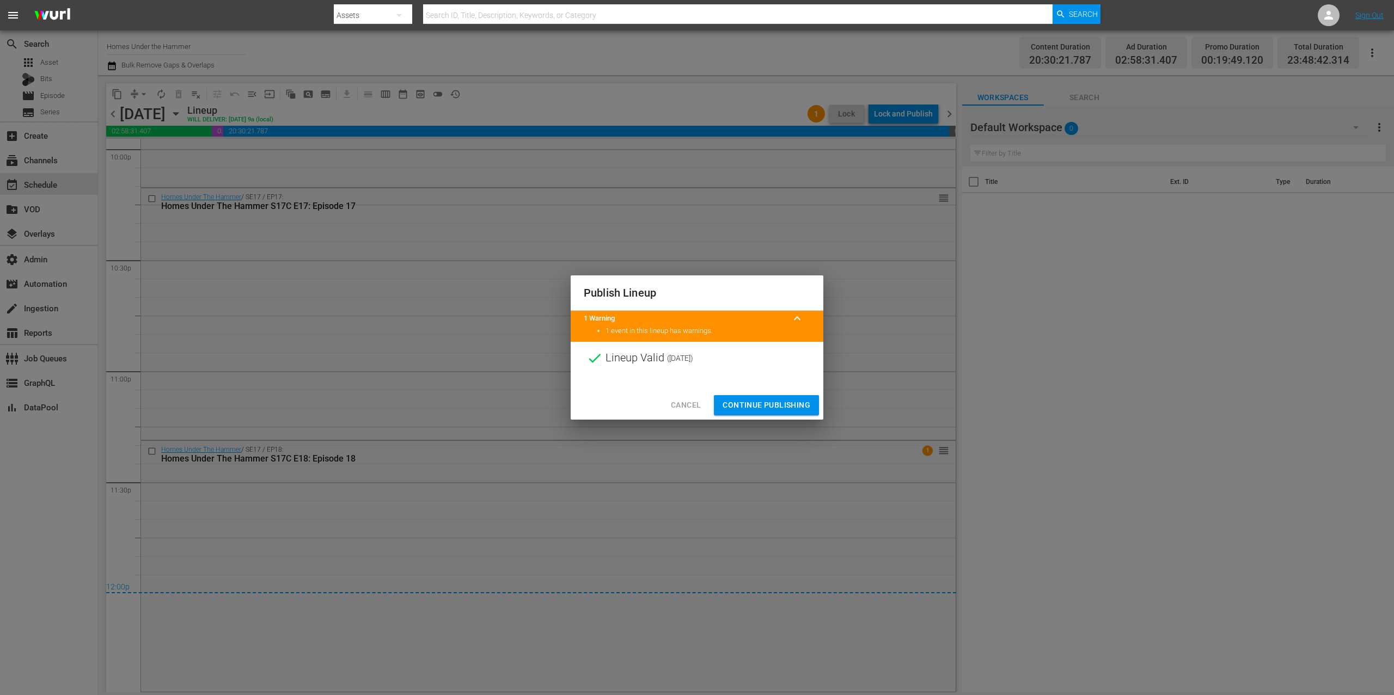
click at [783, 403] on span "Continue Publishing" at bounding box center [767, 406] width 88 height 14
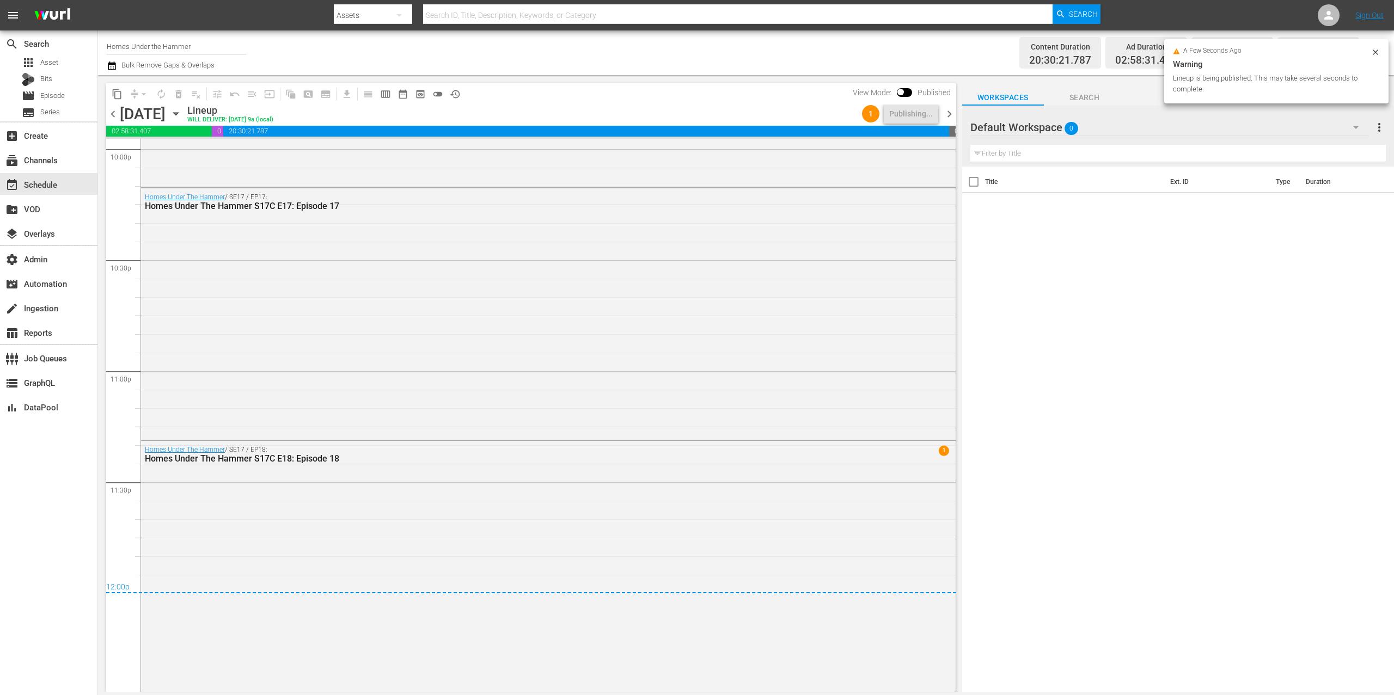
click at [951, 113] on span "chevron_right" at bounding box center [950, 114] width 14 height 14
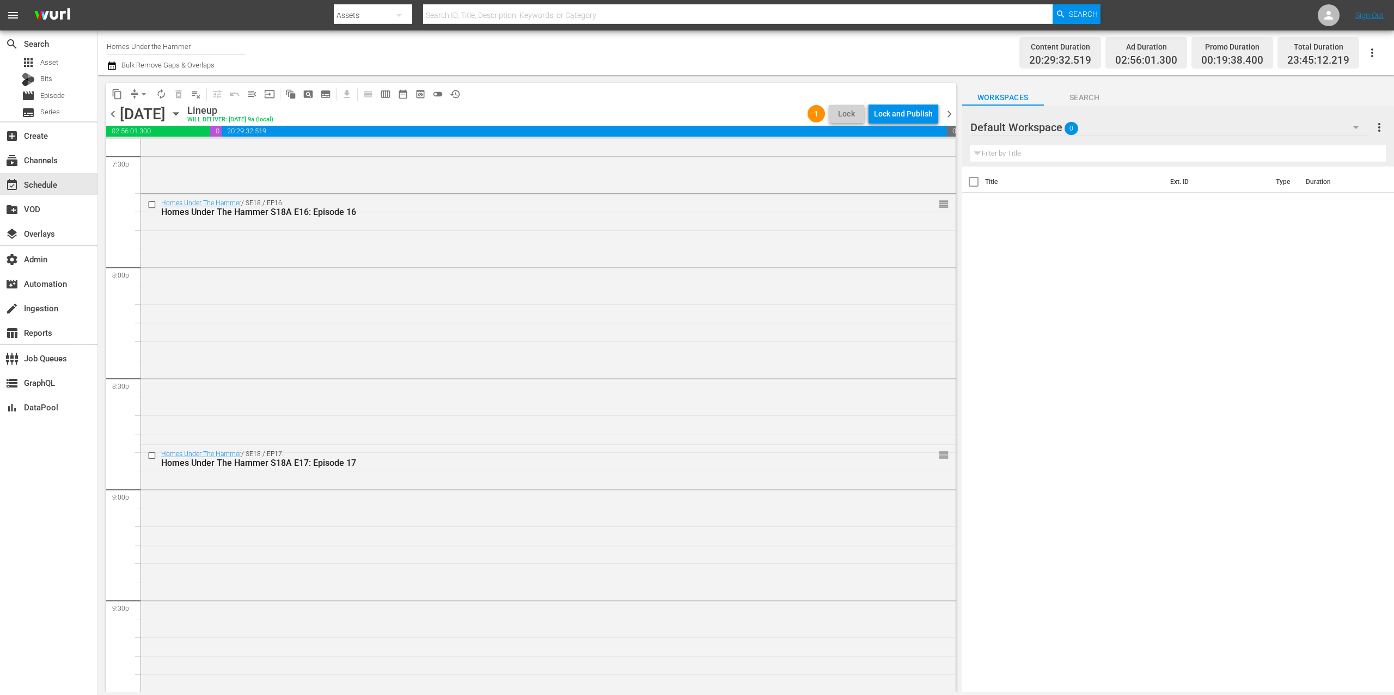
scroll to position [4823, 0]
click at [905, 115] on div "Lock and Publish" at bounding box center [903, 114] width 59 height 20
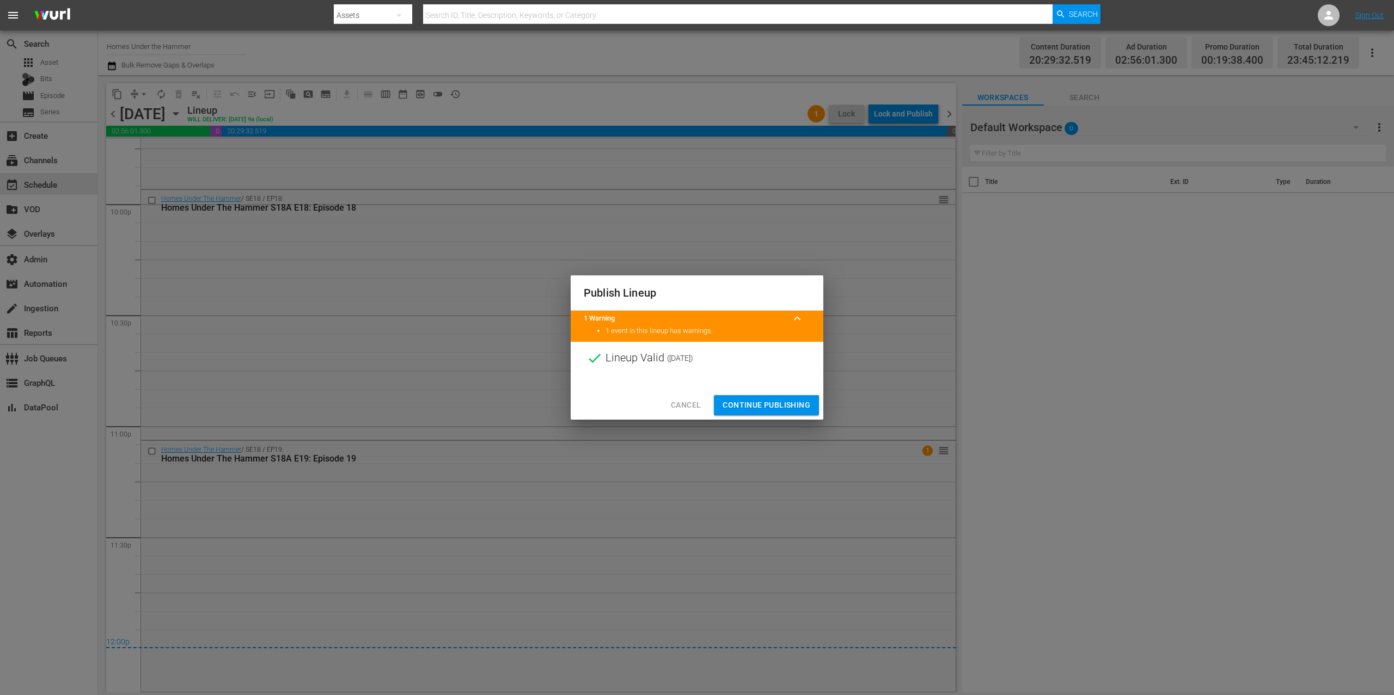
click at [793, 402] on span "Continue Publishing" at bounding box center [767, 406] width 88 height 14
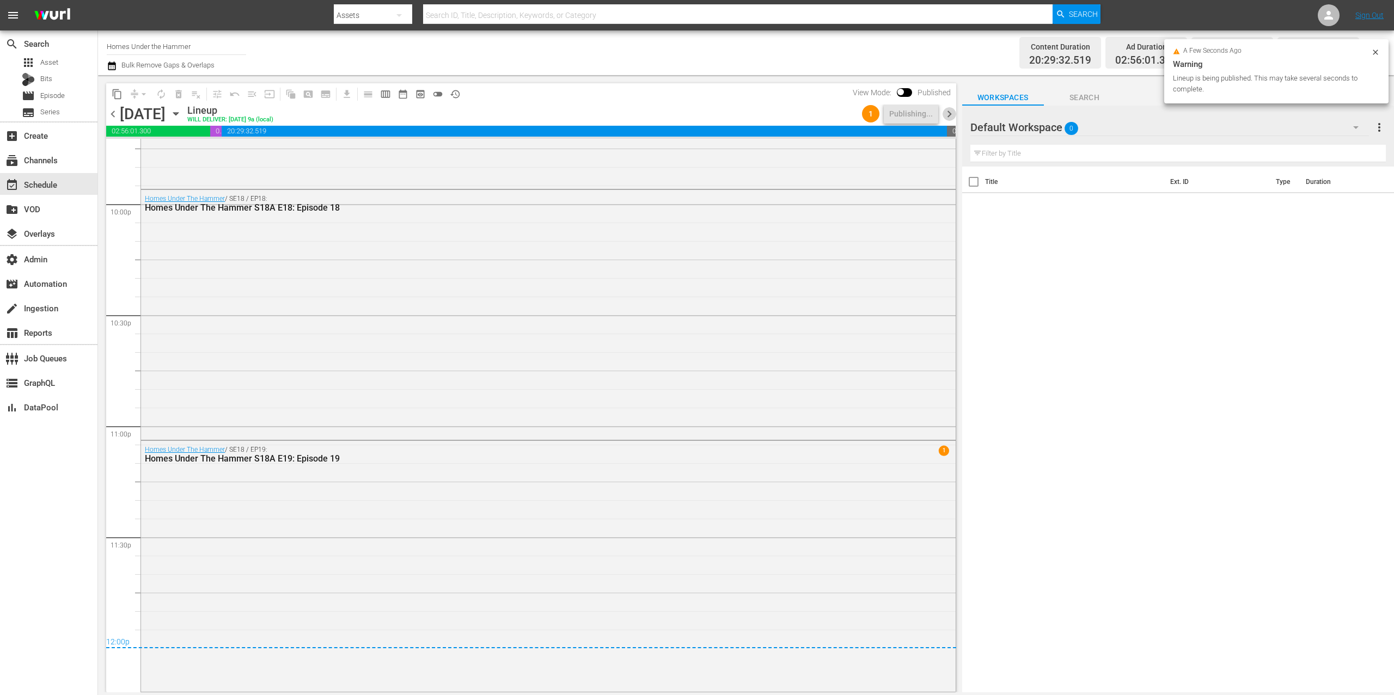
click at [950, 112] on span "chevron_right" at bounding box center [950, 114] width 14 height 14
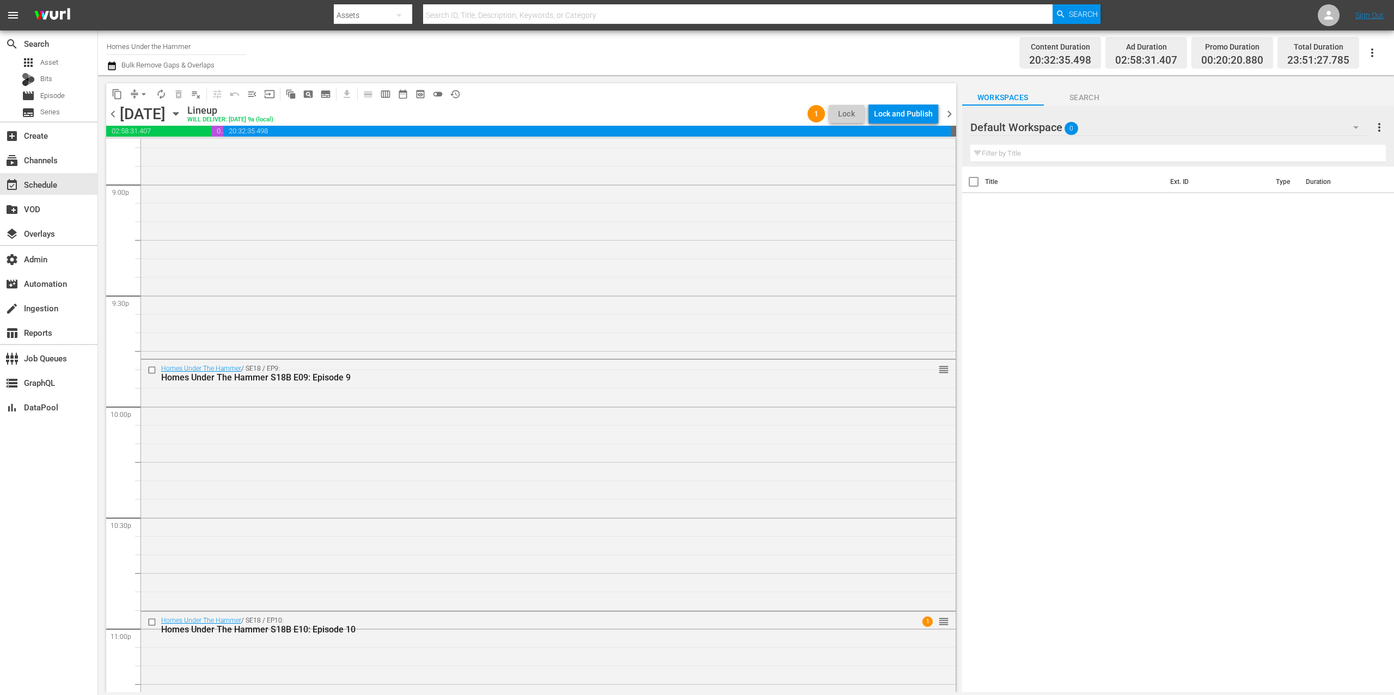
scroll to position [4791, 0]
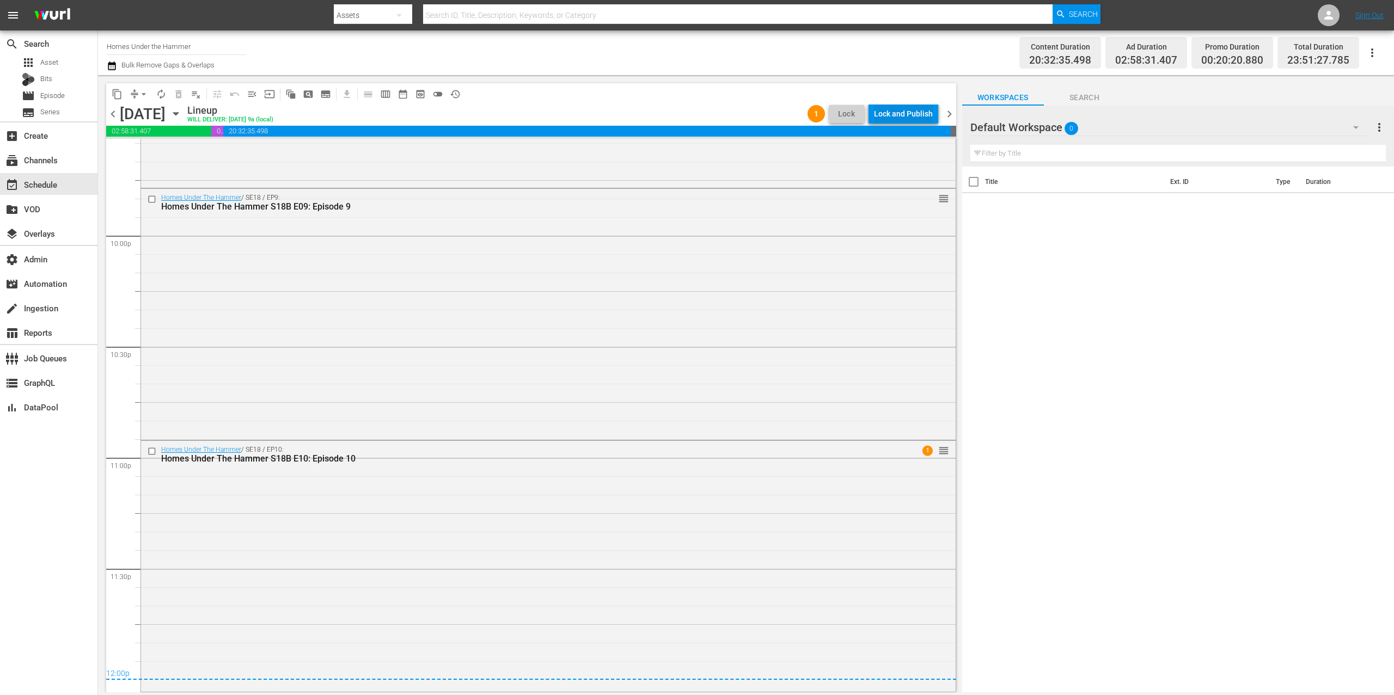
click at [929, 111] on div "Lock and Publish" at bounding box center [903, 114] width 59 height 20
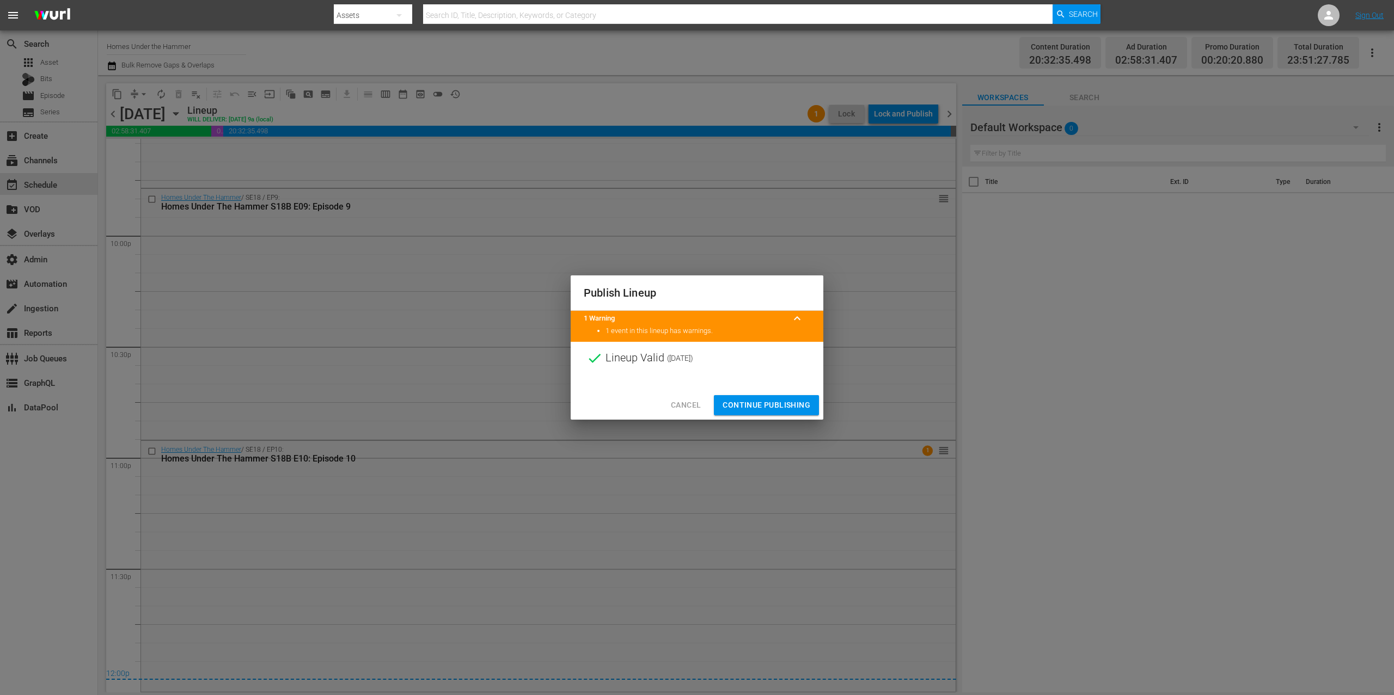
click at [786, 405] on span "Continue Publishing" at bounding box center [767, 406] width 88 height 14
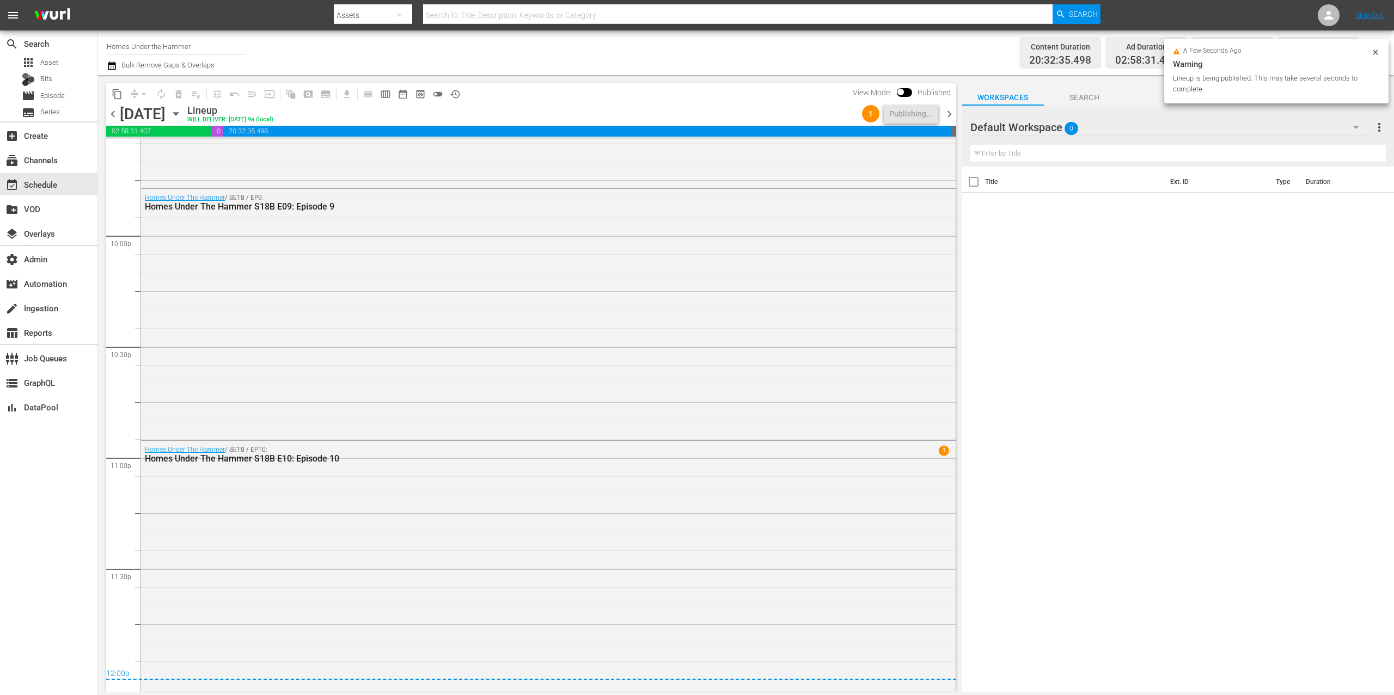
click at [948, 112] on span "chevron_right" at bounding box center [950, 114] width 14 height 14
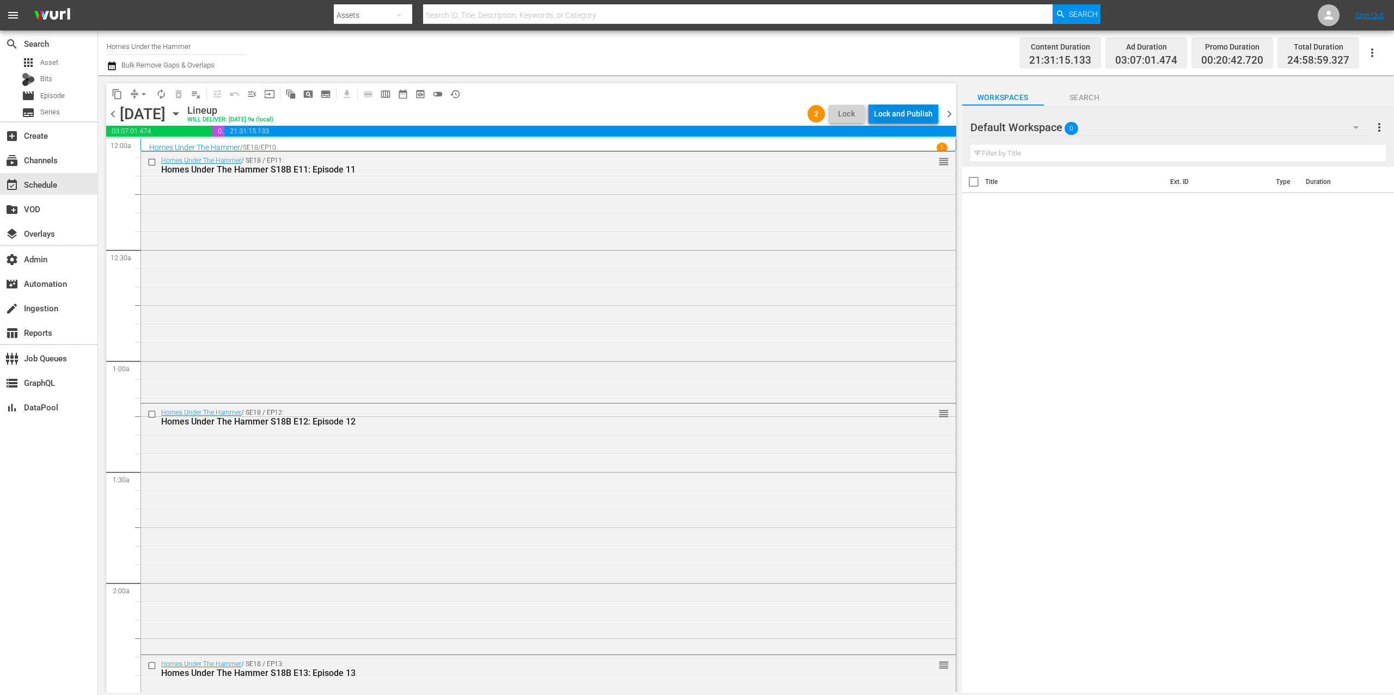
click at [900, 109] on div "Lock and Publish" at bounding box center [903, 114] width 59 height 20
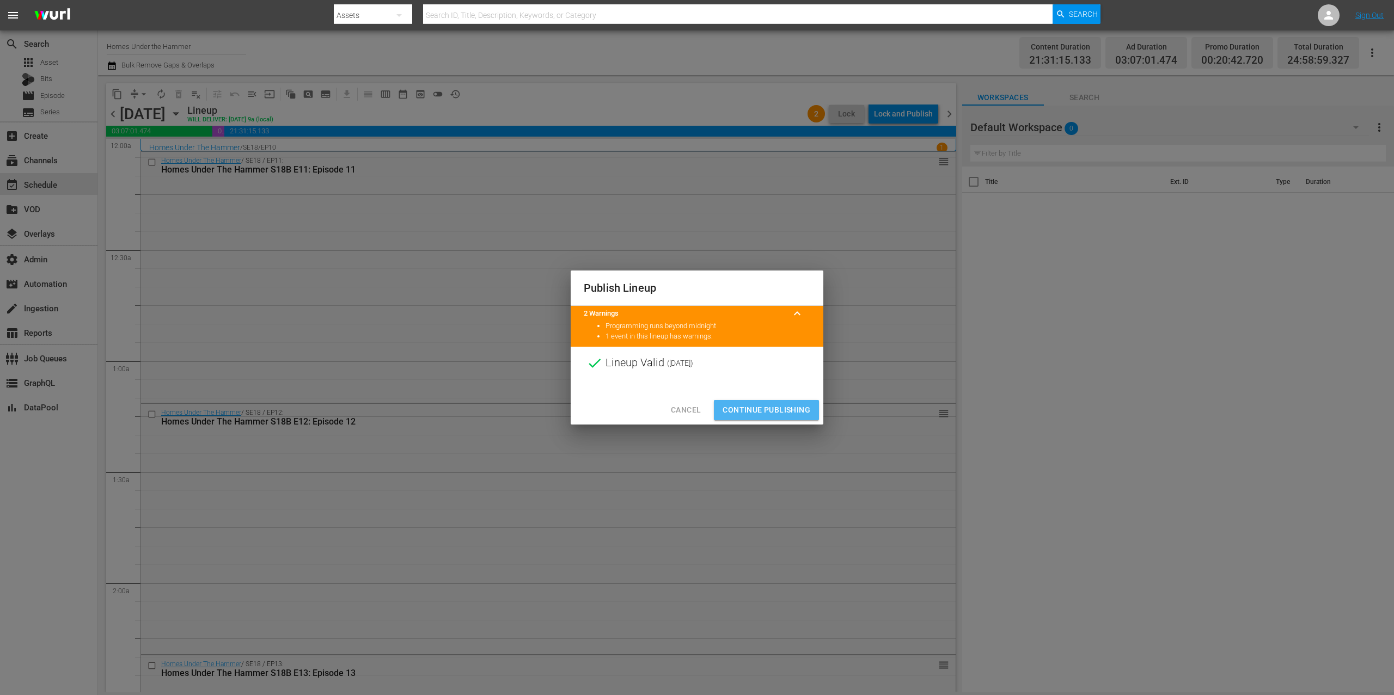
drag, startPoint x: 796, startPoint y: 408, endPoint x: 804, endPoint y: 390, distance: 19.7
click at [797, 408] on span "Continue Publishing" at bounding box center [767, 411] width 88 height 14
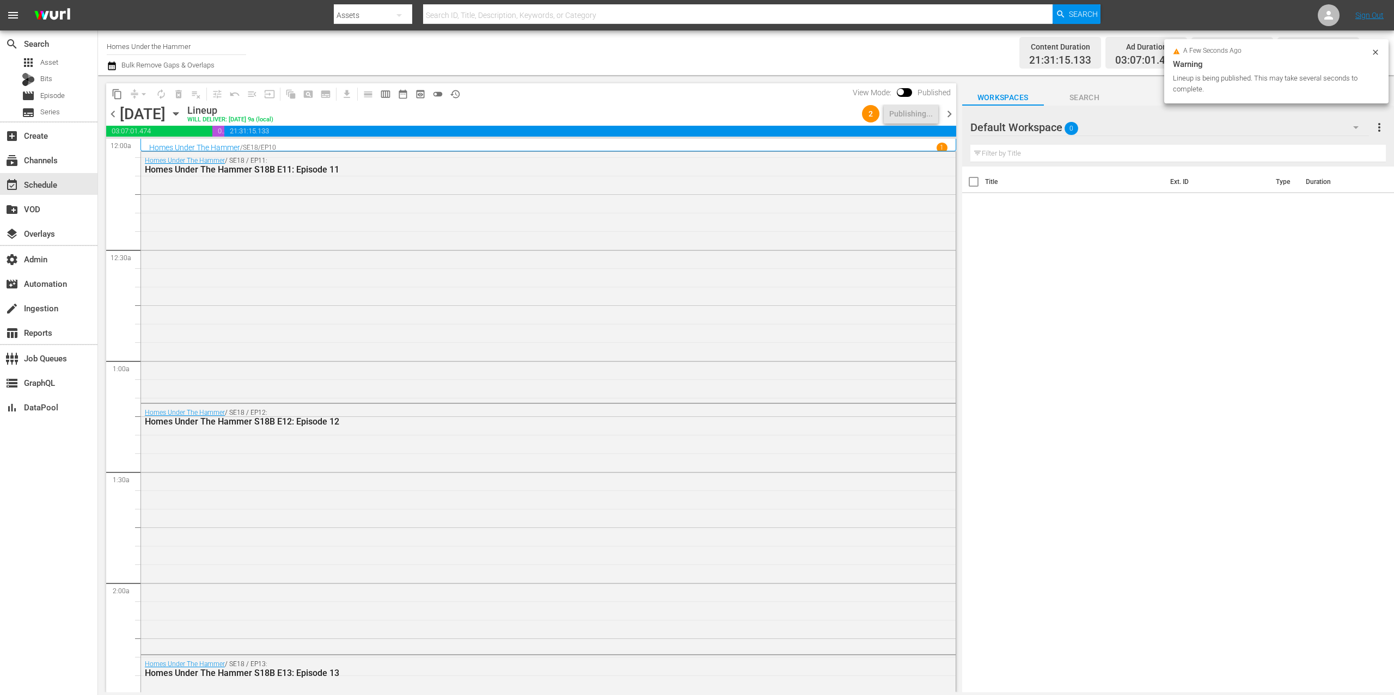
click at [949, 113] on span "chevron_right" at bounding box center [950, 114] width 14 height 14
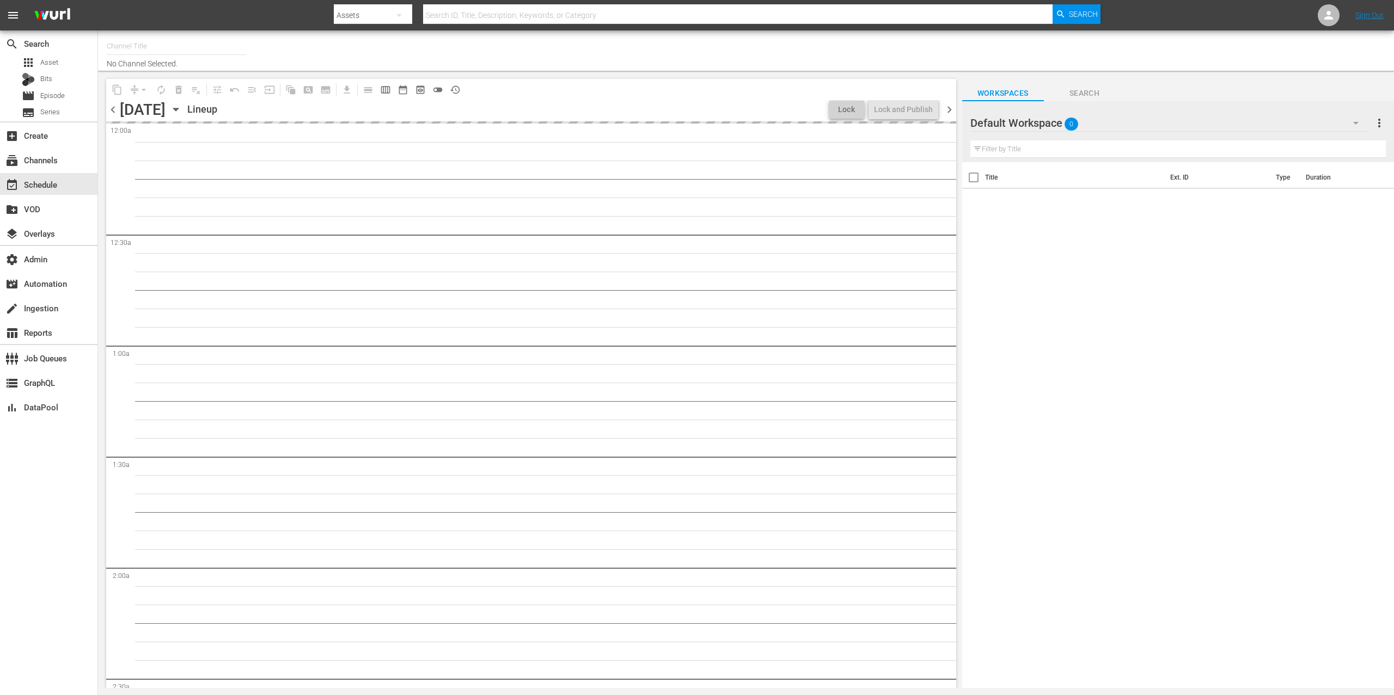
type input "Homes Under the Hammer (1234)"
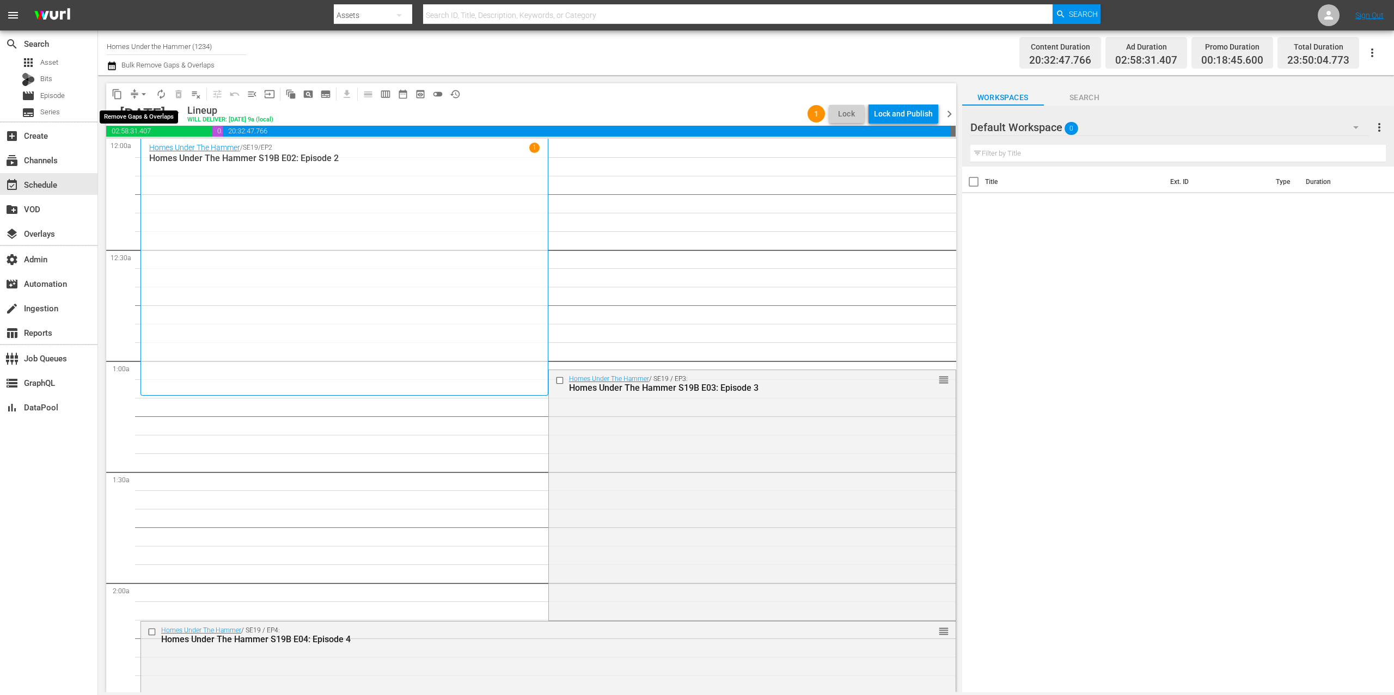
click at [137, 91] on button "arrow_drop_down" at bounding box center [143, 94] width 17 height 17
click at [168, 146] on li "Align to End of Previous Day" at bounding box center [144, 152] width 114 height 18
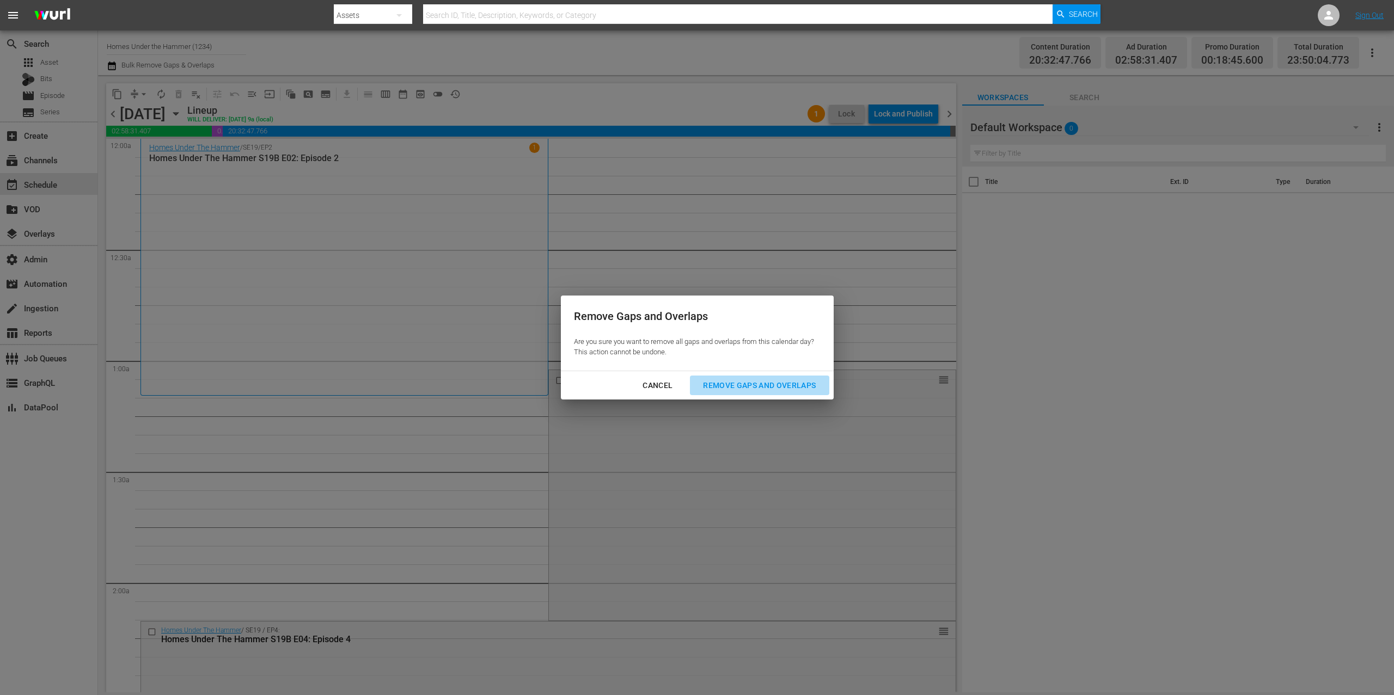
click at [798, 387] on div "Remove Gaps and Overlaps" at bounding box center [759, 386] width 130 height 14
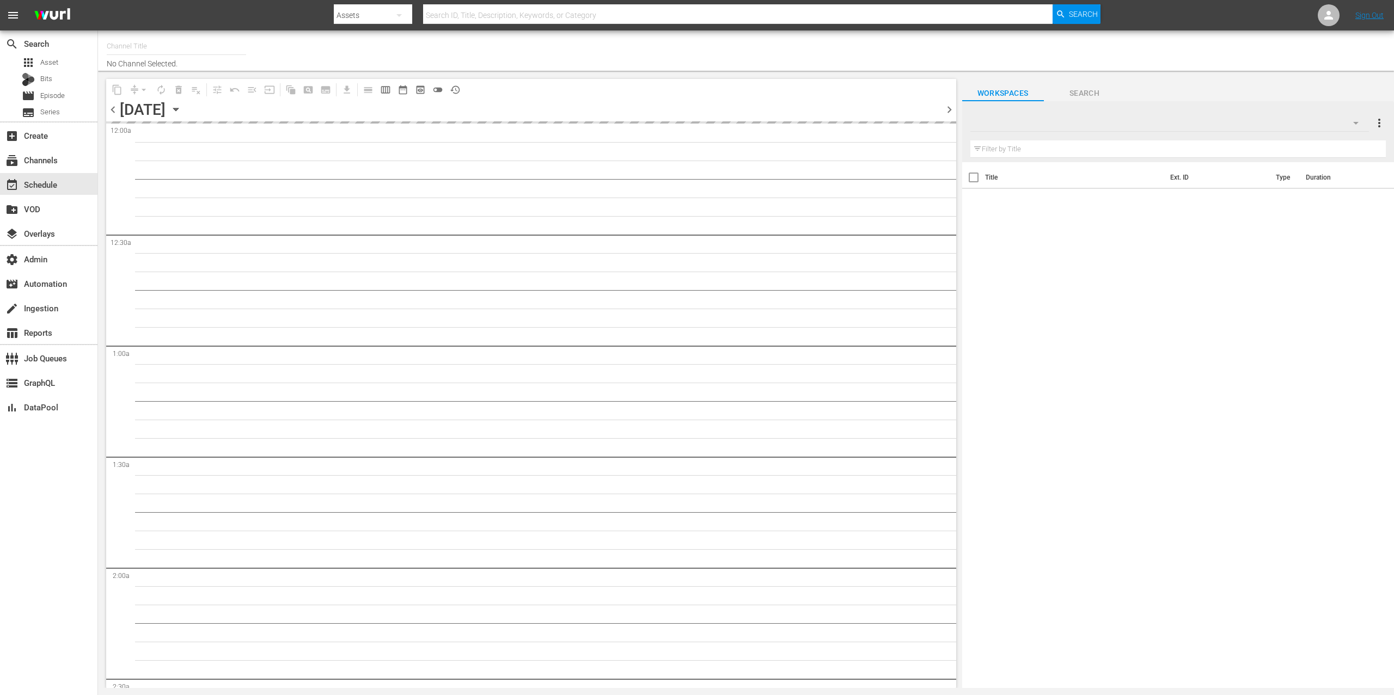
type input "Homes Under the Hammer (1234)"
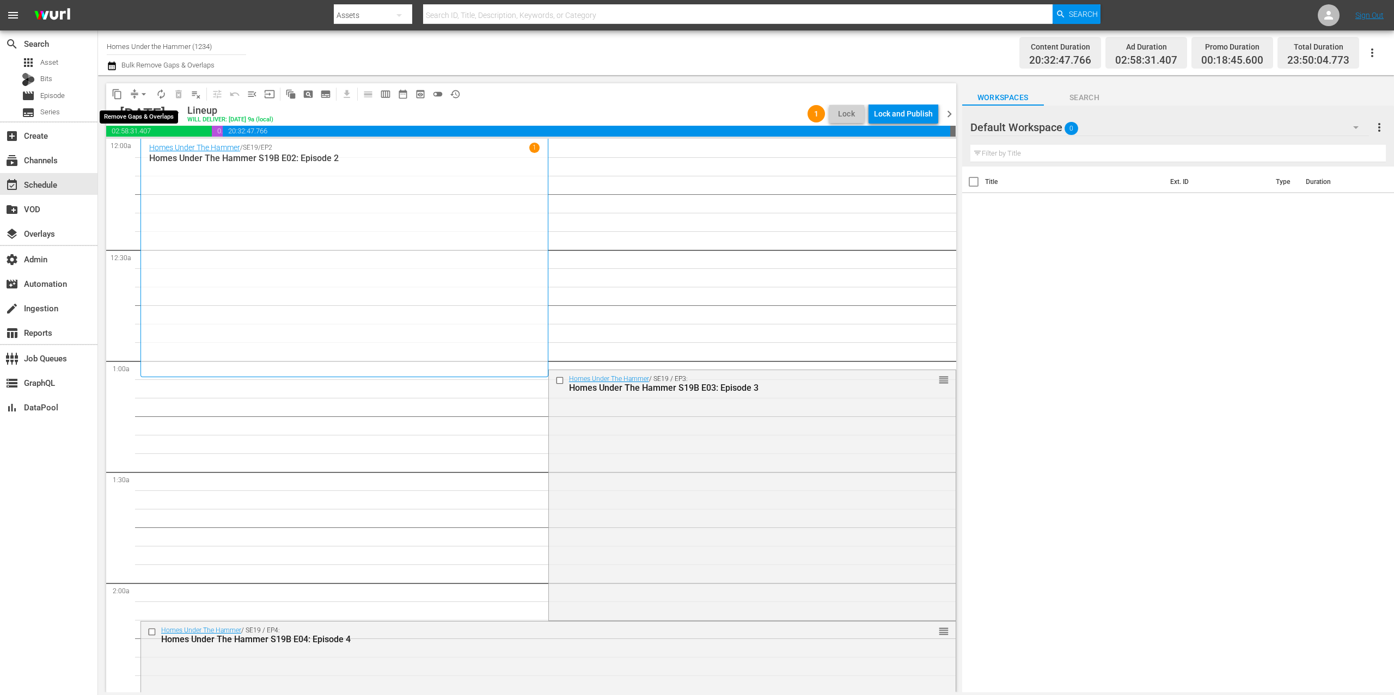
click at [138, 89] on span "arrow_drop_down" at bounding box center [143, 94] width 11 height 11
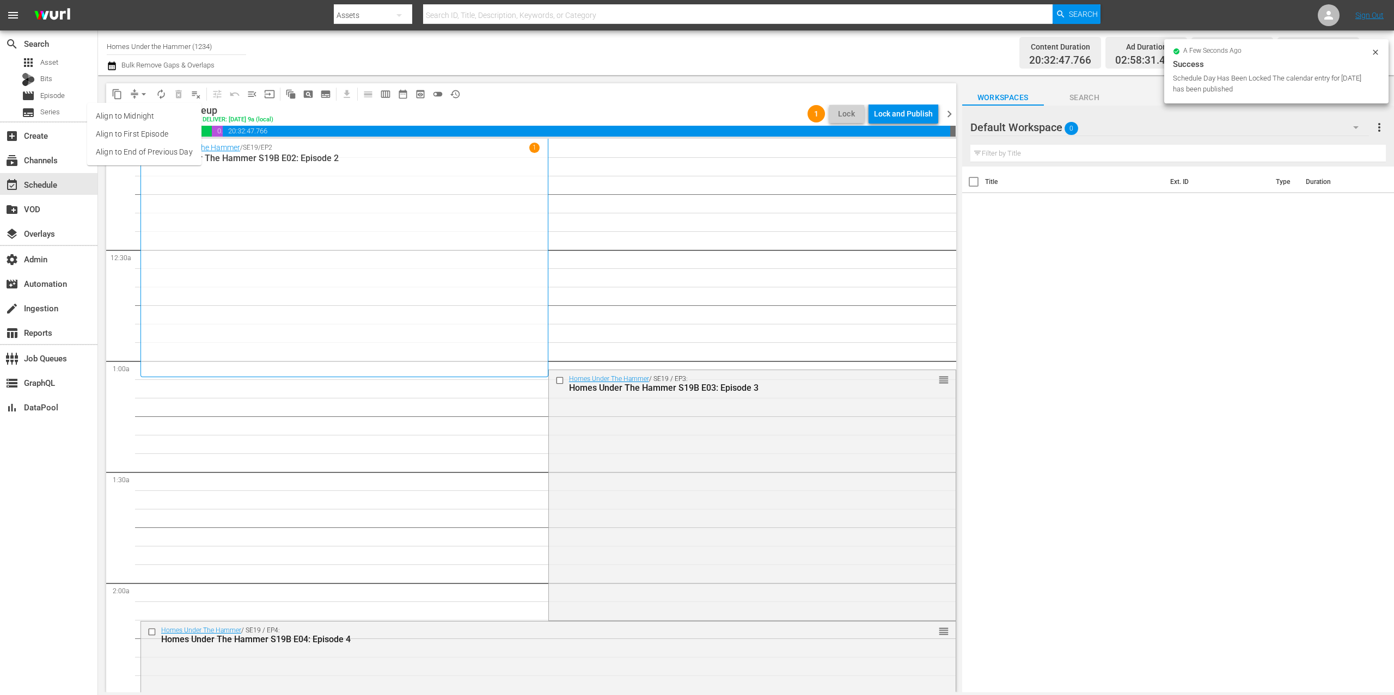
click at [170, 151] on li "Align to End of Previous Day" at bounding box center [144, 152] width 114 height 18
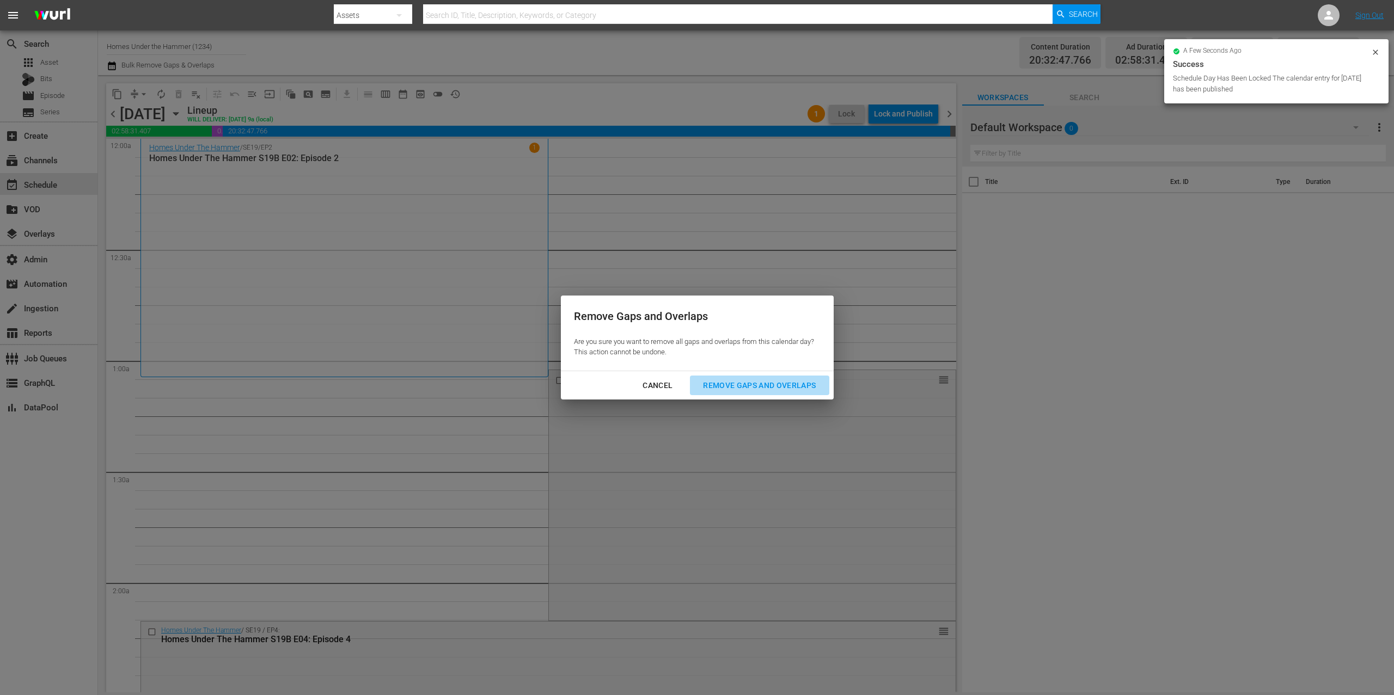
click at [790, 386] on div "Remove Gaps and Overlaps" at bounding box center [759, 386] width 130 height 14
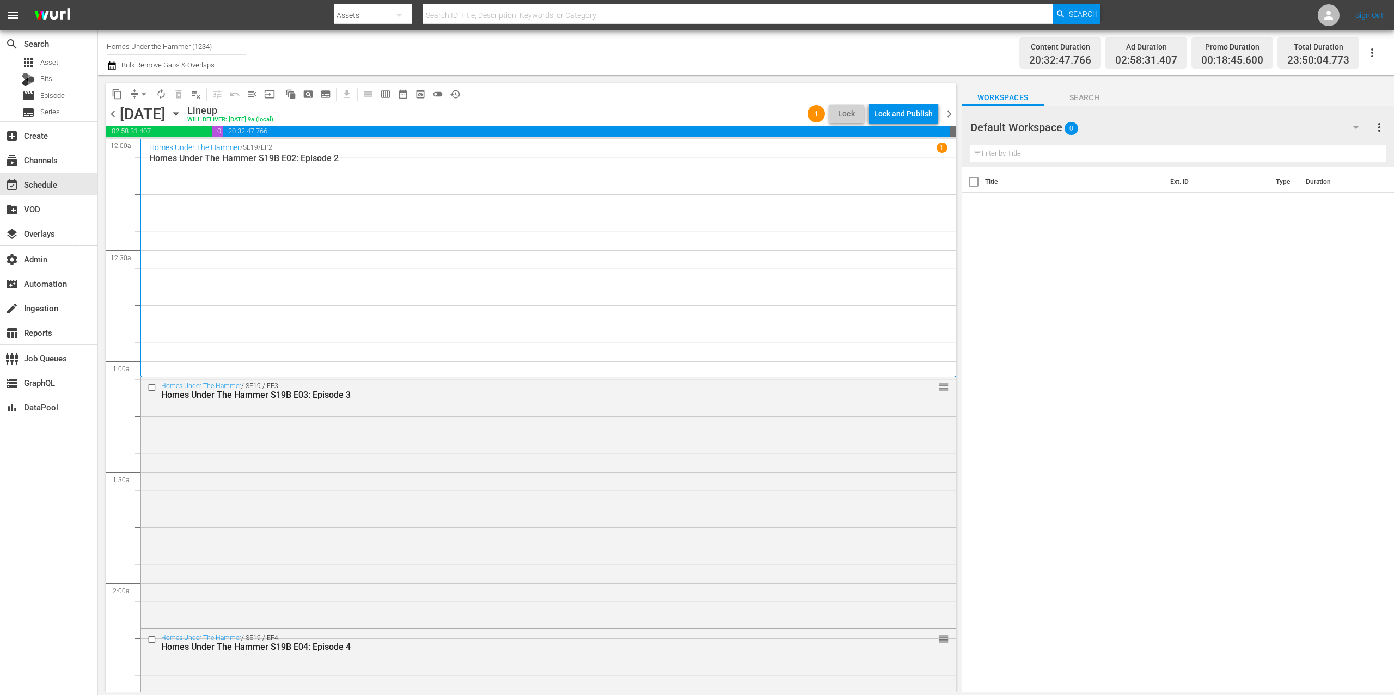
click at [916, 115] on div "Lock and Publish" at bounding box center [903, 114] width 59 height 20
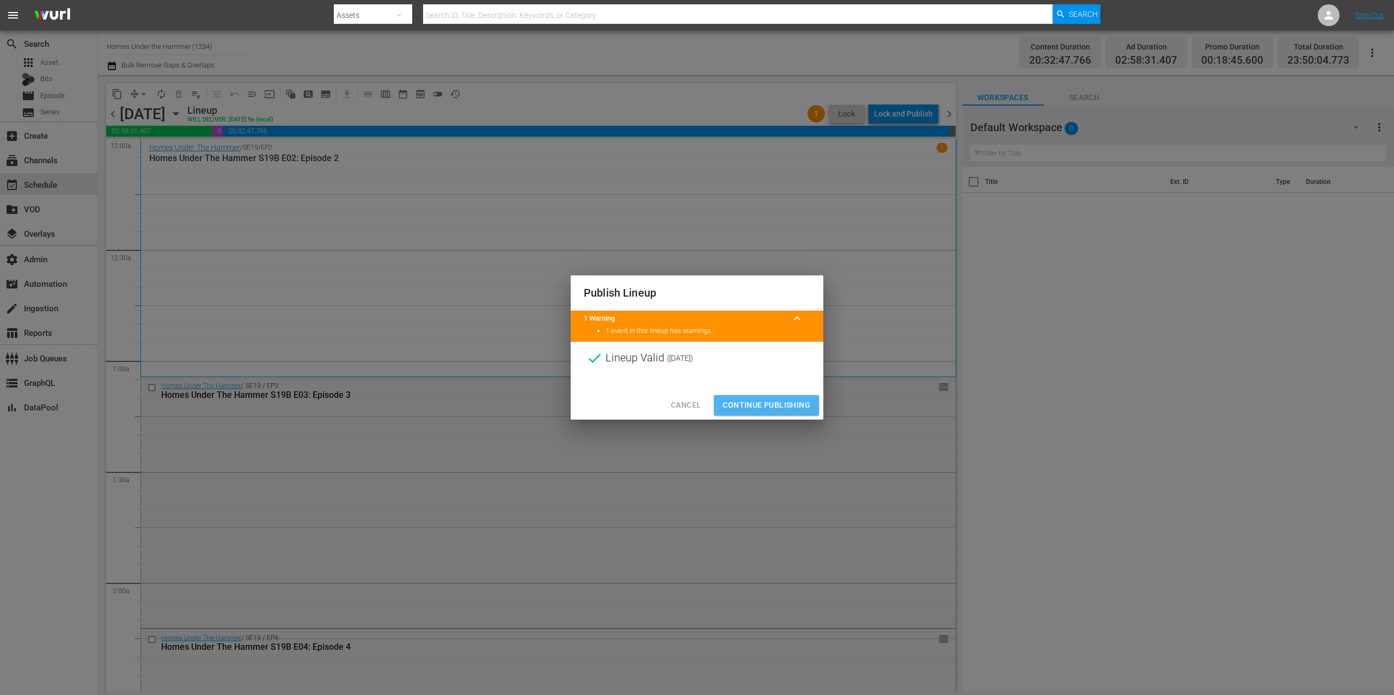
click at [802, 400] on span "Continue Publishing" at bounding box center [767, 406] width 88 height 14
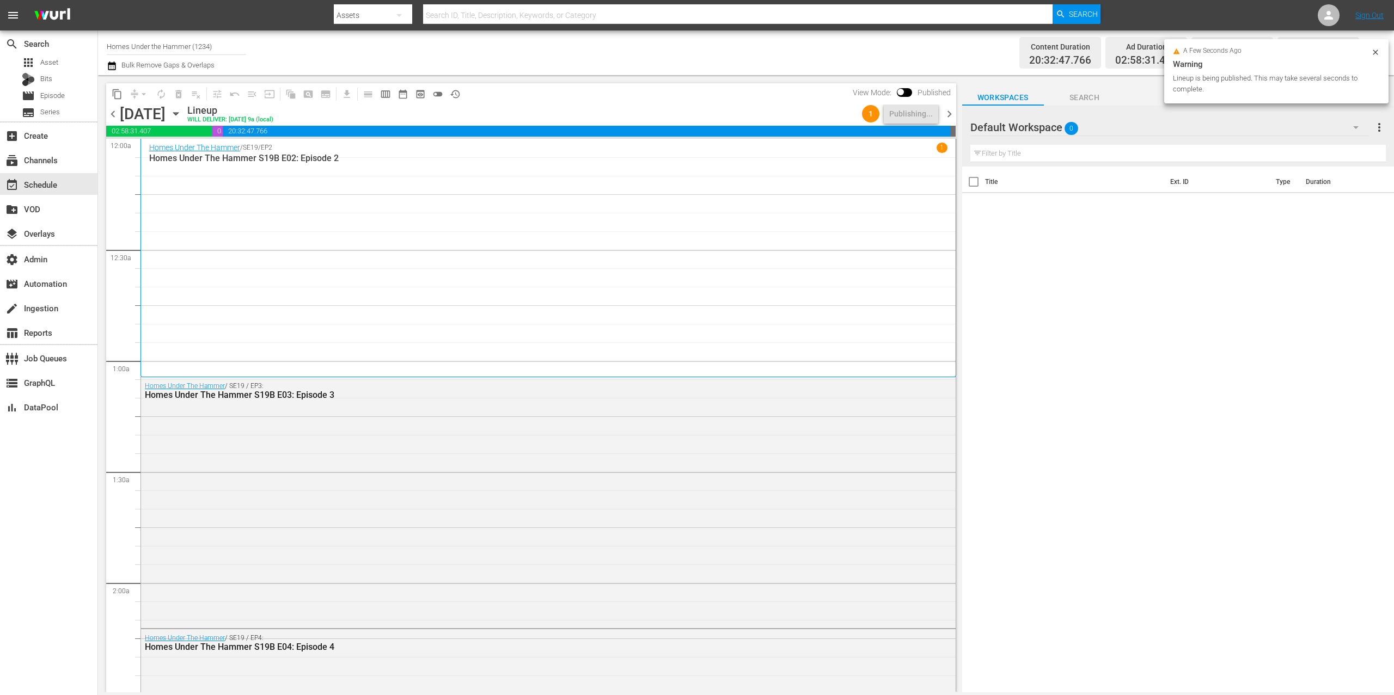
click at [951, 111] on span "chevron_right" at bounding box center [950, 114] width 14 height 14
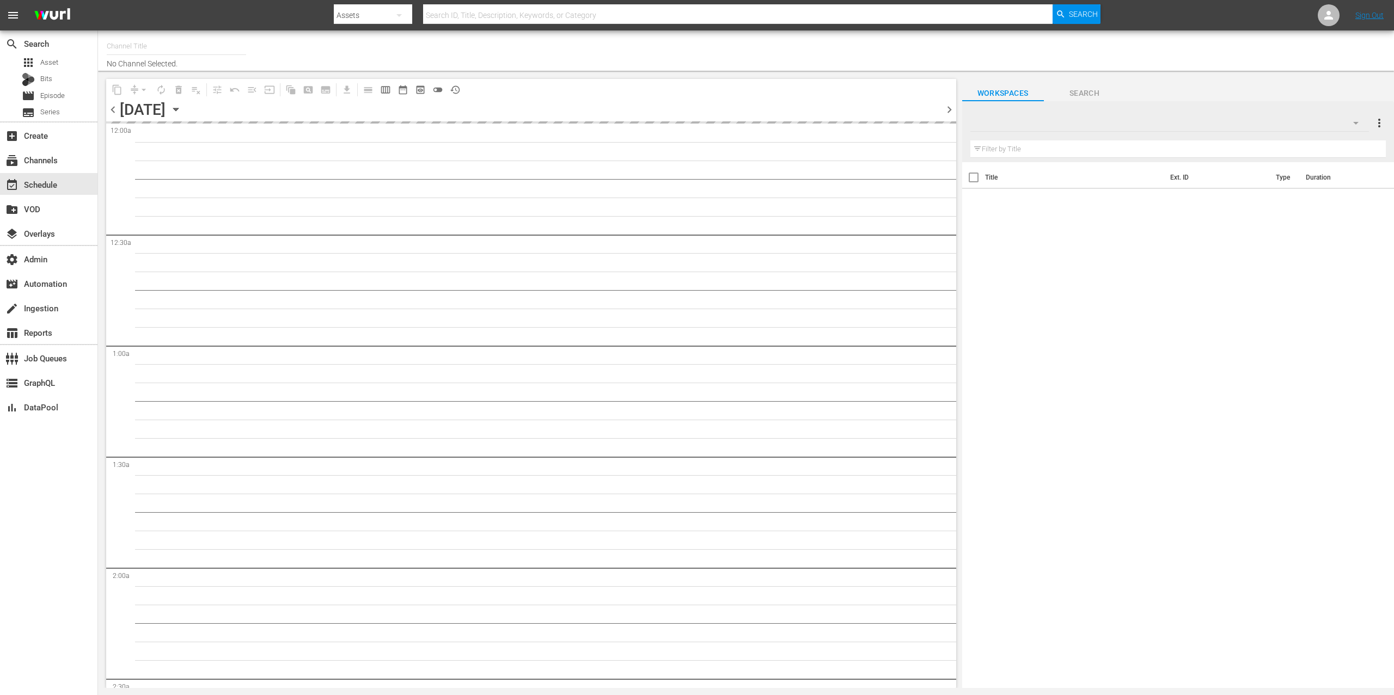
type input "Homes Under the Hammer (1234)"
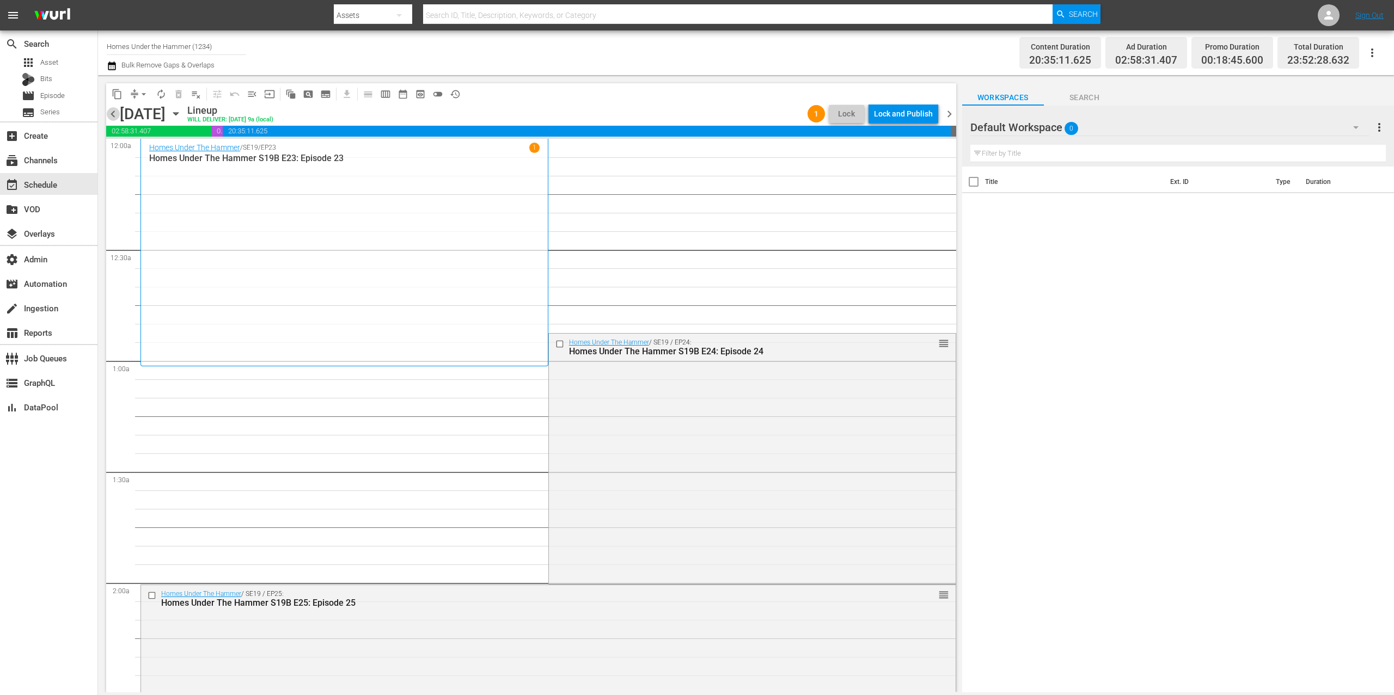
click at [118, 118] on span "chevron_left" at bounding box center [113, 114] width 14 height 14
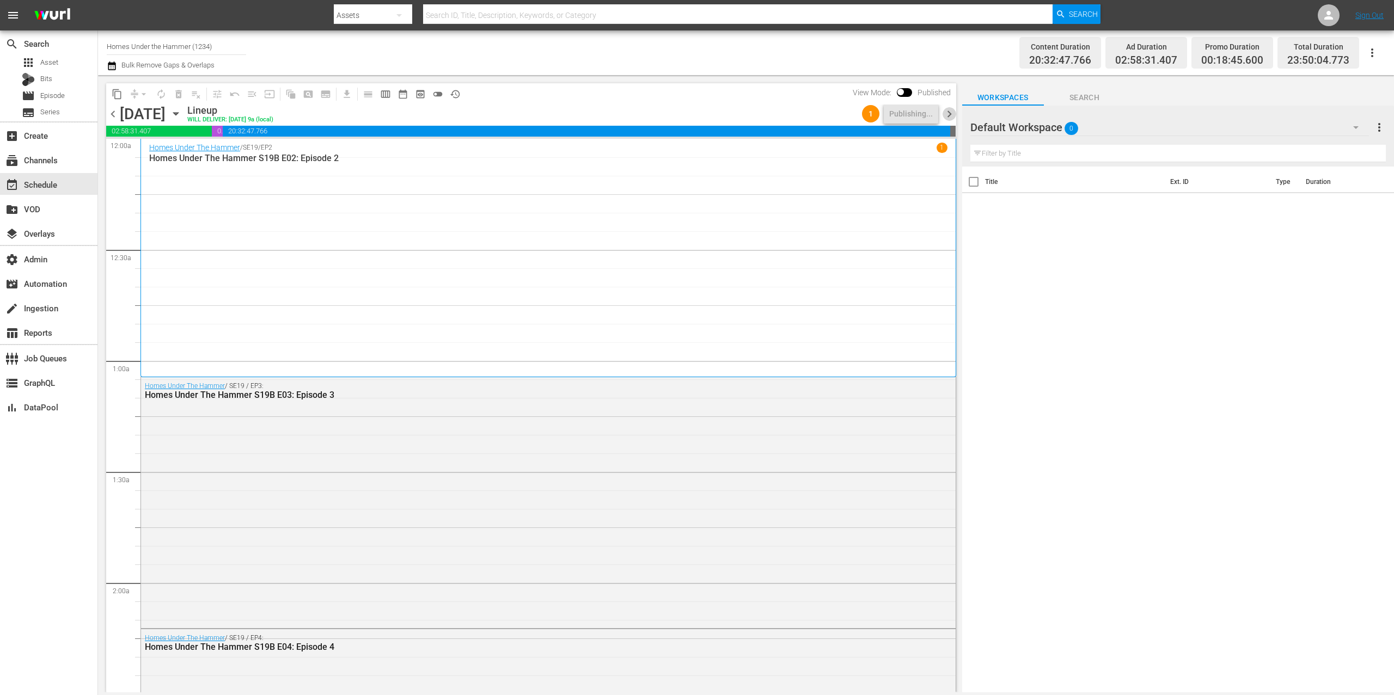
click at [950, 110] on span "chevron_right" at bounding box center [950, 114] width 14 height 14
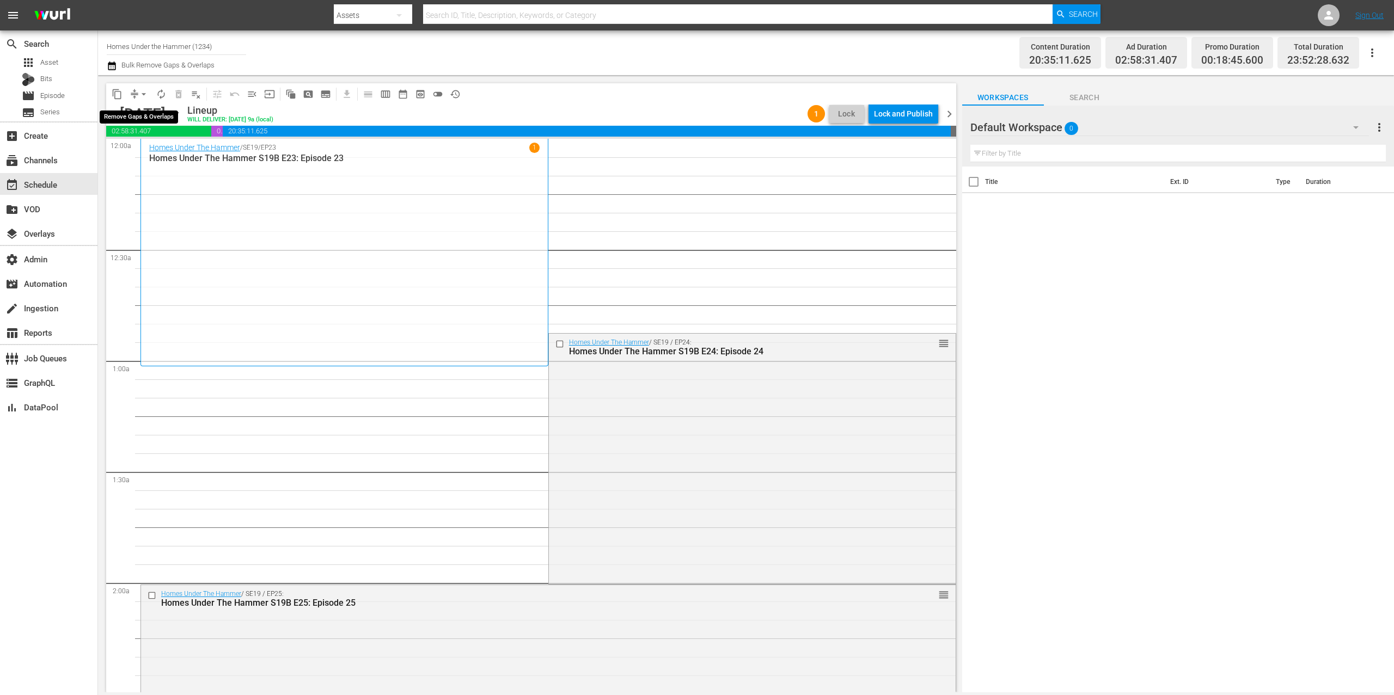
click at [139, 91] on span "arrow_drop_down" at bounding box center [143, 94] width 11 height 11
click at [170, 150] on li "Align to End of Previous Day" at bounding box center [144, 152] width 114 height 18
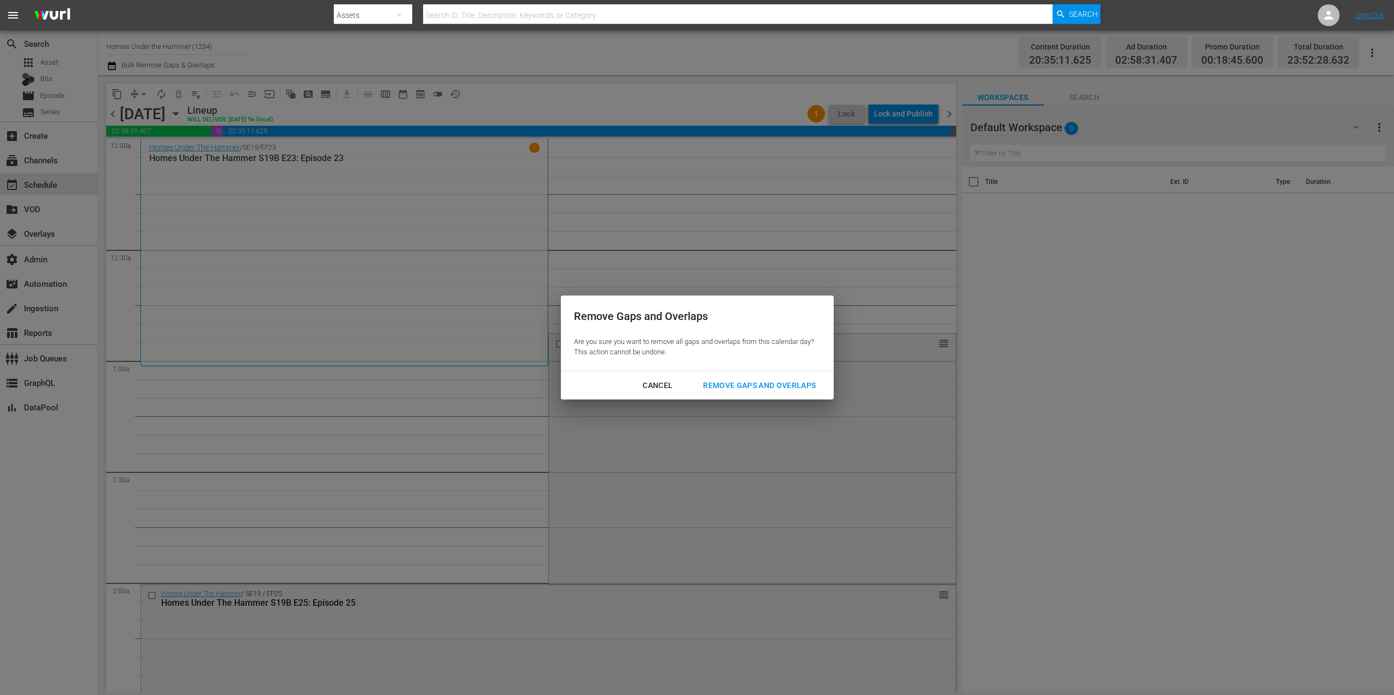
click at [795, 388] on div "Remove Gaps and Overlaps" at bounding box center [759, 386] width 130 height 14
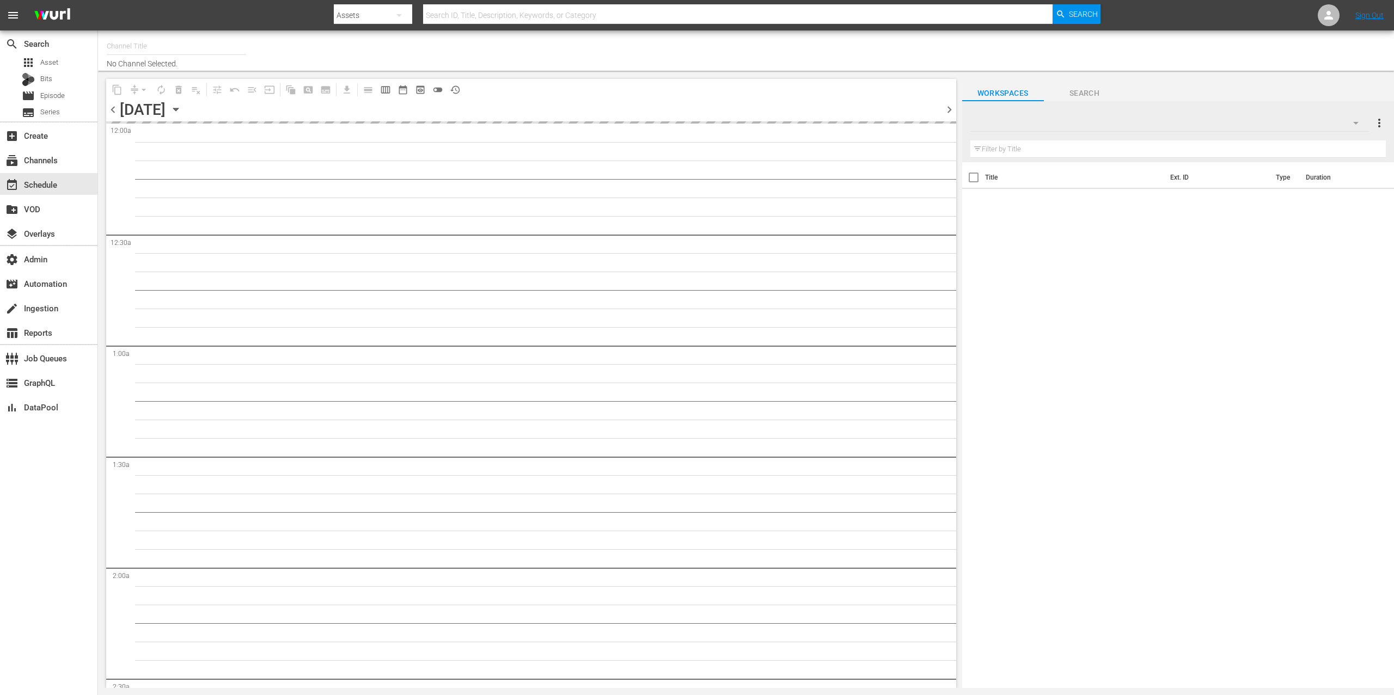
type input "Homes Under the Hammer (1234)"
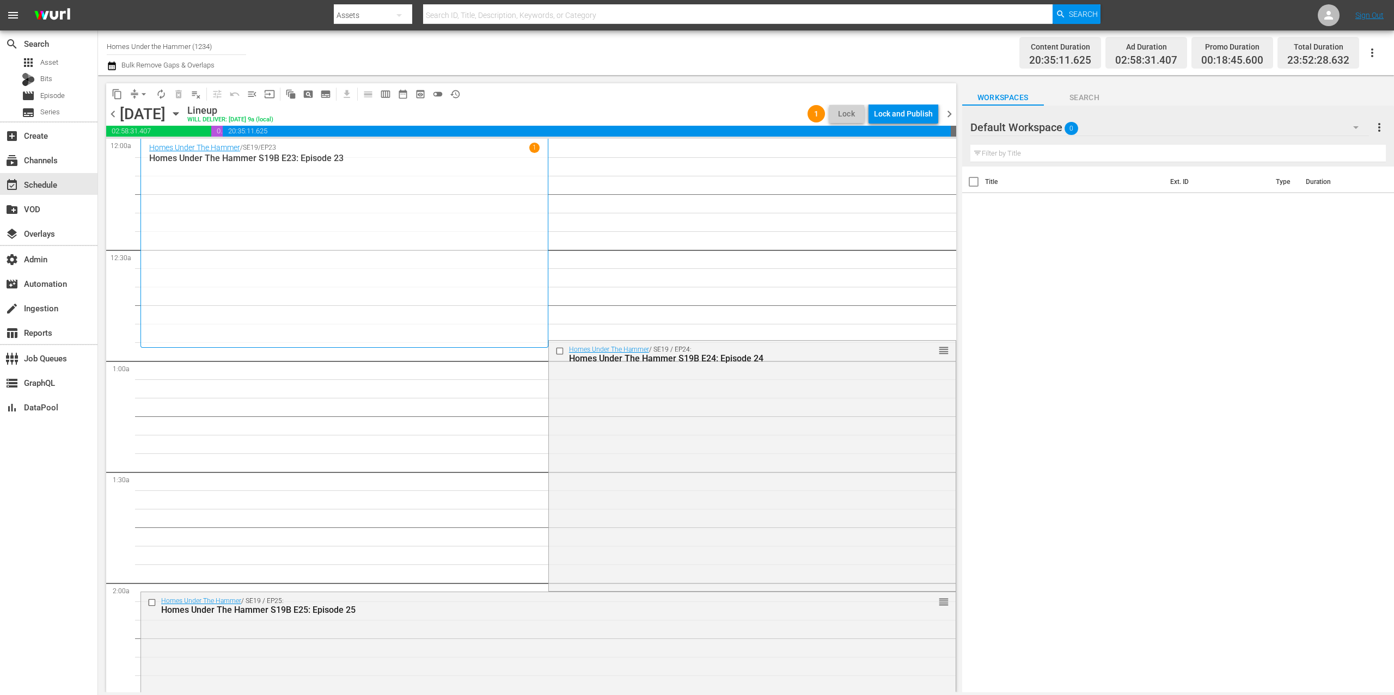
click at [112, 117] on span "chevron_left" at bounding box center [113, 114] width 14 height 14
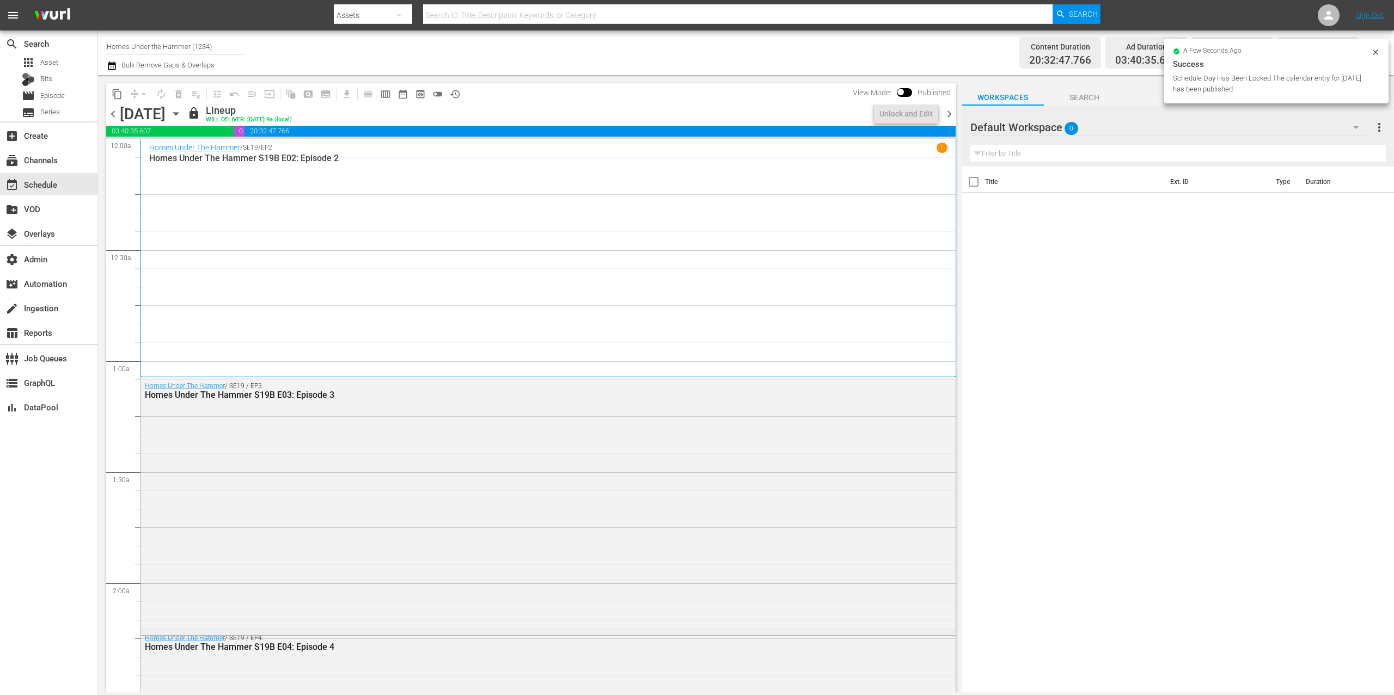
click at [951, 114] on span "chevron_right" at bounding box center [950, 114] width 14 height 14
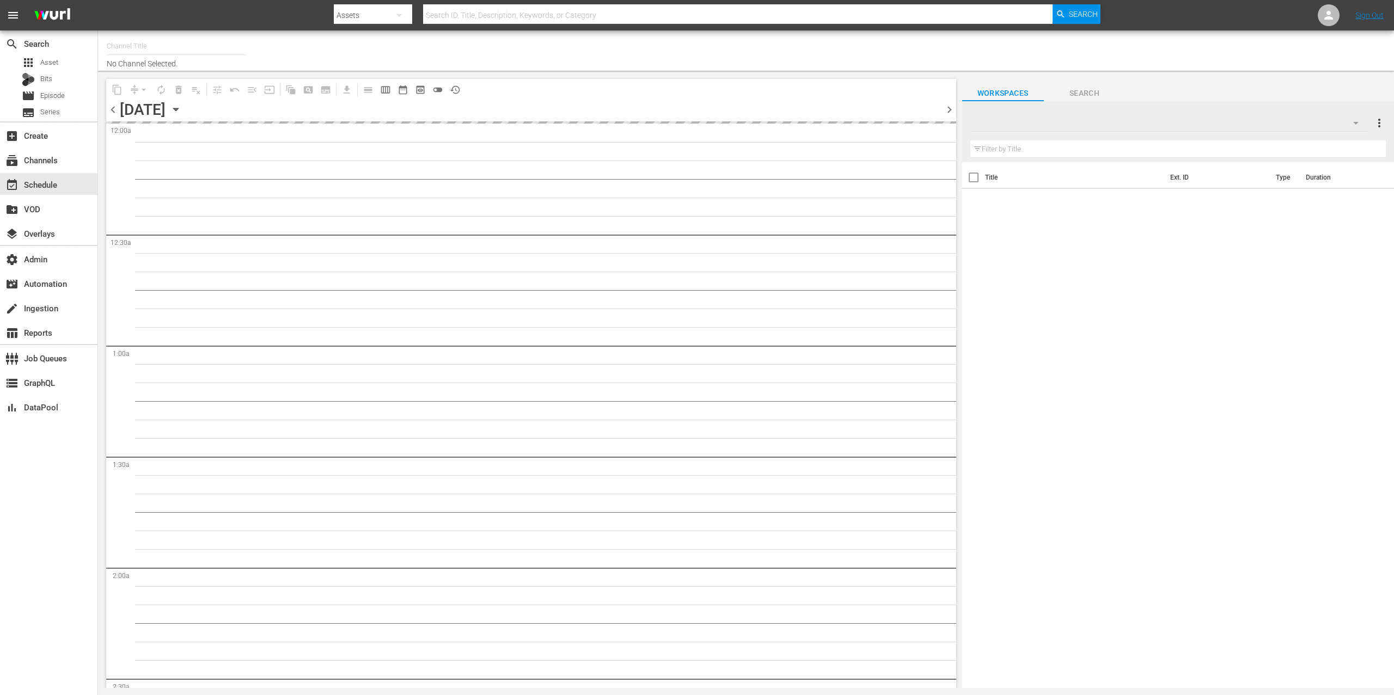
type input "Homes Under the Hammer (1234)"
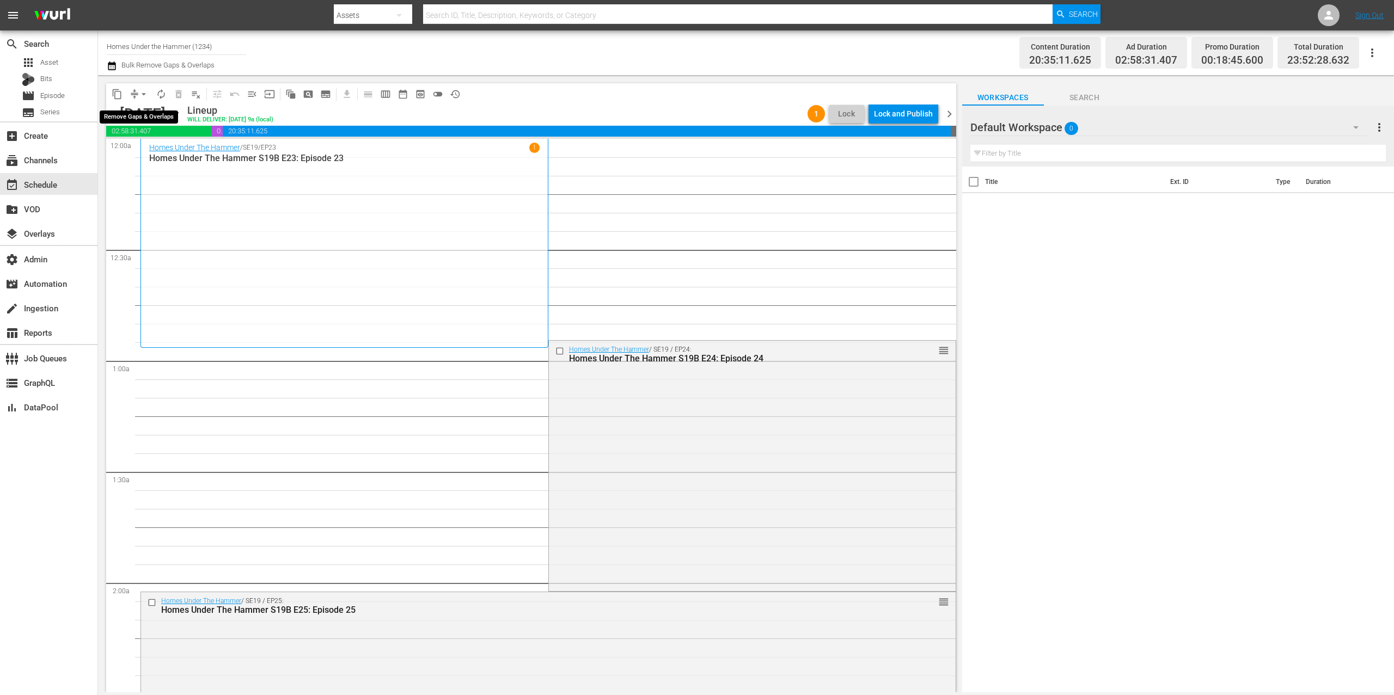
click at [135, 92] on button "arrow_drop_down" at bounding box center [143, 94] width 17 height 17
click at [151, 150] on li "Align to End of Previous Day" at bounding box center [144, 152] width 114 height 18
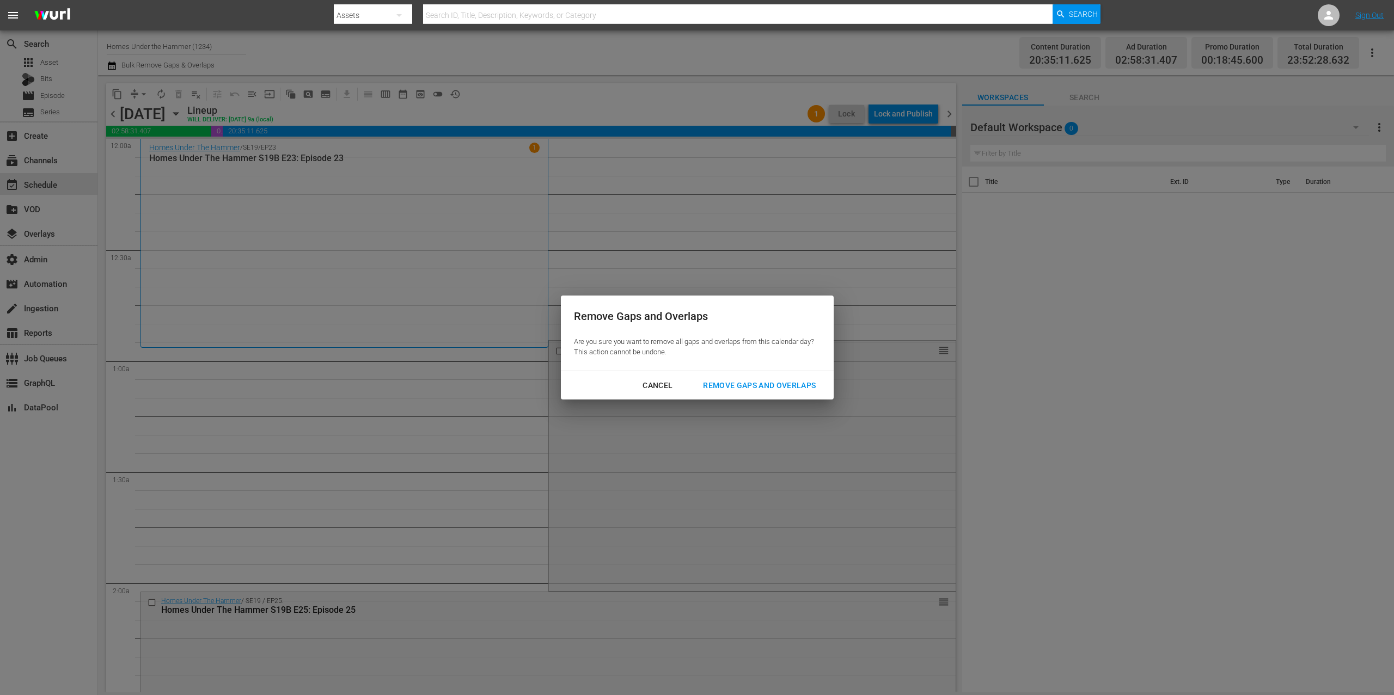
click at [761, 385] on div "Remove Gaps and Overlaps" at bounding box center [759, 386] width 130 height 14
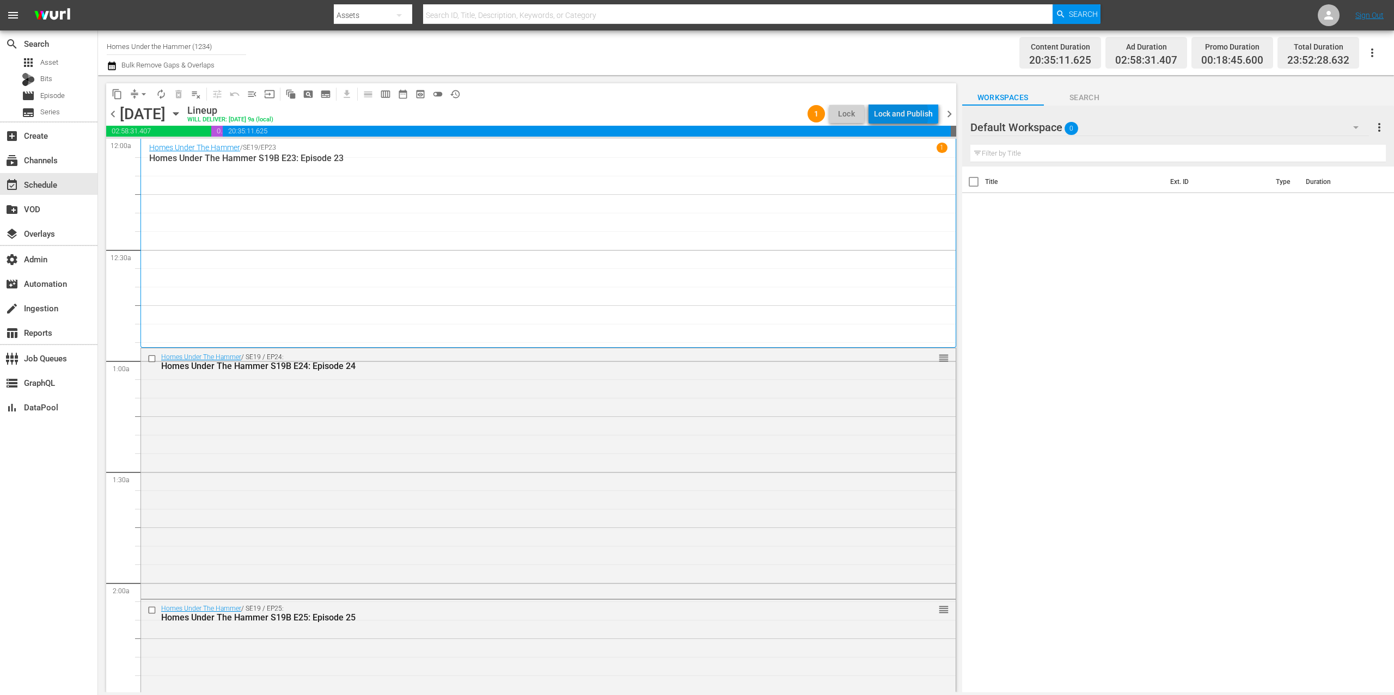
click at [902, 114] on div "Lock and Publish" at bounding box center [903, 114] width 59 height 20
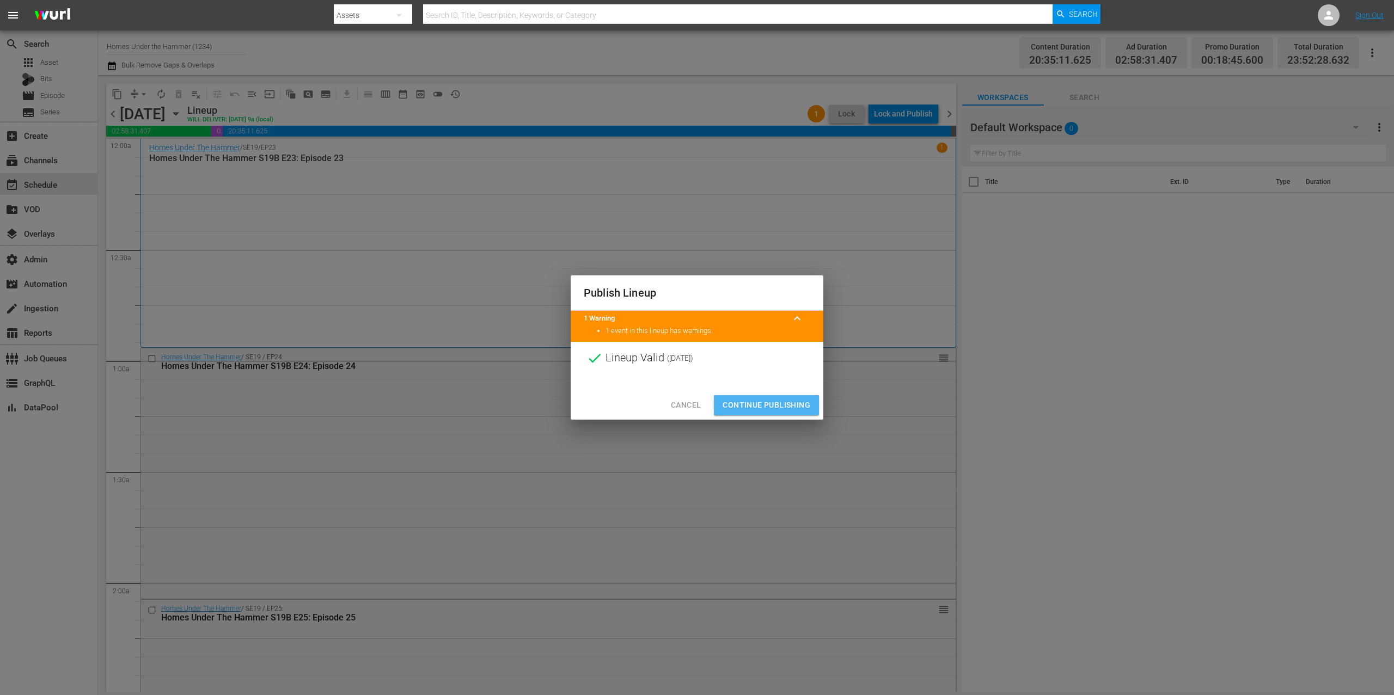
click at [766, 405] on span "Continue Publishing" at bounding box center [767, 406] width 88 height 14
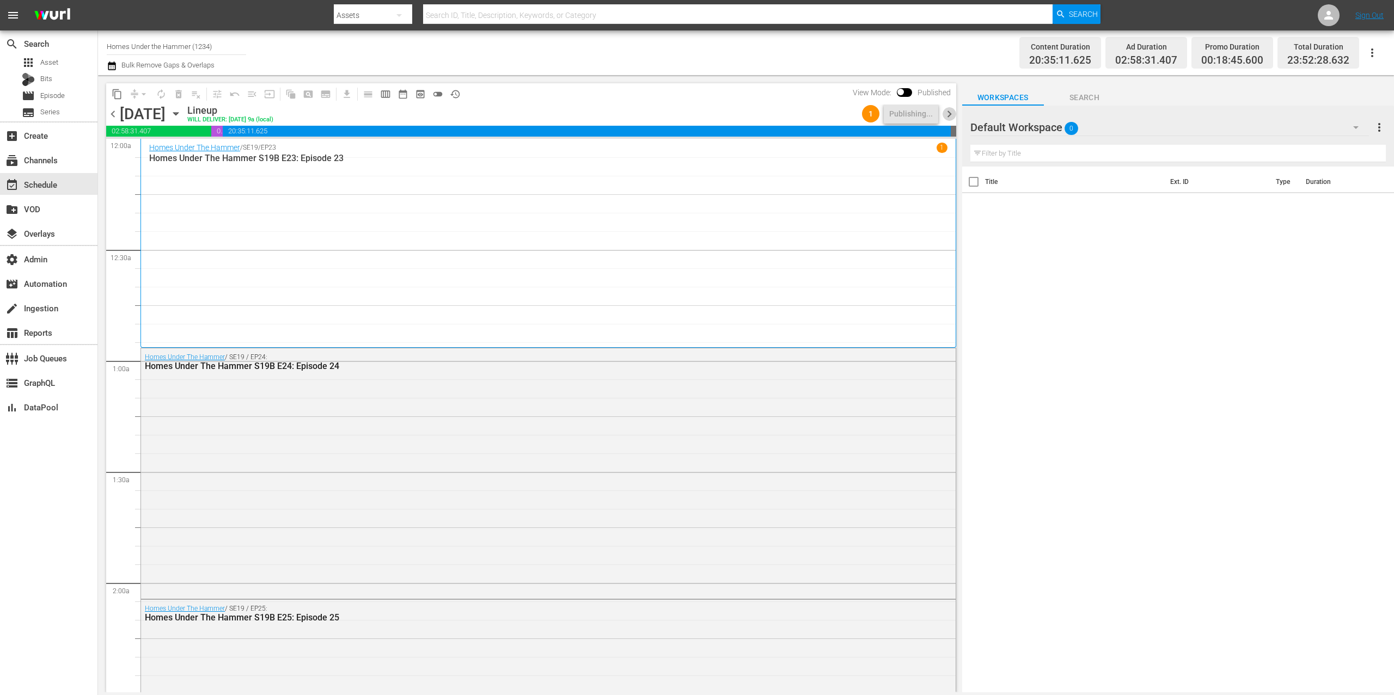
click at [950, 114] on span "chevron_right" at bounding box center [950, 114] width 14 height 14
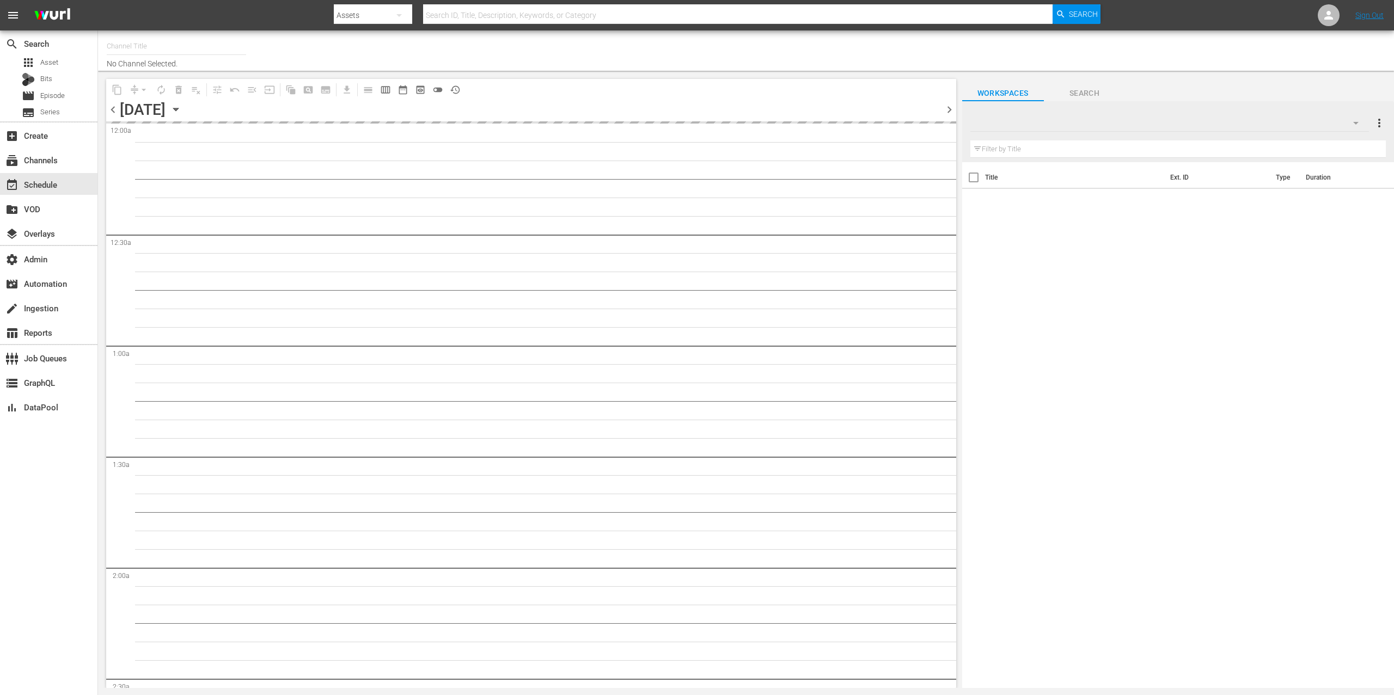
type input "Homes Under the Hammer (1234)"
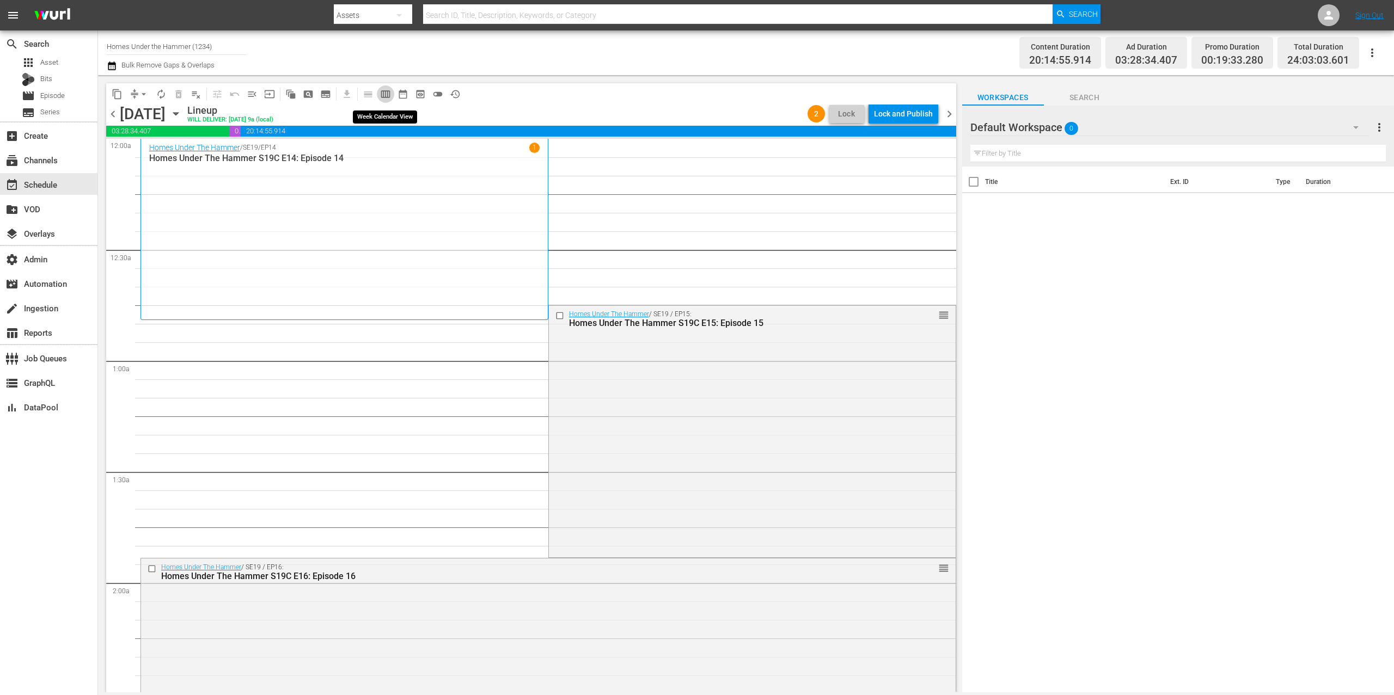
click at [387, 95] on span "calendar_view_week_outlined" at bounding box center [385, 94] width 11 height 11
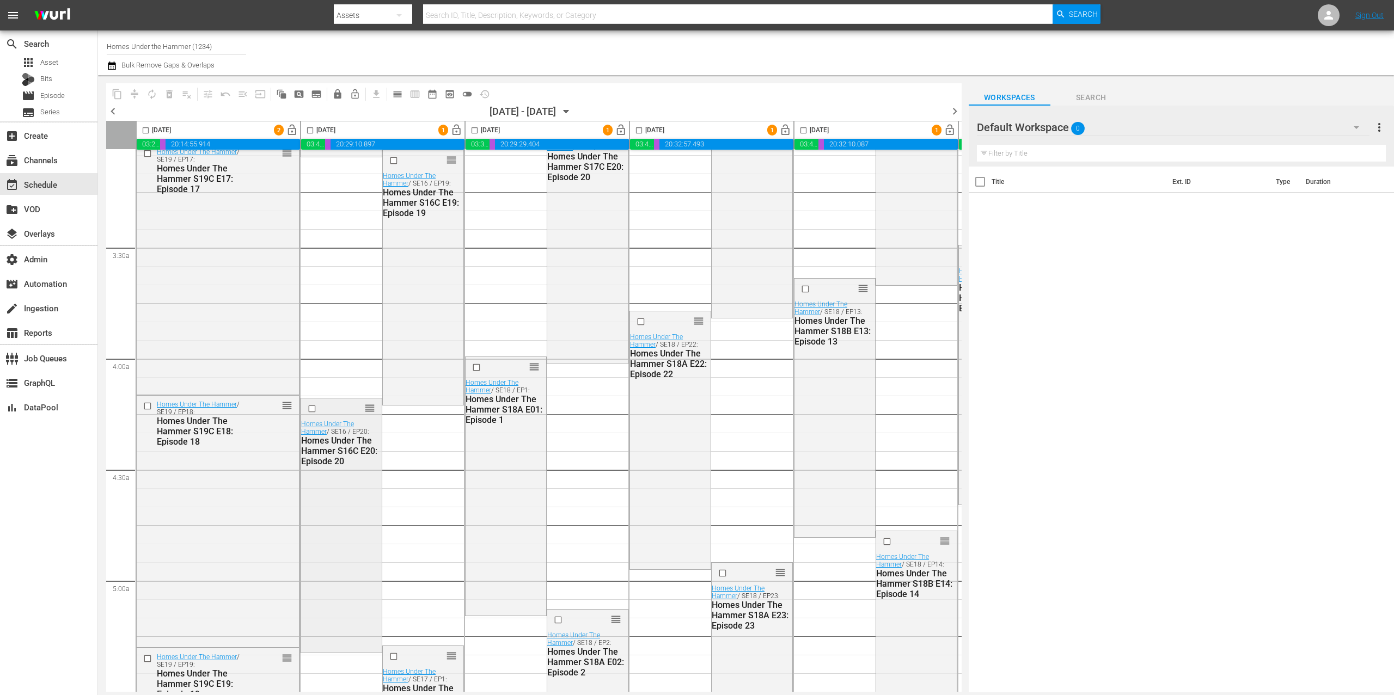
scroll to position [844, 0]
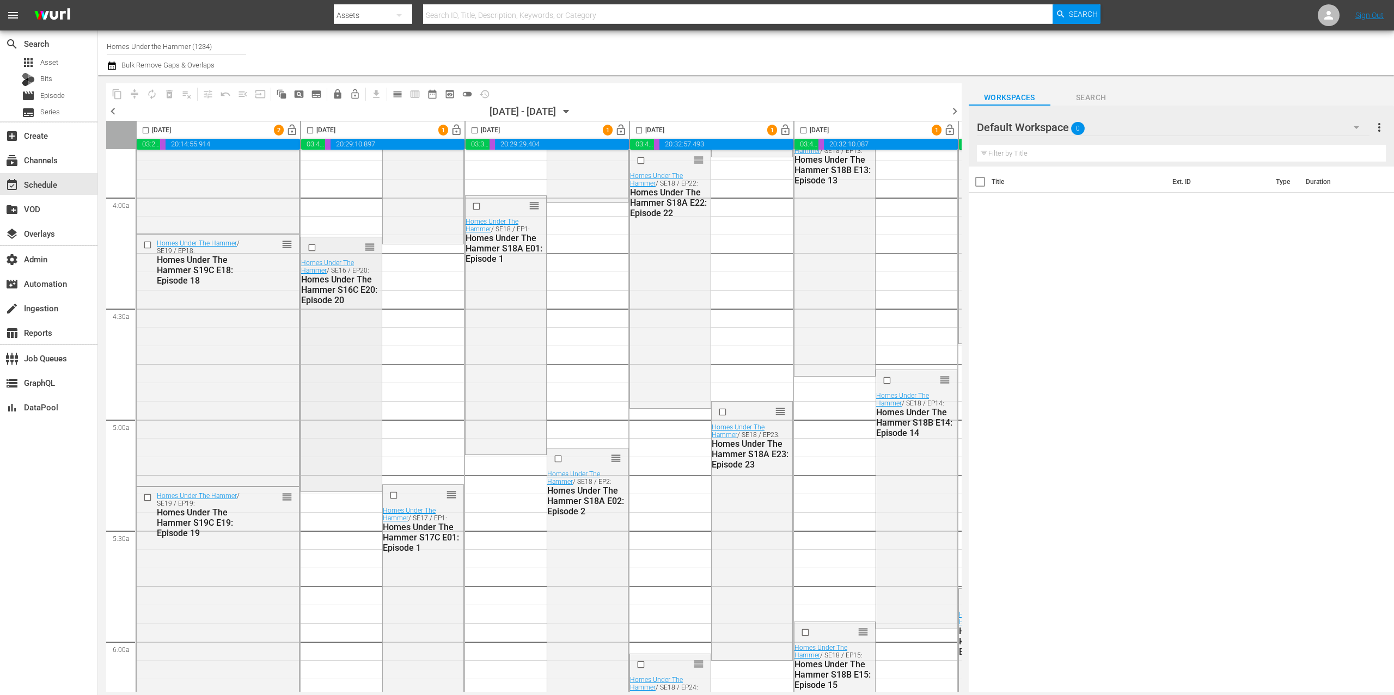
click at [369, 323] on div "reorder Homes Under The Hammer / SE16 / EP20: Homes Under The Hammer S16C E20: …" at bounding box center [341, 363] width 81 height 252
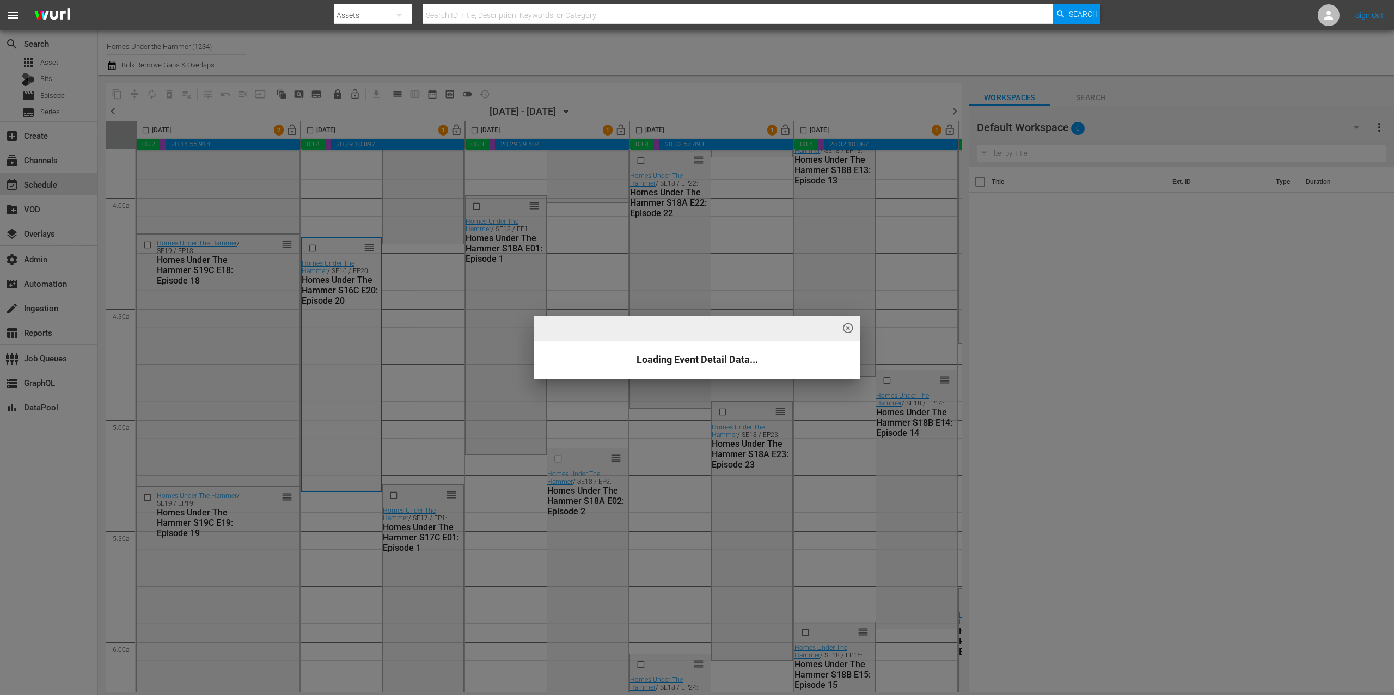
click at [370, 322] on div "highlight_off_icon Loading Event Detail Data..." at bounding box center [697, 347] width 1394 height 695
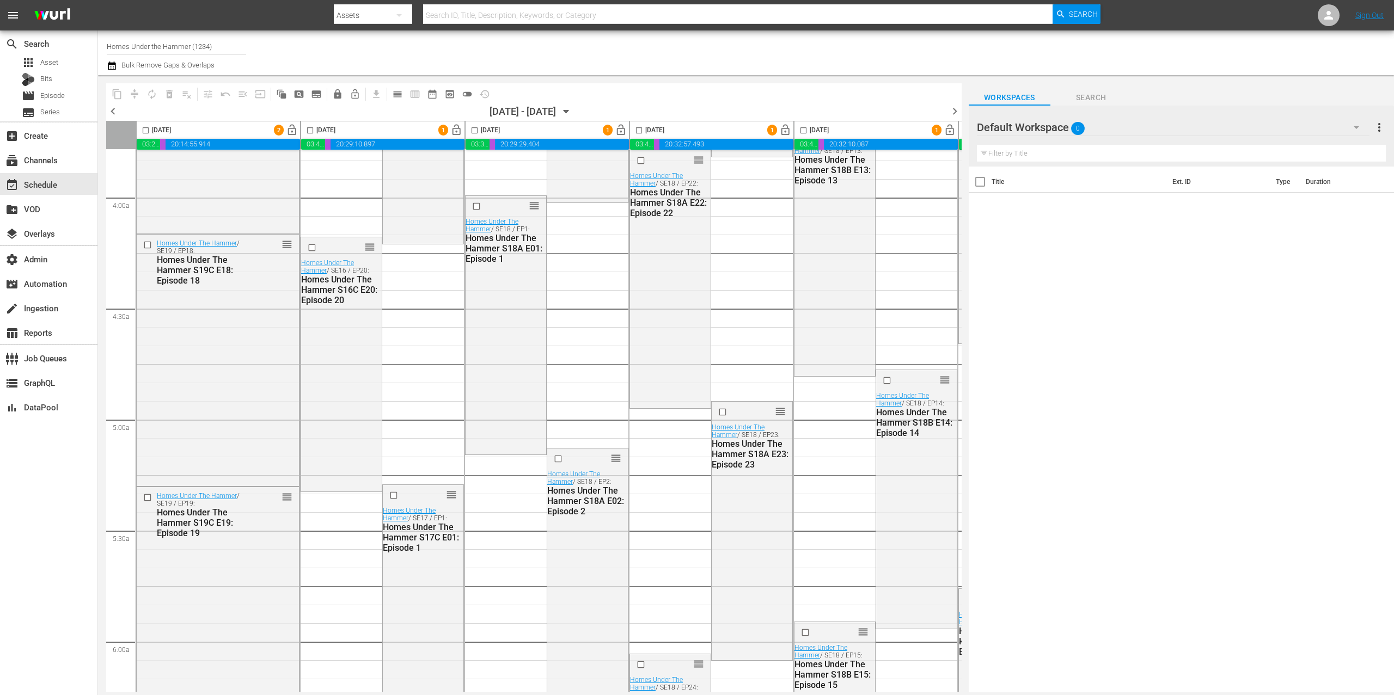
scroll to position [0, 0]
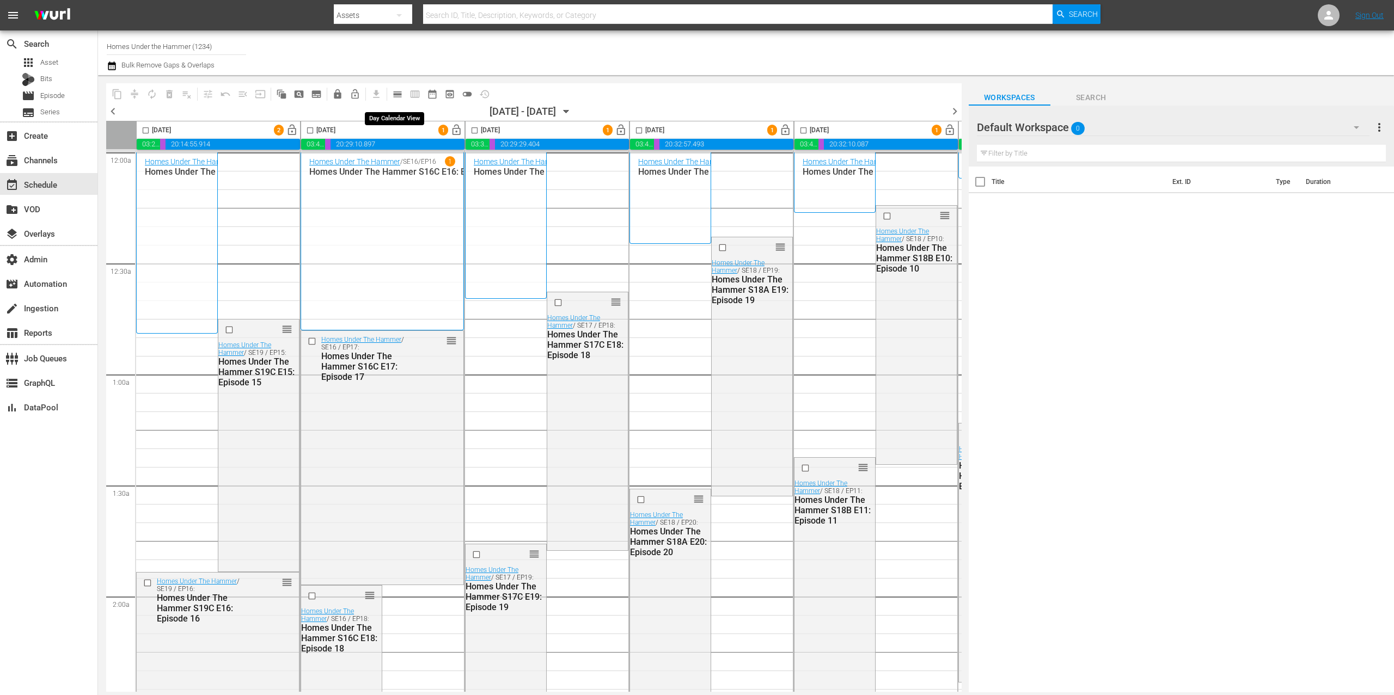
click at [395, 94] on span "calendar_view_day_outlined" at bounding box center [397, 94] width 11 height 11
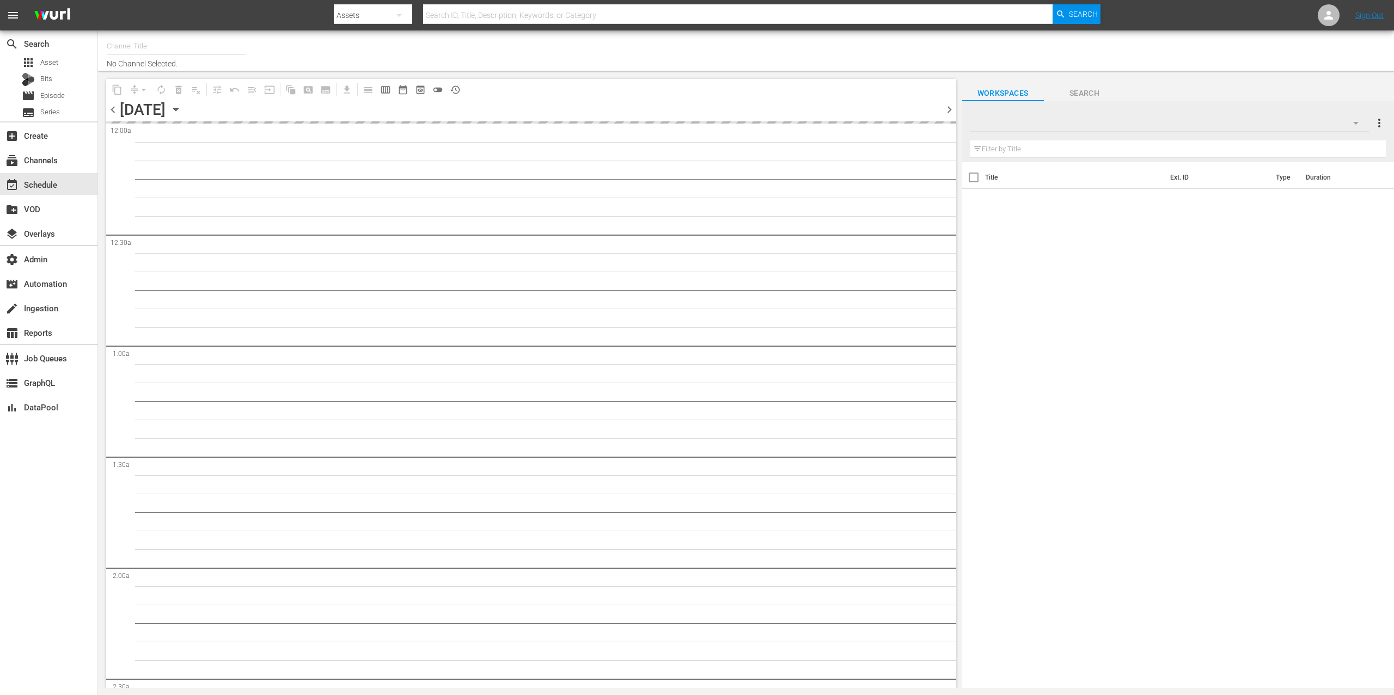
type input "Homes Under the Hammer (1234)"
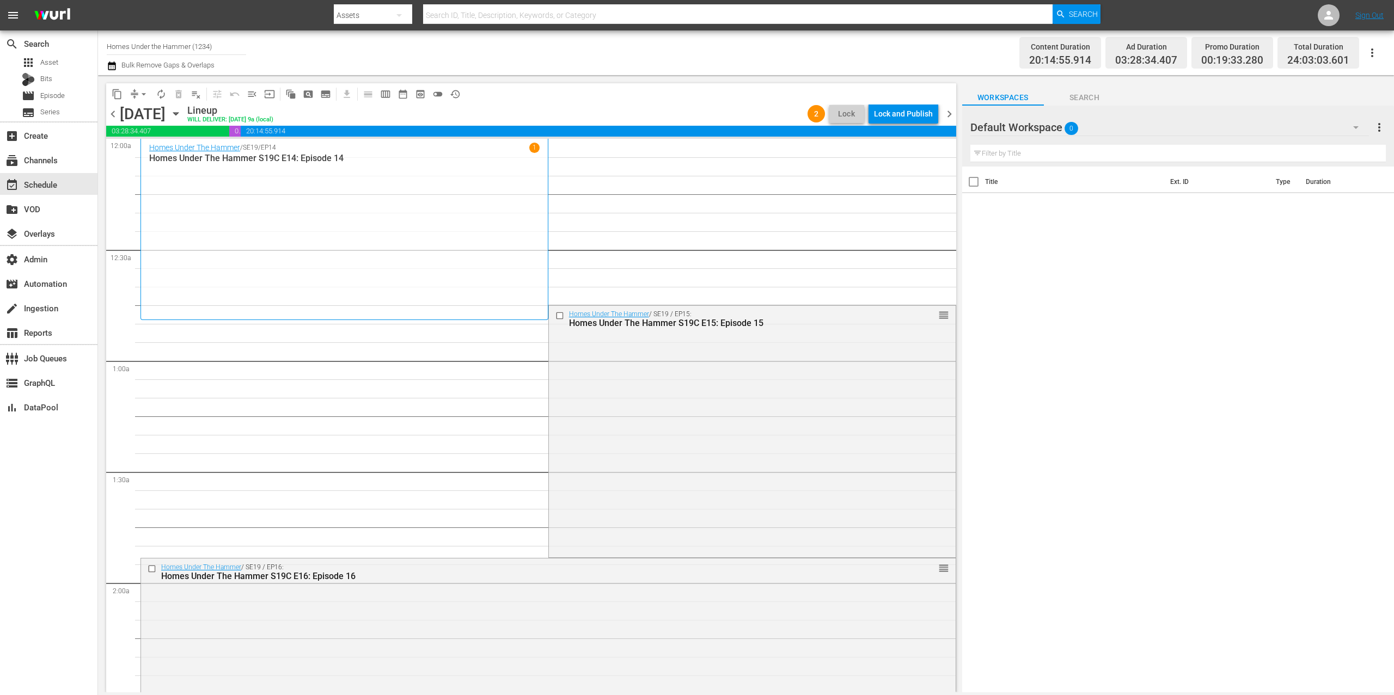
click at [142, 93] on span "arrow_drop_down" at bounding box center [143, 94] width 11 height 11
click at [187, 152] on li "Align to End of Previous Day" at bounding box center [144, 152] width 114 height 18
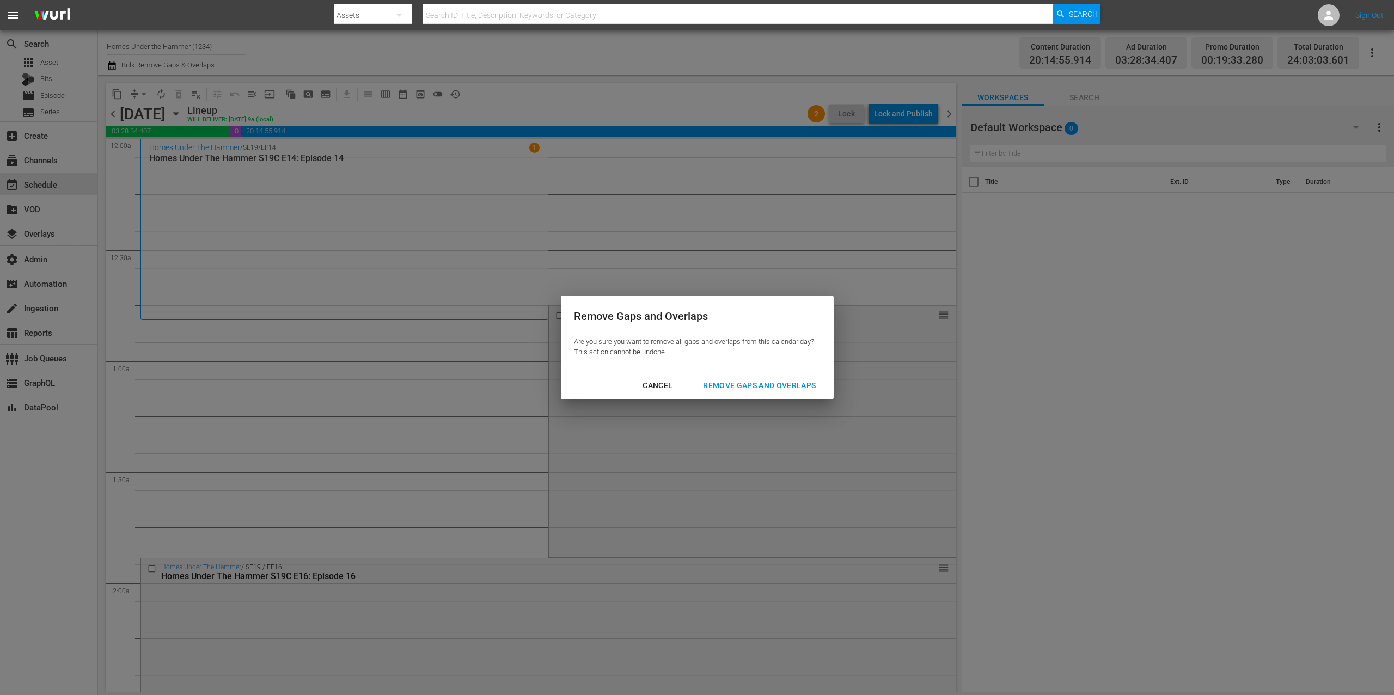
click at [717, 383] on div "Remove Gaps and Overlaps" at bounding box center [759, 386] width 130 height 14
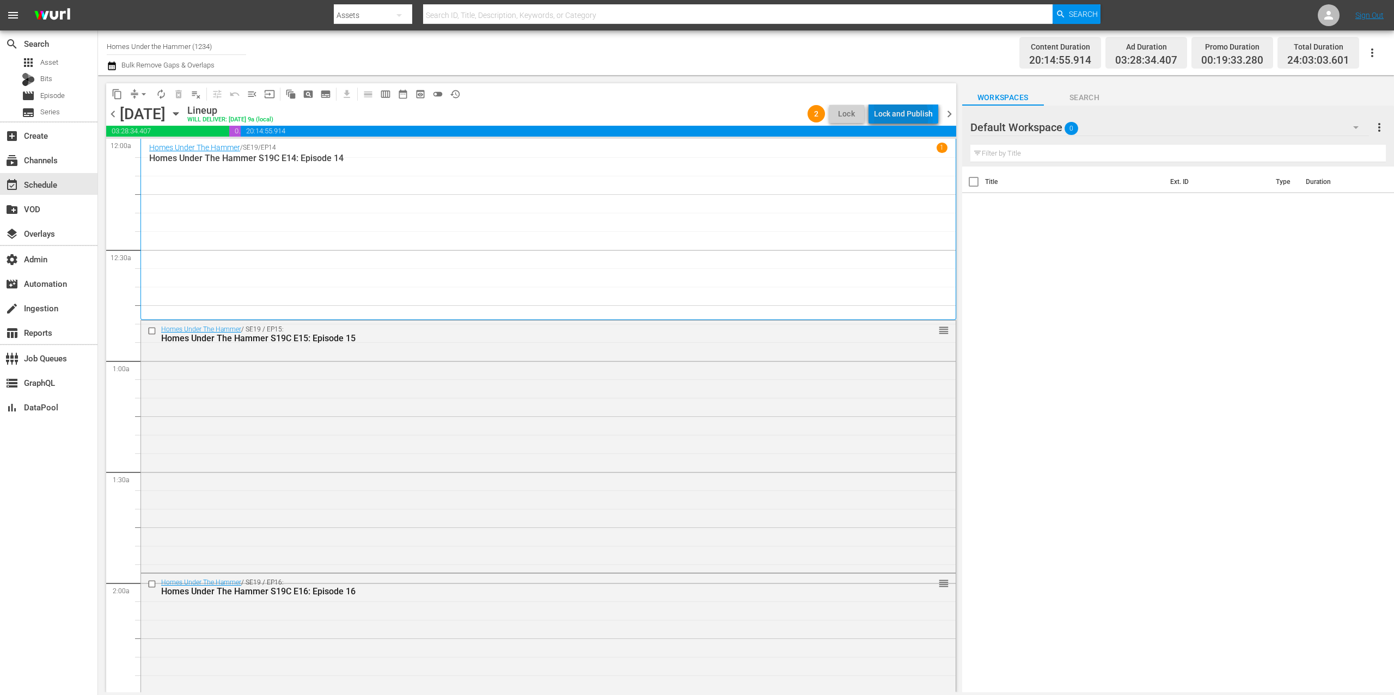
click at [899, 116] on div "Lock and Publish" at bounding box center [903, 114] width 59 height 20
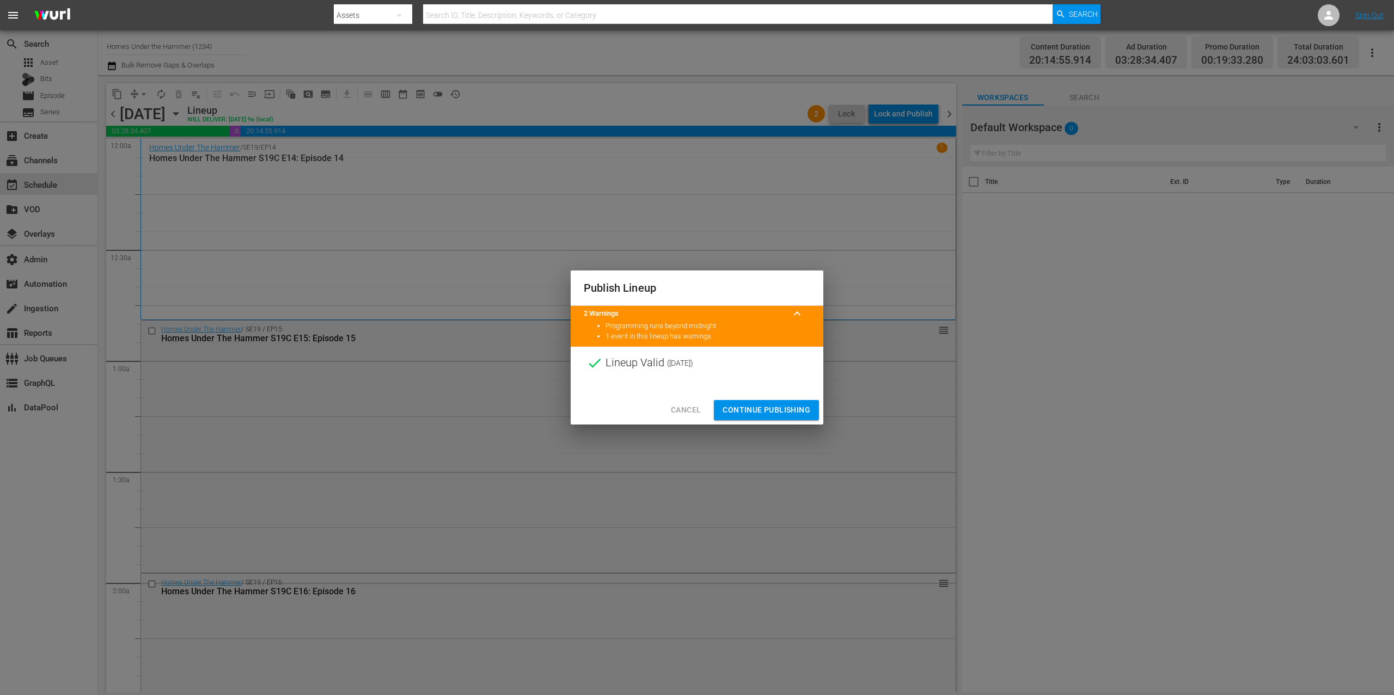
click at [780, 410] on span "Continue Publishing" at bounding box center [767, 411] width 88 height 14
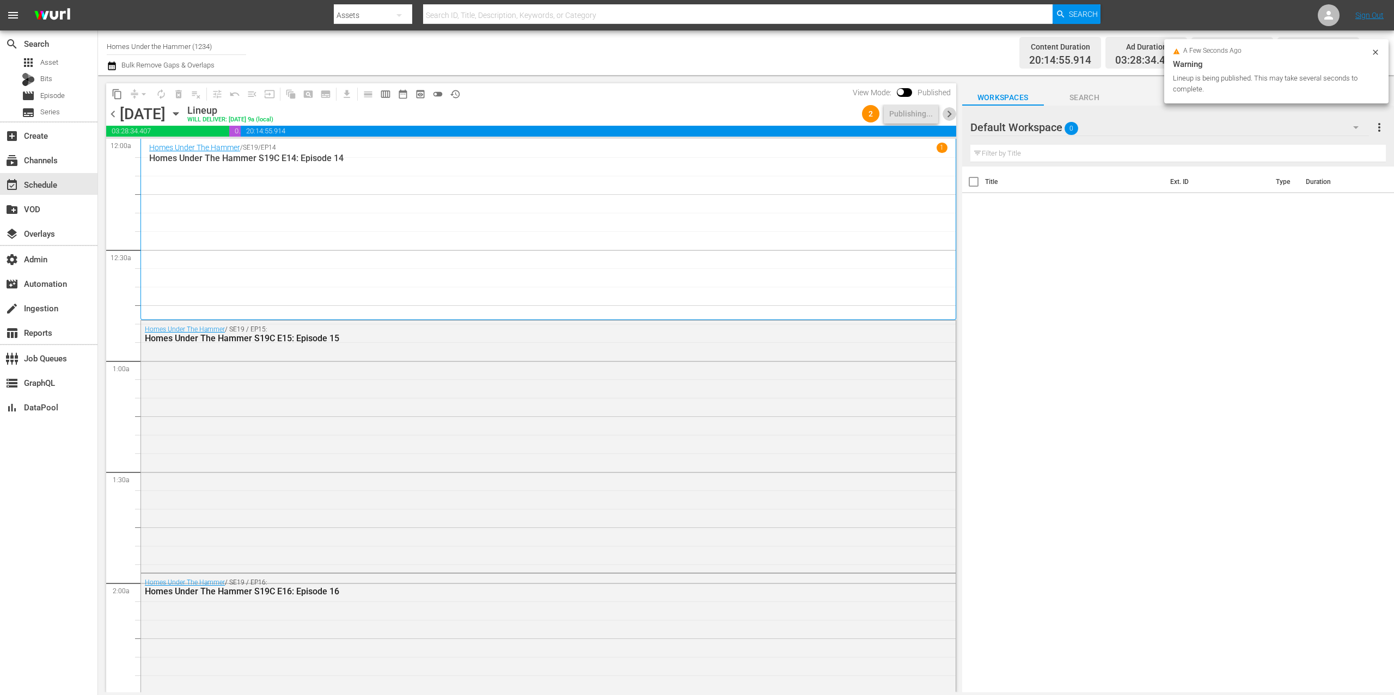
click at [954, 114] on span "chevron_right" at bounding box center [950, 114] width 14 height 14
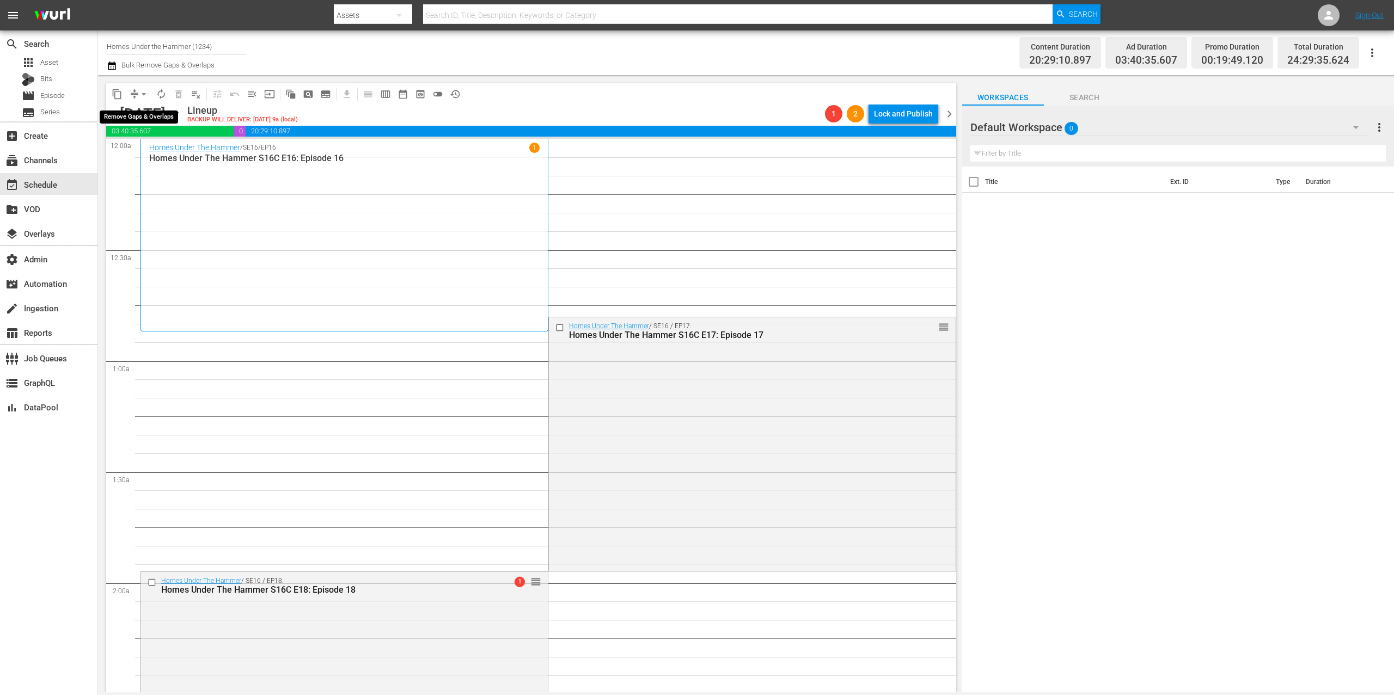
click at [139, 95] on span "arrow_drop_down" at bounding box center [143, 94] width 11 height 11
click at [188, 155] on li "Align to End of Previous Day" at bounding box center [144, 152] width 114 height 18
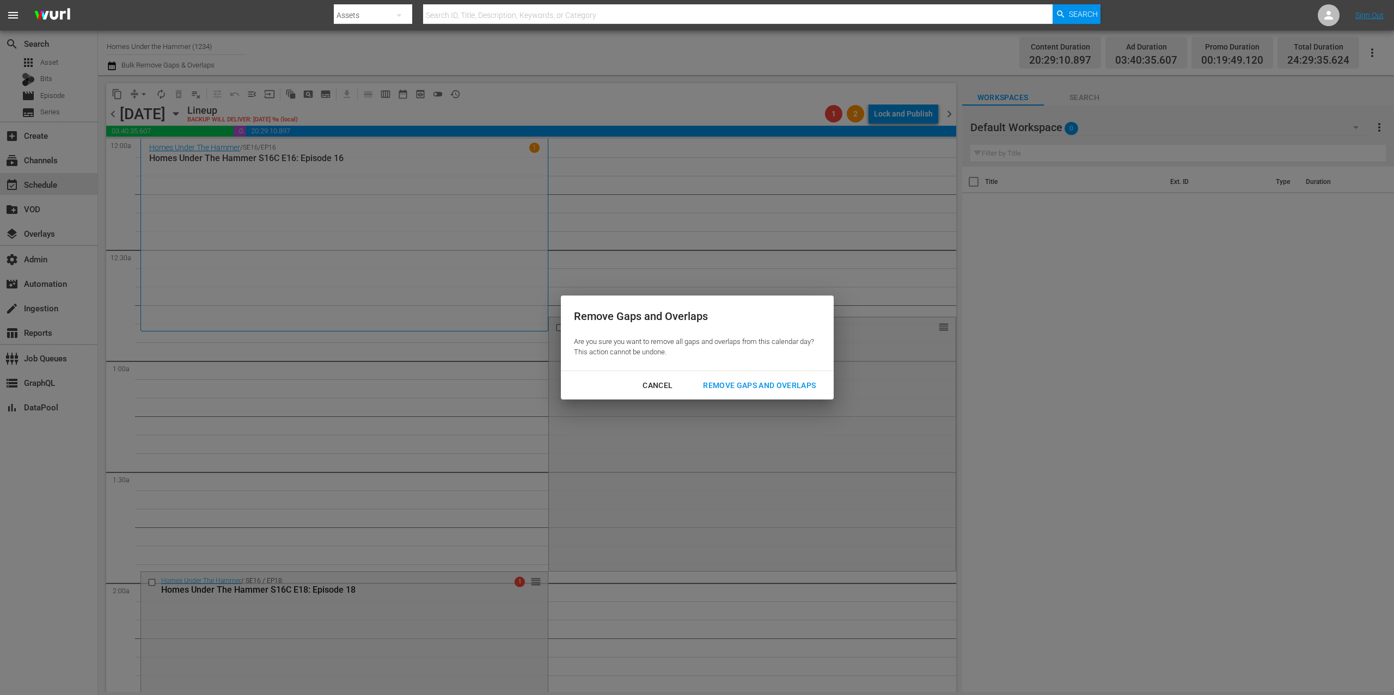
click at [787, 386] on div "Remove Gaps and Overlaps" at bounding box center [759, 386] width 130 height 14
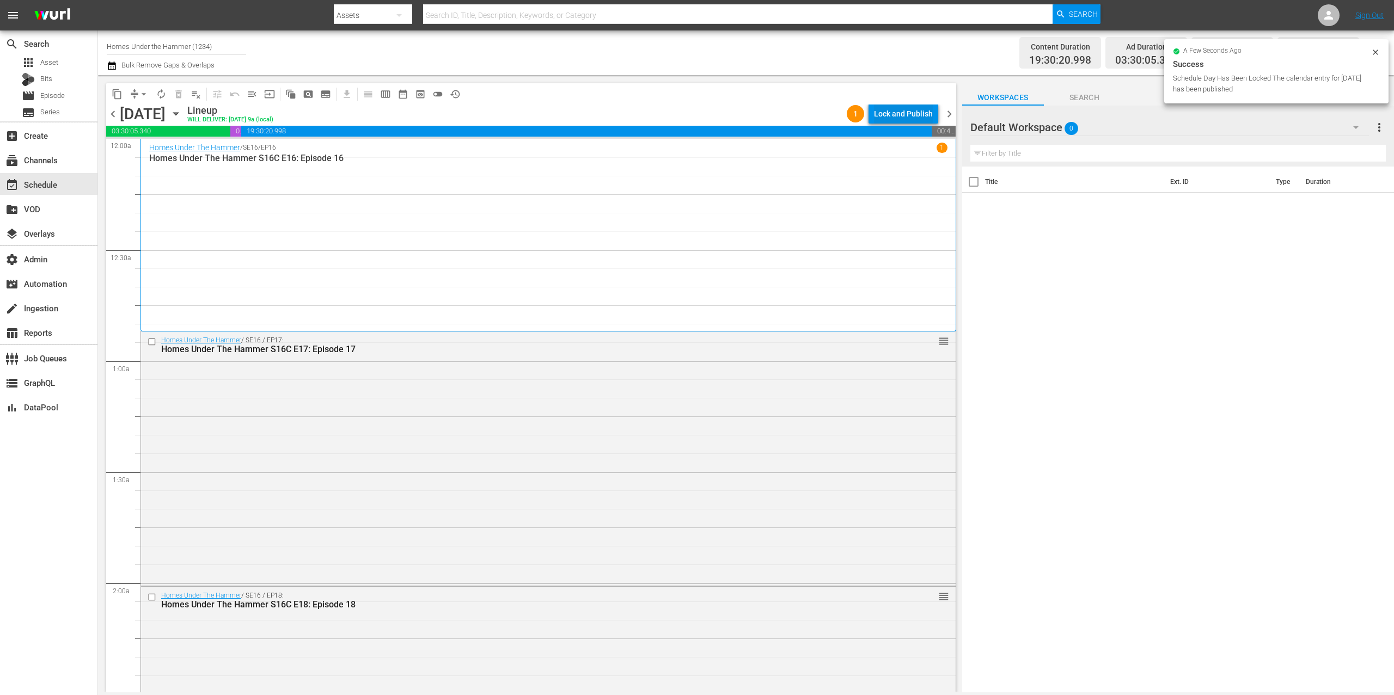
click at [901, 114] on div "Lock and Publish" at bounding box center [903, 114] width 59 height 20
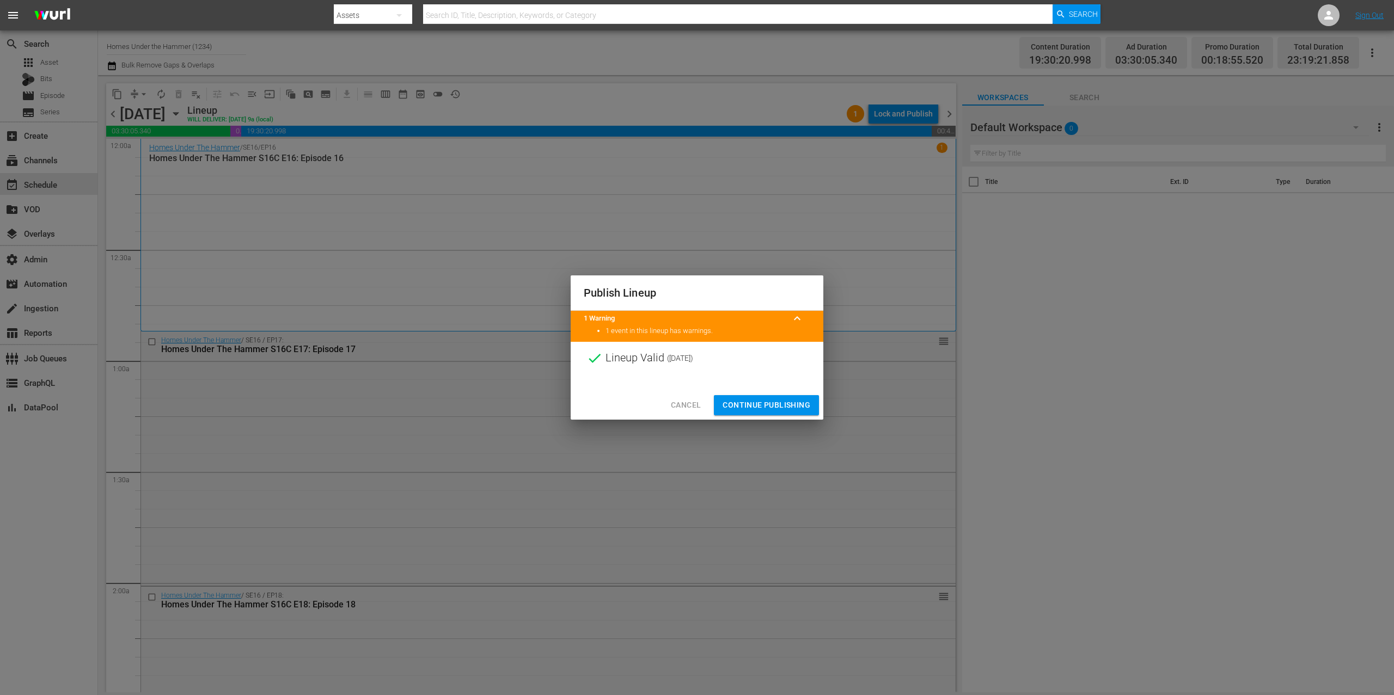
click at [794, 400] on span "Continue Publishing" at bounding box center [767, 406] width 88 height 14
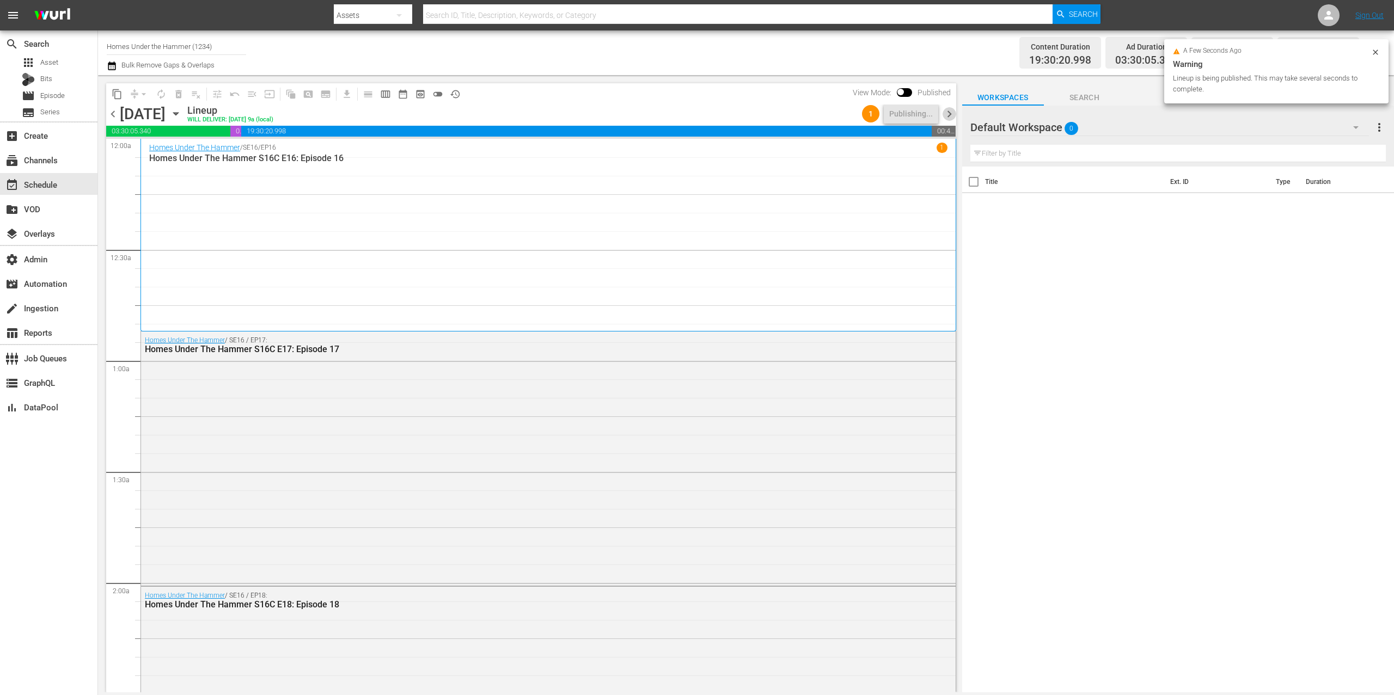
click at [954, 109] on span "chevron_right" at bounding box center [950, 114] width 14 height 14
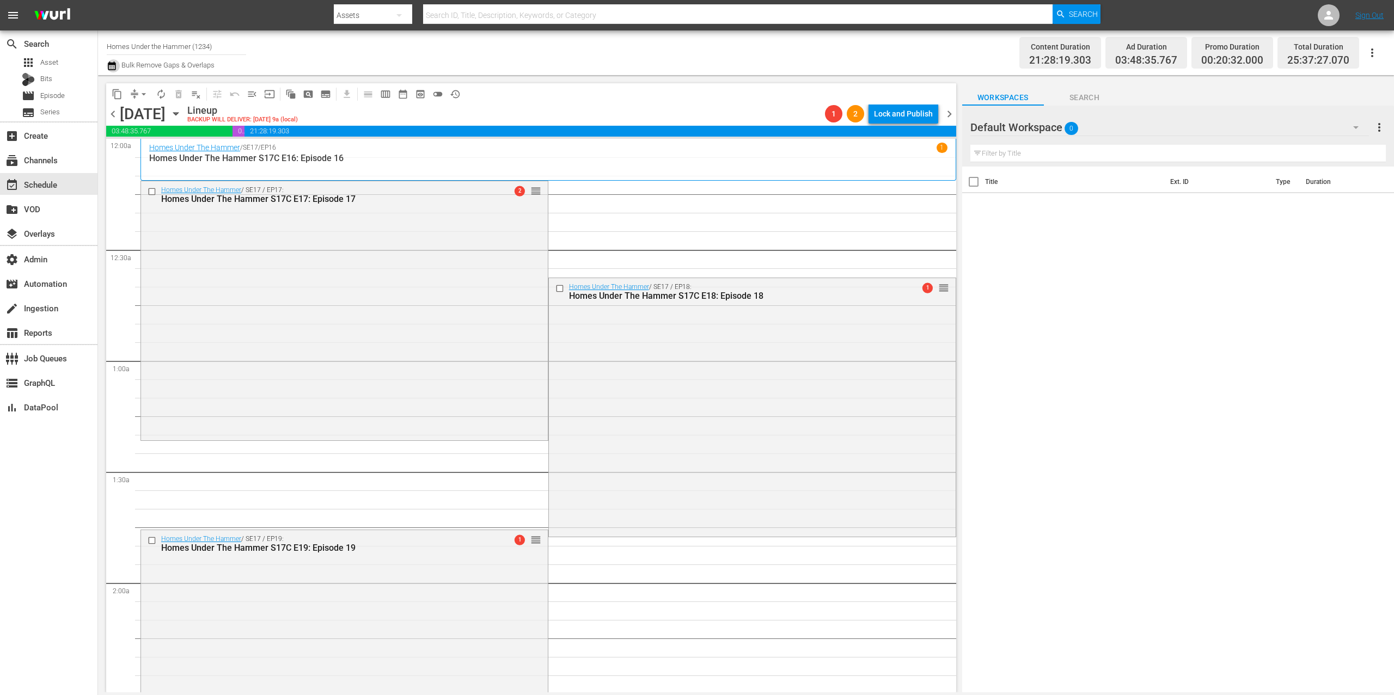
click at [114, 68] on icon "button" at bounding box center [112, 65] width 10 height 13
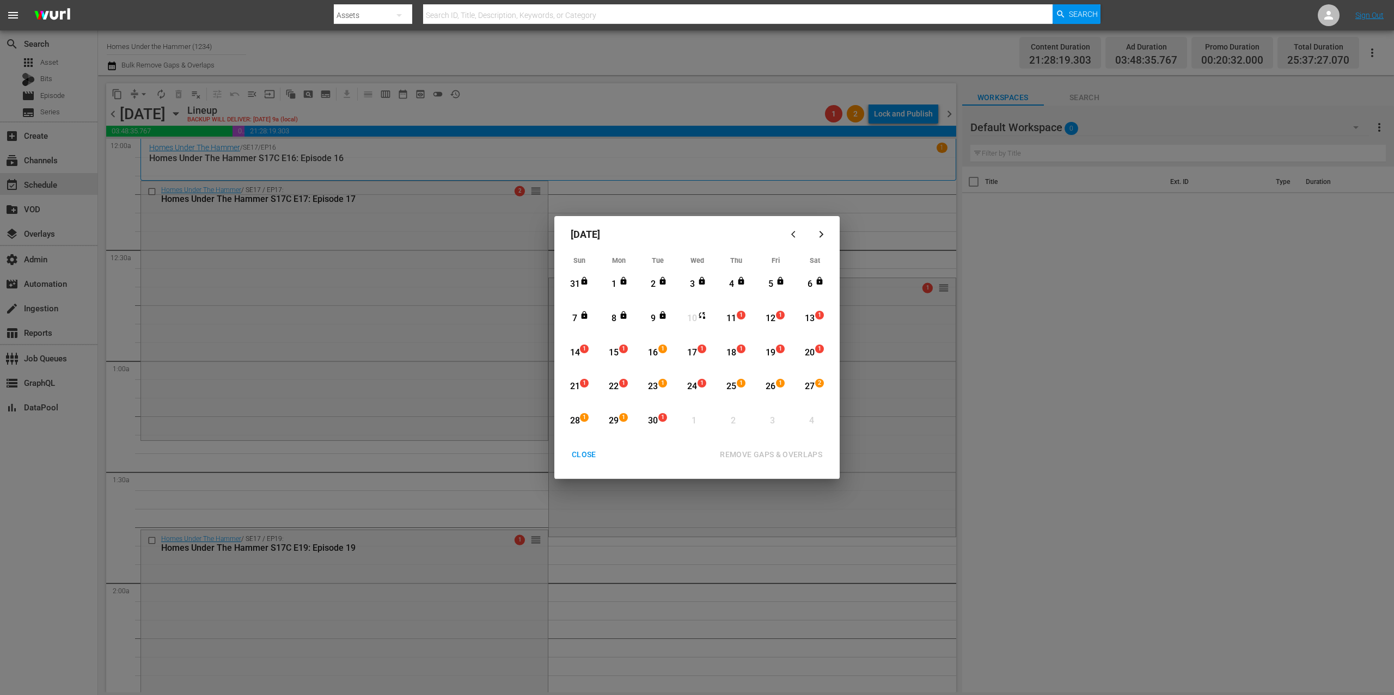
click at [588, 450] on div "CLOSE" at bounding box center [584, 455] width 42 height 14
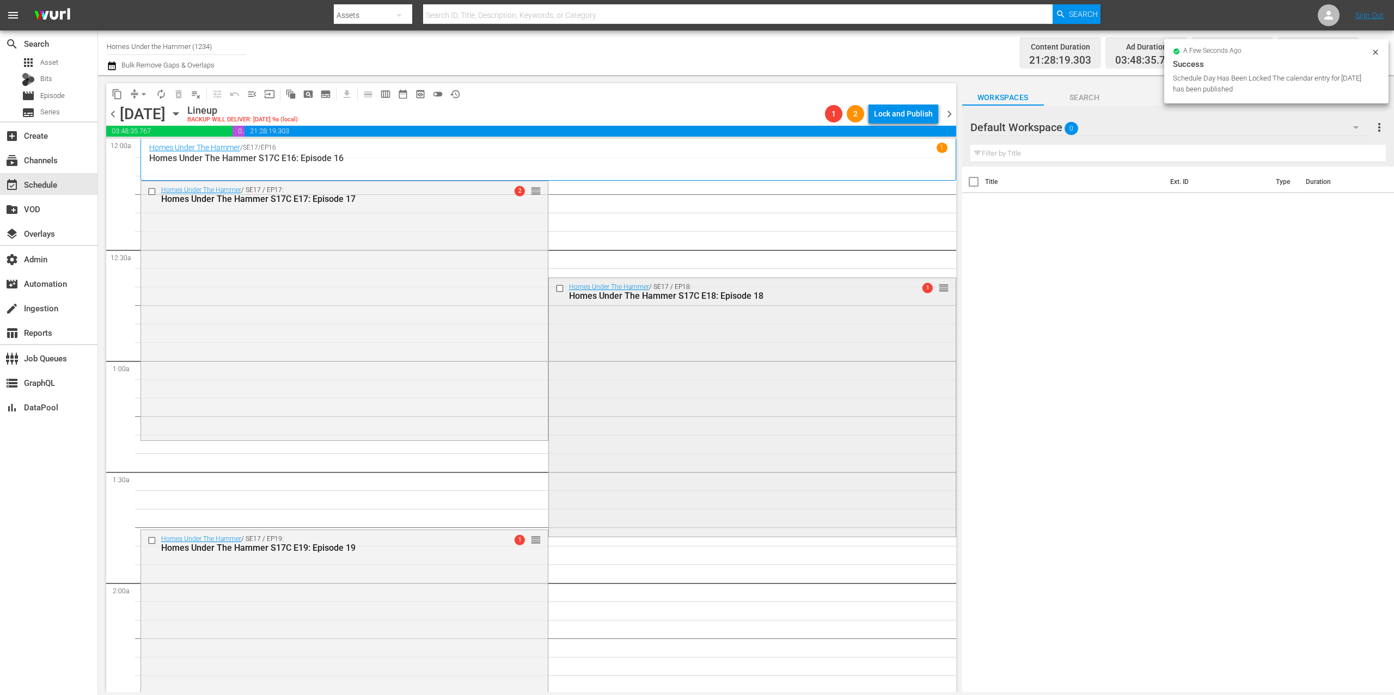
click at [678, 365] on div "Homes Under The Hammer / SE17 / EP18: Homes Under The Hammer S17C E18: Episode …" at bounding box center [752, 406] width 407 height 257
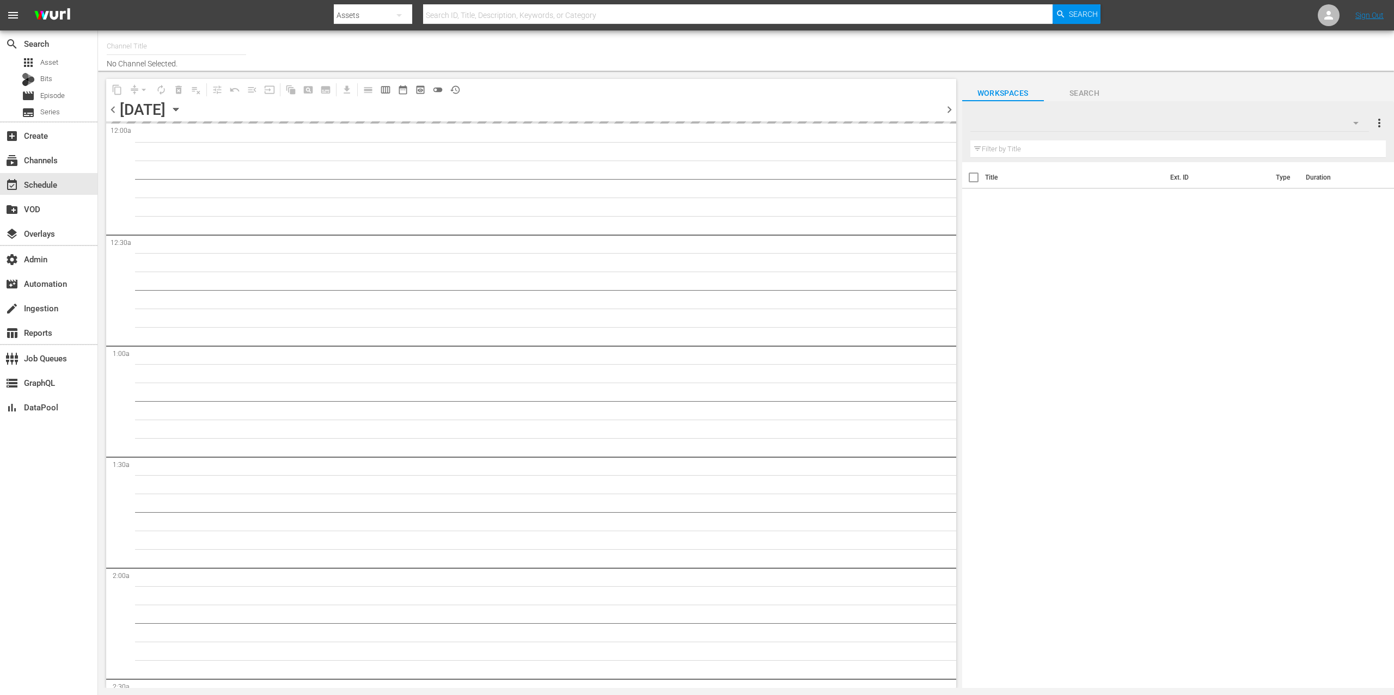
type input "Homes Under the Hammer (1234)"
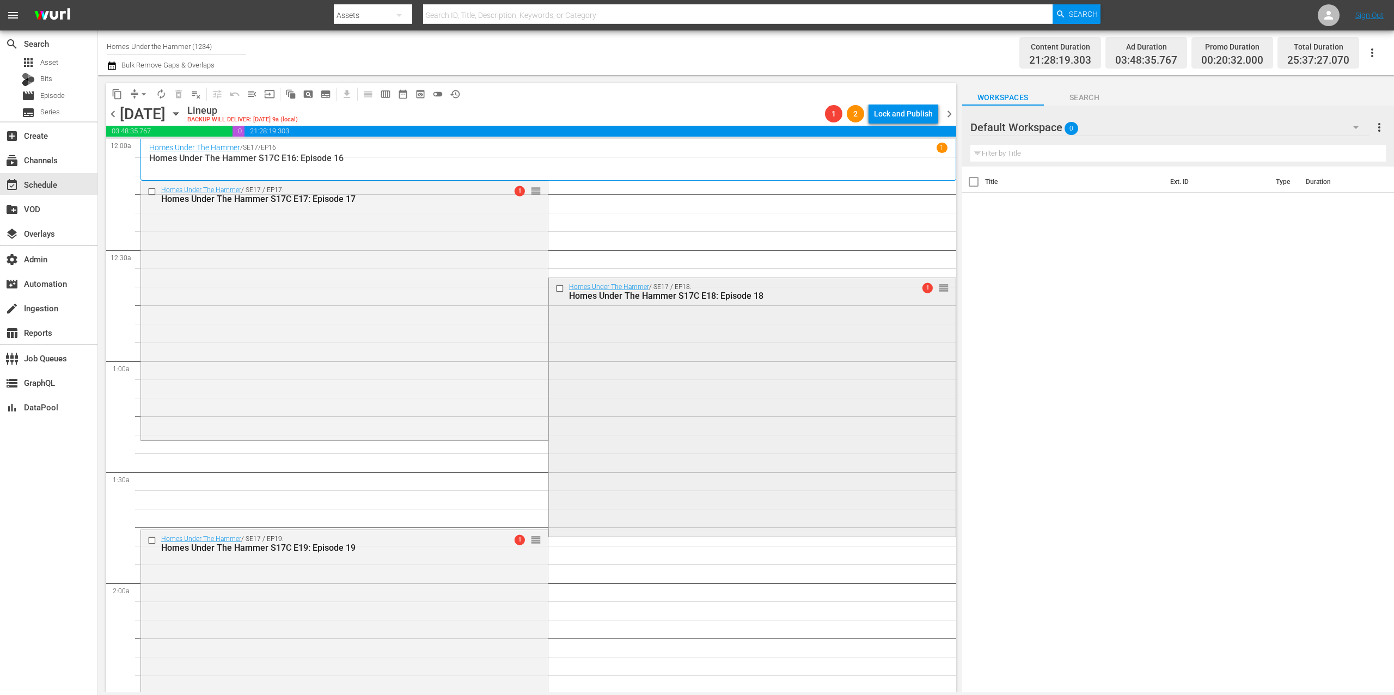
click at [674, 382] on div "Homes Under The Hammer / SE17 / EP18: Homes Under The Hammer S17C E18: Episode …" at bounding box center [752, 406] width 407 height 257
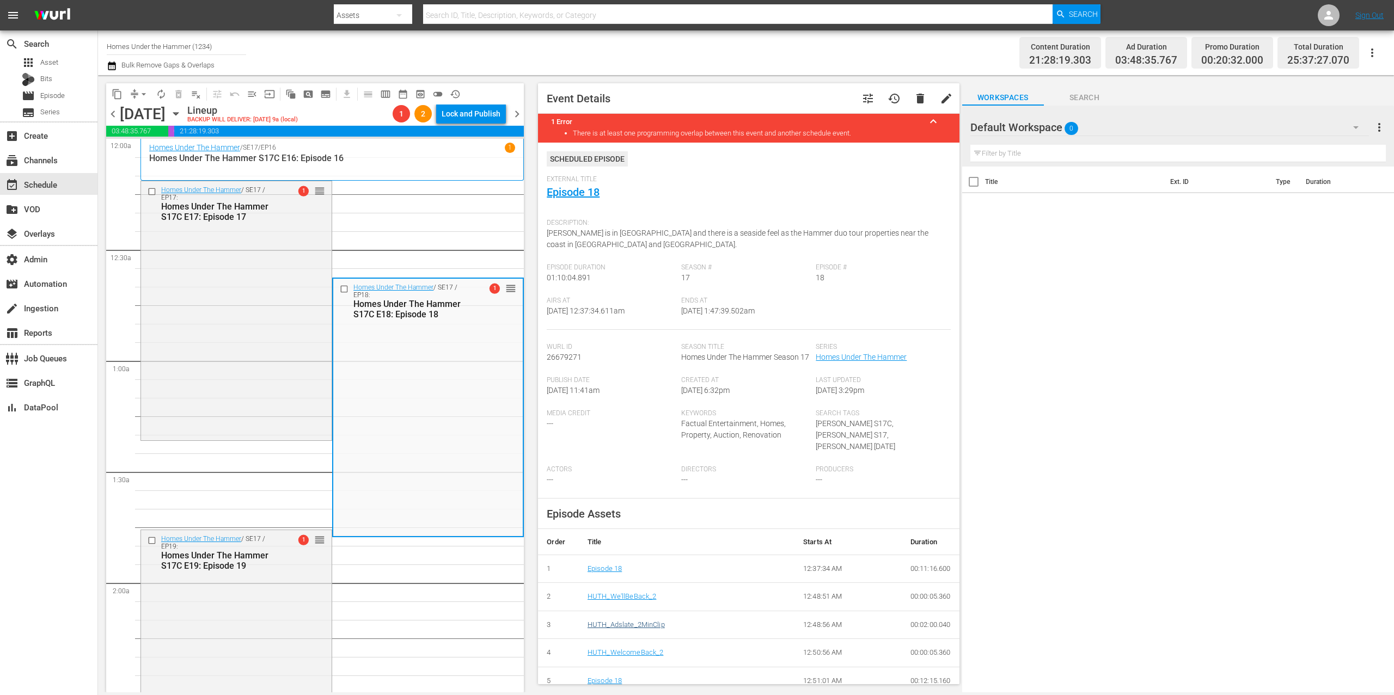
click at [642, 618] on td "HUTH_Adslate_2MinClip" at bounding box center [687, 625] width 216 height 28
click at [642, 622] on link "HUTH_Adslate_2MinClip" at bounding box center [626, 625] width 77 height 8
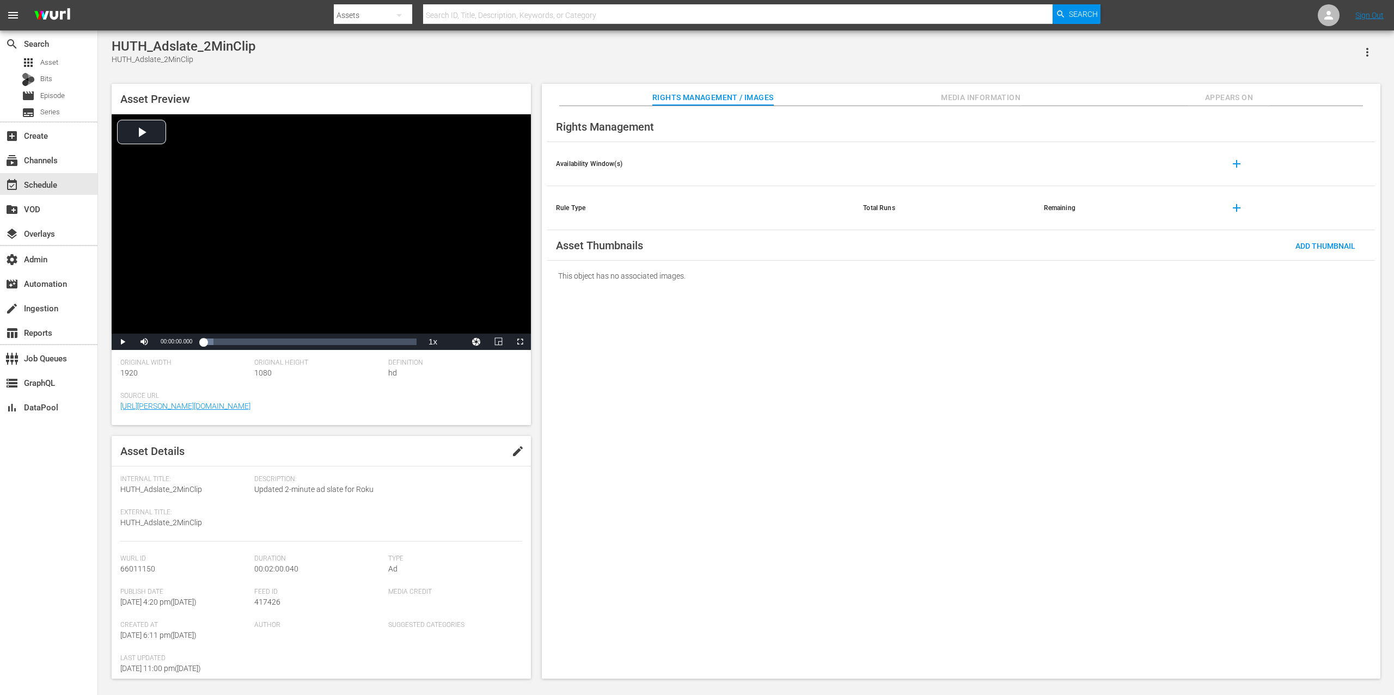
click at [1239, 94] on span "Appears On" at bounding box center [1229, 98] width 82 height 14
click at [1274, 87] on div "Rights Management / Images Media Information Appears On" at bounding box center [961, 95] width 784 height 22
click at [1245, 91] on span "Appears On" at bounding box center [1229, 98] width 82 height 14
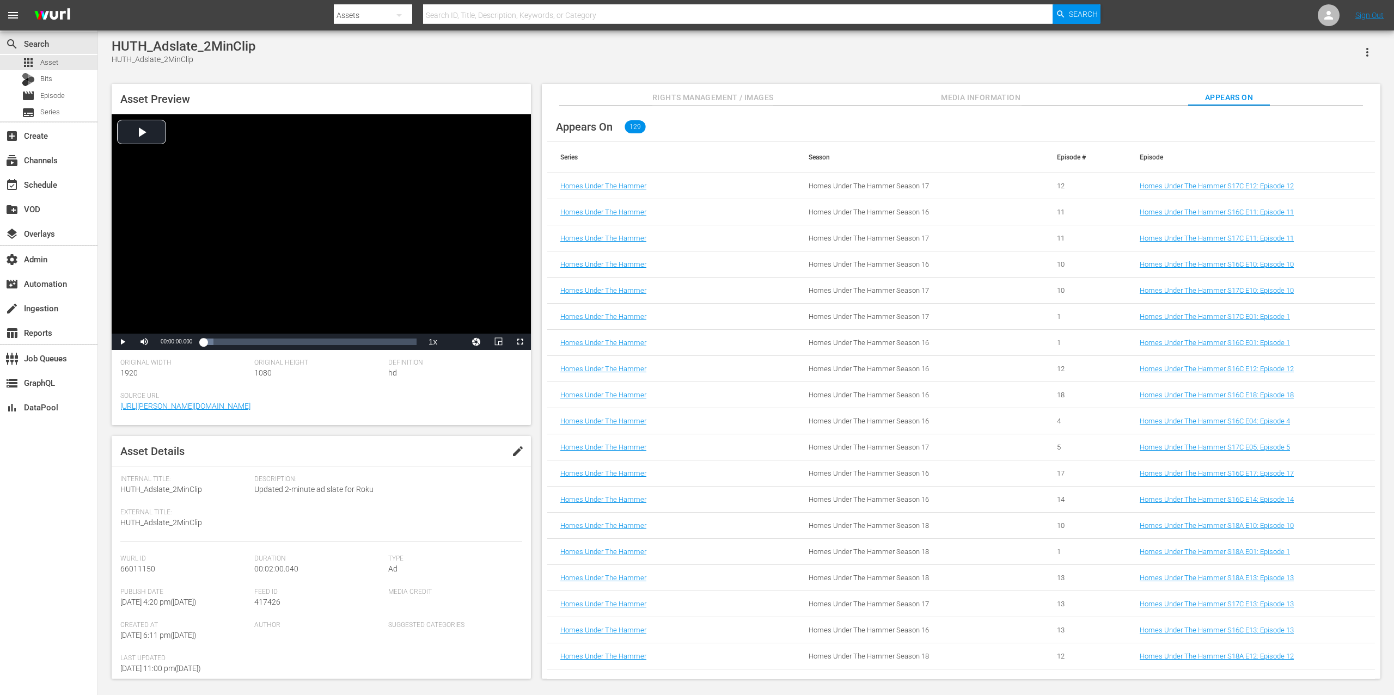
click at [785, 127] on div "Appears On 129" at bounding box center [961, 127] width 828 height 30
click at [900, 67] on div "HUTH_Adslate_2MinClip HUTH_Adslate_2MinClip Asset Preview Video Player is loadi…" at bounding box center [746, 356] width 1280 height 635
click at [897, 60] on div "HUTH_Adslate_2MinClip HUTH_Adslate_2MinClip" at bounding box center [746, 52] width 1269 height 27
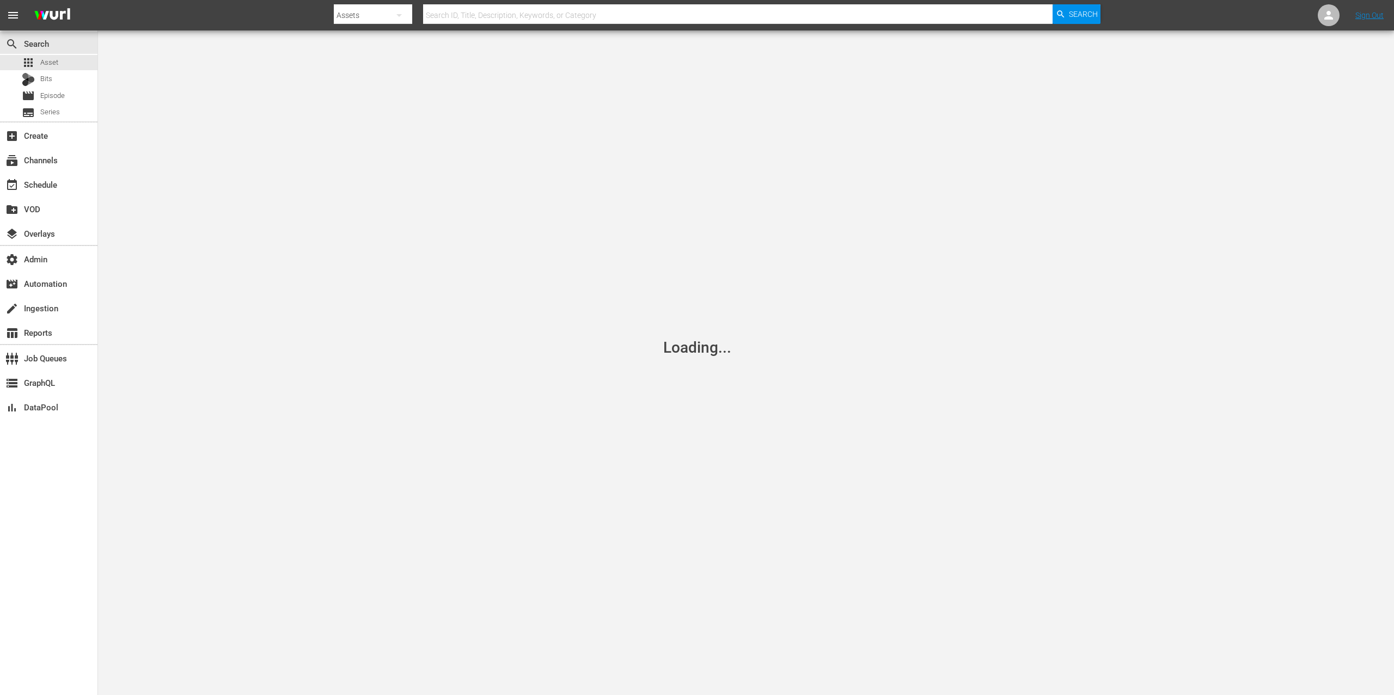
click at [1331, 117] on div "Loading..." at bounding box center [697, 347] width 1394 height 695
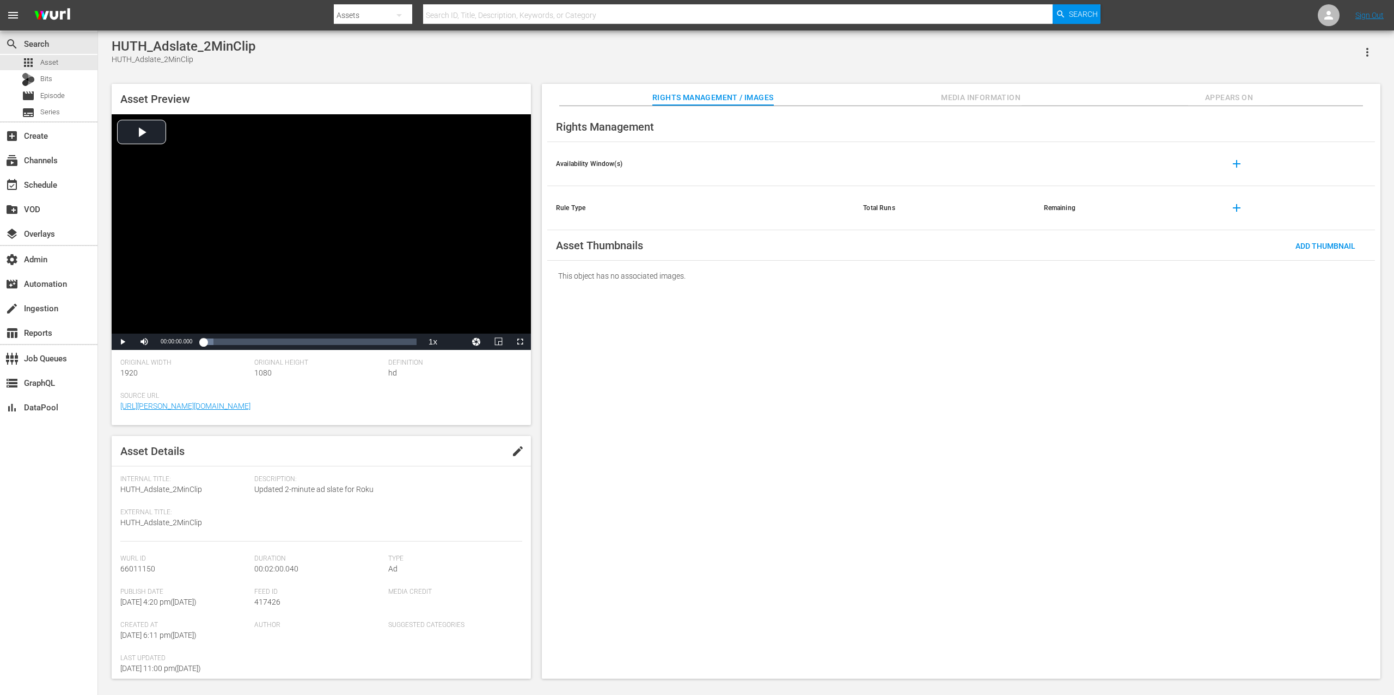
click at [995, 60] on div "HUTH_Adslate_2MinClip HUTH_Adslate_2MinClip" at bounding box center [746, 52] width 1269 height 27
click at [1318, 101] on div "Rights Management / Images Media Information Appears On" at bounding box center [961, 95] width 784 height 22
click at [933, 100] on div "Rights Management / Images Media Information Appears On" at bounding box center [961, 95] width 784 height 22
click at [796, 75] on div "HUTH_Adslate_2MinClip HUTH_Adslate_2MinClip Asset Preview Video Player is loadi…" at bounding box center [746, 356] width 1280 height 635
click at [888, 65] on div "HUTH_Adslate_2MinClip HUTH_Adslate_2MinClip" at bounding box center [746, 52] width 1269 height 27
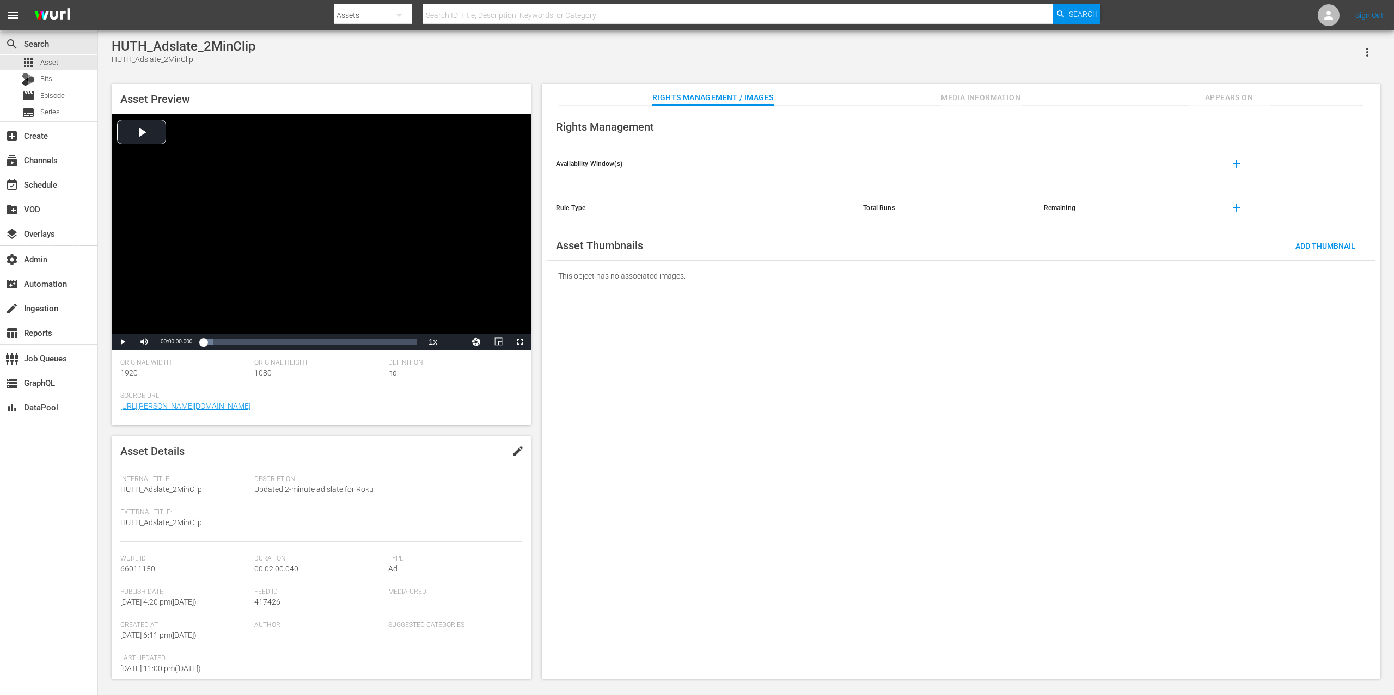
click at [709, 64] on div "HUTH_Adslate_2MinClip HUTH_Adslate_2MinClip" at bounding box center [746, 52] width 1269 height 27
click at [1216, 98] on span "Appears On" at bounding box center [1229, 98] width 82 height 14
drag, startPoint x: 988, startPoint y: 277, endPoint x: 1086, endPoint y: 242, distance: 104.2
click at [1062, 253] on div "Rights Management Availability Window(s) add Rule Type Total Runs Remaining add…" at bounding box center [961, 392] width 839 height 573
click at [1249, 98] on span "Appears On" at bounding box center [1229, 98] width 82 height 14
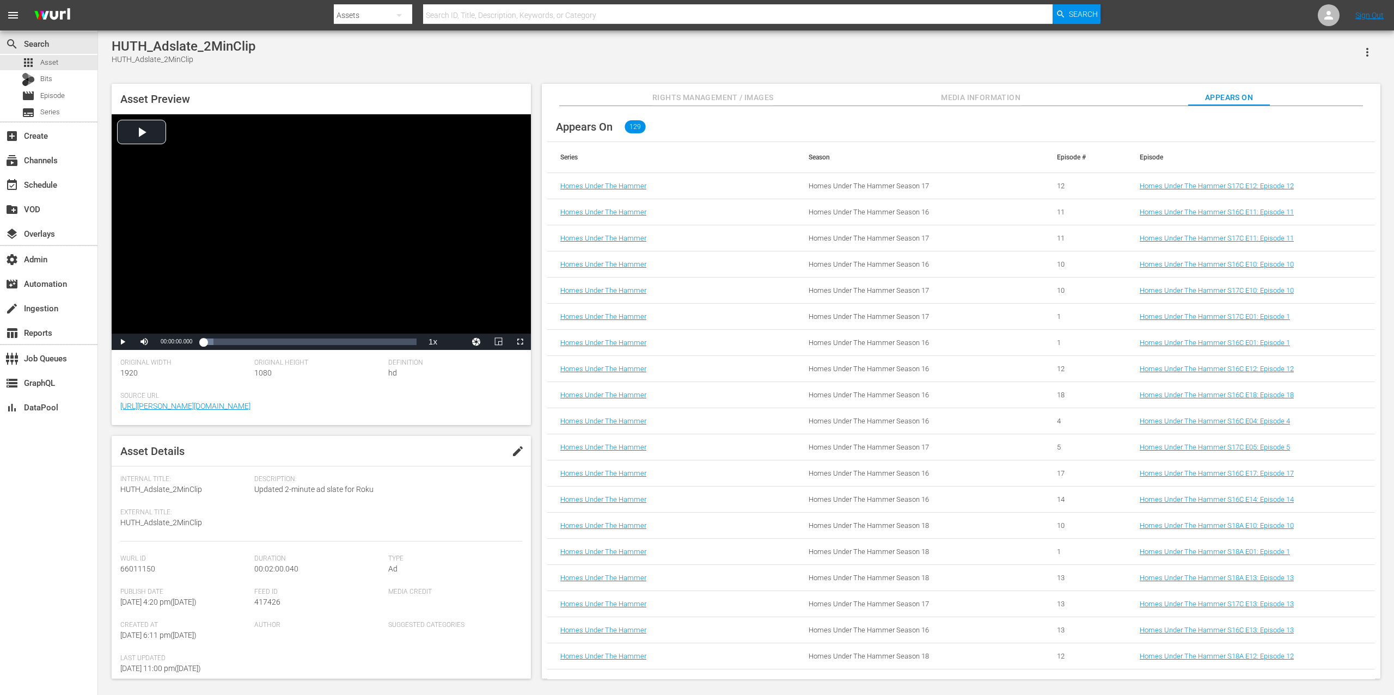
click at [911, 61] on div "HUTH_Adslate_2MinClip HUTH_Adslate_2MinClip" at bounding box center [746, 52] width 1269 height 27
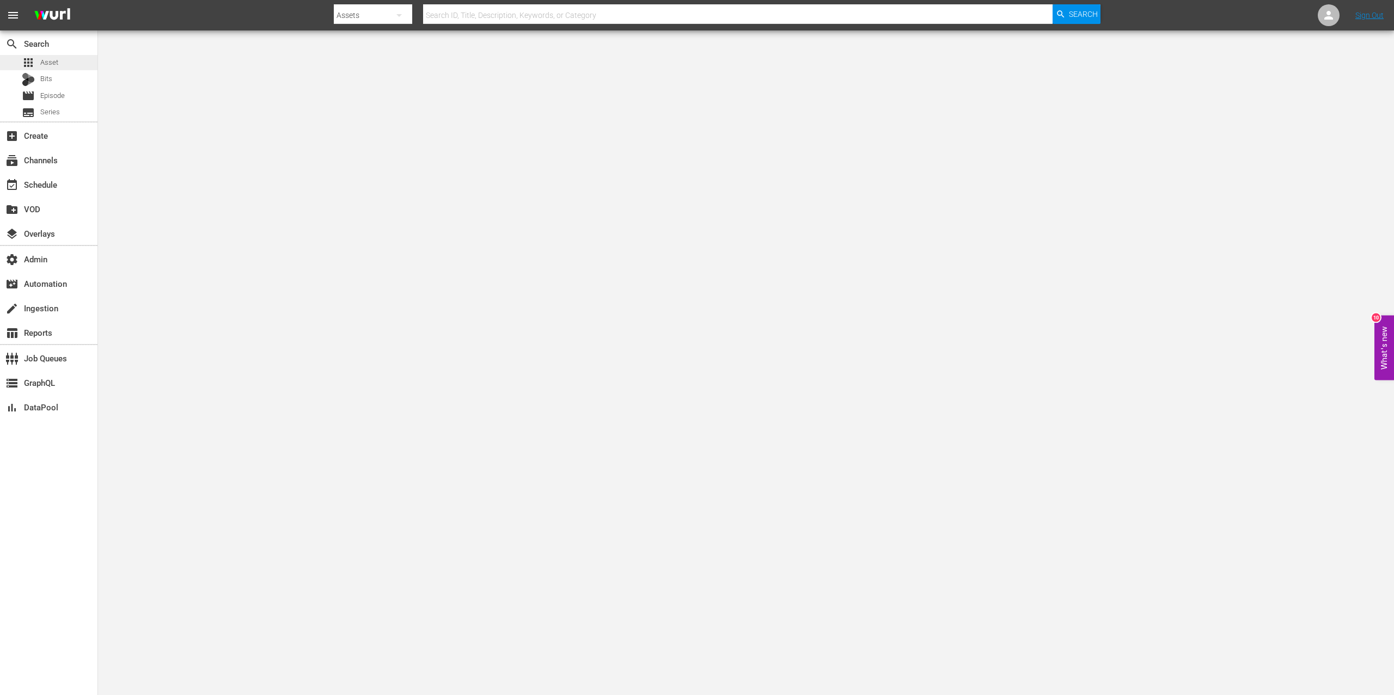
click at [56, 56] on div "apps Asset" at bounding box center [40, 62] width 36 height 15
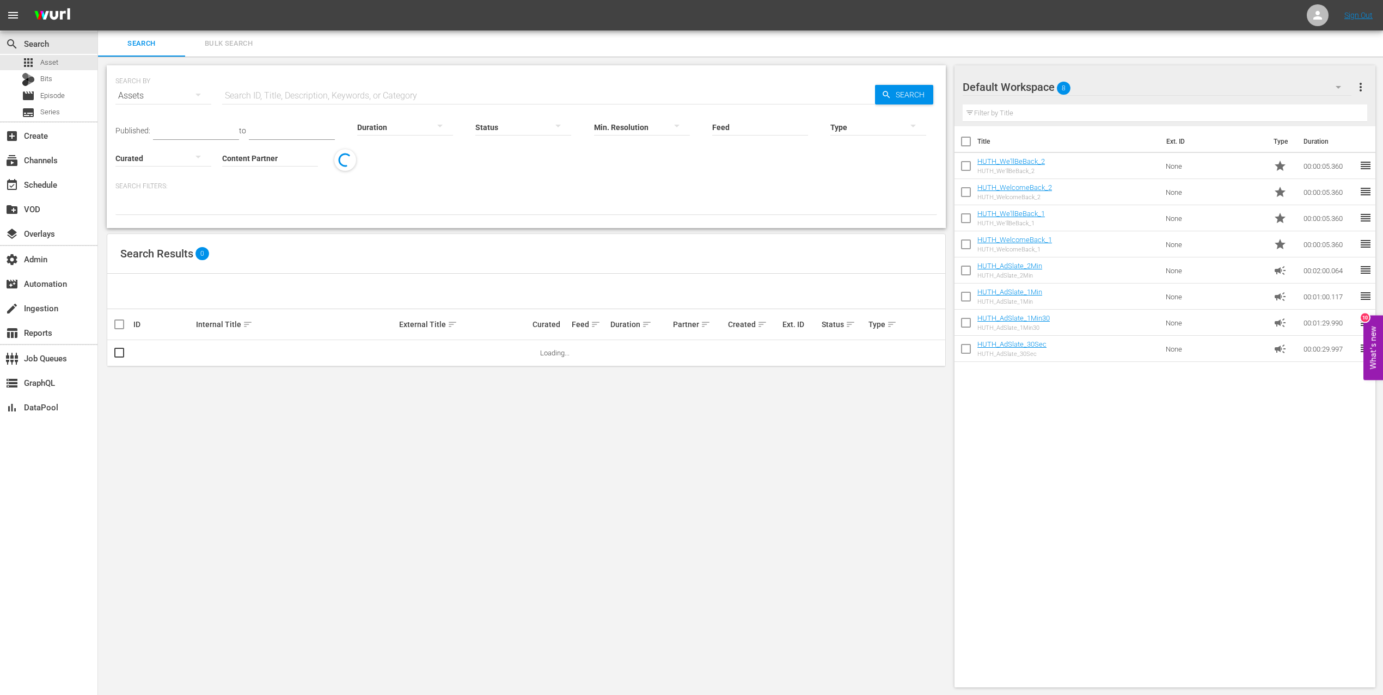
click at [847, 126] on div at bounding box center [878, 127] width 96 height 30
click at [877, 146] on div "Ad" at bounding box center [878, 143] width 96 height 17
click at [349, 85] on input "text" at bounding box center [548, 96] width 653 height 26
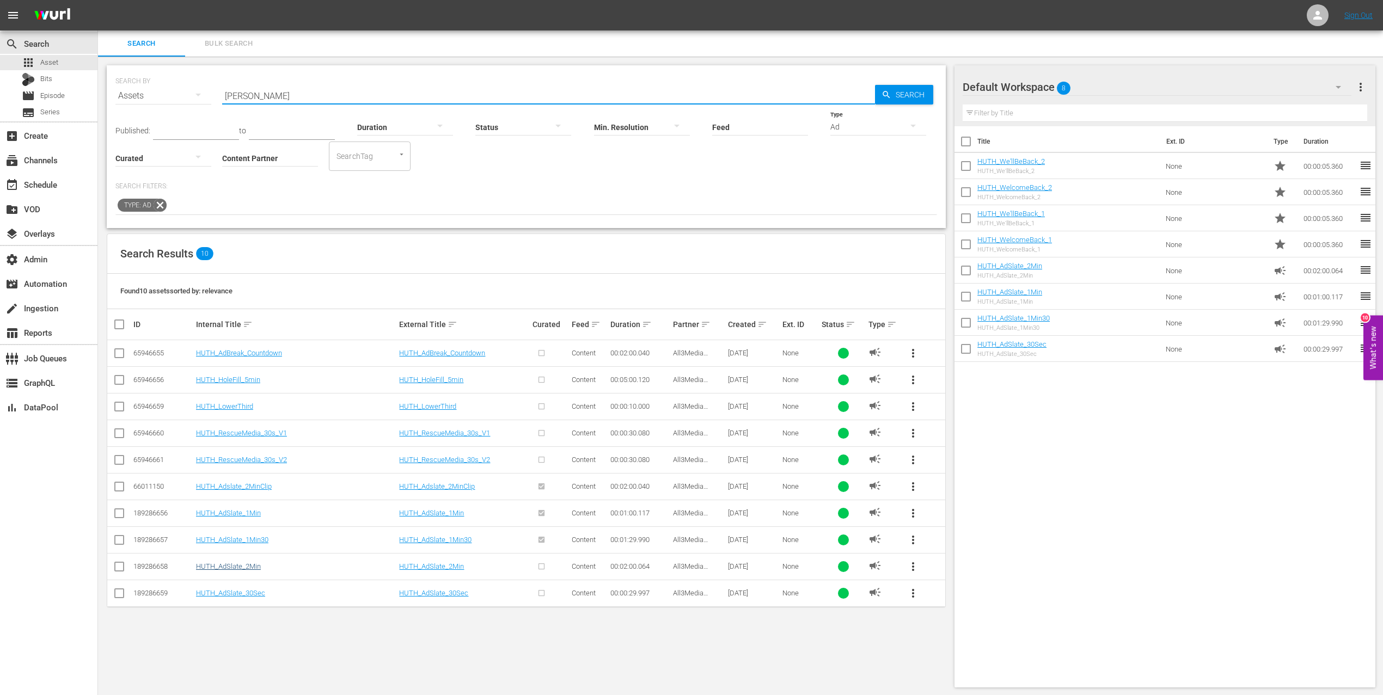
type input "[PERSON_NAME]"
click at [249, 571] on link "HUTH_AdSlate_2Min" at bounding box center [228, 567] width 65 height 8
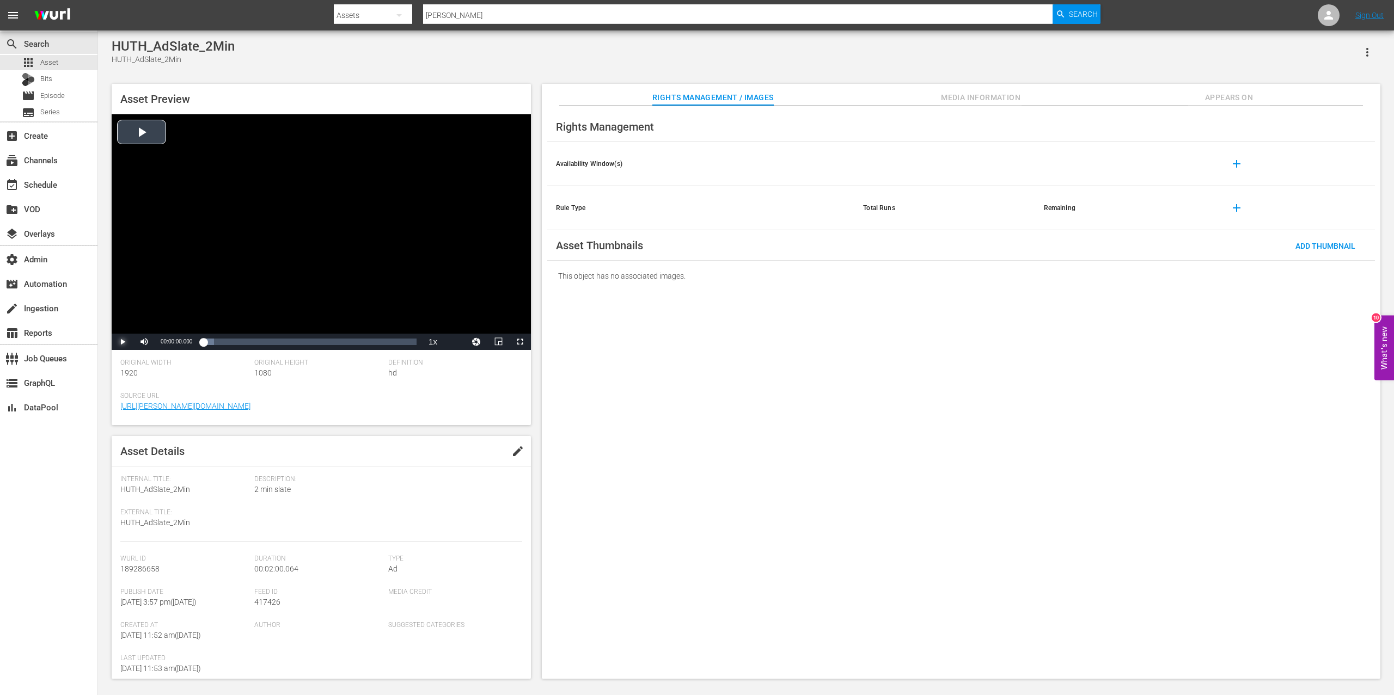
click at [123, 342] on span "Video Player" at bounding box center [123, 342] width 0 height 0
